Goal: Task Accomplishment & Management: Use online tool/utility

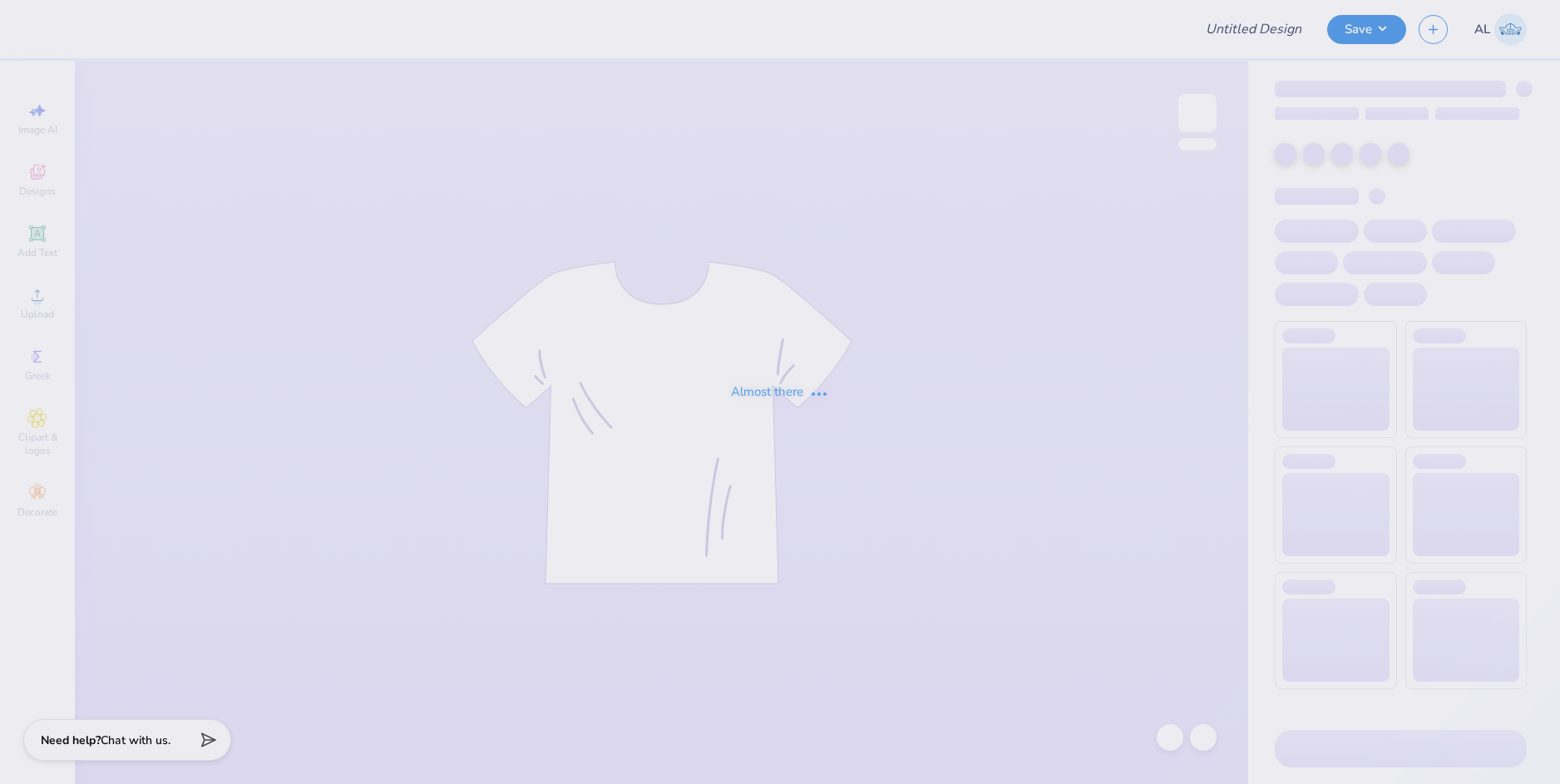
type input "[PERSON_NAME] : [US_STATE][GEOGRAPHIC_DATA]"
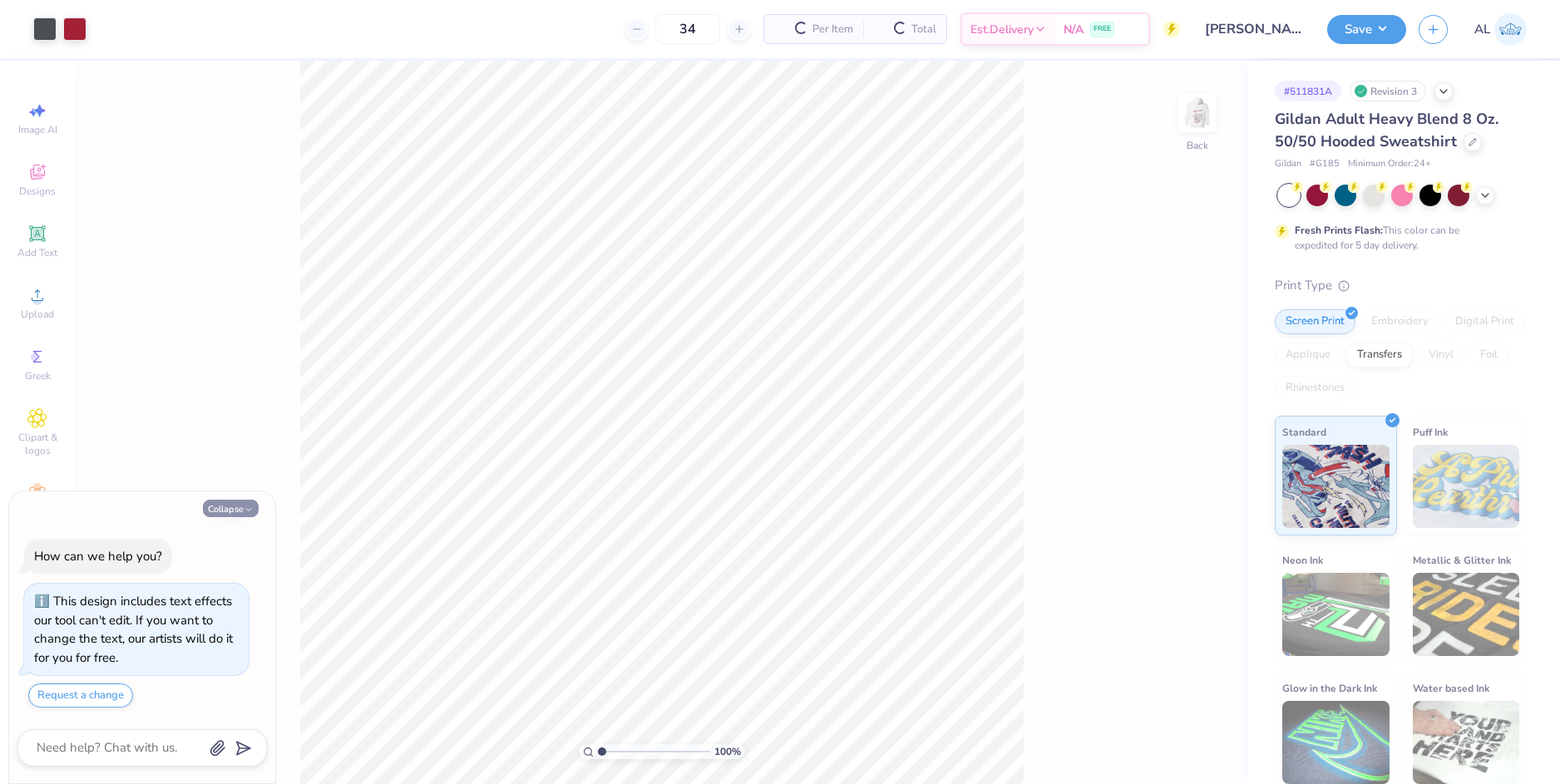
click at [238, 507] on button "Collapse" at bounding box center [231, 508] width 56 height 18
type textarea "x"
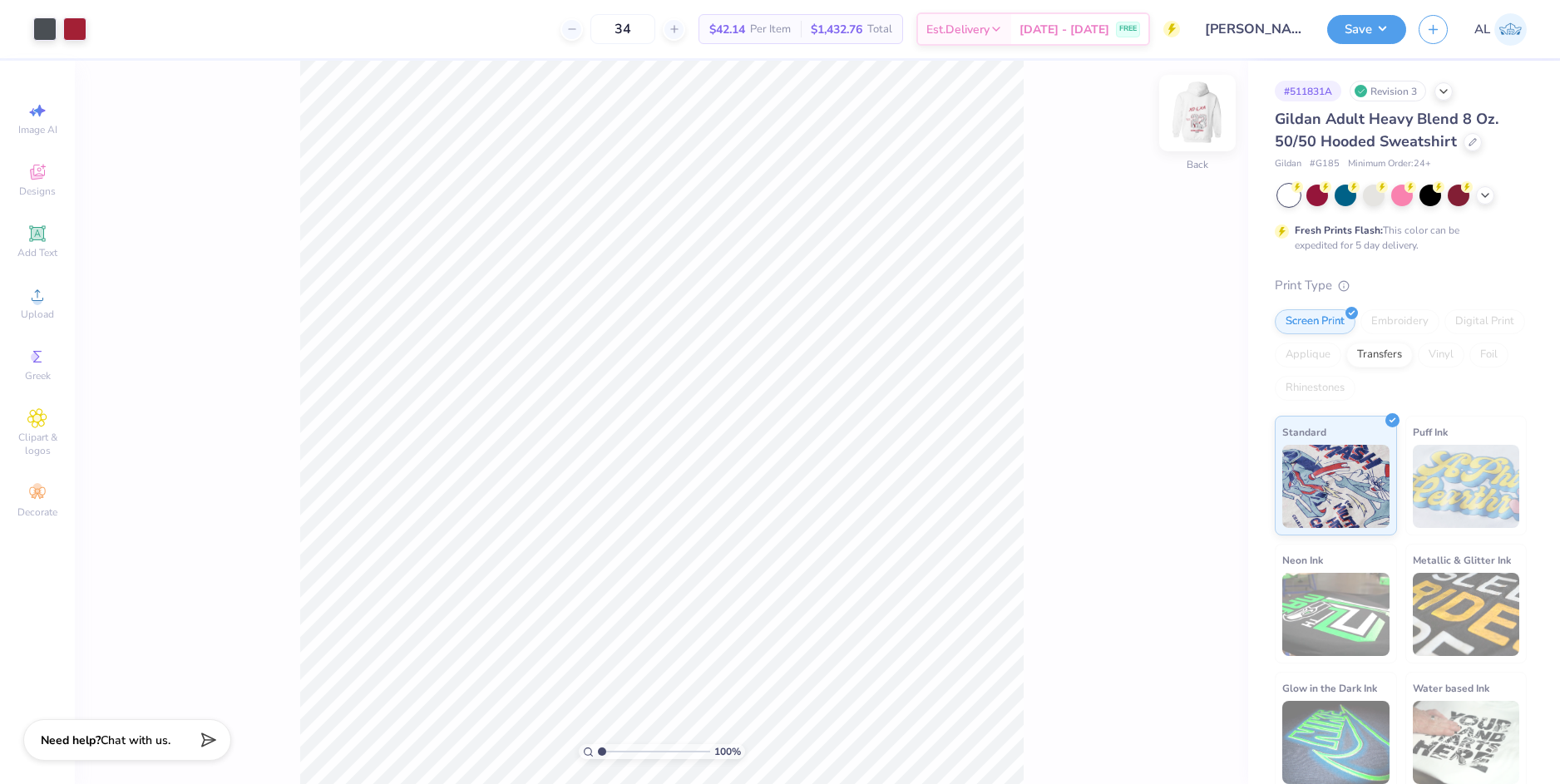
click at [1206, 120] on img at bounding box center [1197, 113] width 66 height 66
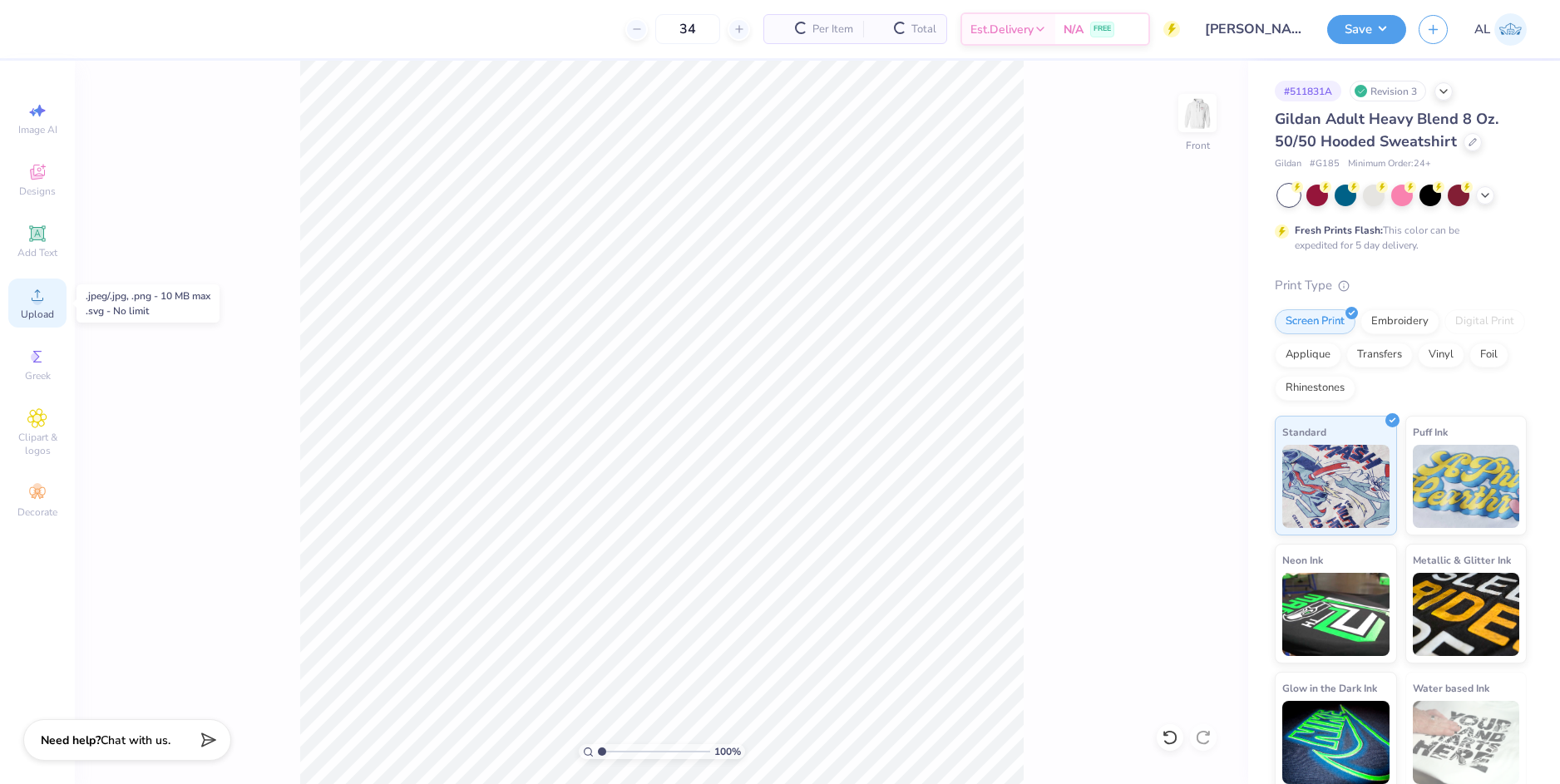
click at [54, 296] on div "Upload" at bounding box center [37, 303] width 58 height 49
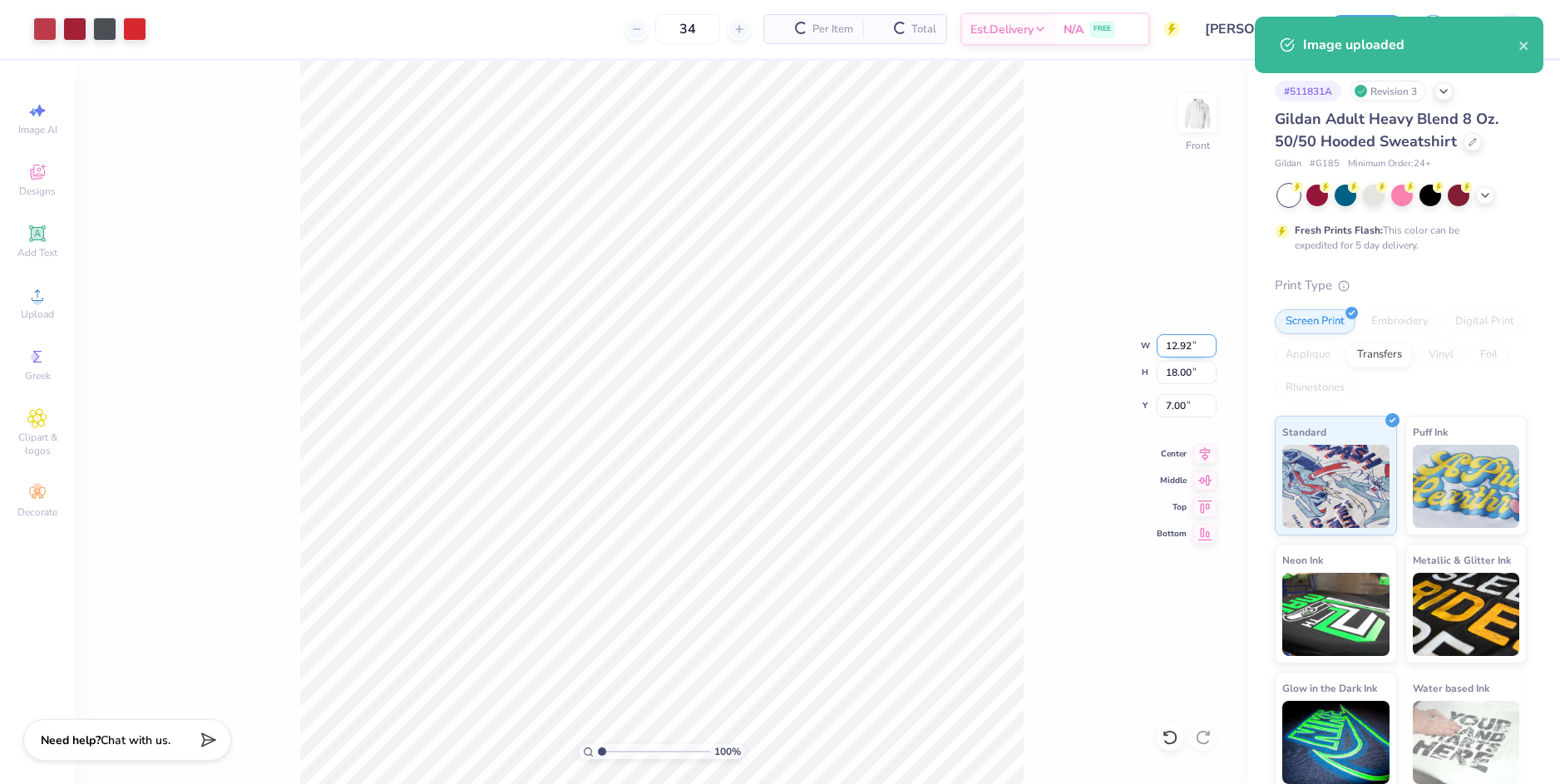
click at [1178, 349] on input "12.92" at bounding box center [1187, 346] width 60 height 23
click at [1187, 406] on input "7.00" at bounding box center [1187, 406] width 60 height 23
type input "11.00"
type input "15.33"
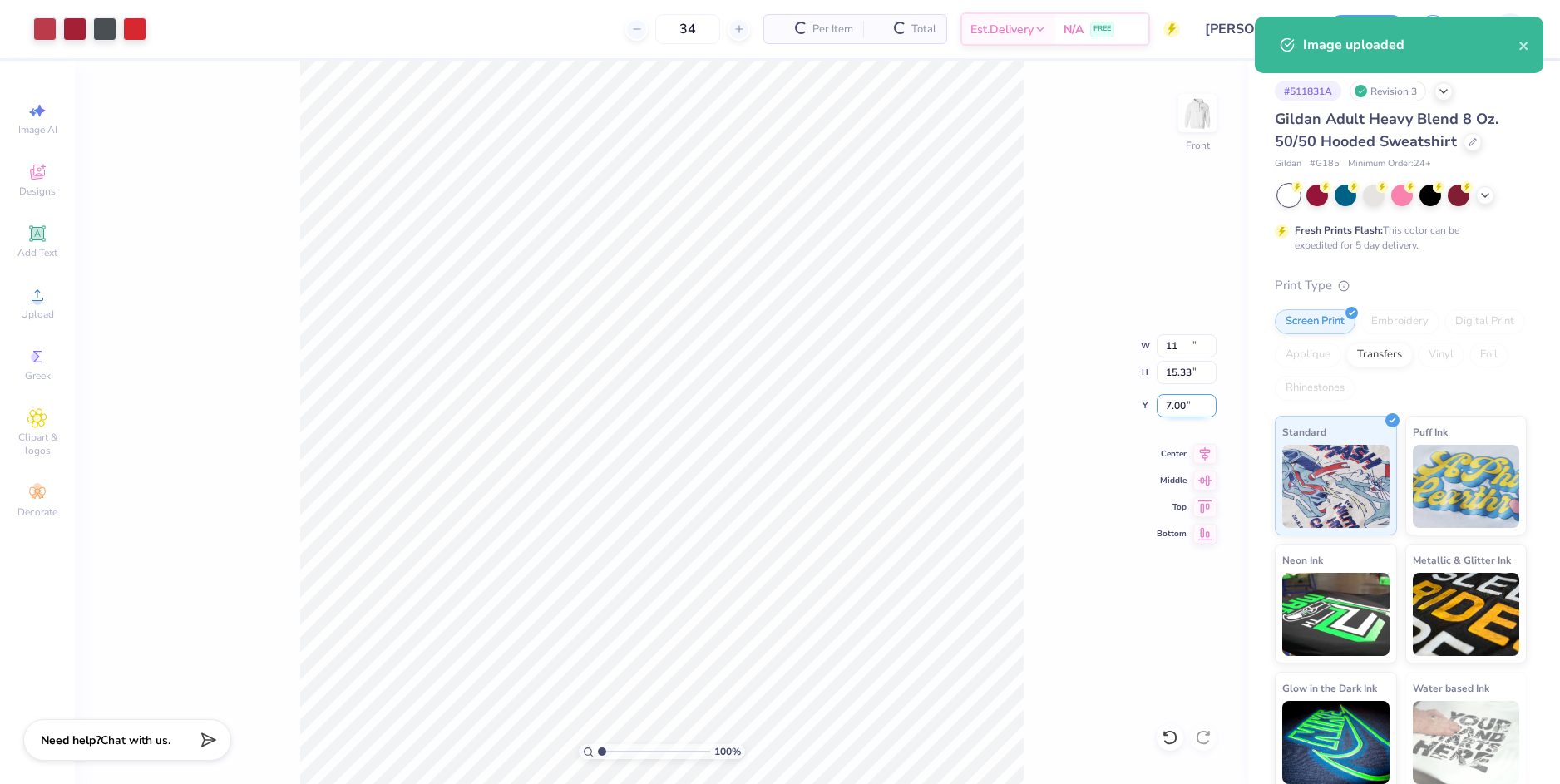
type input "8.34"
click at [1175, 404] on input "8.34" at bounding box center [1187, 406] width 60 height 23
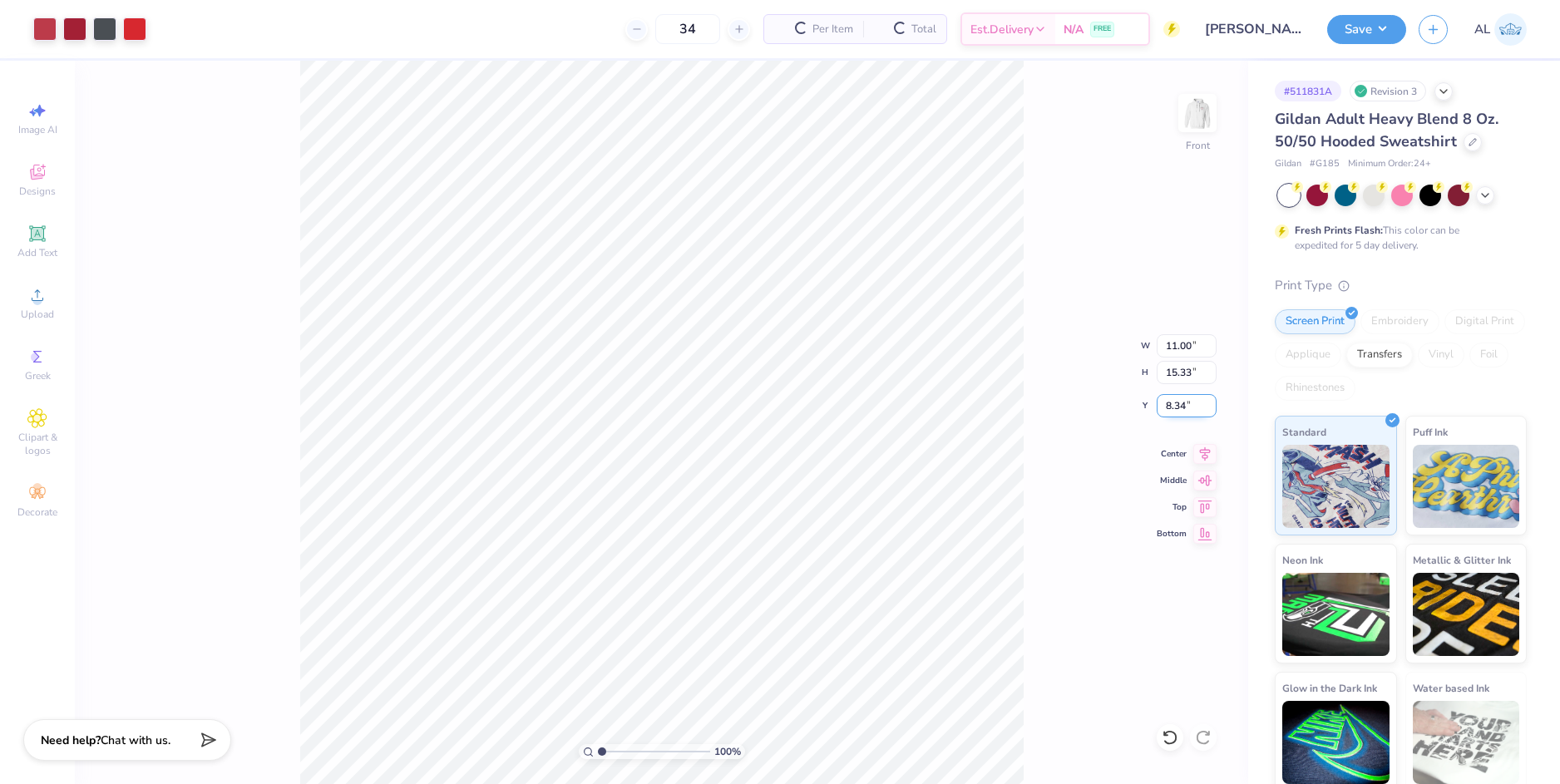
click at [1175, 404] on input "8.34" at bounding box center [1187, 406] width 60 height 23
click at [1184, 373] on input "15.33" at bounding box center [1187, 372] width 60 height 23
type input "15"
click at [1176, 400] on input "8.34" at bounding box center [1187, 406] width 60 height 23
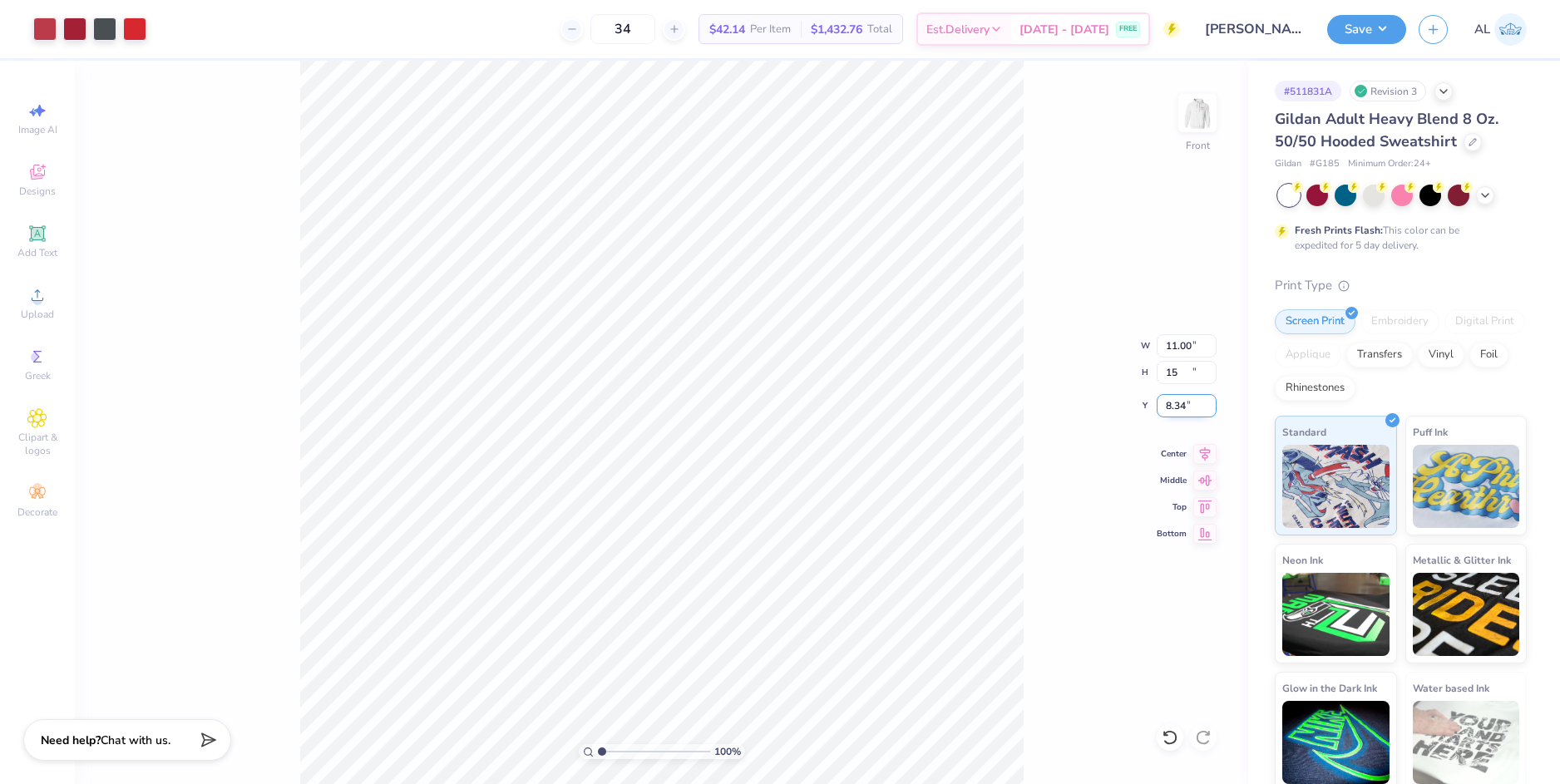
type input "10.77"
type input "15.00"
click at [1174, 405] on input "8.50" at bounding box center [1187, 406] width 60 height 23
click at [1180, 372] on input "15.00" at bounding box center [1187, 372] width 60 height 23
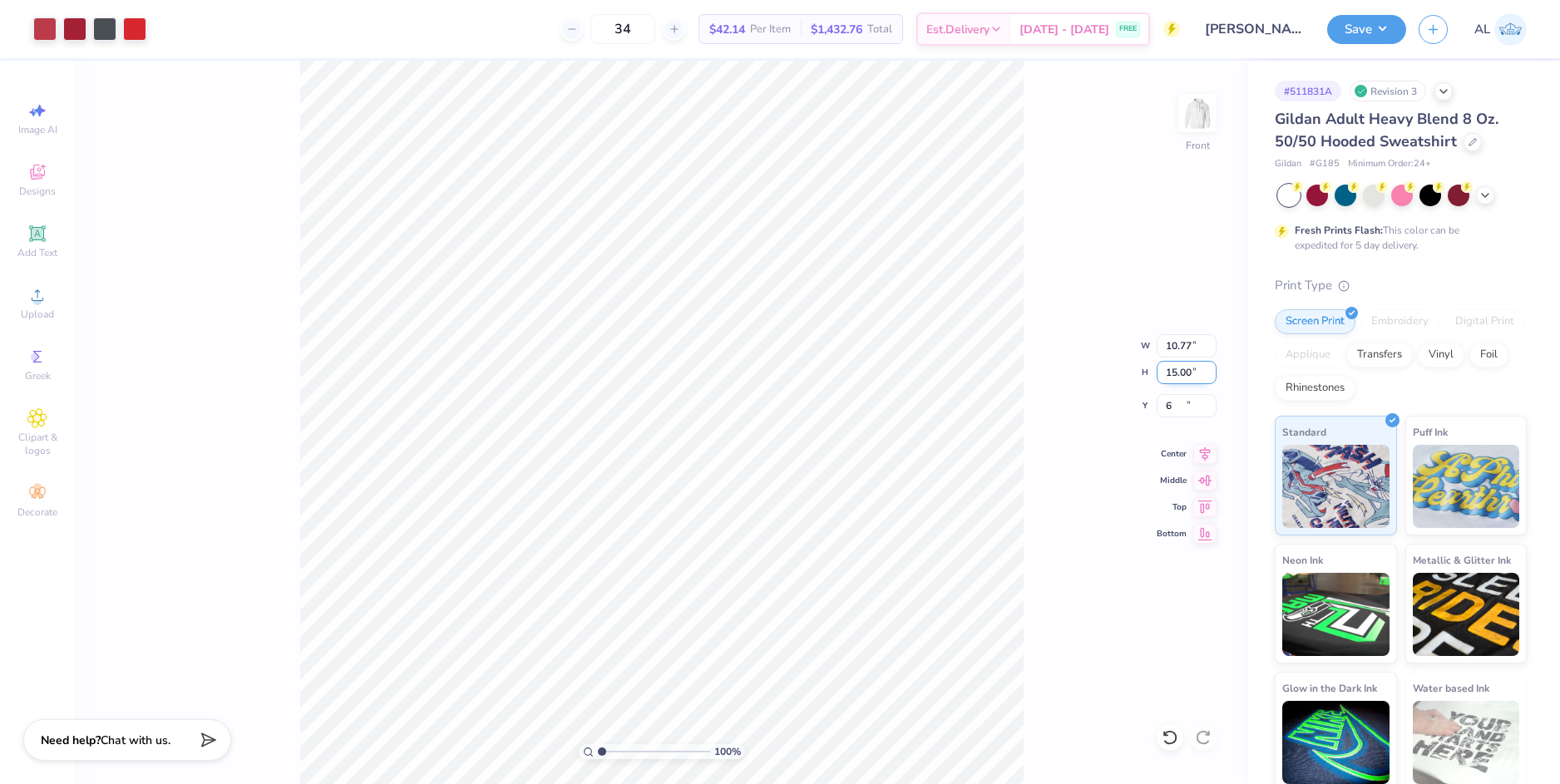
type input "6.00"
click at [1180, 346] on input "10.77" at bounding box center [1187, 346] width 60 height 23
click at [1177, 411] on input "6.00" at bounding box center [1187, 406] width 60 height 23
type input "11.00"
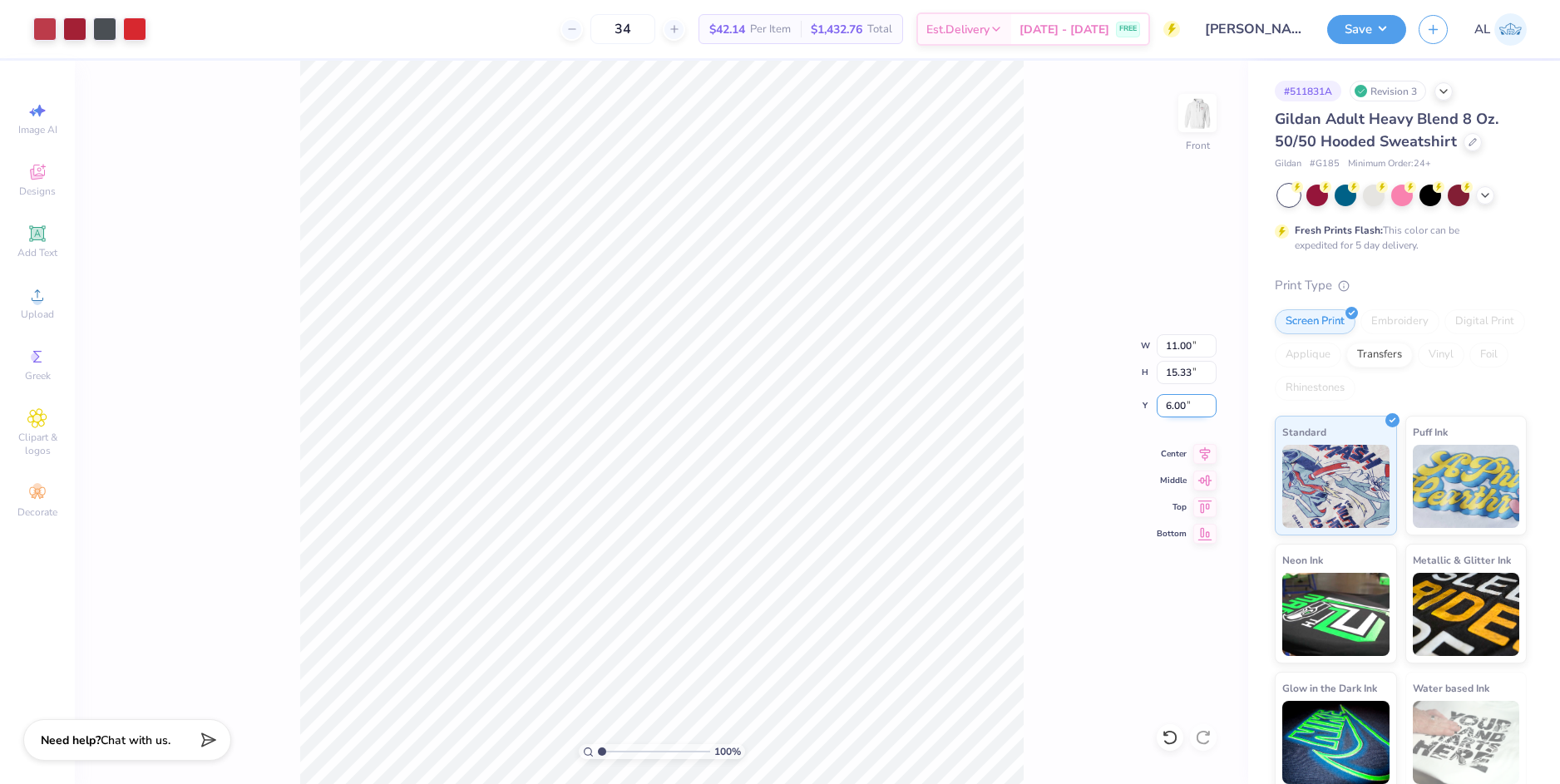
click at [1177, 405] on input "6.00" at bounding box center [1187, 406] width 60 height 23
click at [1178, 372] on input "15.33" at bounding box center [1187, 372] width 60 height 23
click at [1178, 366] on input "15" at bounding box center [1187, 372] width 60 height 23
type input "15"
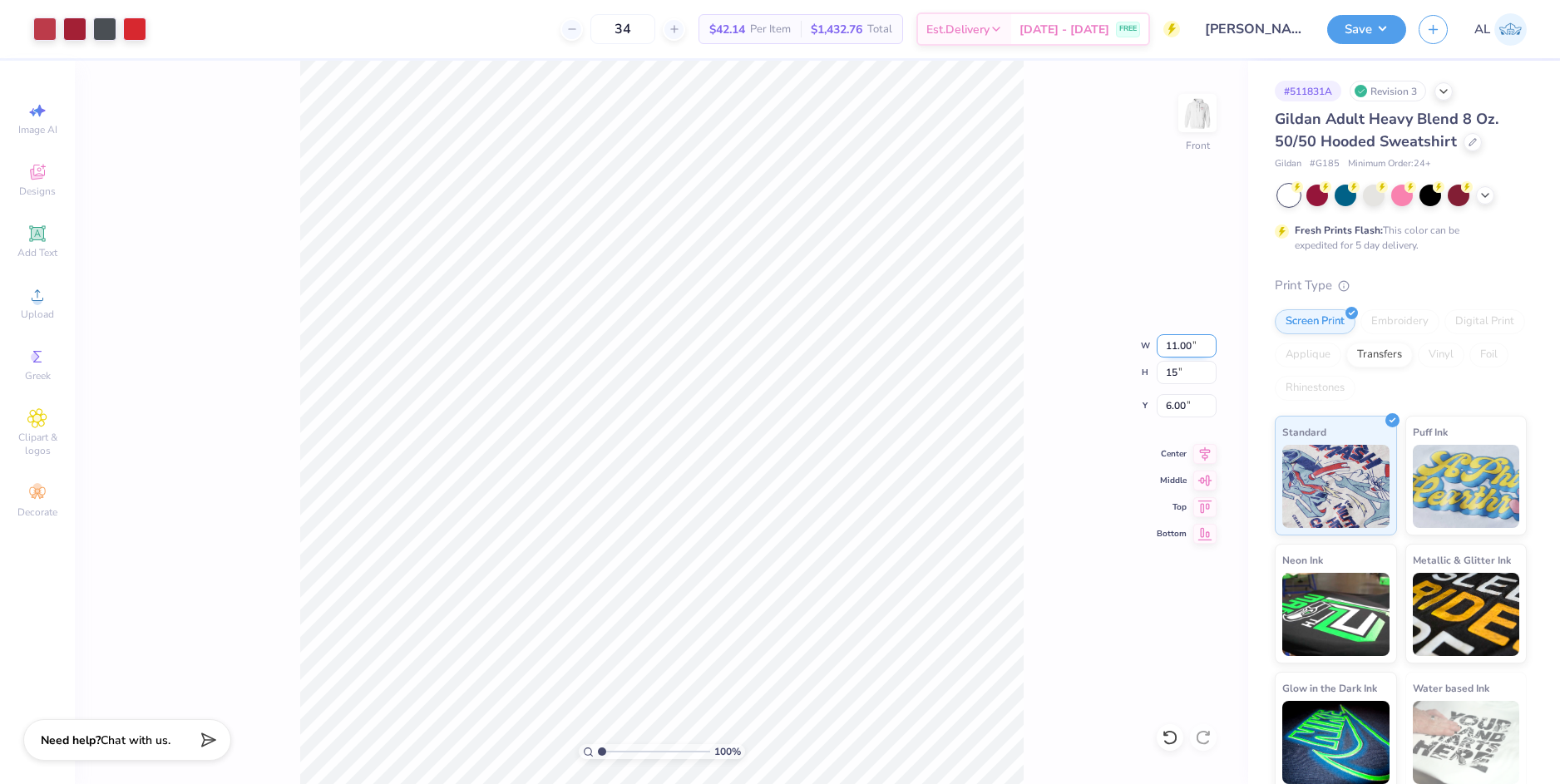
click at [1180, 343] on input "11.00" at bounding box center [1187, 346] width 60 height 23
type input "10.77"
type input "15.00"
click at [1176, 404] on input "6.16" at bounding box center [1187, 406] width 60 height 23
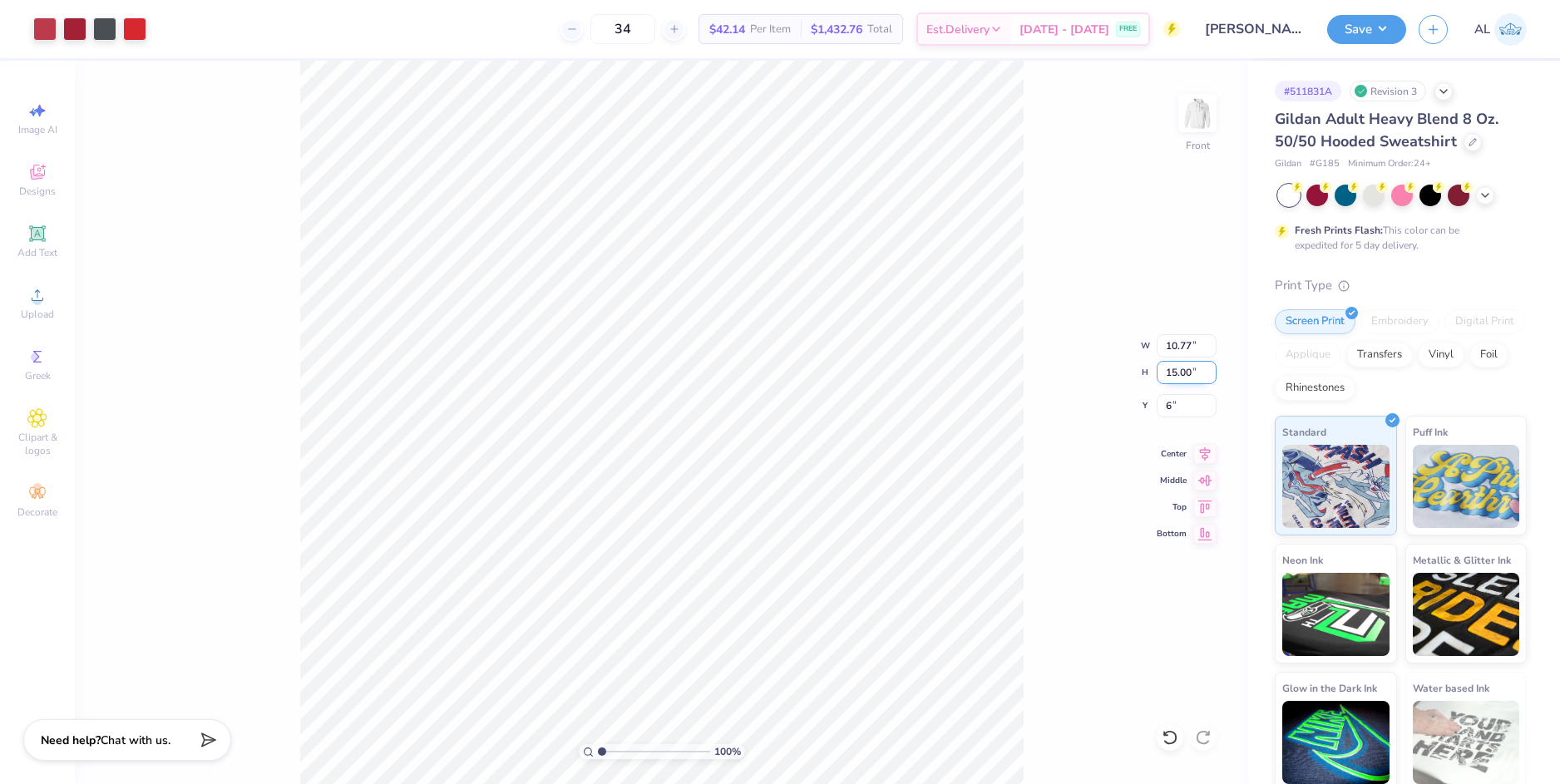
click at [1181, 371] on input "15.00" at bounding box center [1187, 372] width 60 height 23
type input "6.00"
click at [1208, 110] on img at bounding box center [1197, 113] width 66 height 66
click at [1195, 110] on img at bounding box center [1197, 113] width 66 height 66
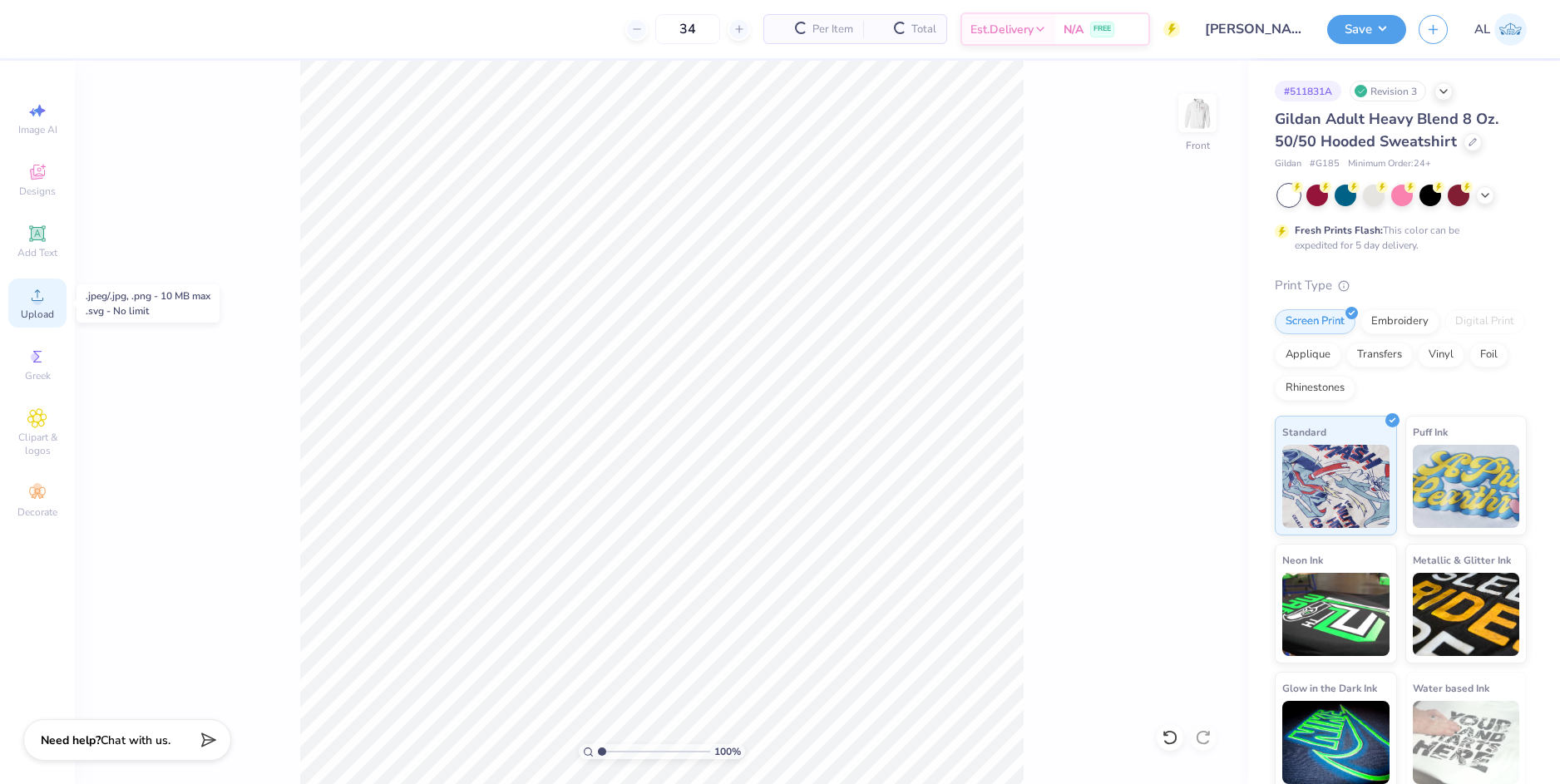
click at [41, 306] on div "Upload" at bounding box center [37, 303] width 58 height 49
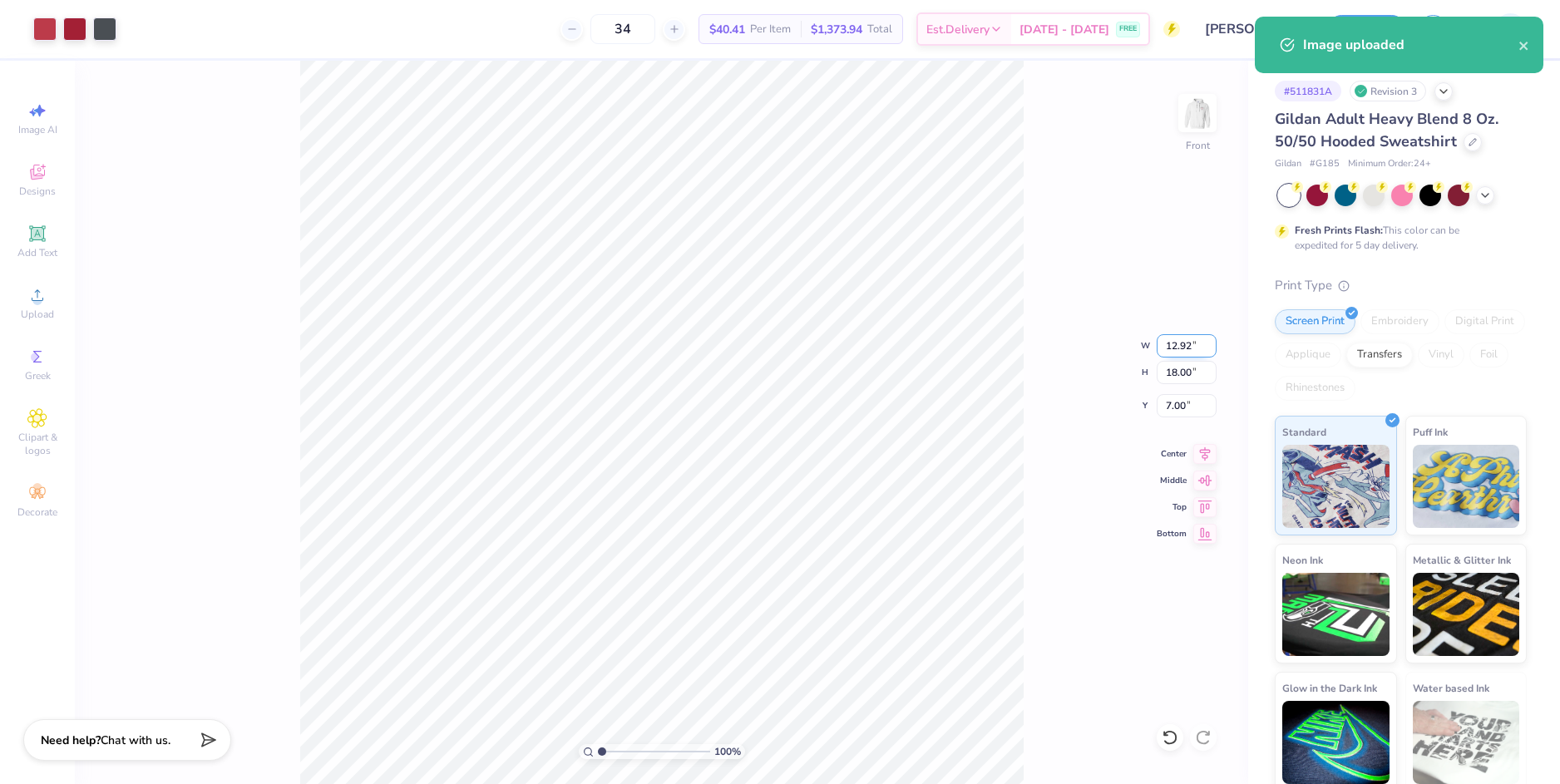
click at [1172, 345] on input "12.92" at bounding box center [1187, 346] width 60 height 23
click at [1172, 375] on input "18.00" at bounding box center [1187, 372] width 60 height 23
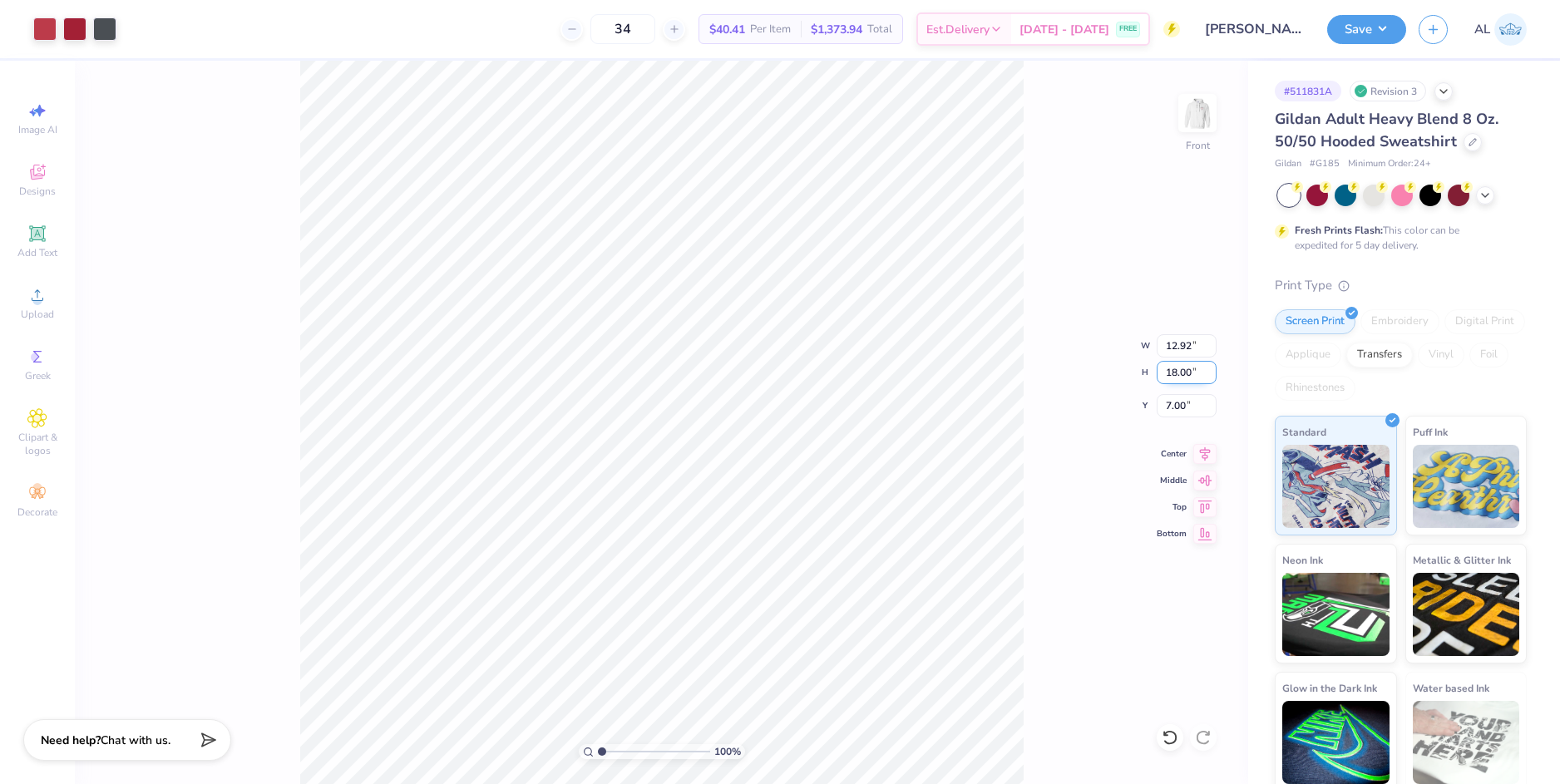
click at [1172, 375] on input "18.00" at bounding box center [1187, 372] width 60 height 23
type input "15"
click at [1173, 400] on input "7.00" at bounding box center [1187, 406] width 60 height 23
type input "10.77"
type input "15.00"
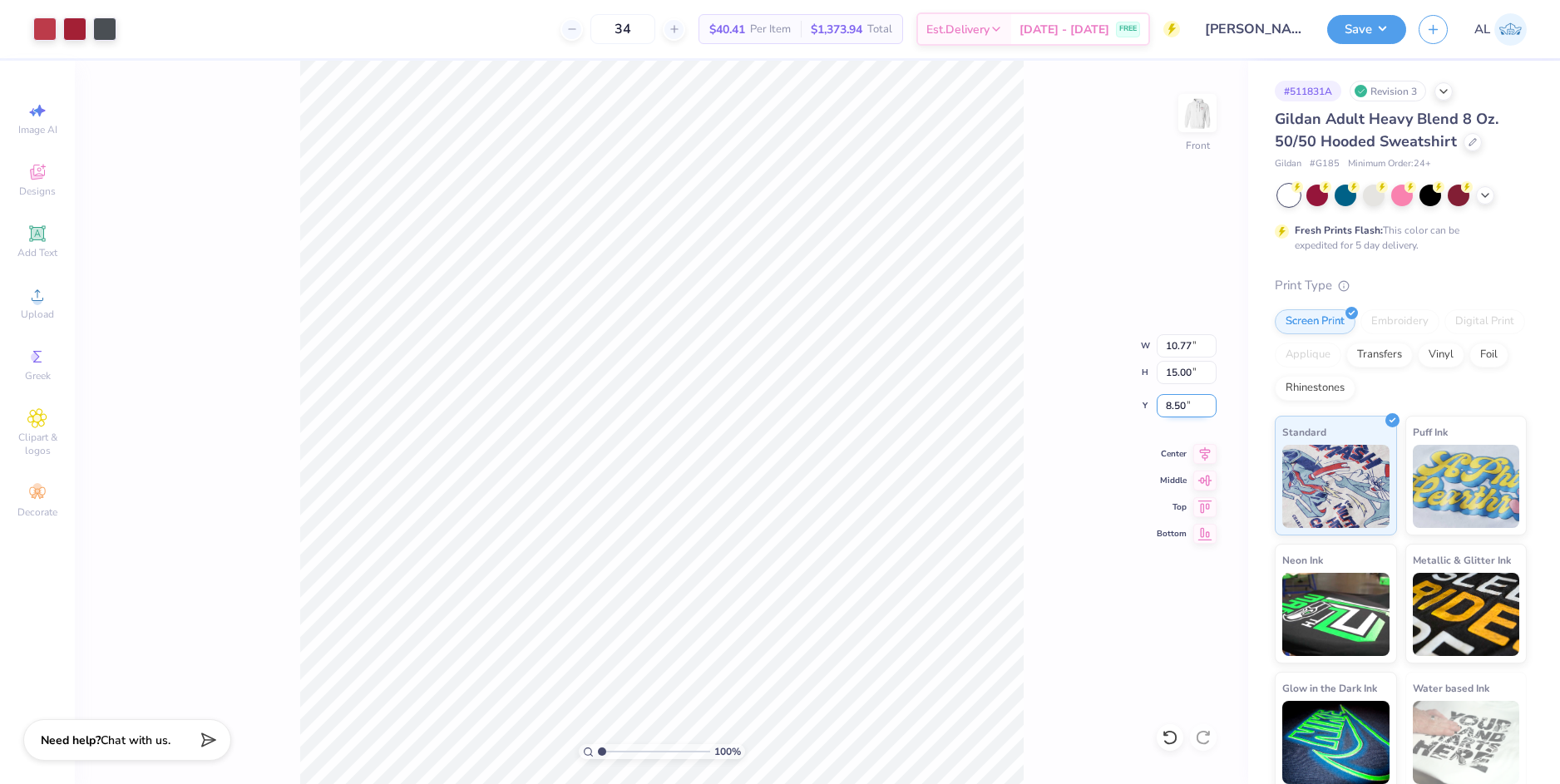
click at [1173, 406] on input "8.50" at bounding box center [1187, 406] width 60 height 23
click at [1180, 371] on input "15.00" at bounding box center [1187, 372] width 60 height 23
type input "6.00"
click at [1392, 18] on button "Save" at bounding box center [1366, 26] width 79 height 29
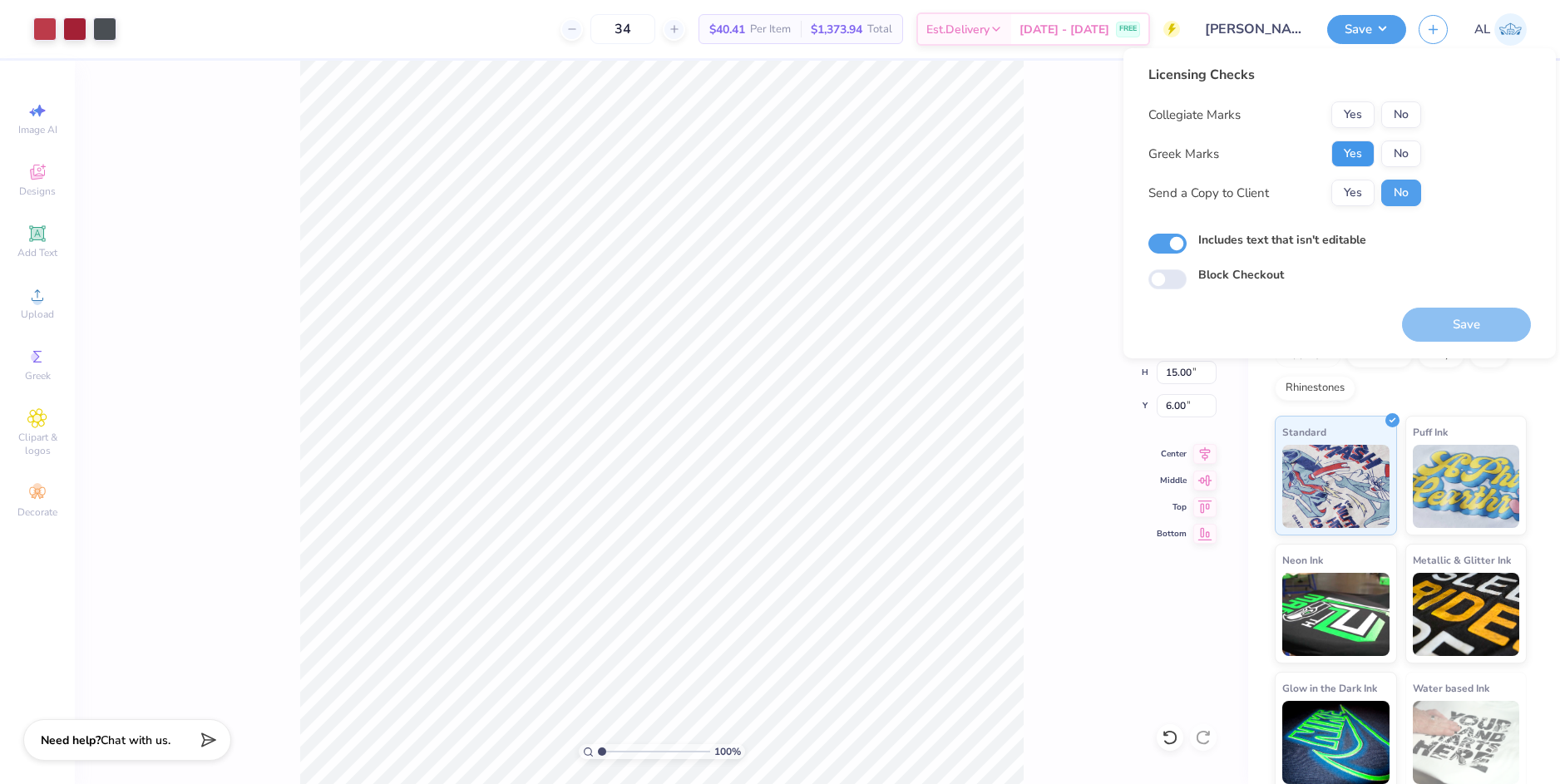
click at [1338, 160] on button "Yes" at bounding box center [1353, 154] width 43 height 27
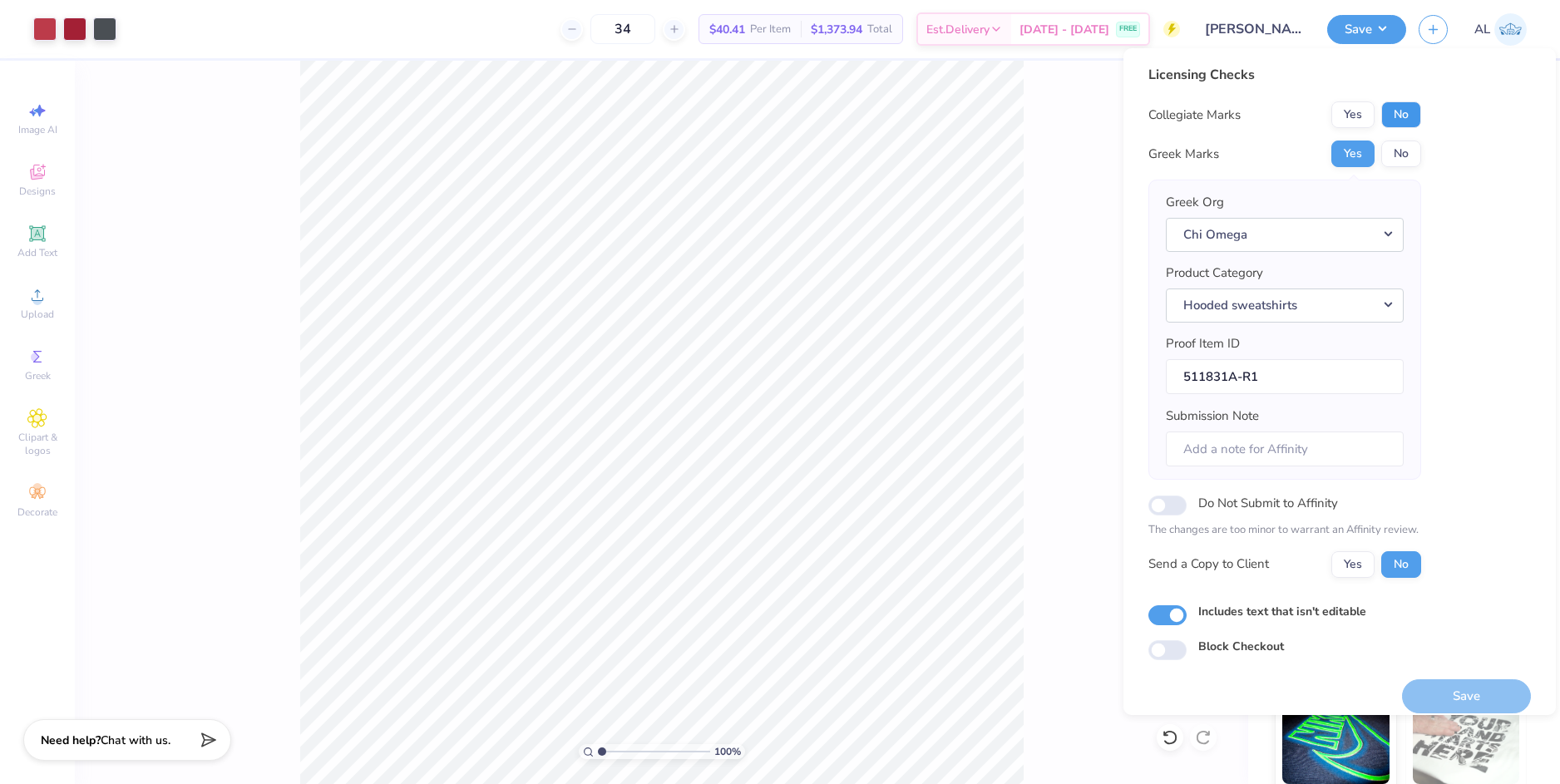
click at [1396, 117] on button "No" at bounding box center [1401, 115] width 40 height 27
click at [1353, 560] on button "Yes" at bounding box center [1353, 564] width 43 height 27
click at [1468, 700] on button "Save" at bounding box center [1467, 696] width 129 height 34
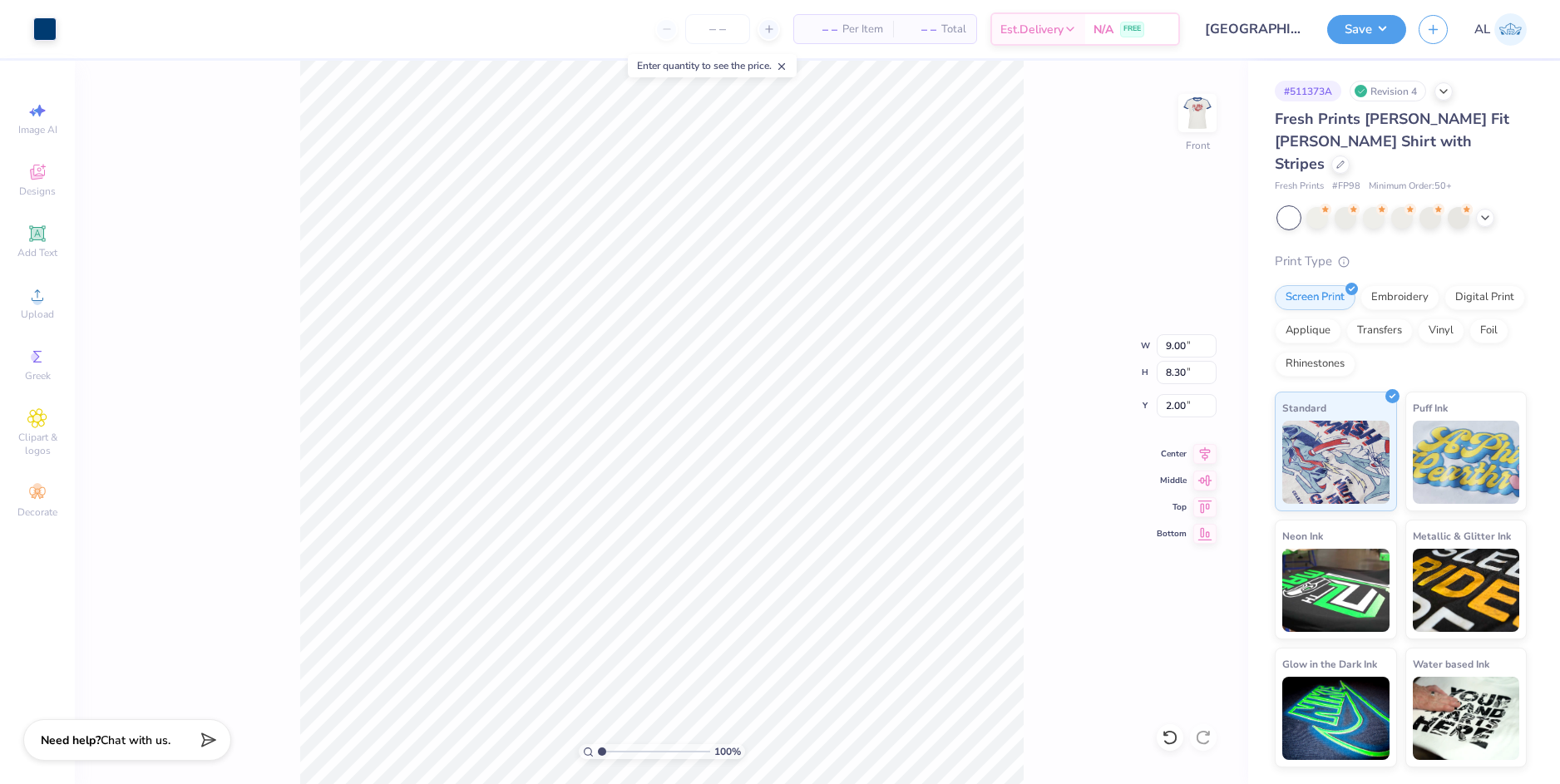
click at [1352, 31] on button "Save" at bounding box center [1366, 29] width 79 height 29
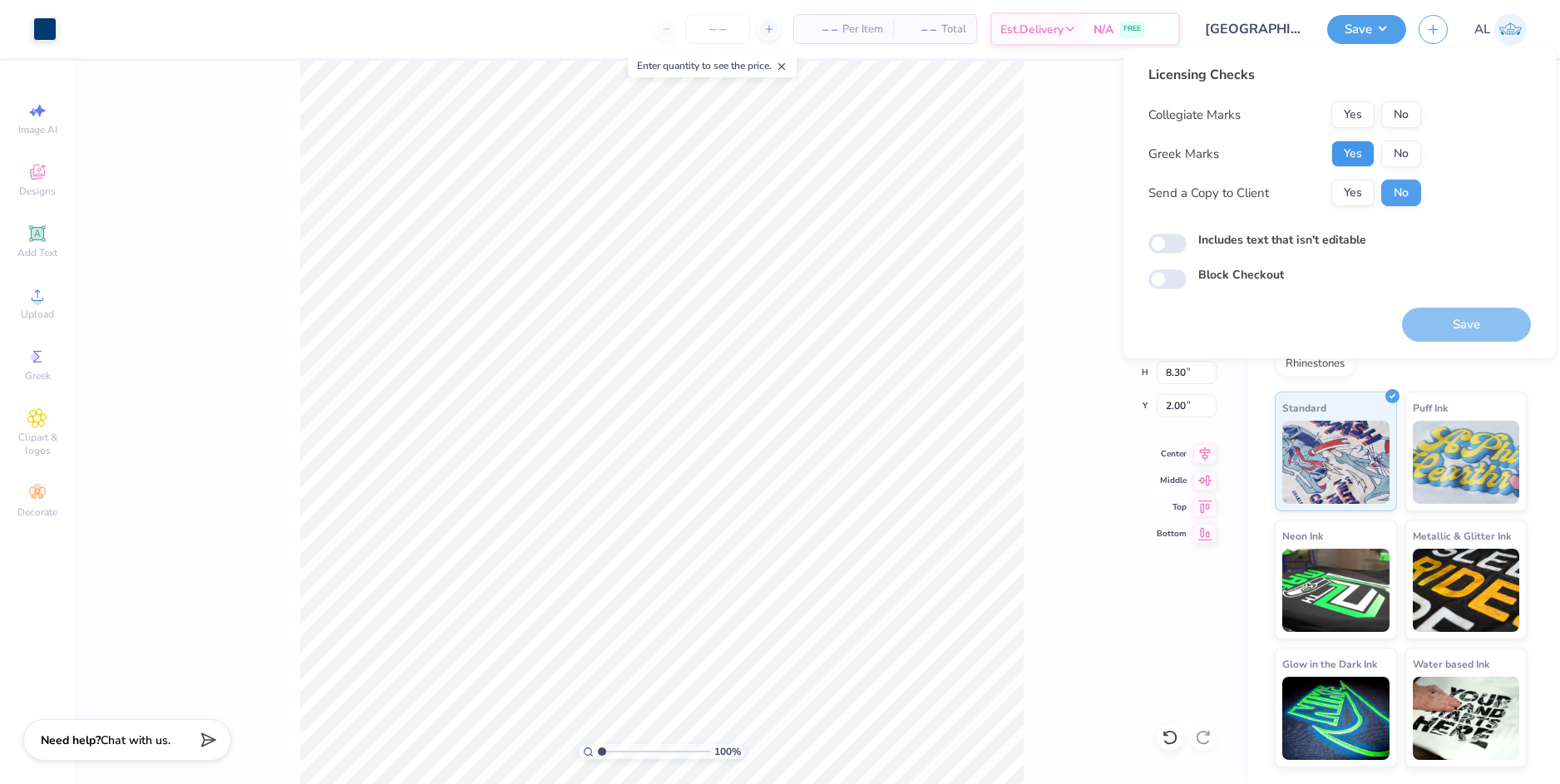
click at [1367, 157] on button "Yes" at bounding box center [1353, 154] width 43 height 27
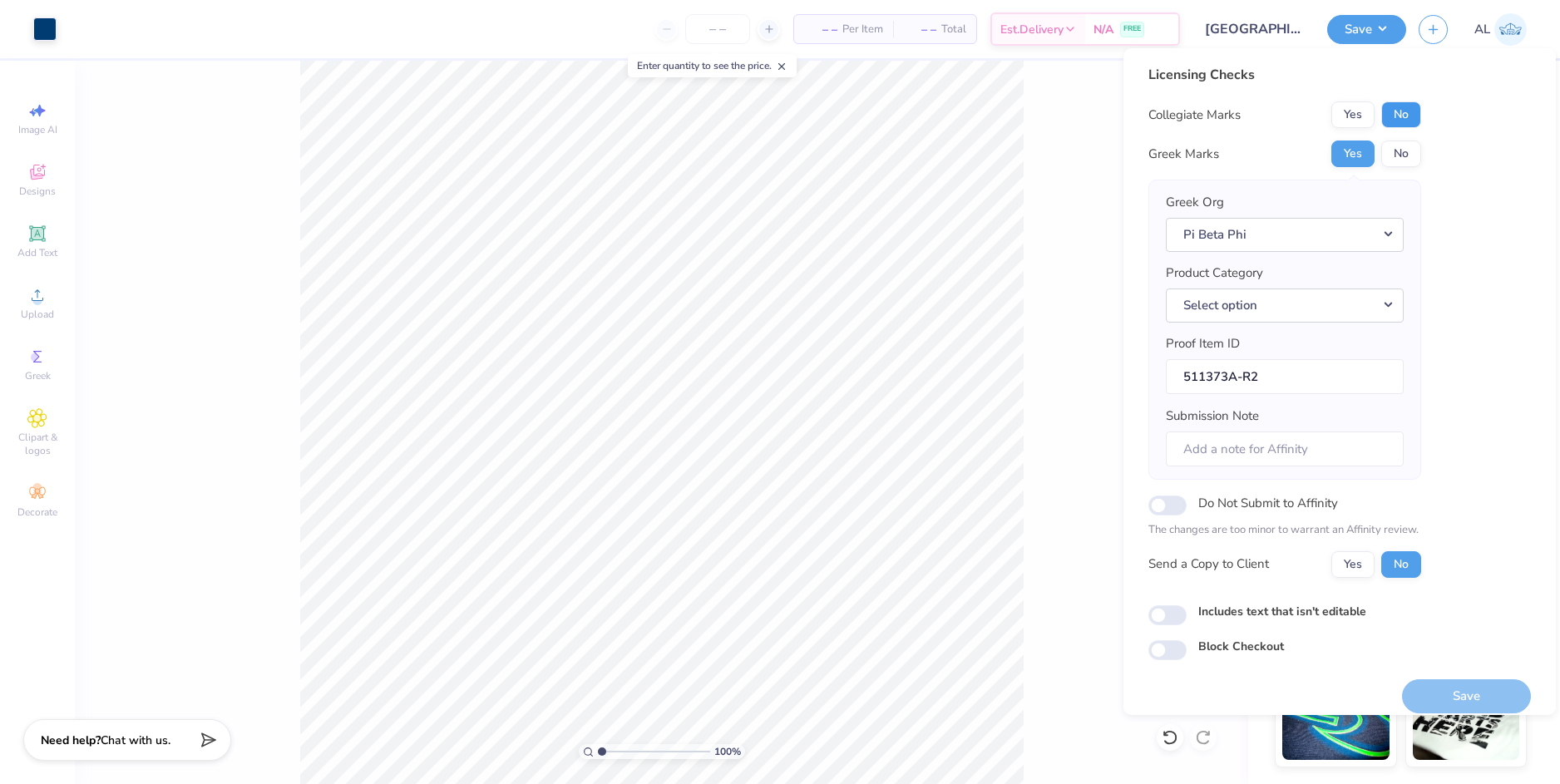
click at [1393, 115] on button "No" at bounding box center [1401, 115] width 40 height 27
click at [1357, 571] on button "Yes" at bounding box center [1353, 564] width 43 height 27
click at [1444, 681] on button "Save" at bounding box center [1467, 696] width 129 height 34
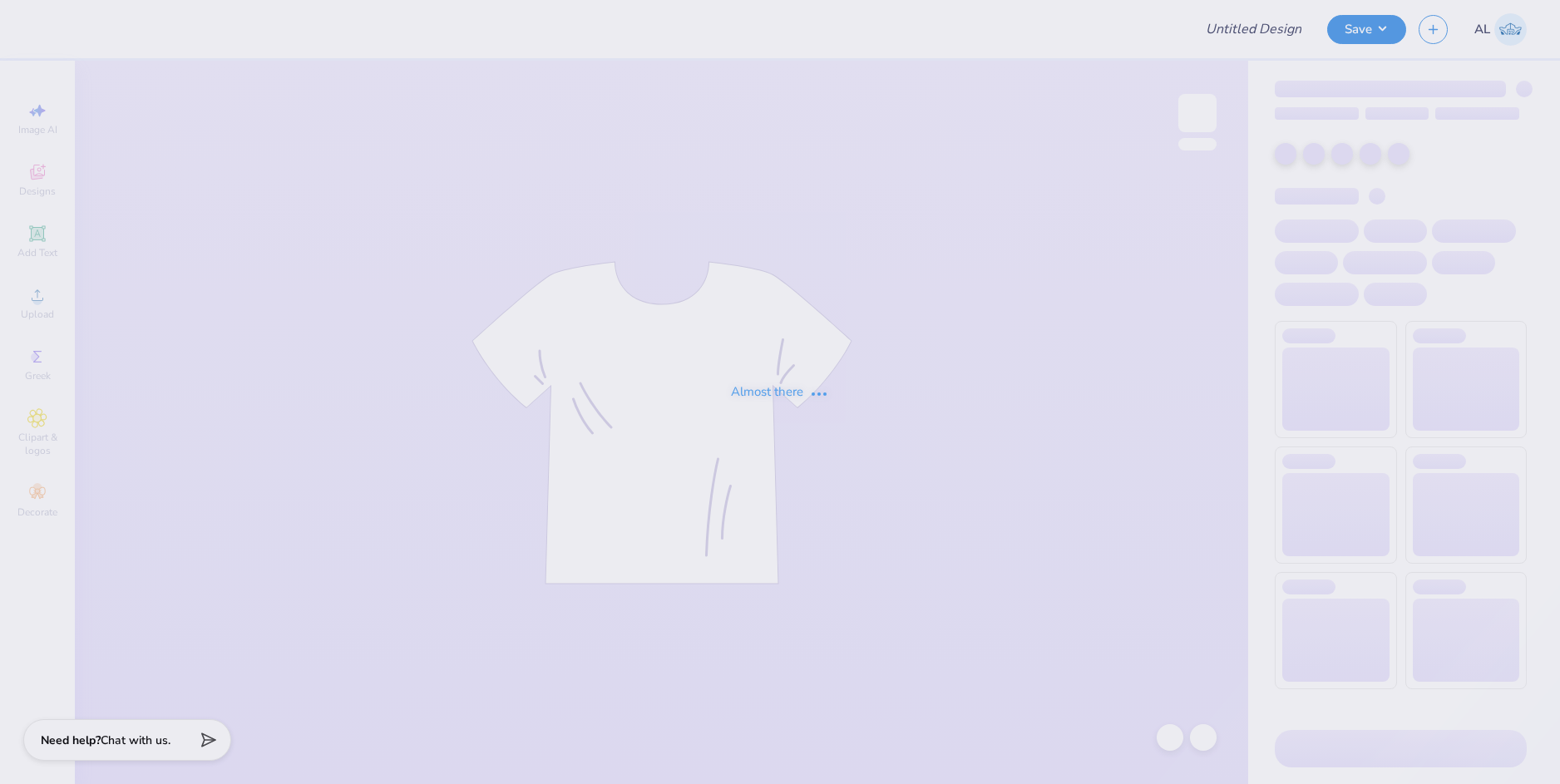
type input "other des"
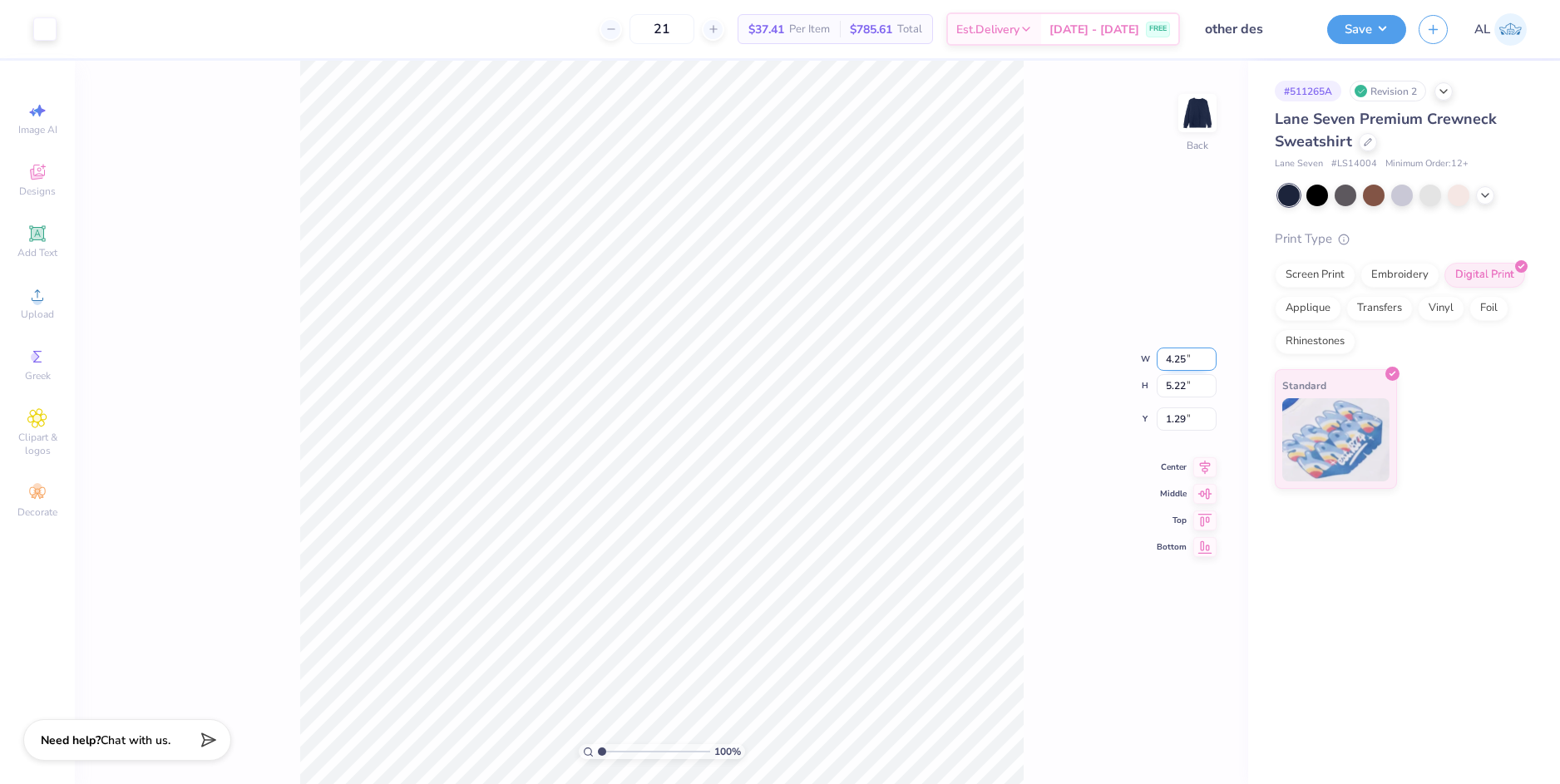
click at [1175, 358] on input "4.25" at bounding box center [1187, 359] width 60 height 23
click at [1176, 421] on input "1.29" at bounding box center [1187, 419] width 60 height 23
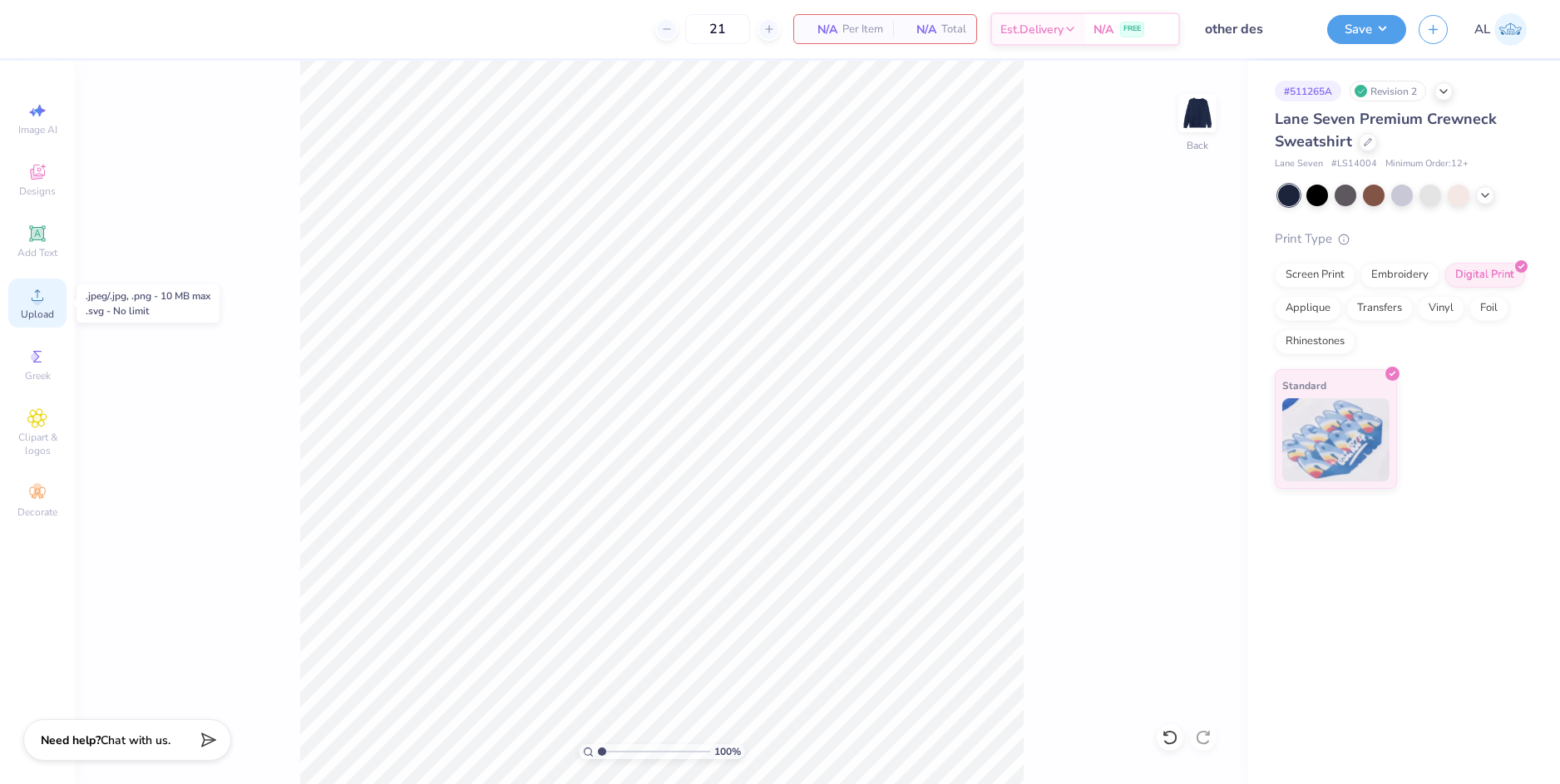
click at [40, 300] on icon at bounding box center [37, 295] width 11 height 11
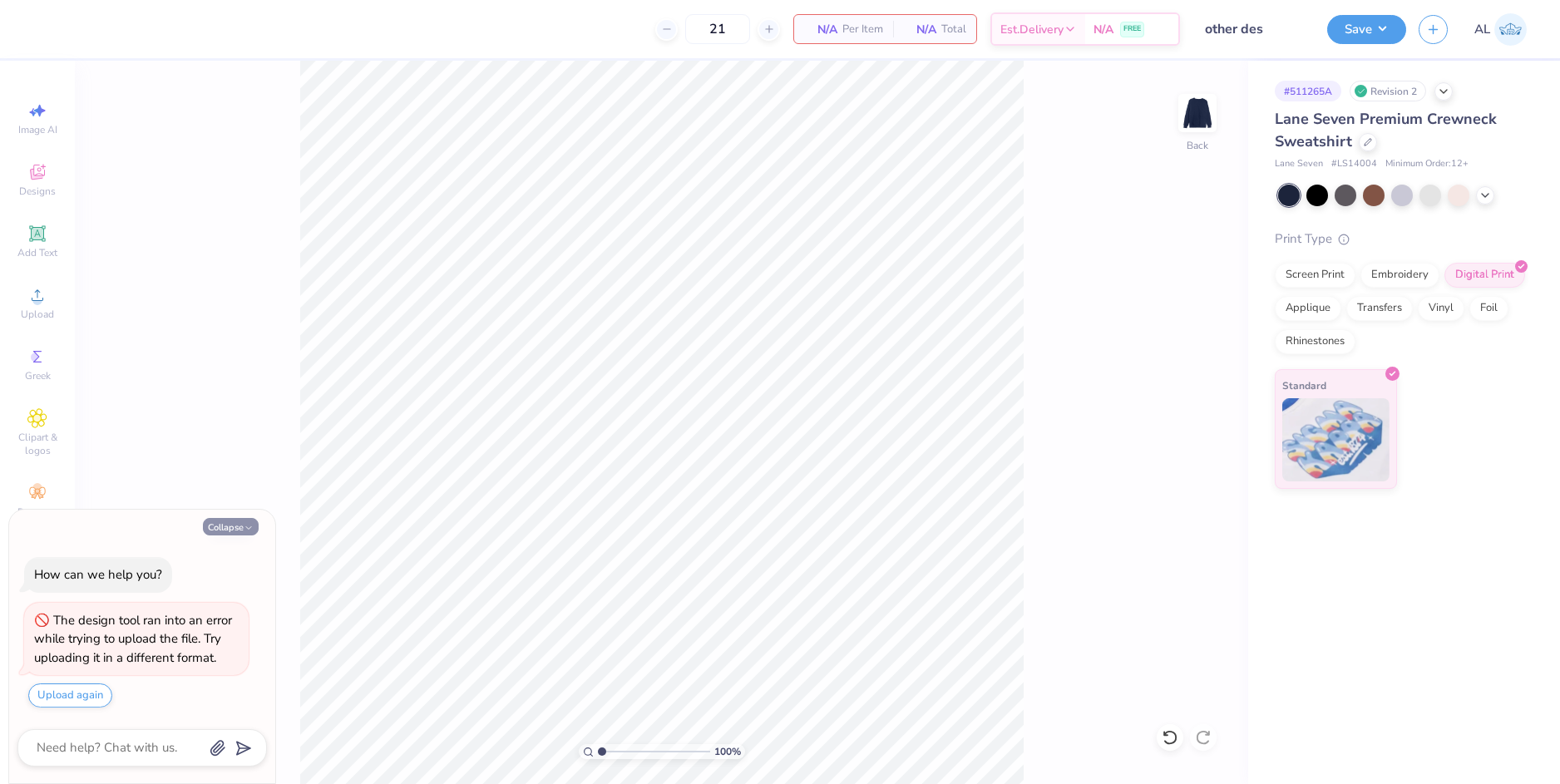
click at [240, 530] on button "Collapse" at bounding box center [231, 527] width 56 height 18
type textarea "x"
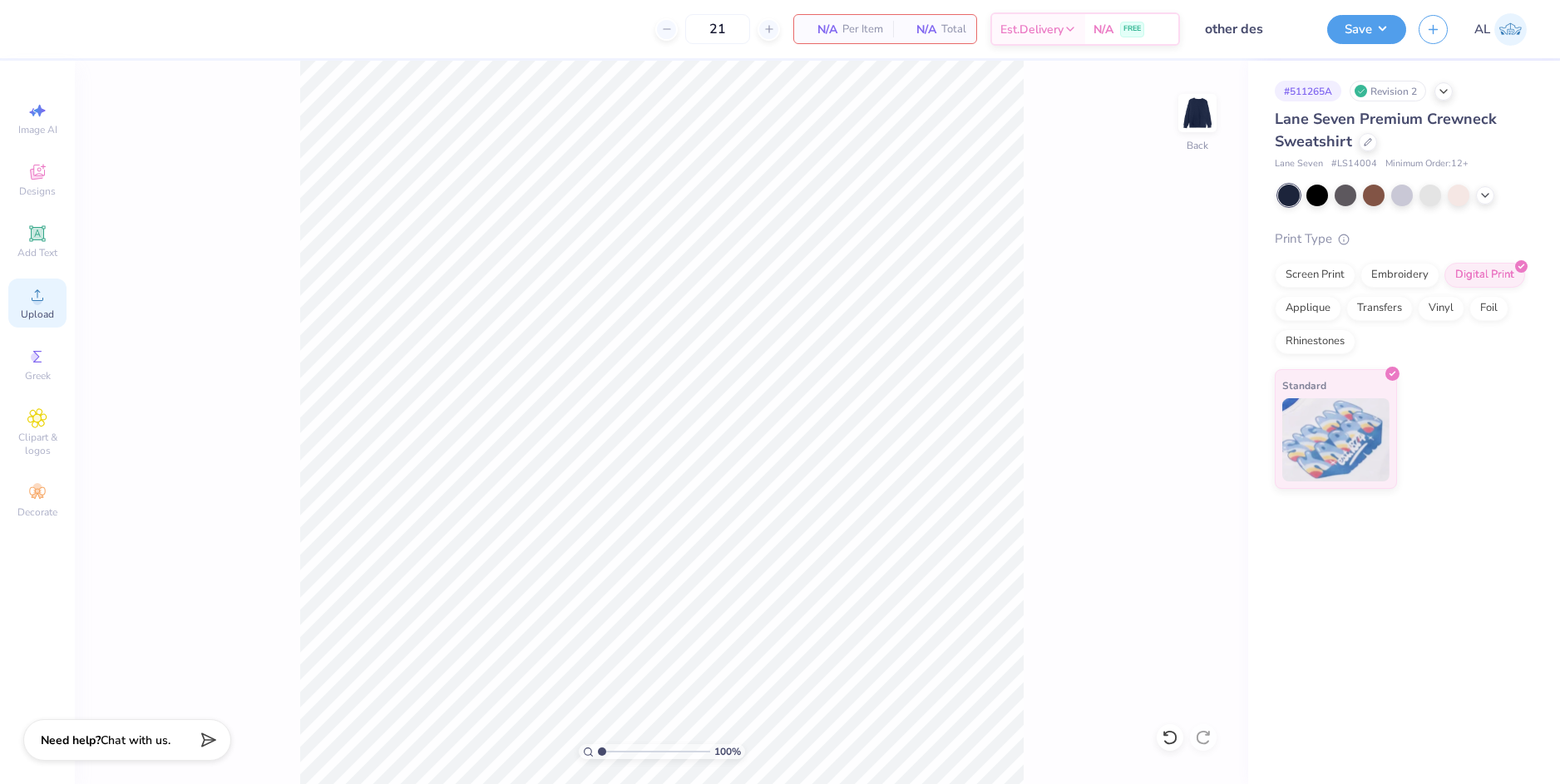
click at [43, 299] on icon at bounding box center [37, 295] width 11 height 11
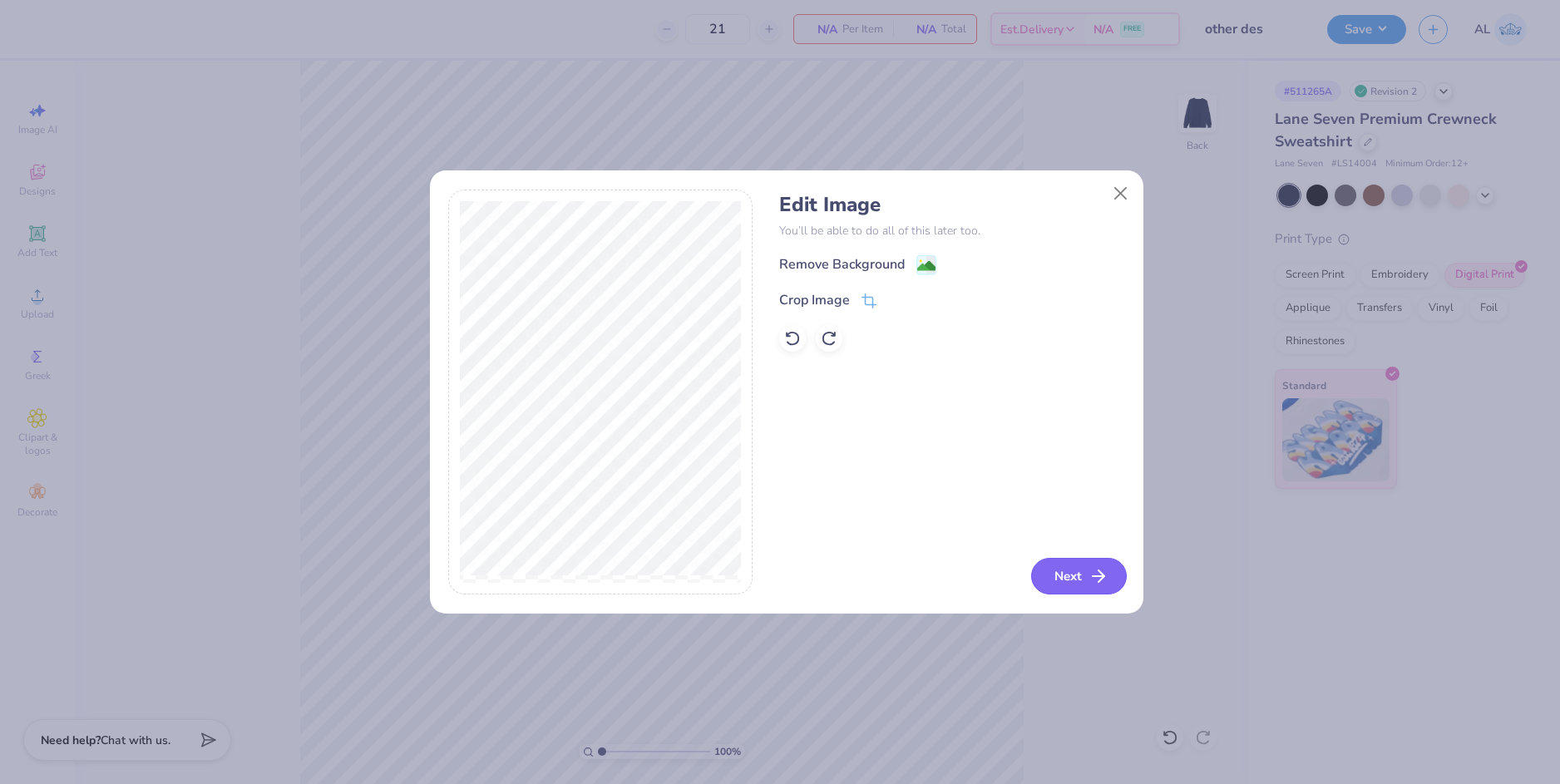
click at [1084, 570] on button "Next" at bounding box center [1079, 575] width 96 height 36
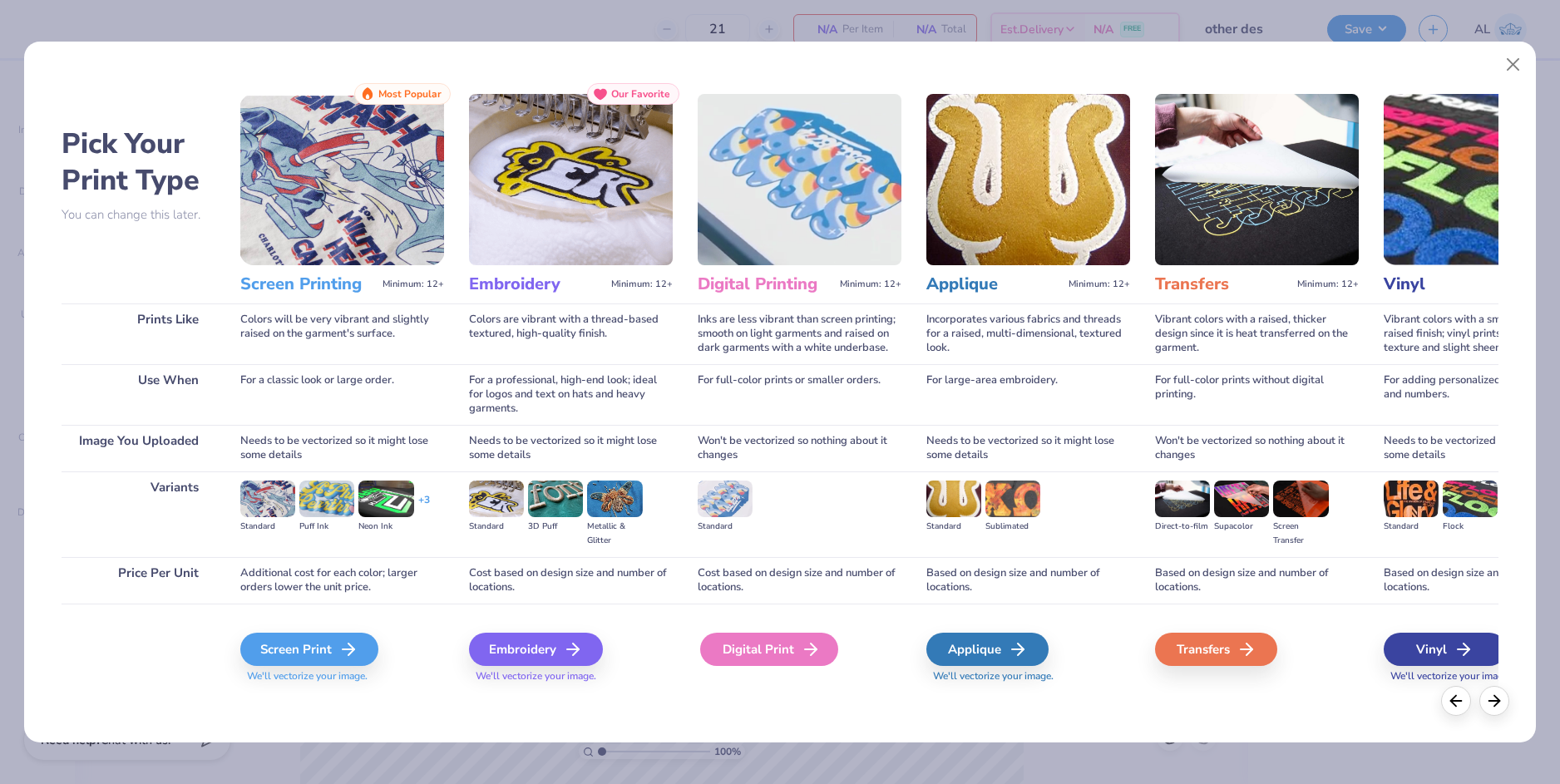
click at [772, 640] on div "Digital Print" at bounding box center [769, 650] width 138 height 34
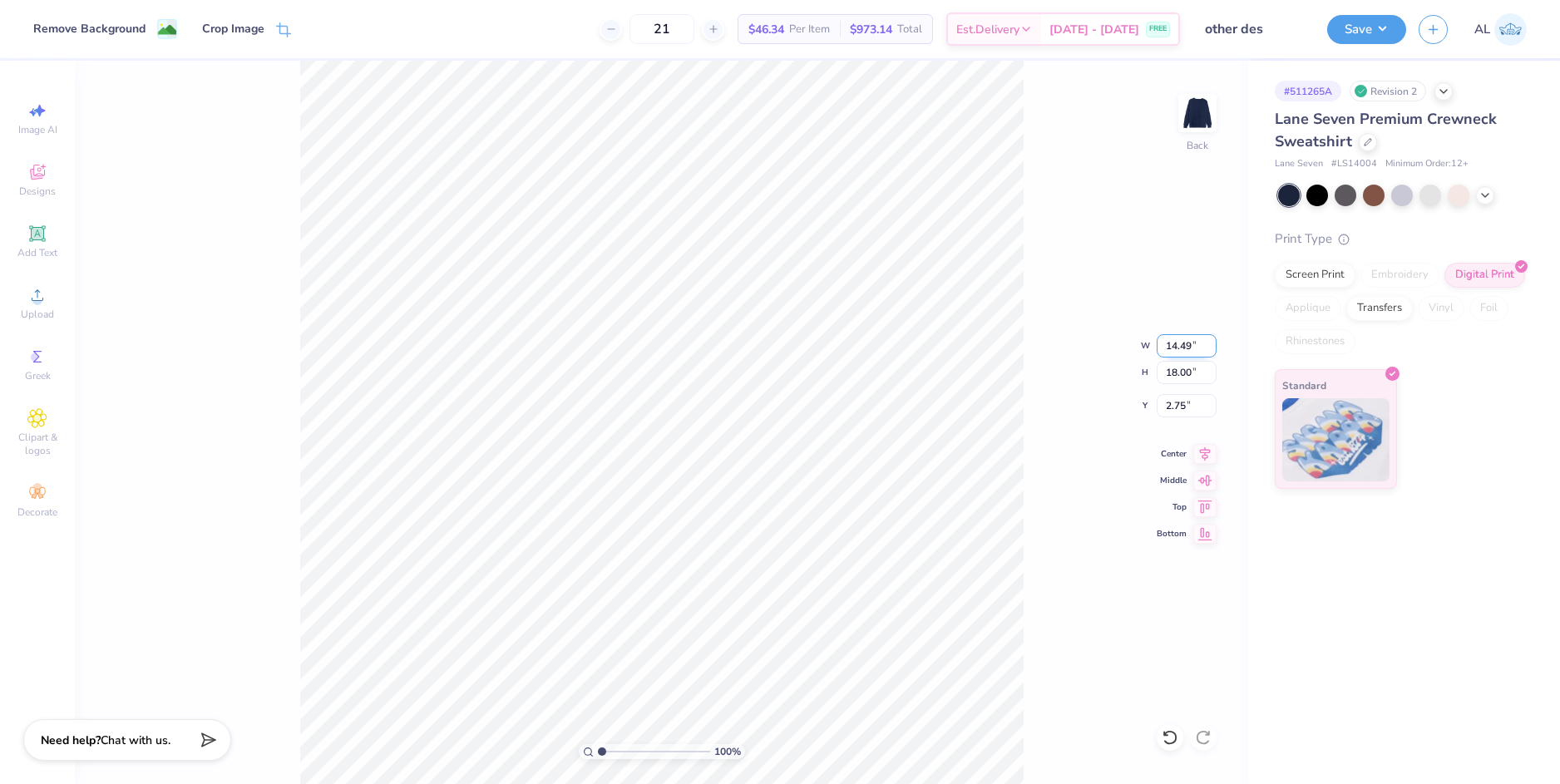
click at [1176, 342] on input "14.49" at bounding box center [1187, 346] width 60 height 23
type input "4.25"
click at [1179, 403] on input "2.75" at bounding box center [1187, 406] width 60 height 23
type input "5.28"
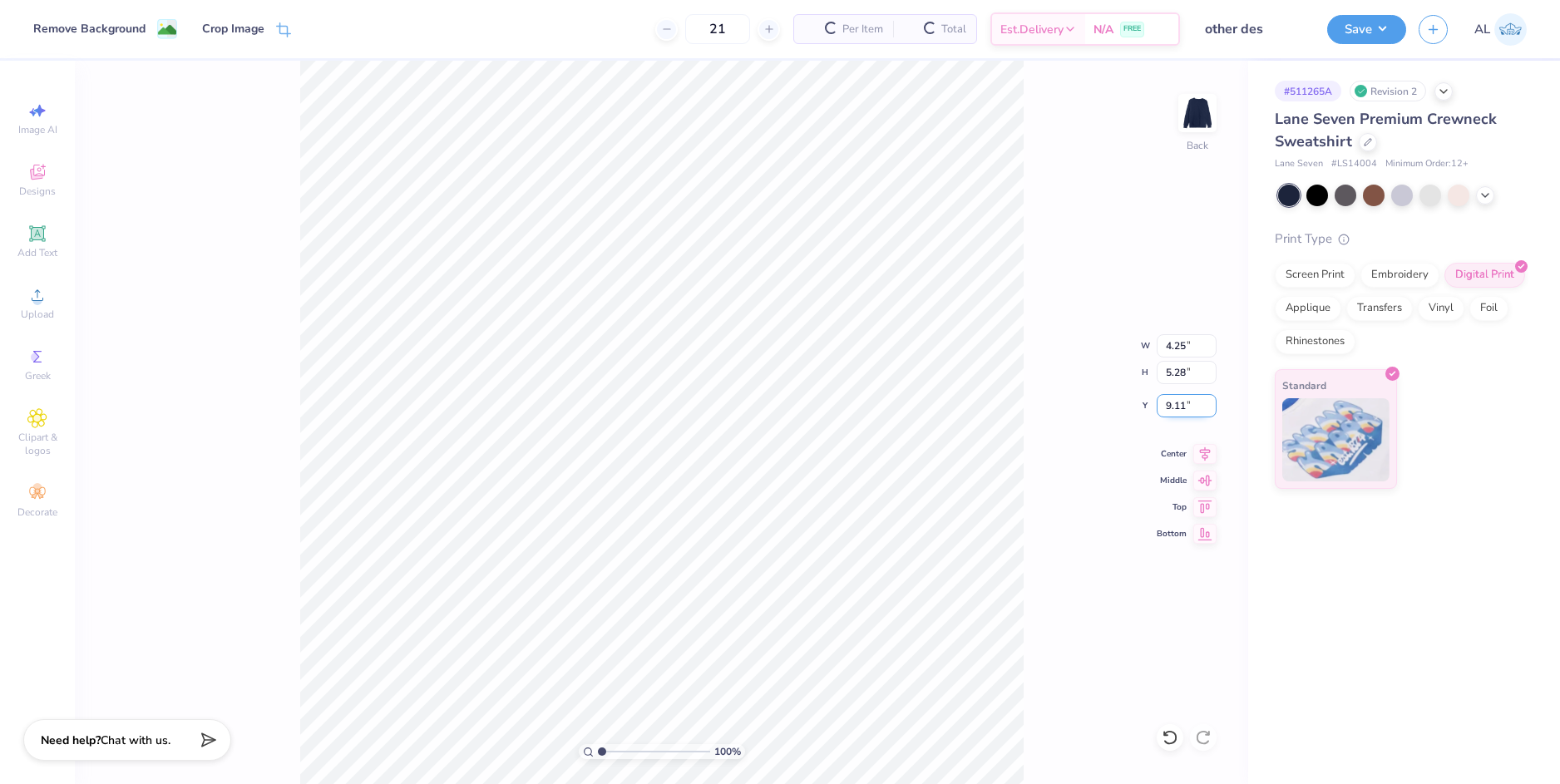
click at [1179, 403] on input "9.11" at bounding box center [1187, 406] width 60 height 23
click at [1181, 371] on input "5.28" at bounding box center [1187, 372] width 60 height 23
click at [1172, 398] on input "3.00" at bounding box center [1187, 406] width 60 height 23
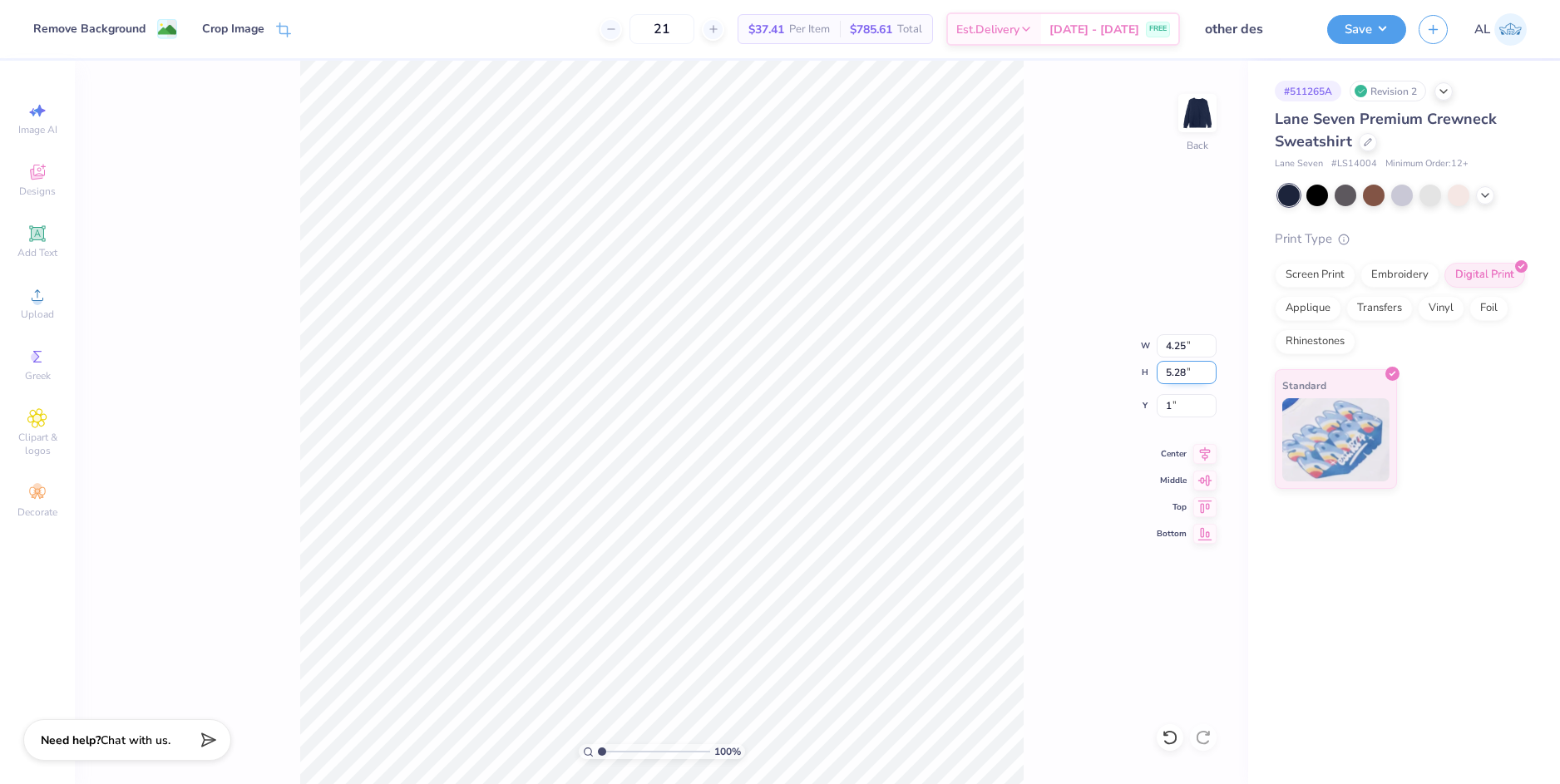
click at [1173, 375] on input "5.28" at bounding box center [1187, 372] width 60 height 23
click at [1176, 408] on input "1.00" at bounding box center [1187, 406] width 60 height 23
click at [1182, 368] on input "5.28" at bounding box center [1187, 372] width 60 height 23
click at [1177, 408] on input "1.34" at bounding box center [1187, 406] width 60 height 23
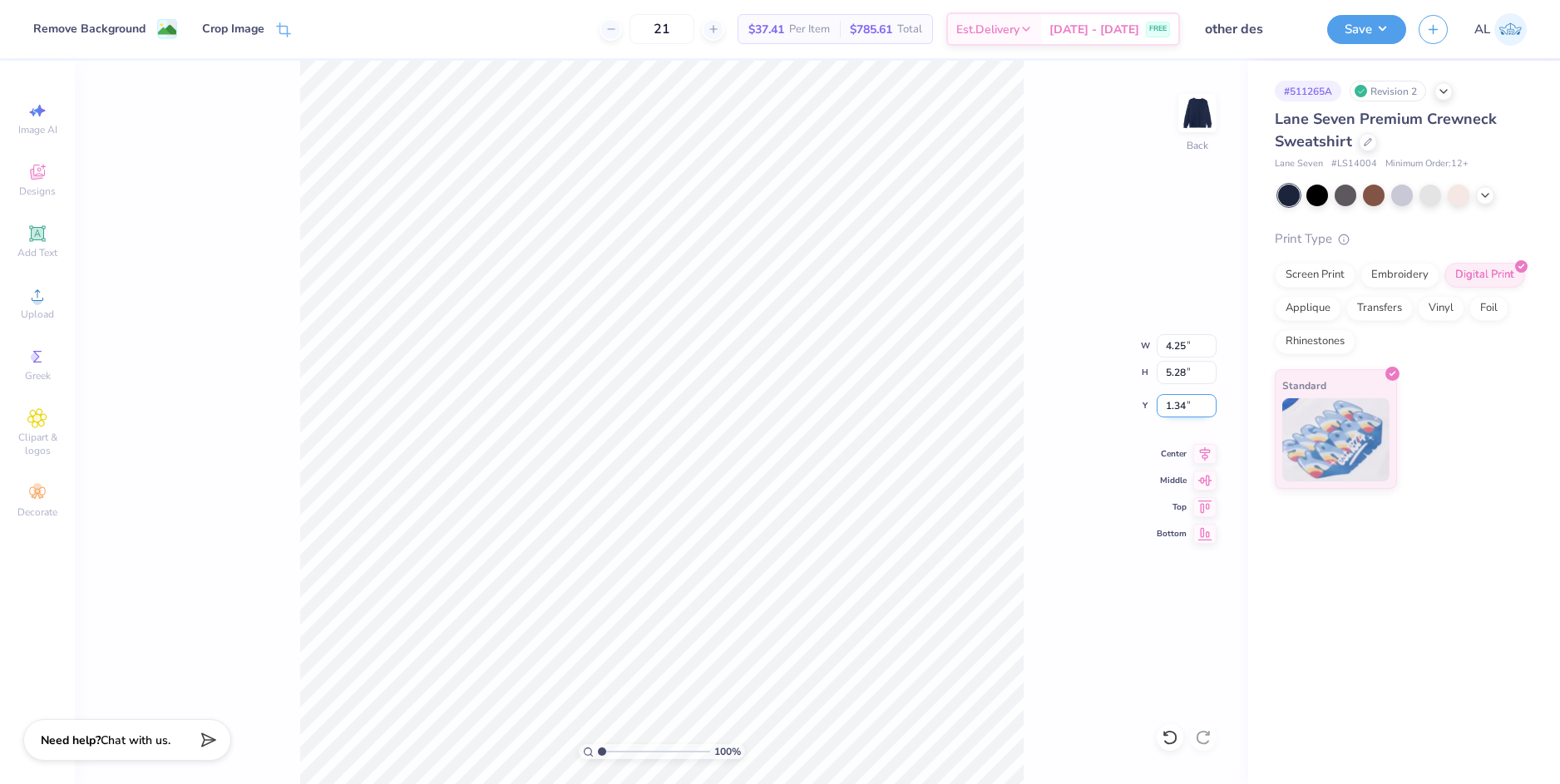
click at [1177, 408] on input "1.34" at bounding box center [1187, 406] width 60 height 23
click at [1180, 378] on input "5.28" at bounding box center [1187, 372] width 60 height 23
type input "1.30"
drag, startPoint x: 602, startPoint y: 750, endPoint x: 611, endPoint y: 745, distance: 10.3
click at [611, 745] on input "range" at bounding box center [654, 751] width 112 height 15
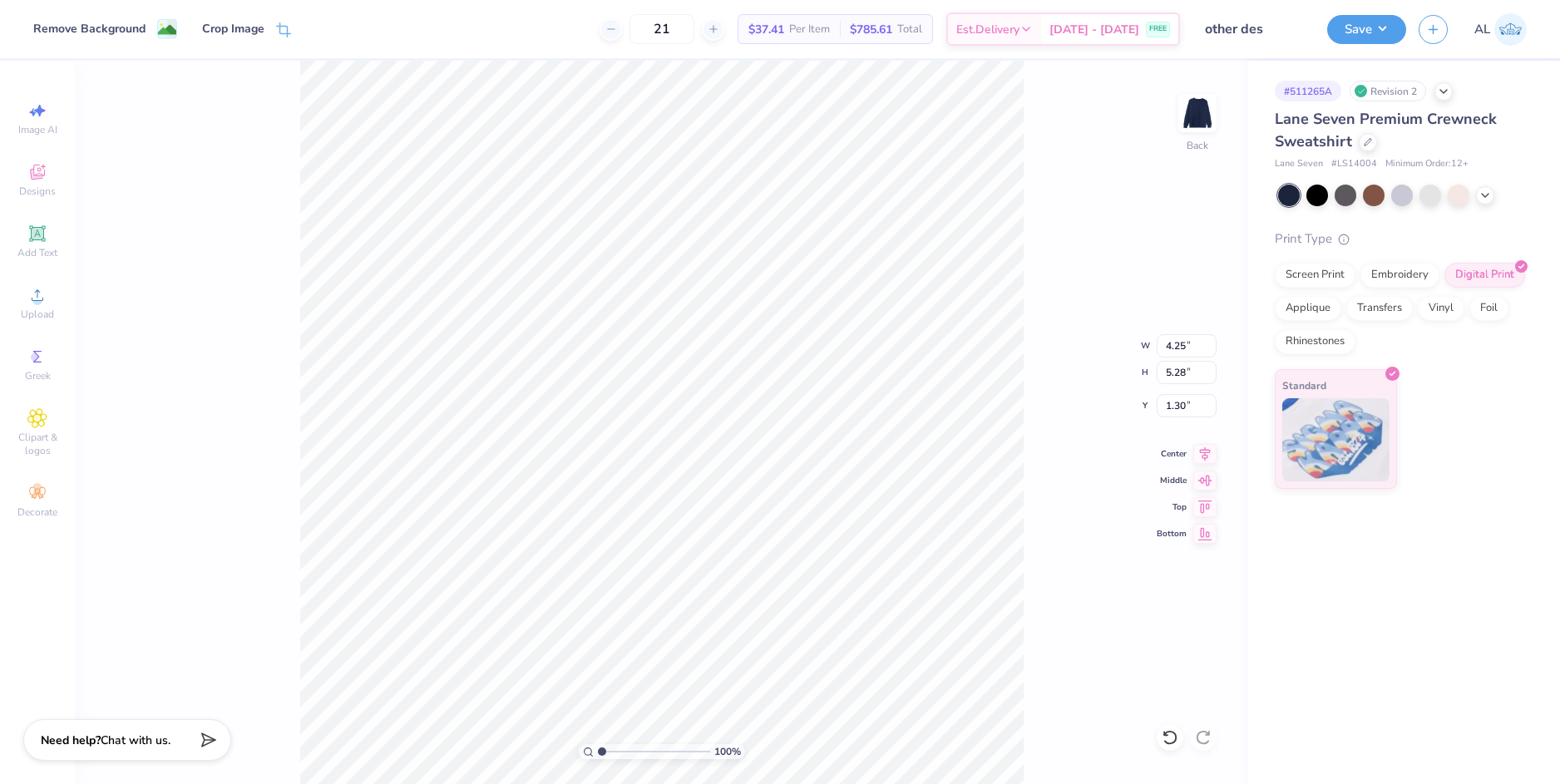
drag, startPoint x: 611, startPoint y: 749, endPoint x: 580, endPoint y: 747, distance: 31.1
type input "1"
click at [598, 747] on input "range" at bounding box center [654, 751] width 112 height 15
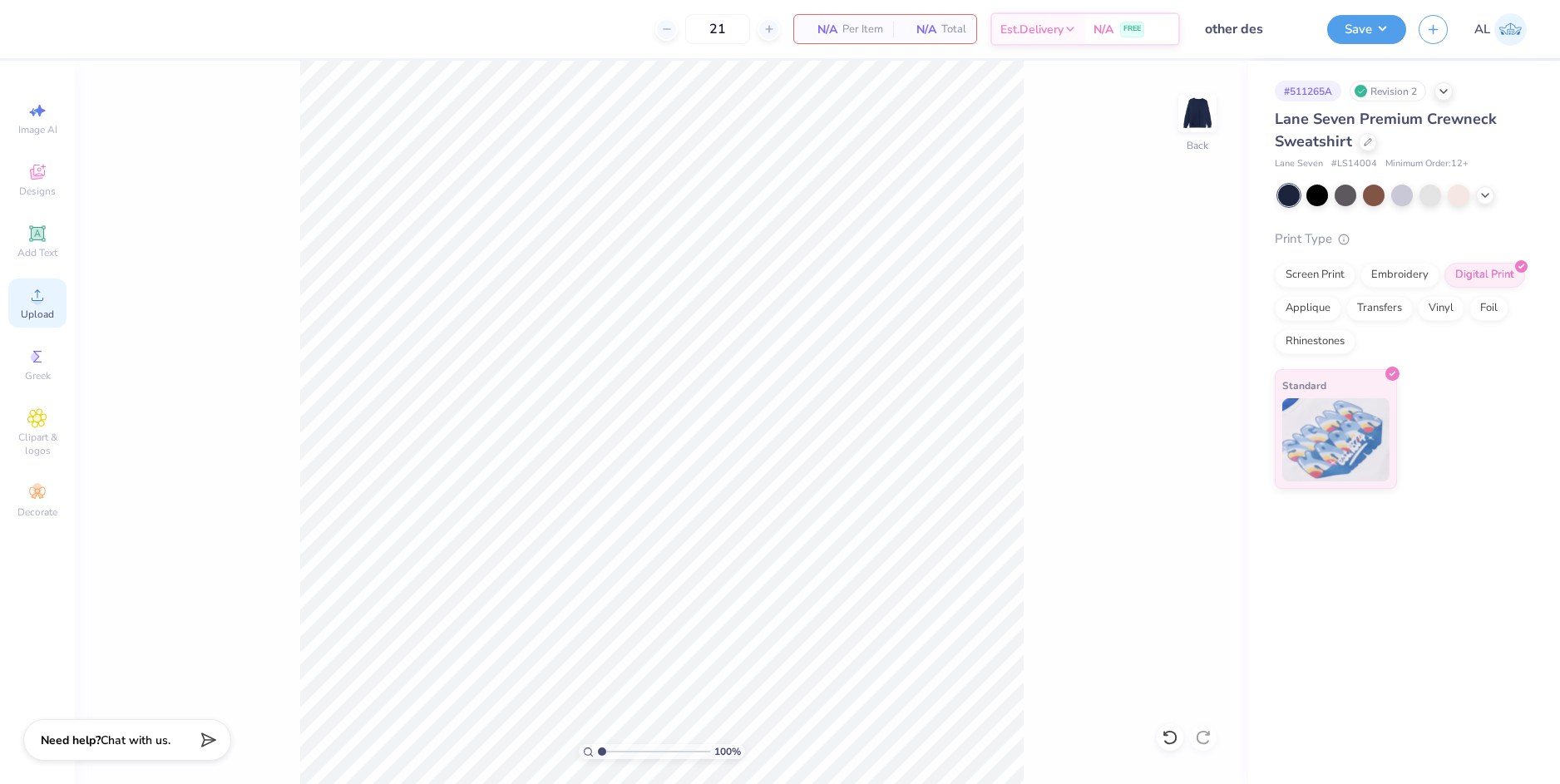
click at [42, 310] on span "Upload" at bounding box center [37, 314] width 34 height 13
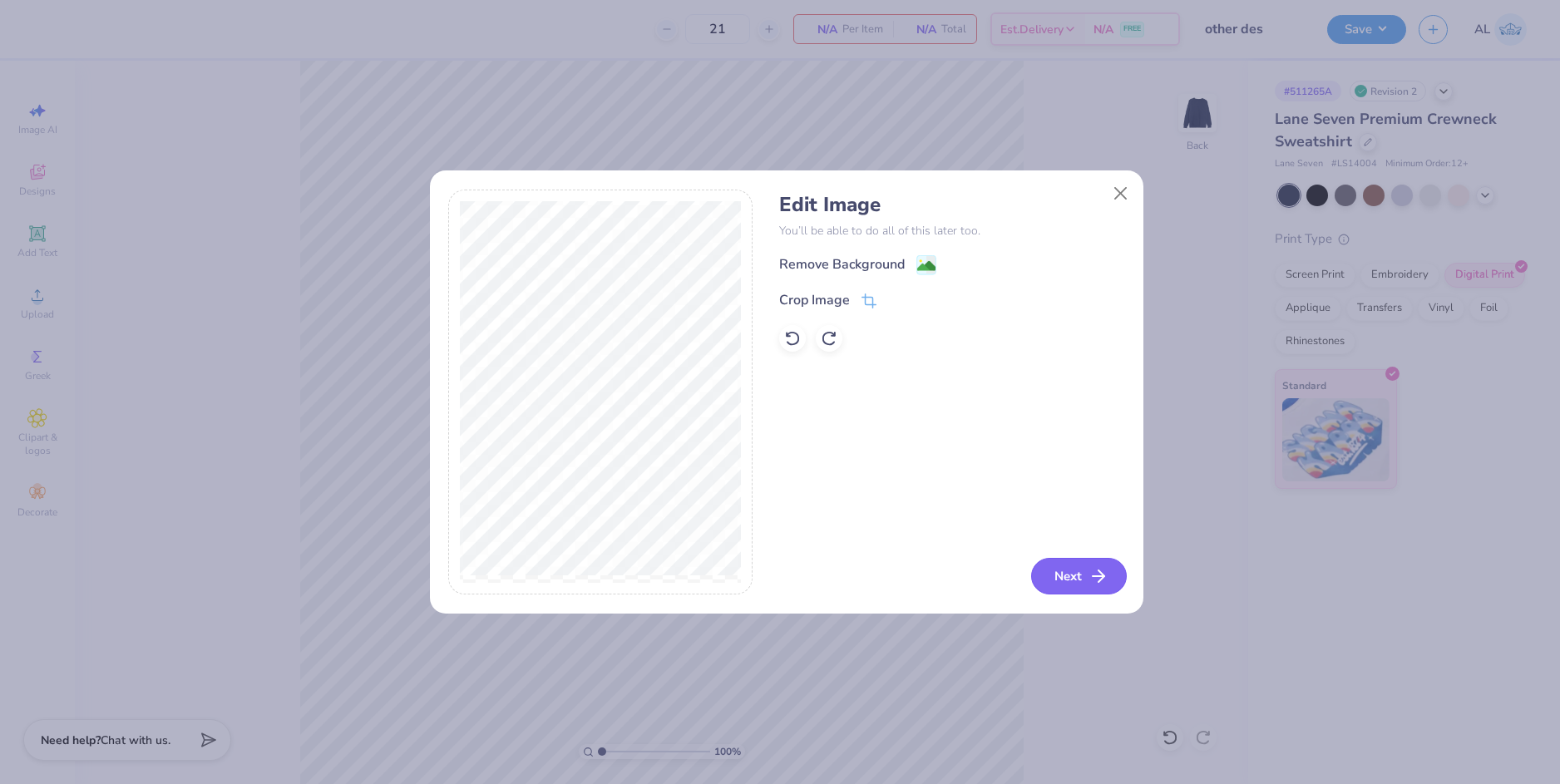
click at [1087, 572] on button "Next" at bounding box center [1079, 575] width 96 height 36
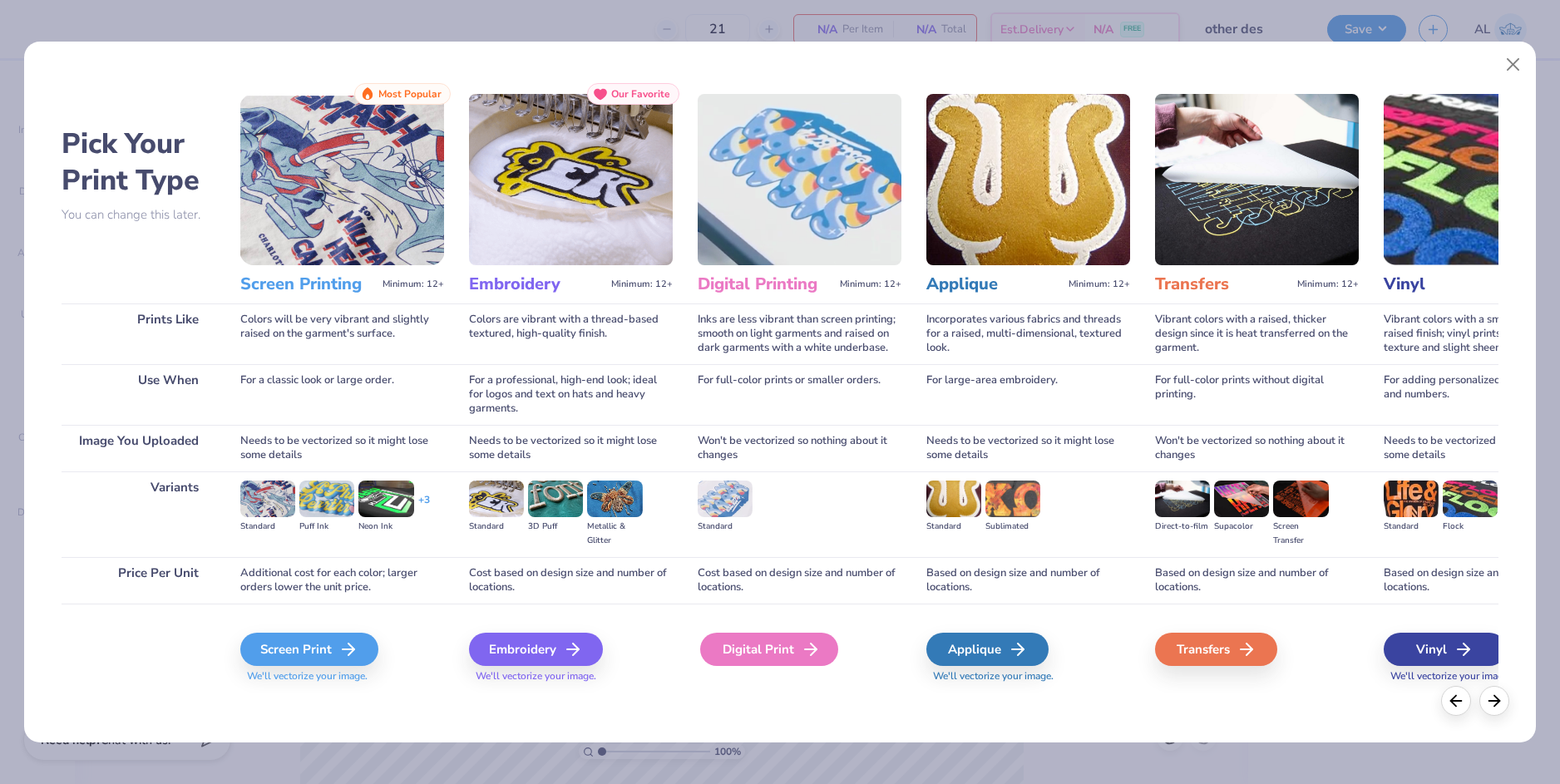
click at [801, 645] on icon at bounding box center [810, 649] width 20 height 20
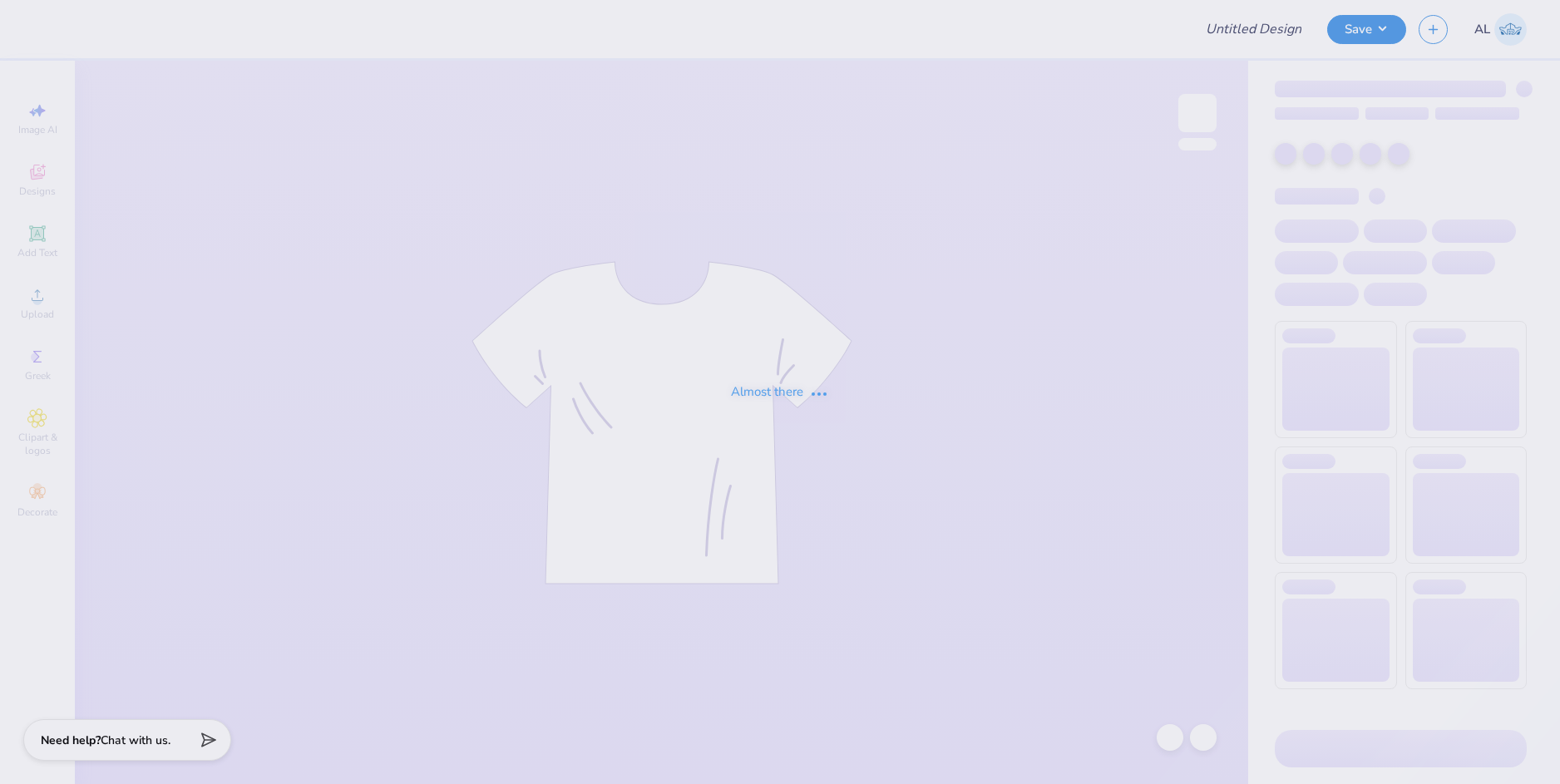
type input "Marin Mahoney : University of Delaware"
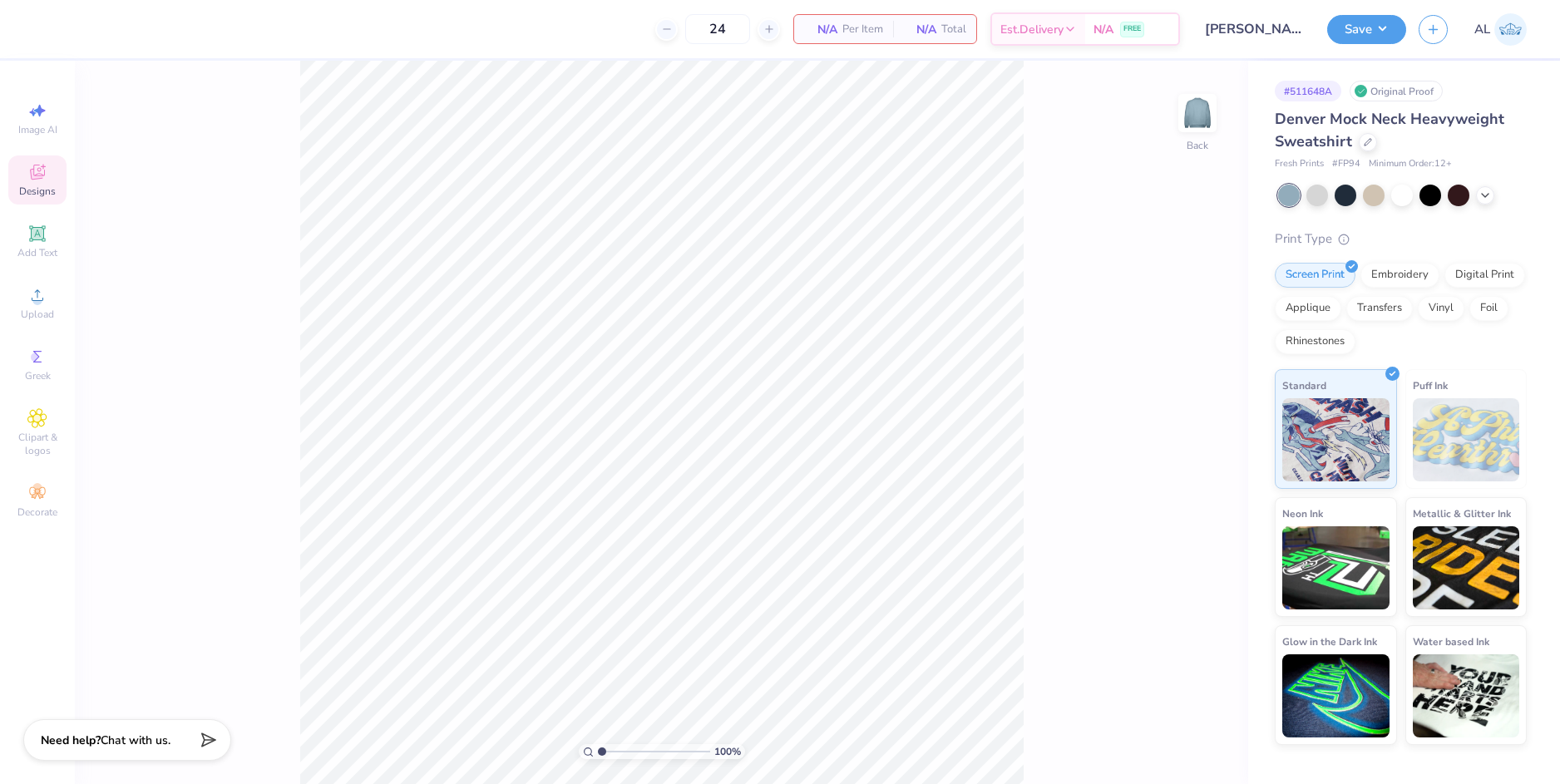
click at [48, 180] on div "Designs" at bounding box center [37, 180] width 58 height 49
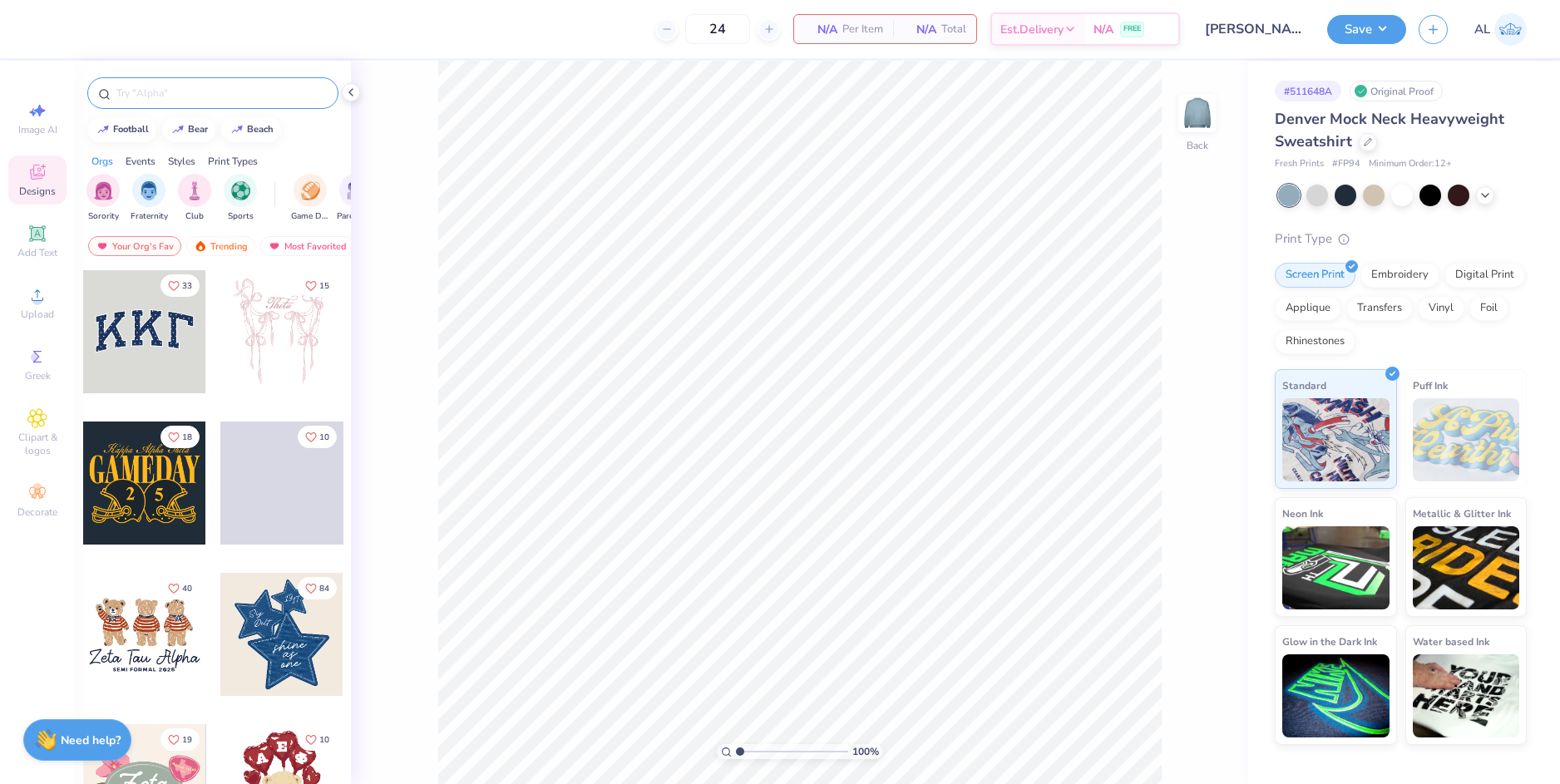
click at [251, 92] on input "text" at bounding box center [221, 93] width 213 height 17
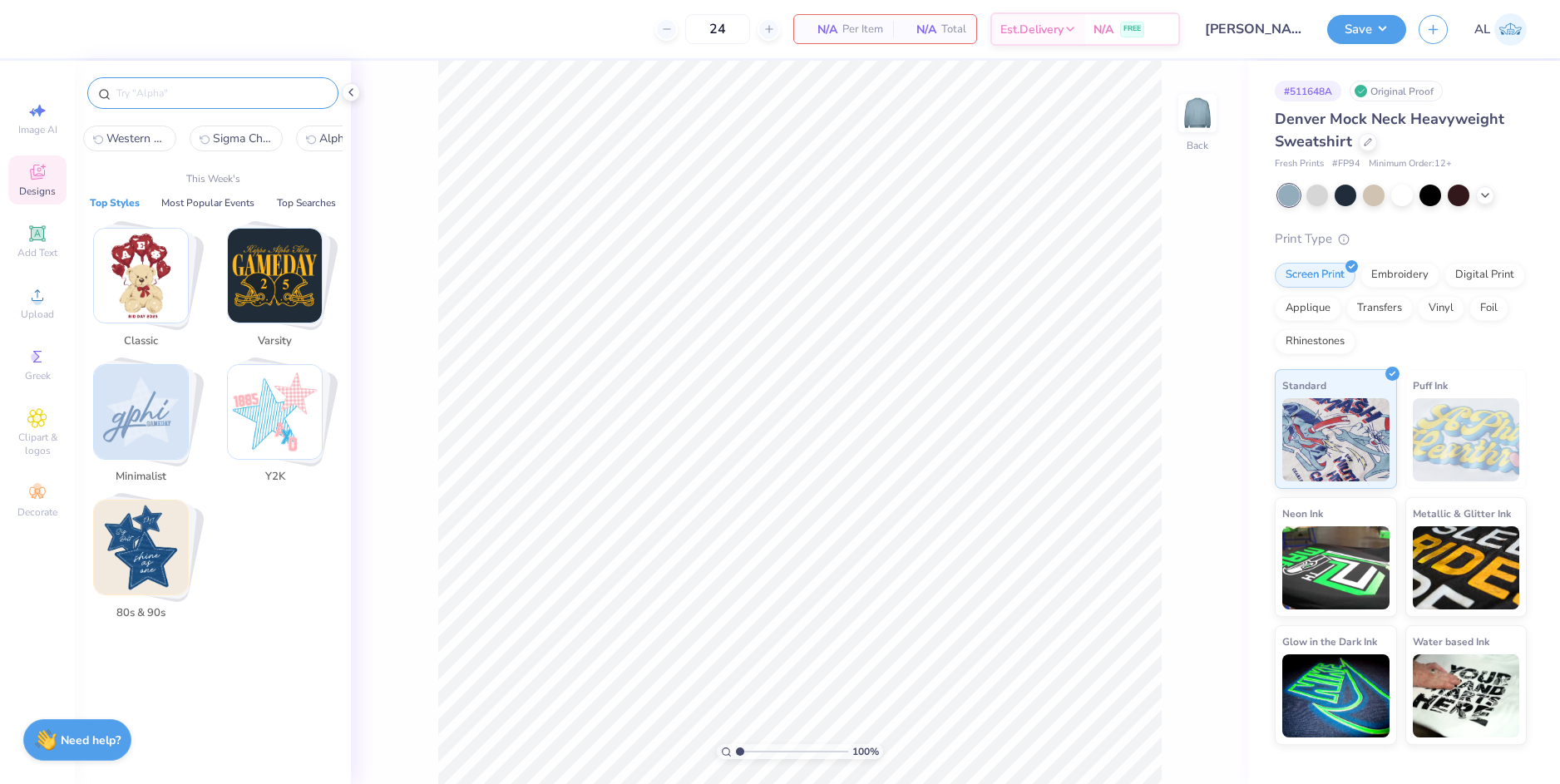
paste input "Women's Volleyball Mesh Patterned Jersey Text in White Game Day Jersey"
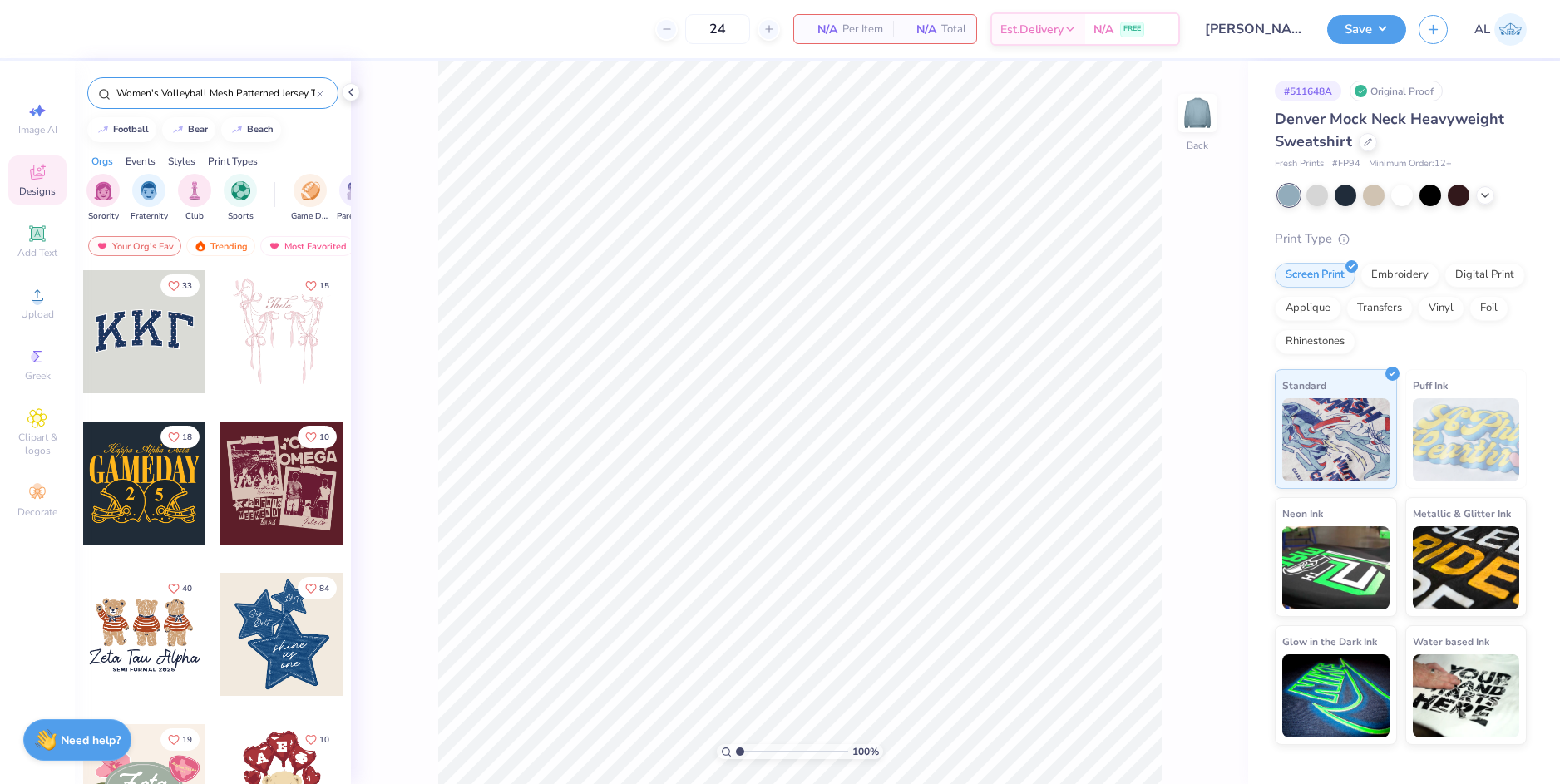
scroll to position [0, 135]
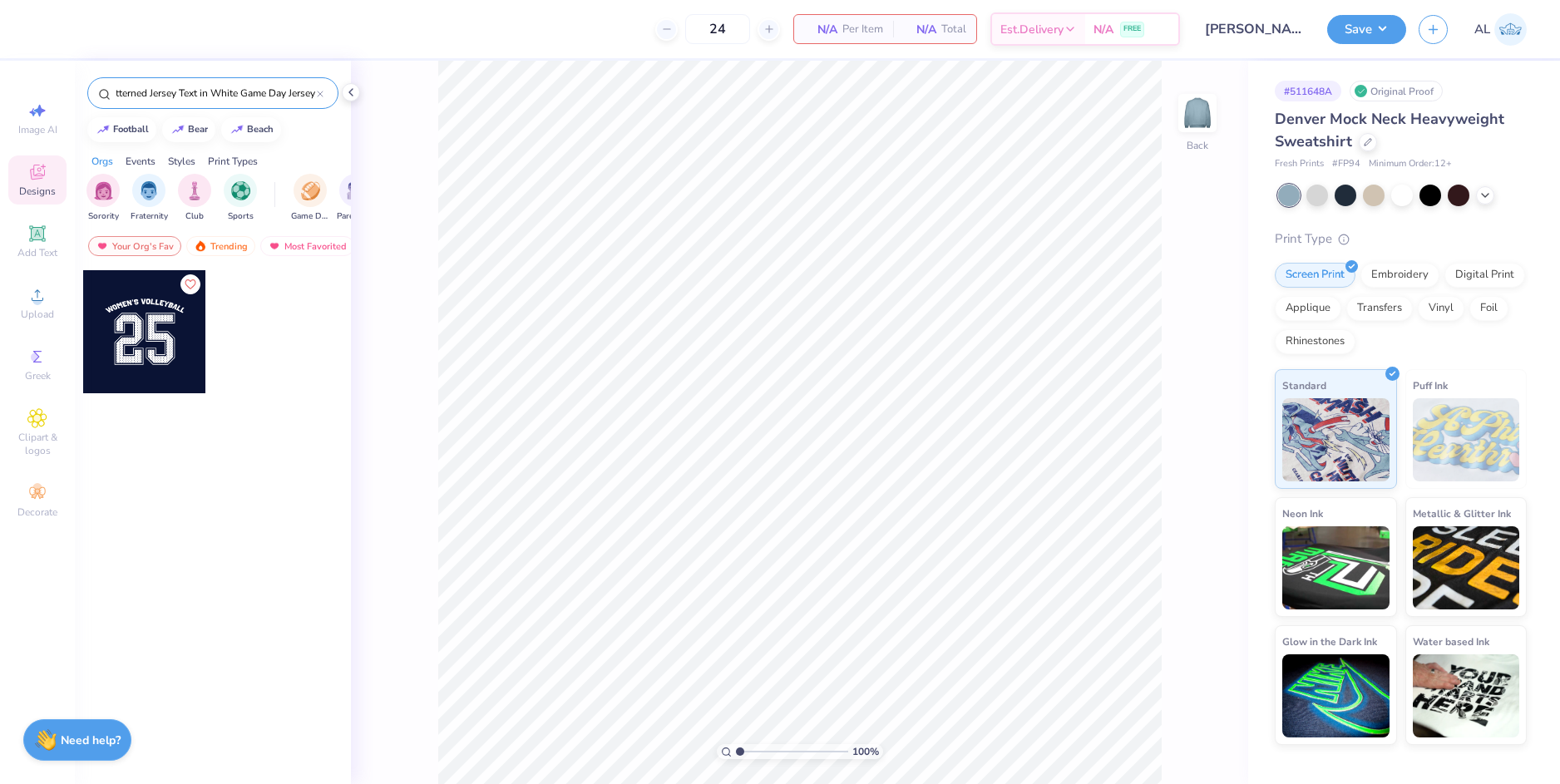
type input "Women's Volleyball Mesh Patterned Jersey Text in White Game Day Jersey"
click at [130, 349] on div at bounding box center [145, 332] width 123 height 123
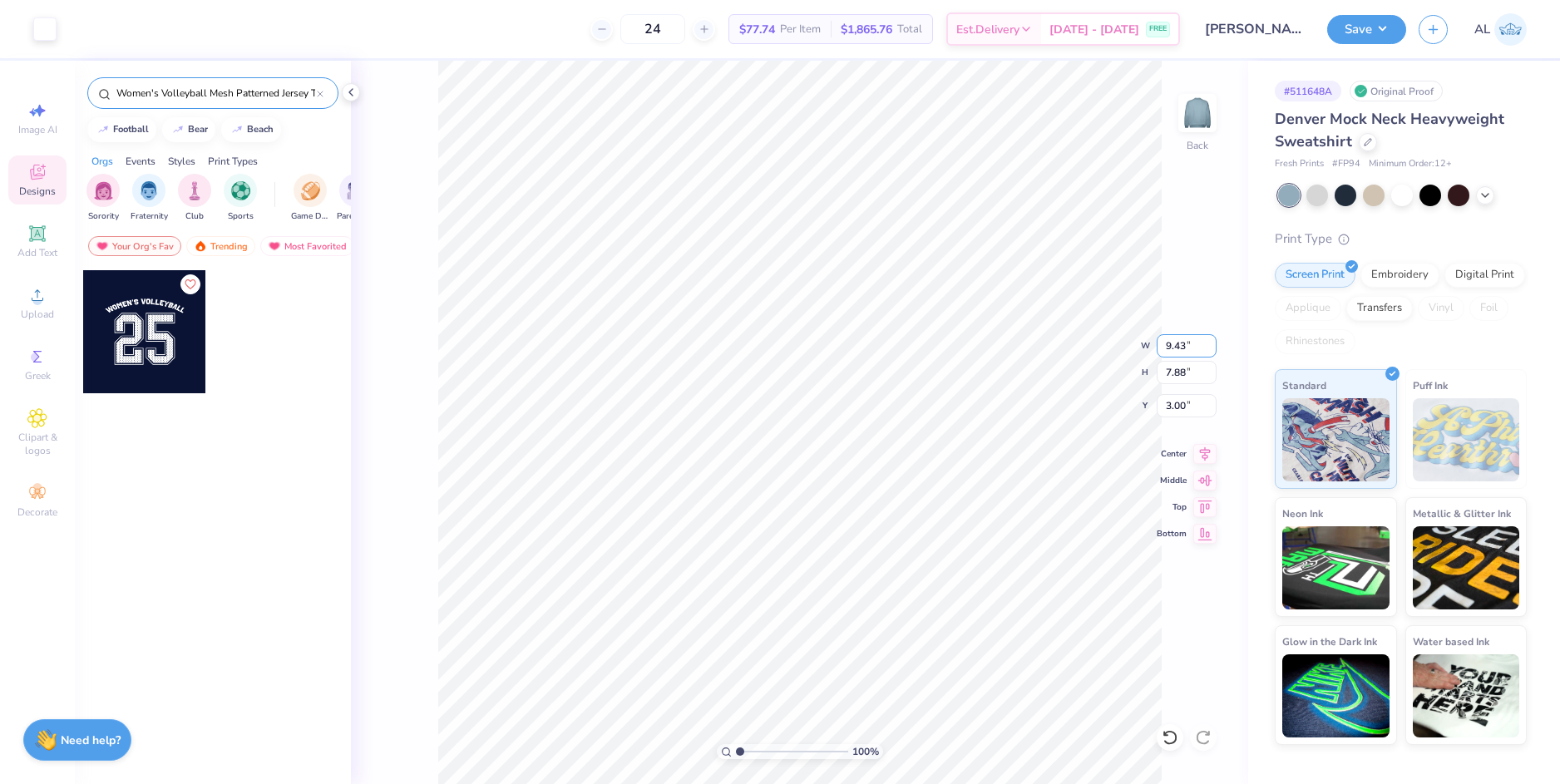
click at [1170, 339] on input "9.43" at bounding box center [1187, 346] width 60 height 23
click at [1172, 341] on input "9.43" at bounding box center [1187, 346] width 60 height 23
click at [1174, 344] on input "9.43" at bounding box center [1187, 346] width 60 height 23
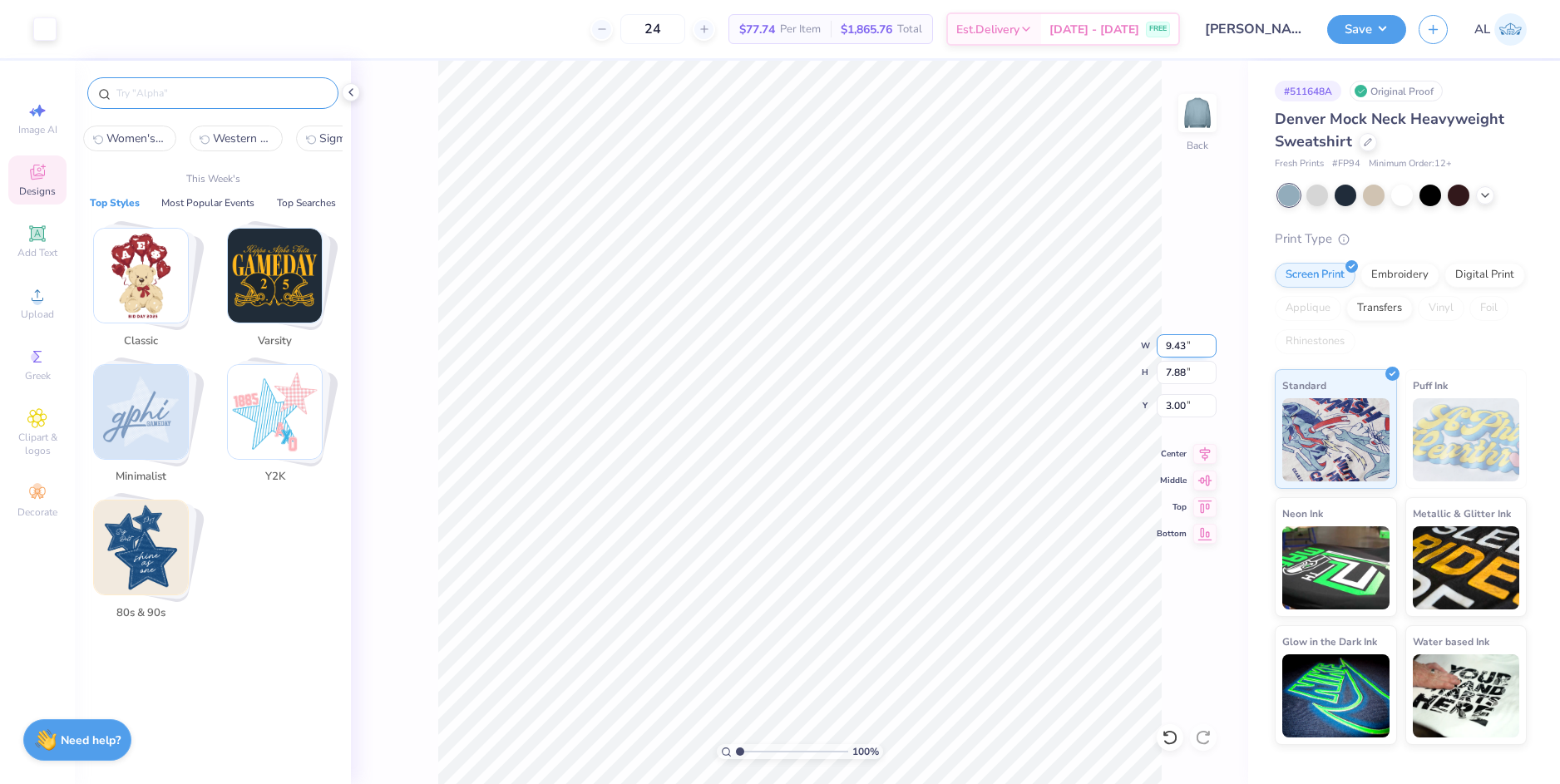
type input "Women's Volleyball Mesh Patterned Jersey Text in White Game Day Jersey"
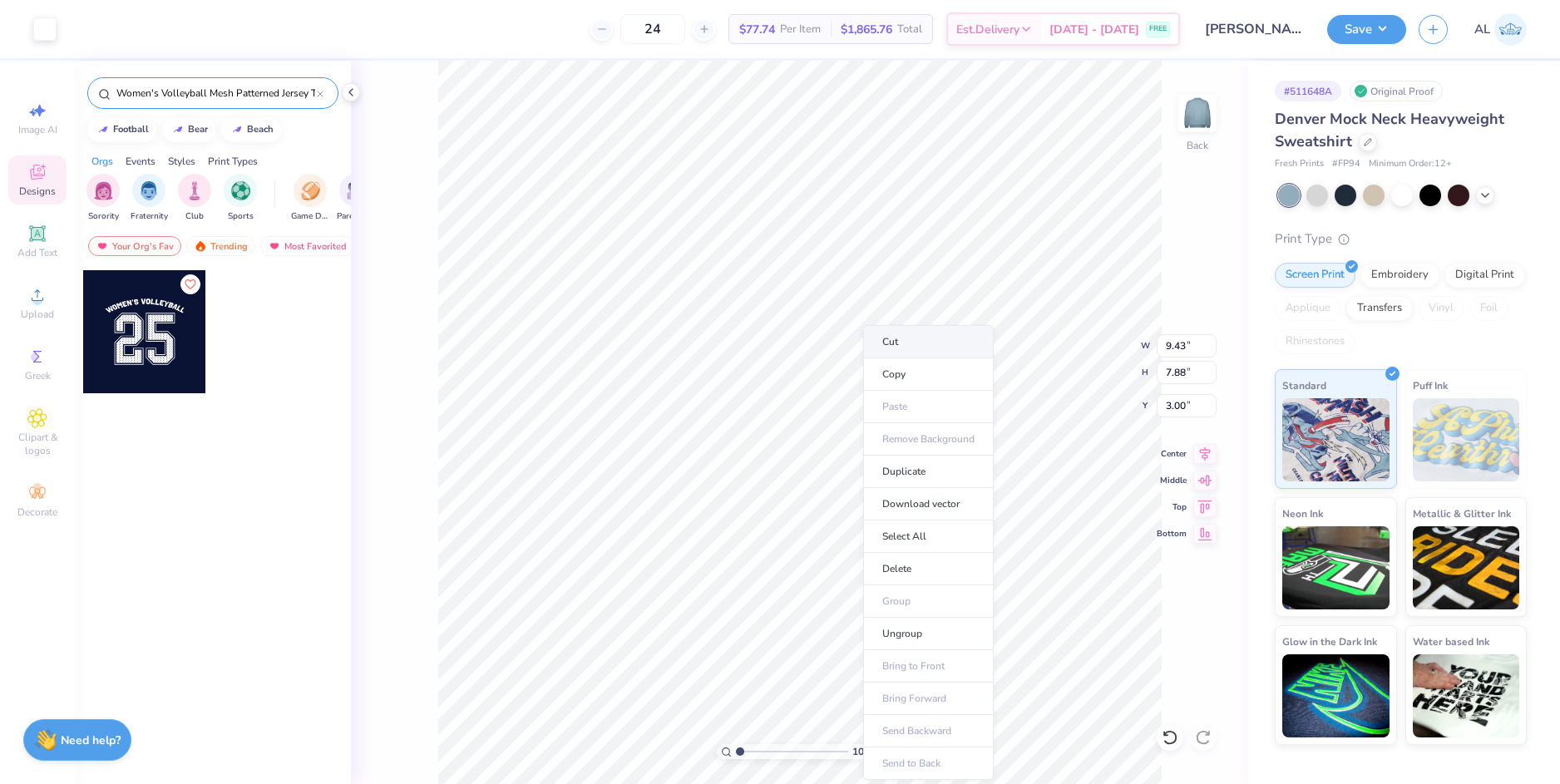
click at [932, 346] on li "Cut" at bounding box center [929, 342] width 131 height 34
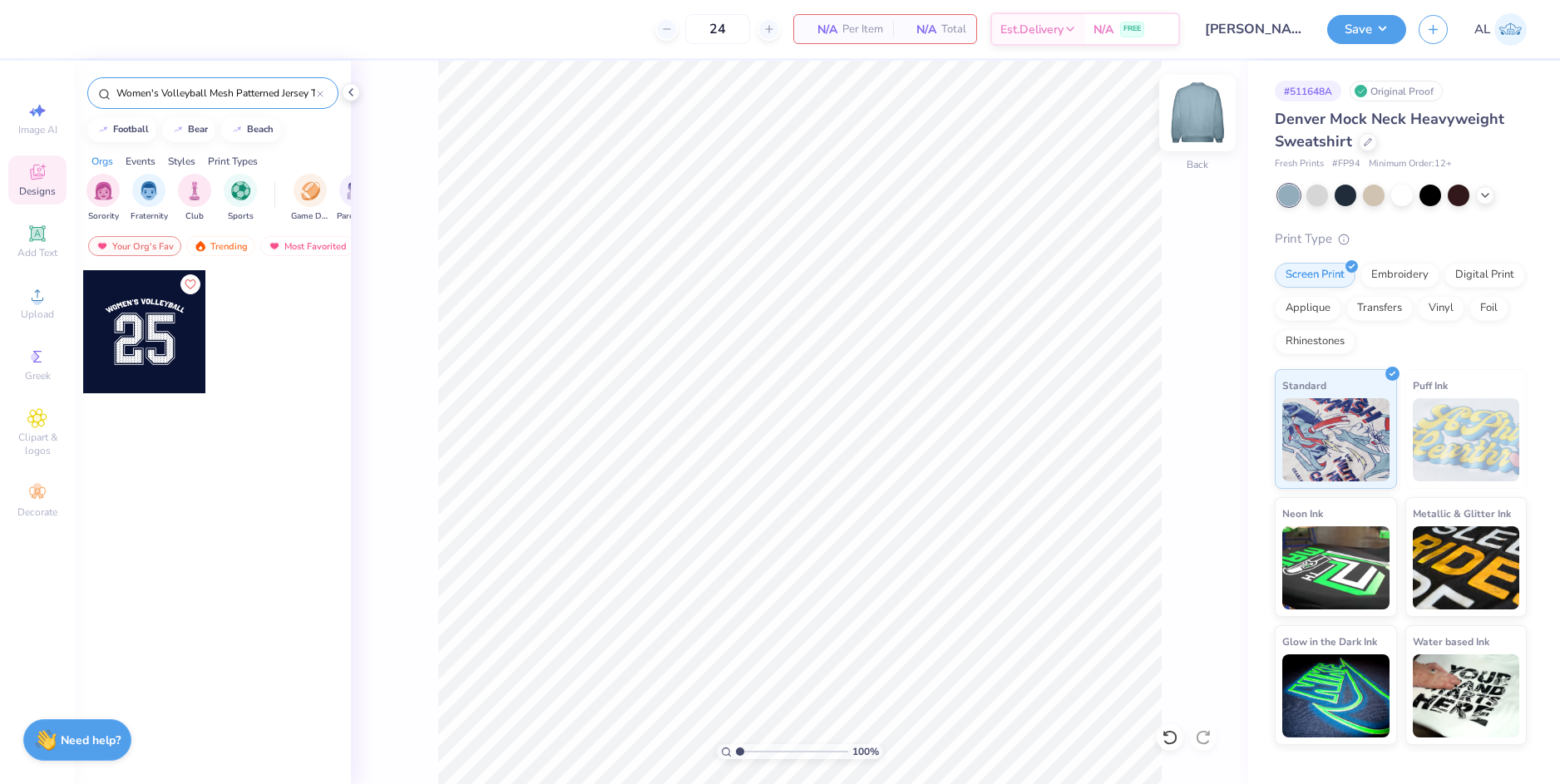
click at [1196, 116] on img at bounding box center [1197, 113] width 66 height 66
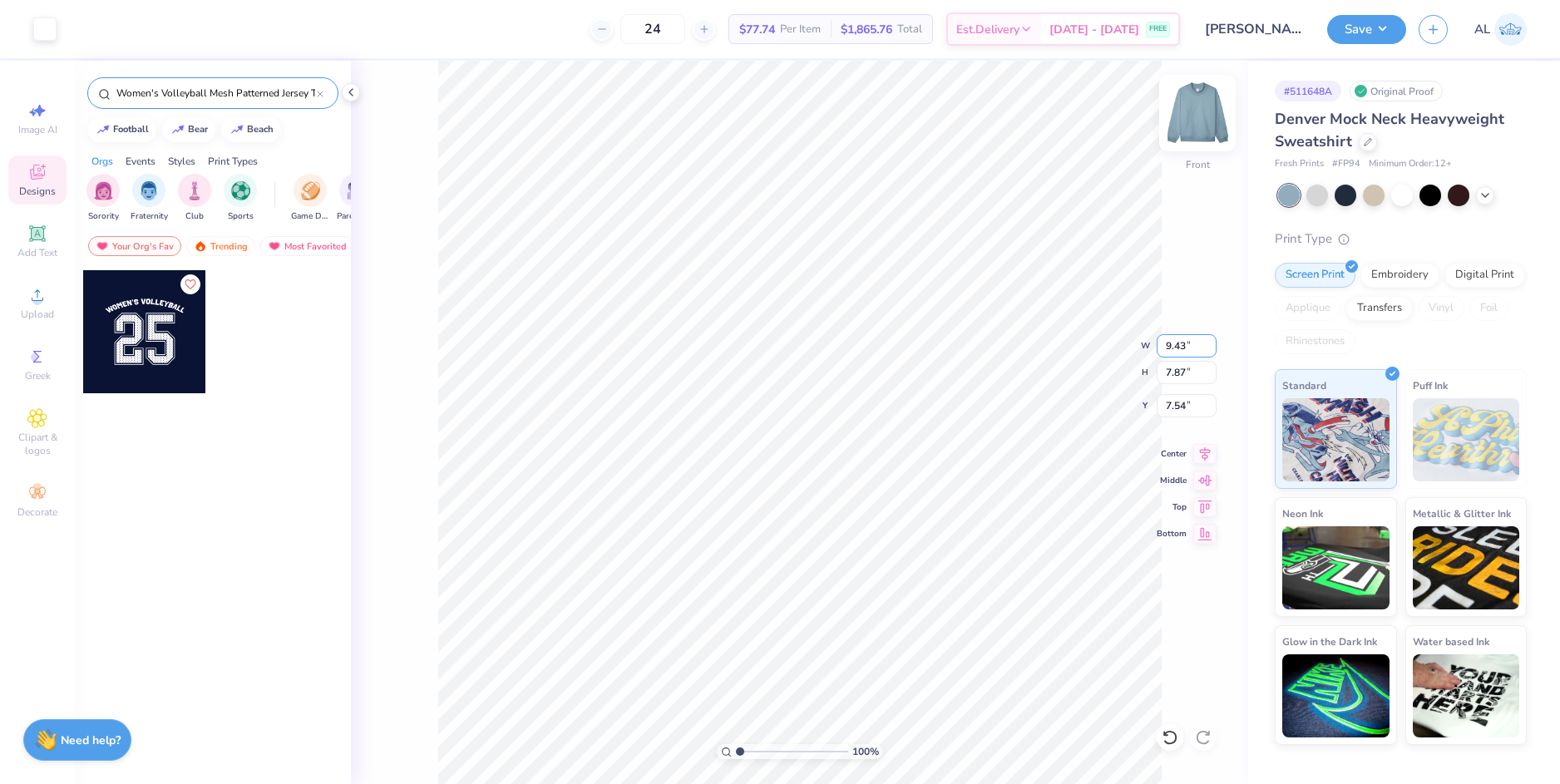
click at [1175, 348] on input "9.43" at bounding box center [1187, 346] width 60 height 23
click at [1188, 407] on input "7.54" at bounding box center [1187, 406] width 60 height 23
type input "9.00"
type input "7.52"
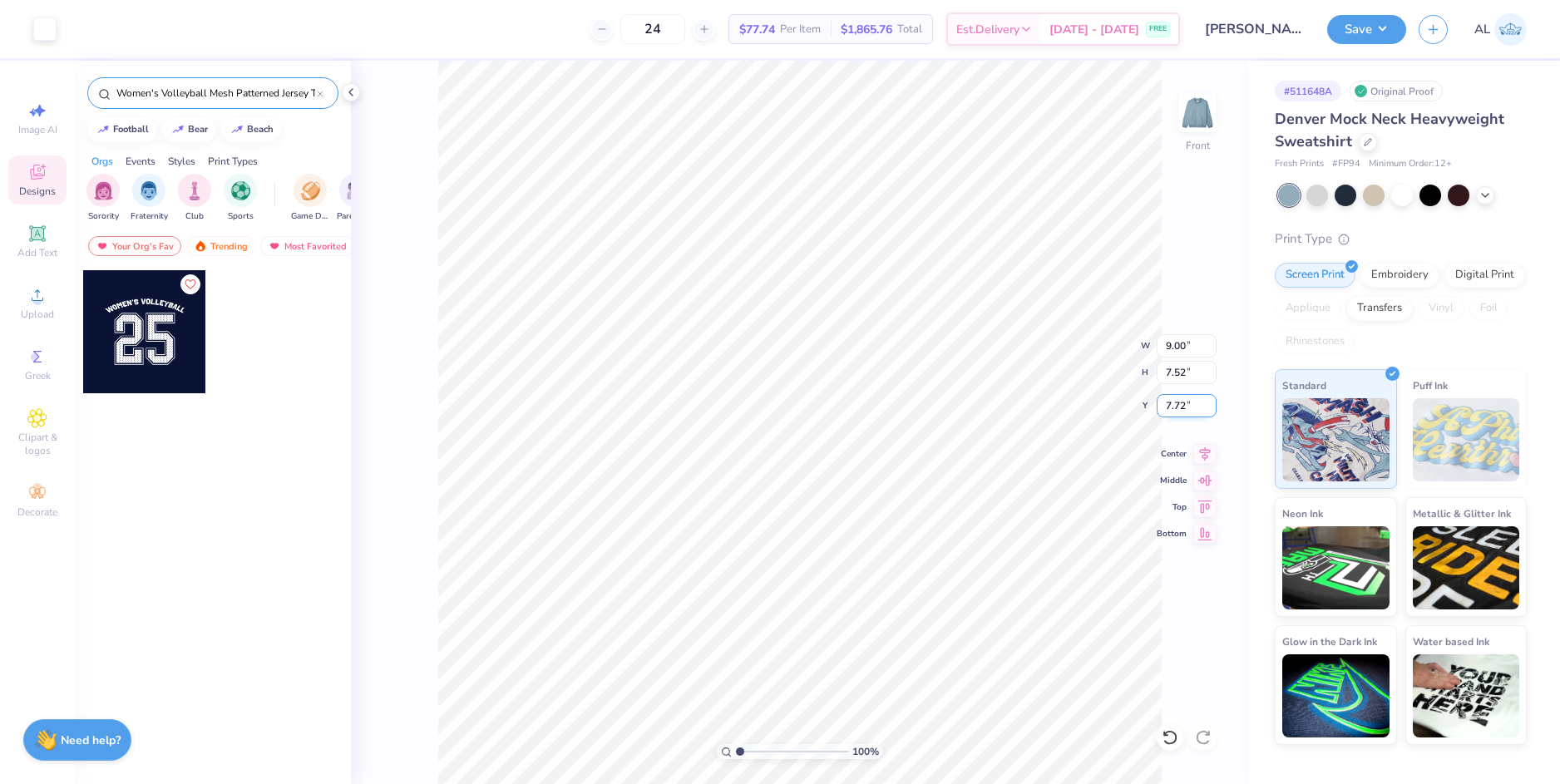
click at [1182, 405] on input "7.72" at bounding box center [1187, 406] width 60 height 23
click at [1181, 405] on input "7.72" at bounding box center [1187, 406] width 60 height 23
click at [1181, 370] on input "7.52" at bounding box center [1187, 372] width 60 height 23
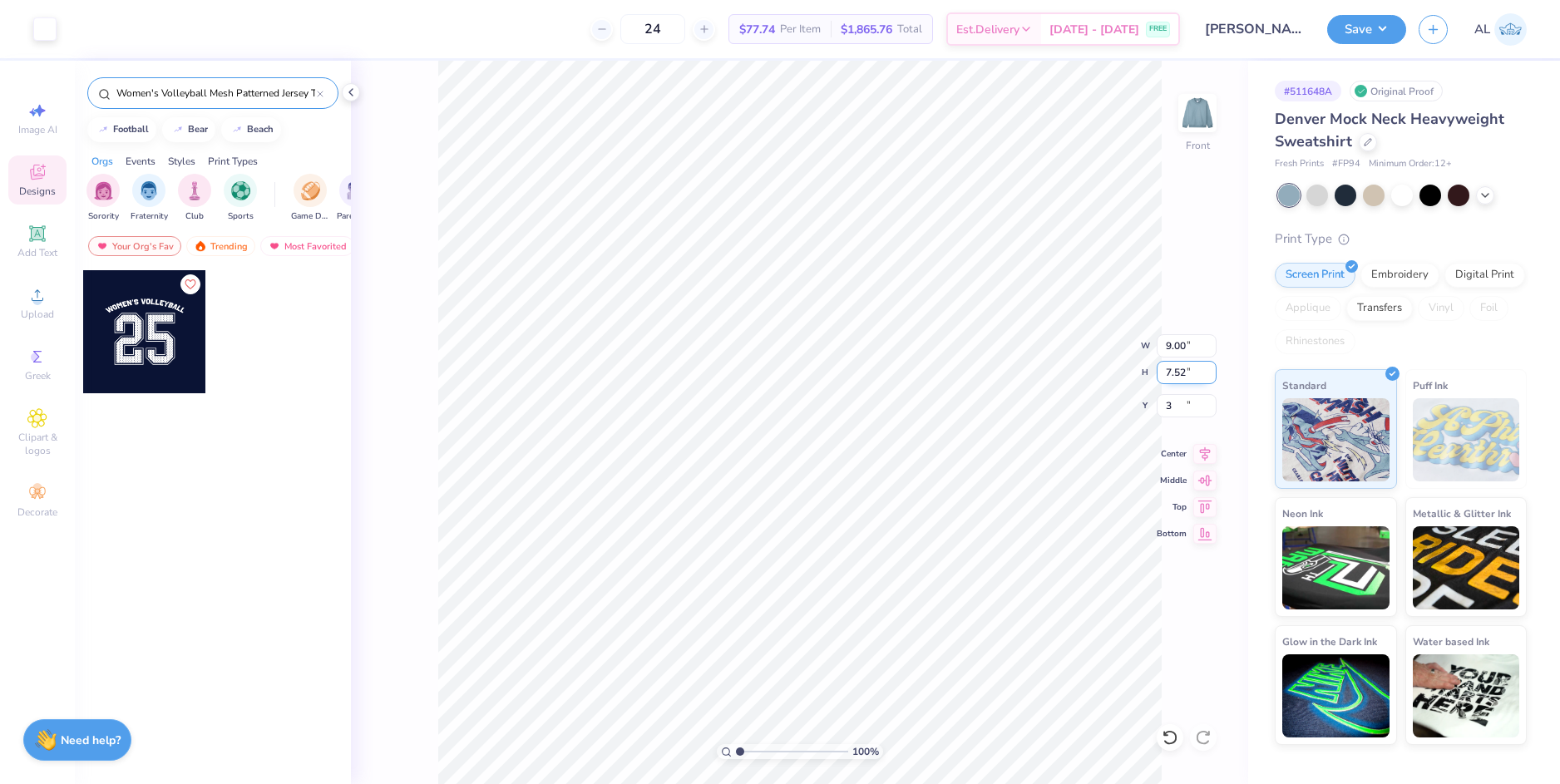
type input "3.00"
click at [1172, 350] on input "9.00" at bounding box center [1187, 346] width 60 height 23
type input "10.00"
type input "8.35"
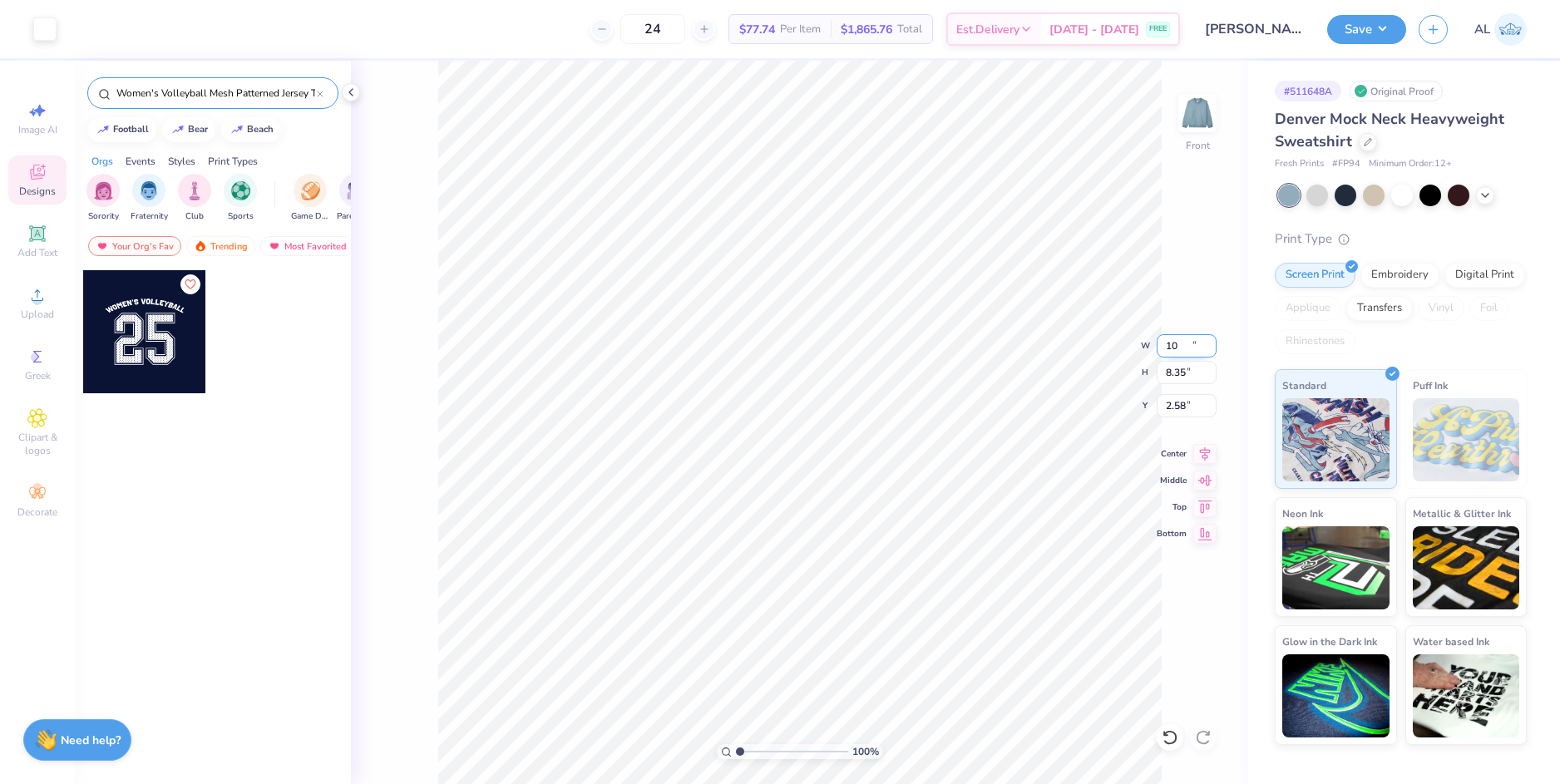
type input "2.58"
click at [1178, 341] on input "10.00" at bounding box center [1187, 346] width 60 height 23
click at [1180, 374] on input "8.35" at bounding box center [1187, 372] width 60 height 23
type input "12.00"
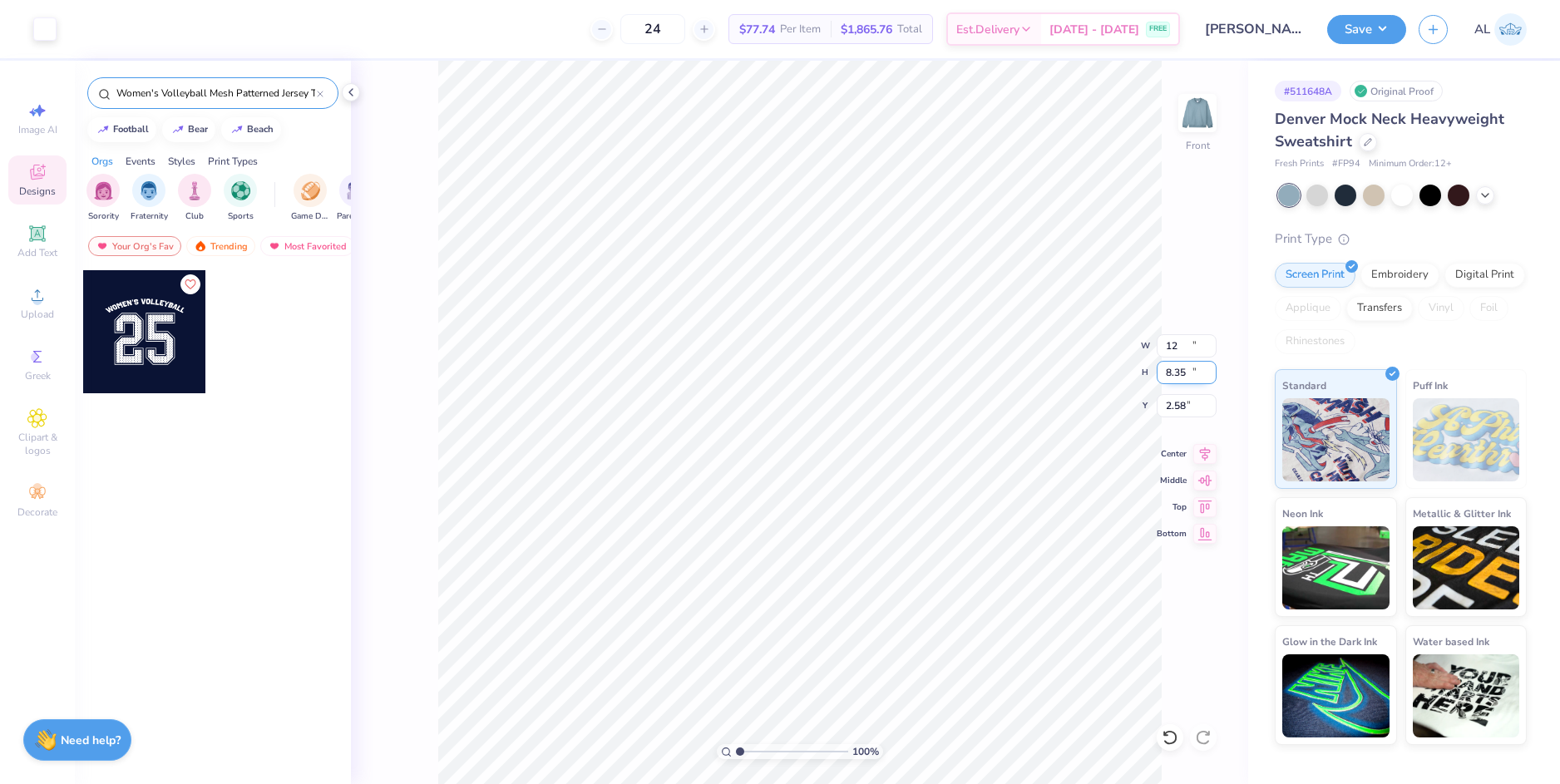
type input "10.02"
type input "1.75"
click at [1171, 344] on input "12.00" at bounding box center [1187, 346] width 60 height 23
click at [1178, 374] on input "10.02" at bounding box center [1187, 372] width 60 height 23
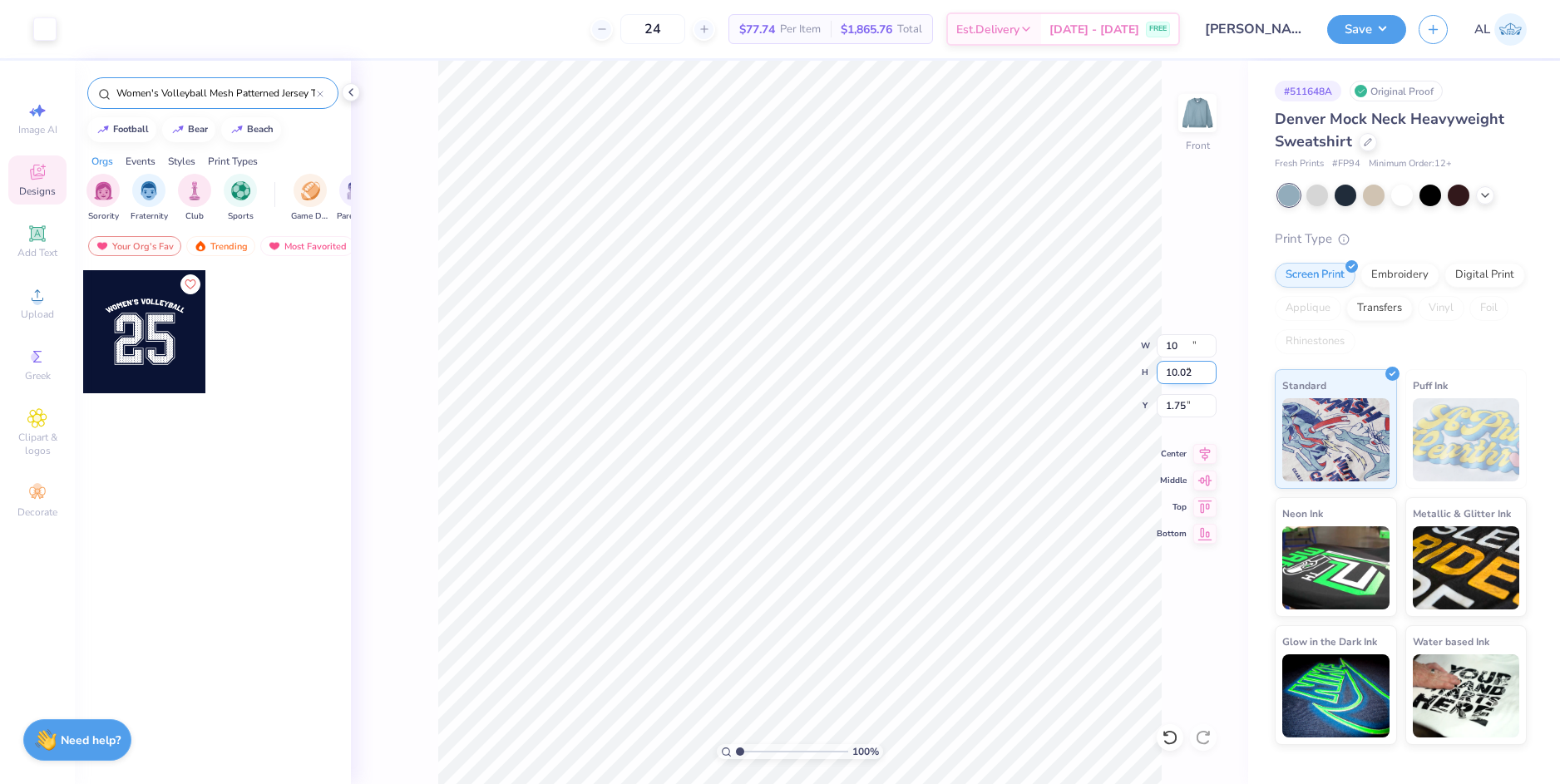
type input "10.00"
type input "8.35"
click at [1178, 406] on input "2.58" at bounding box center [1187, 406] width 60 height 23
click at [1175, 377] on input "8.35" at bounding box center [1187, 372] width 60 height 23
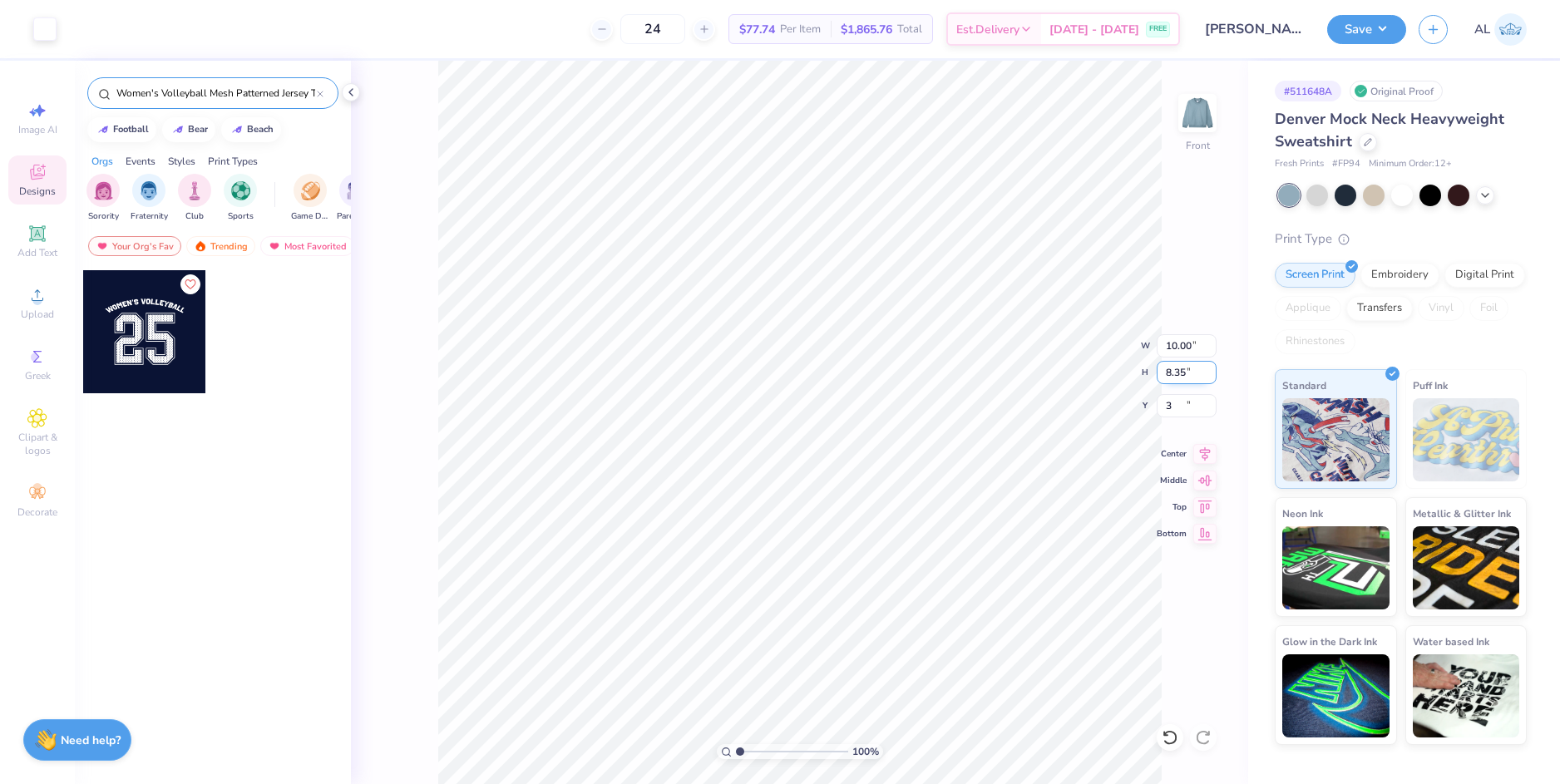
type input "3.00"
click at [1201, 448] on icon at bounding box center [1205, 451] width 23 height 20
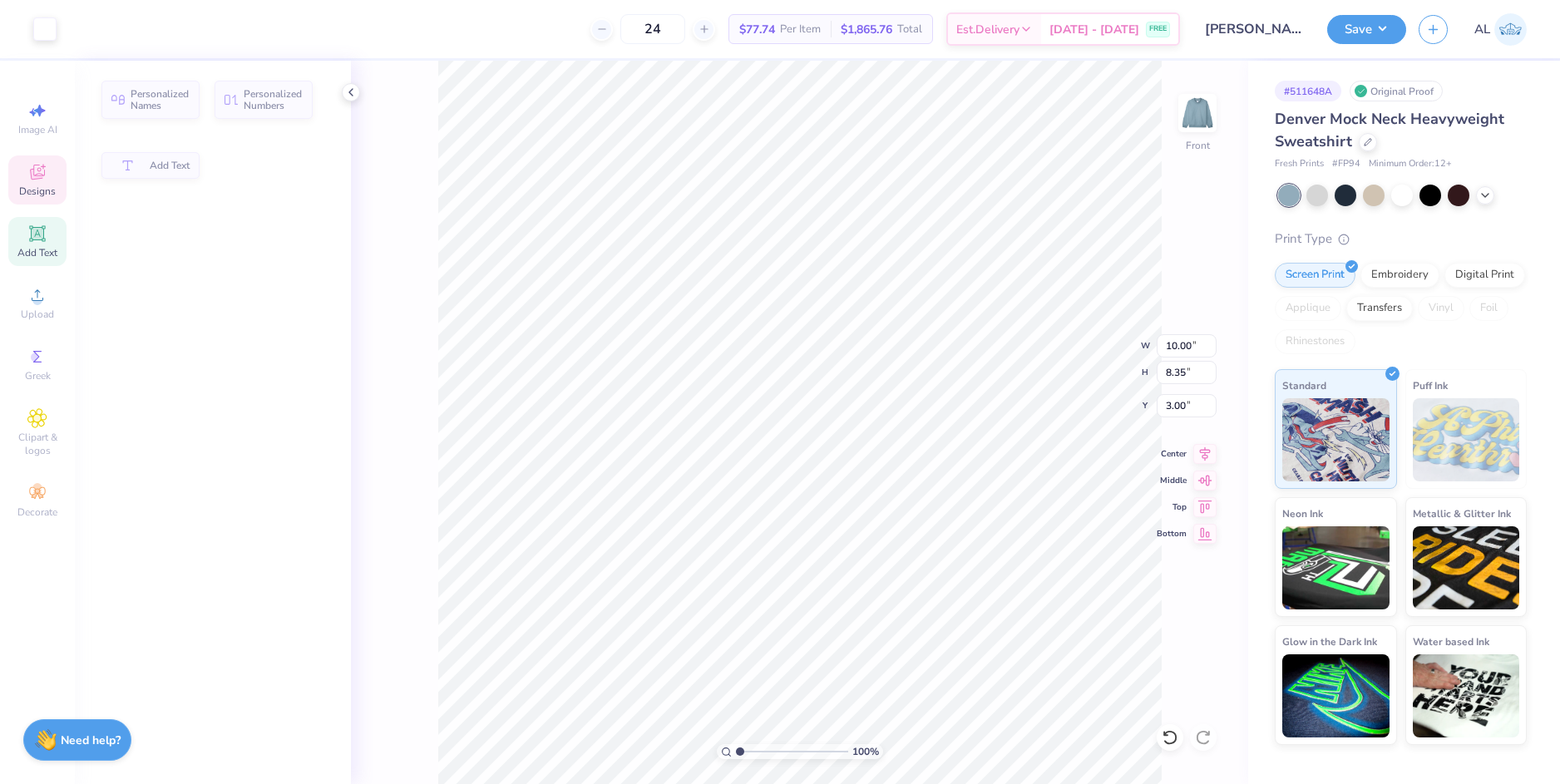
type input "1.80"
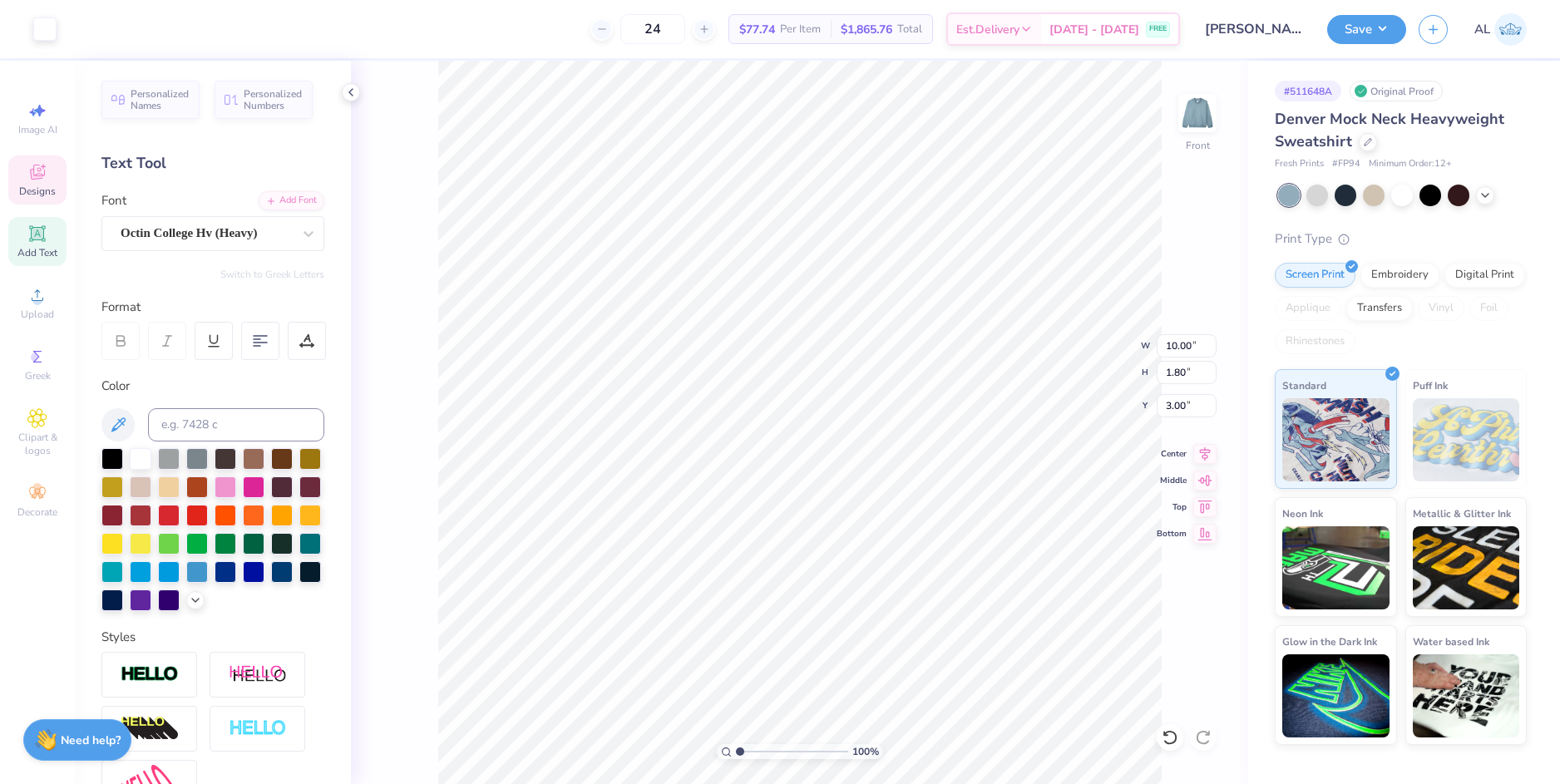
scroll to position [13, 3]
type textarea "DELAWARE LACROSSE CLUB"
click at [1201, 452] on icon at bounding box center [1205, 451] width 23 height 20
type input "3.00"
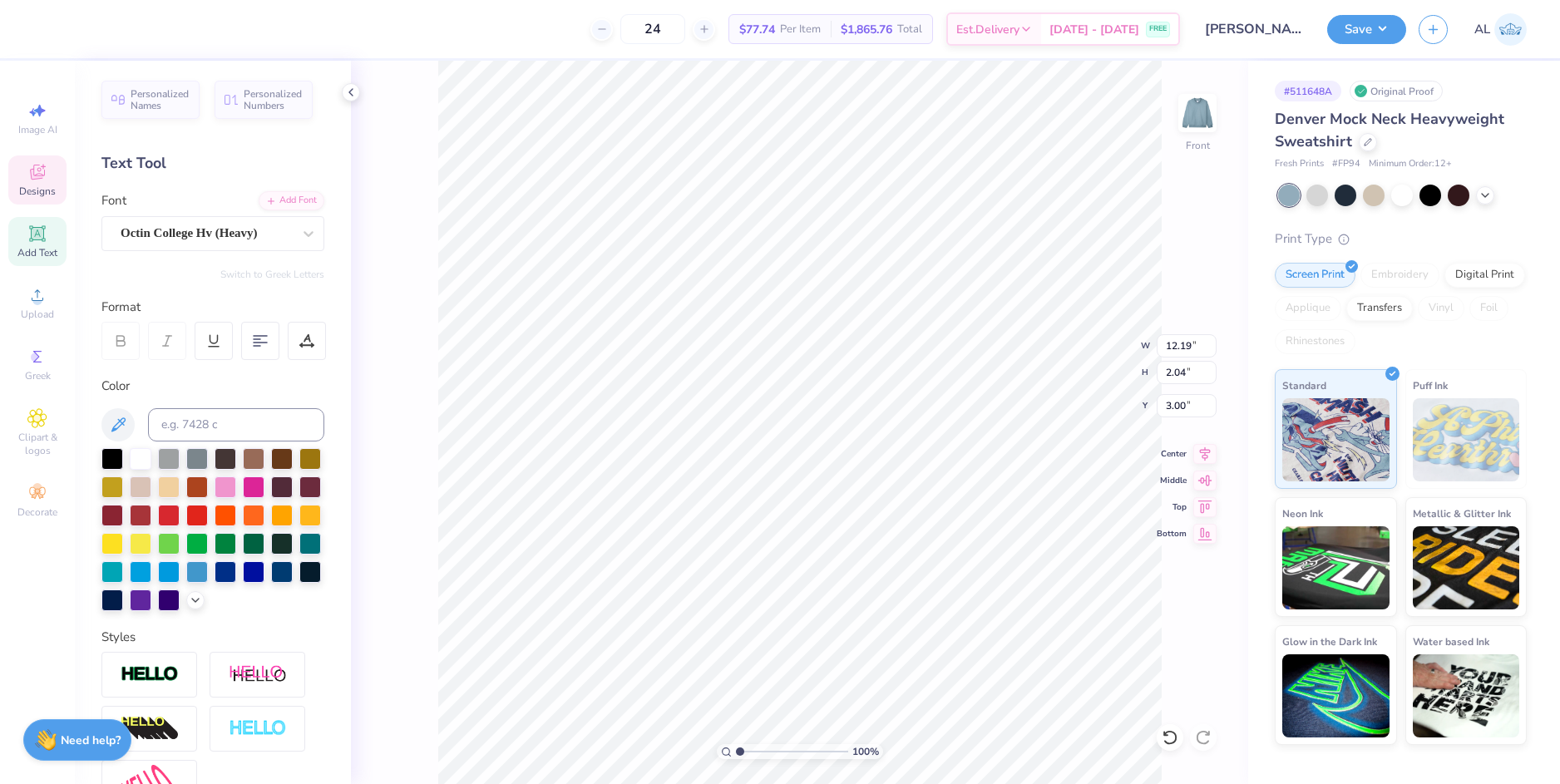
type input "11.52"
type input "1.93"
type input "3.11"
type input "11.15"
type input "1.86"
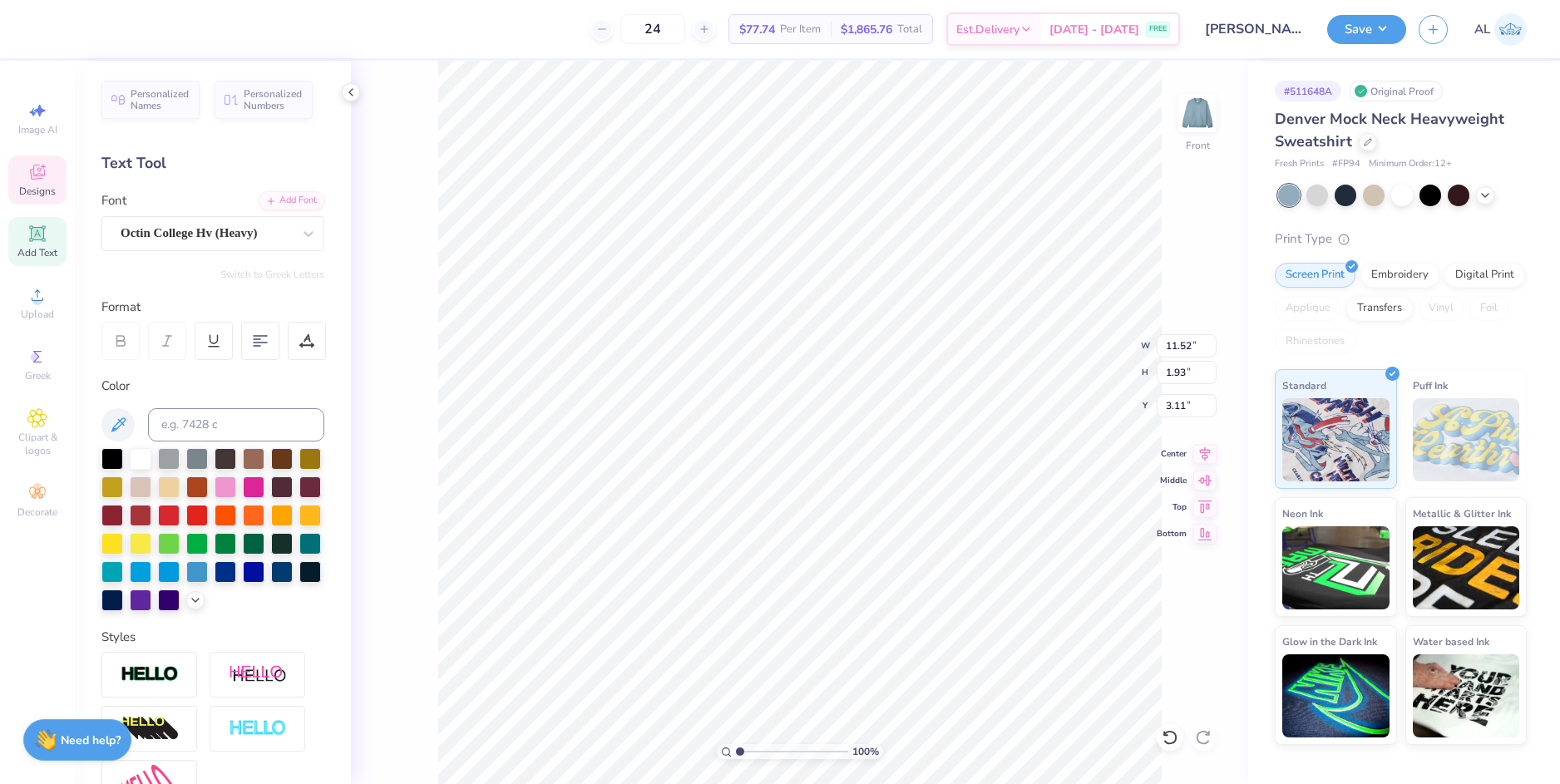
type input "3.17"
type input "10.20"
type input "1.71"
type input "3.33"
type input "9.52"
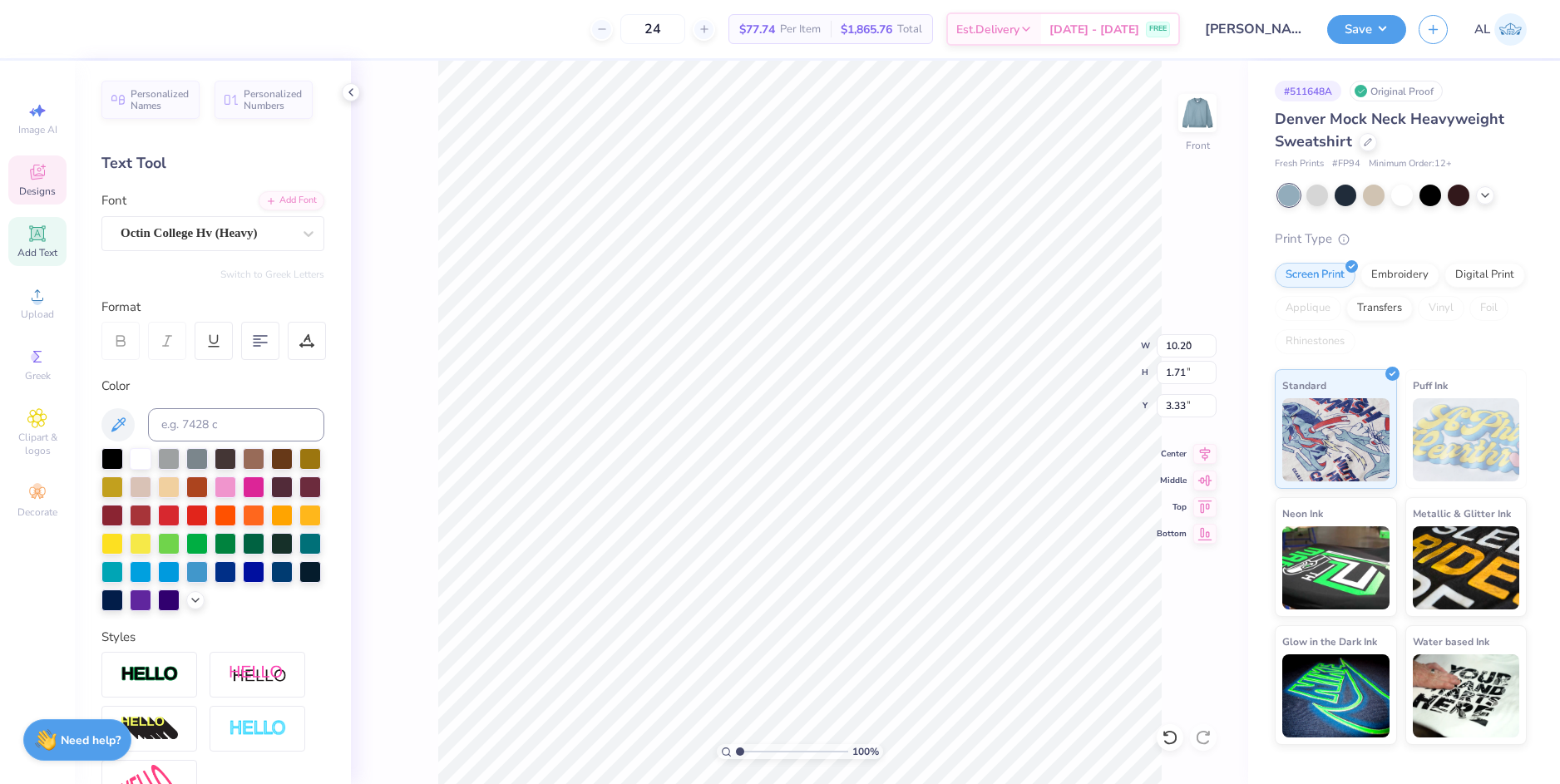
type input "1.59"
type input "3.00"
type input "8.83"
type input "1.48"
type input "3.32"
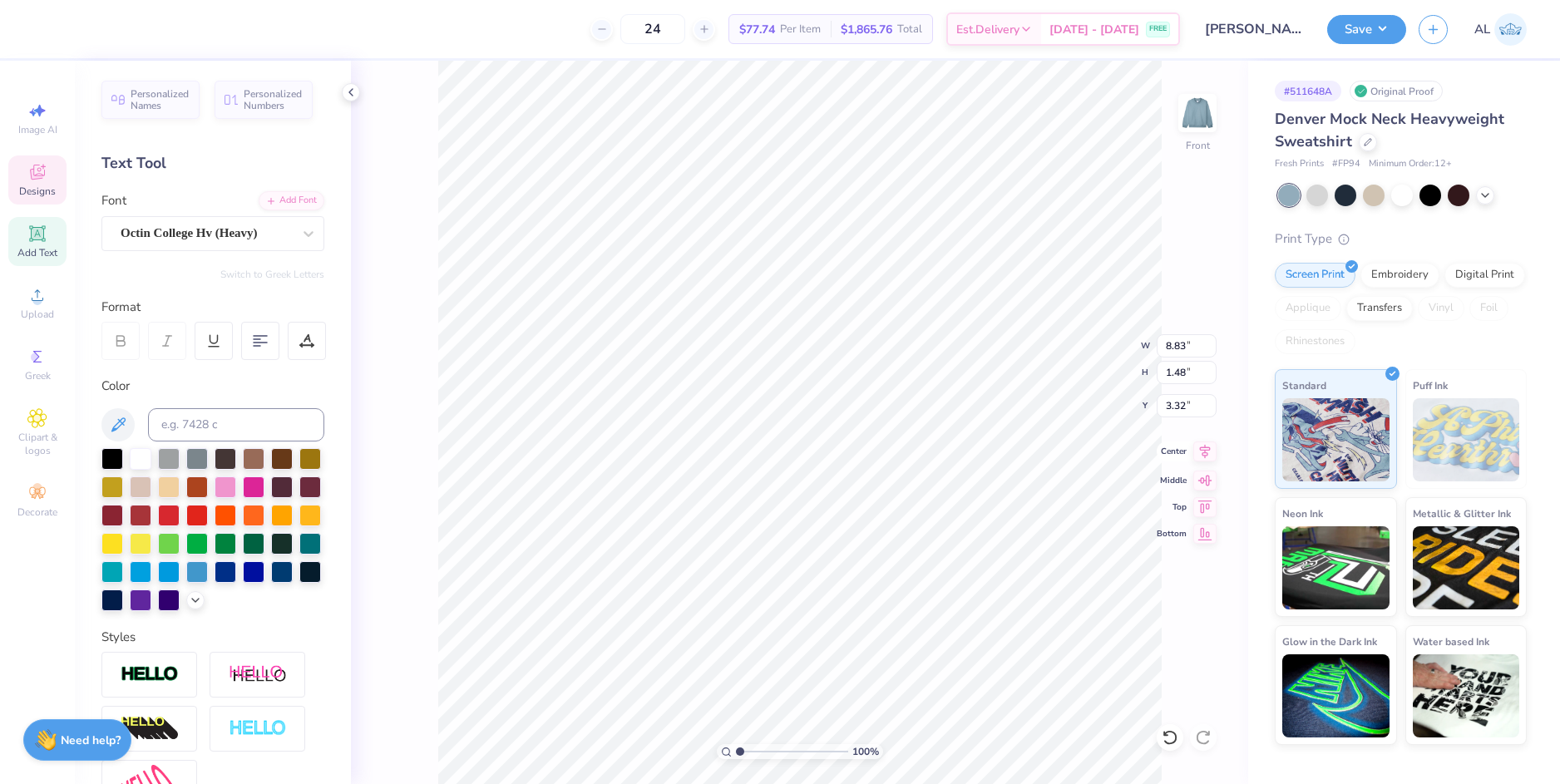
click at [1200, 457] on icon at bounding box center [1205, 451] width 23 height 20
type input "9.82"
type input "1.64"
type input "3.16"
click at [1203, 457] on icon at bounding box center [1205, 451] width 23 height 20
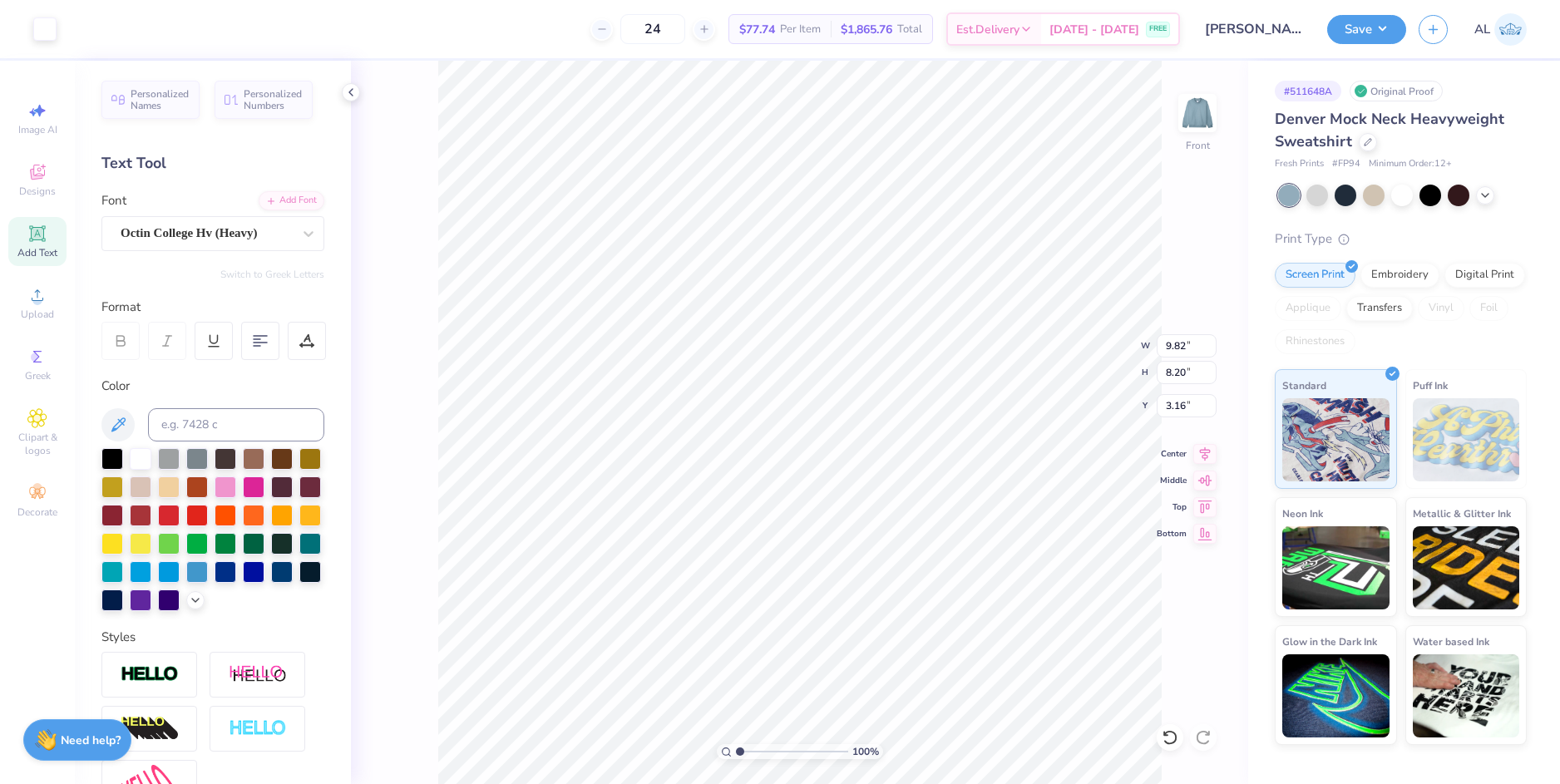
type input "4.05"
type input "10.85"
type input "1.82"
type input "3.88"
click at [1200, 457] on icon at bounding box center [1205, 451] width 23 height 20
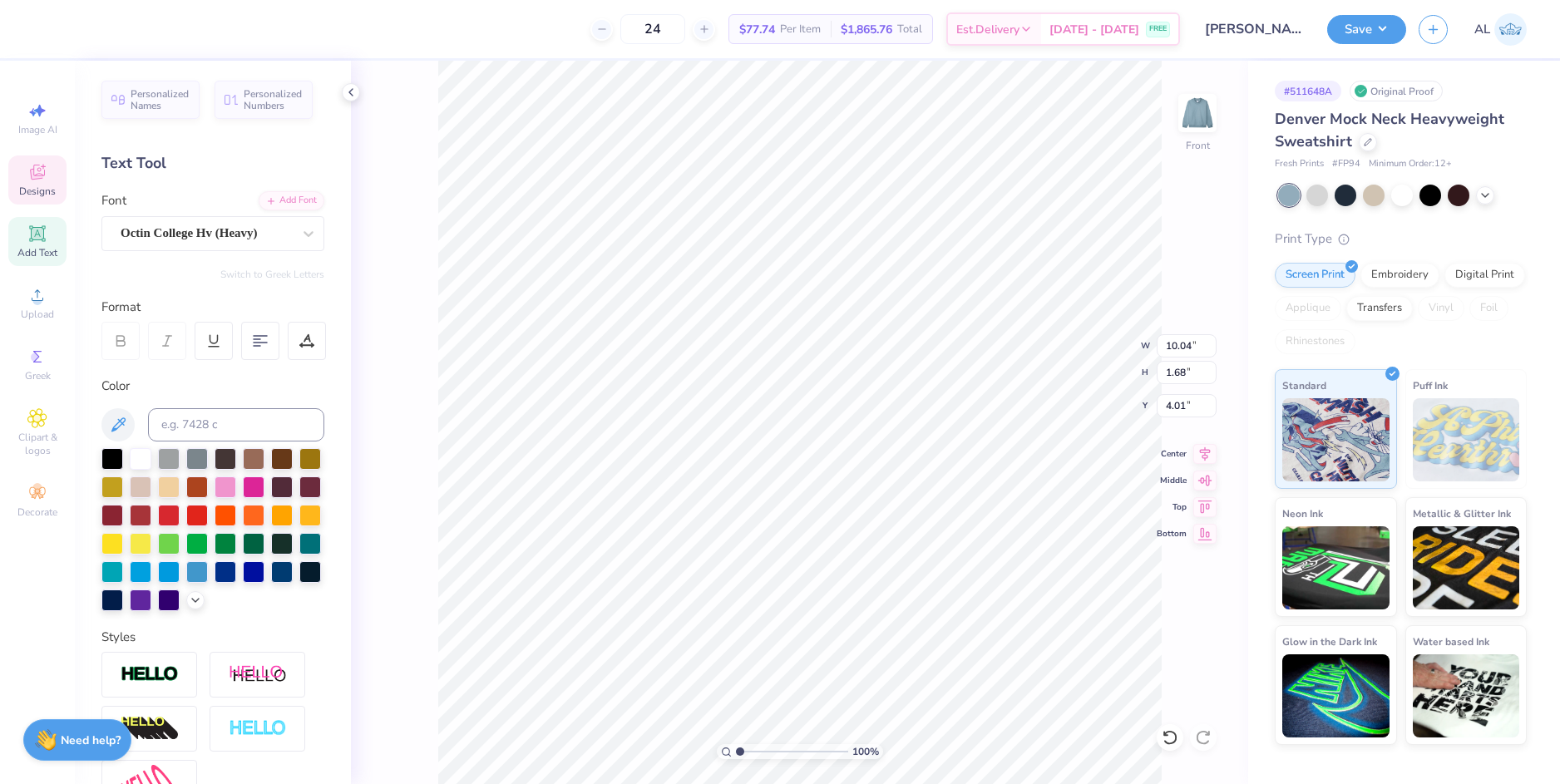
type input "10.04"
type input "1.68"
type input "4.01"
click at [1209, 450] on icon at bounding box center [1205, 451] width 23 height 20
type input "3.67"
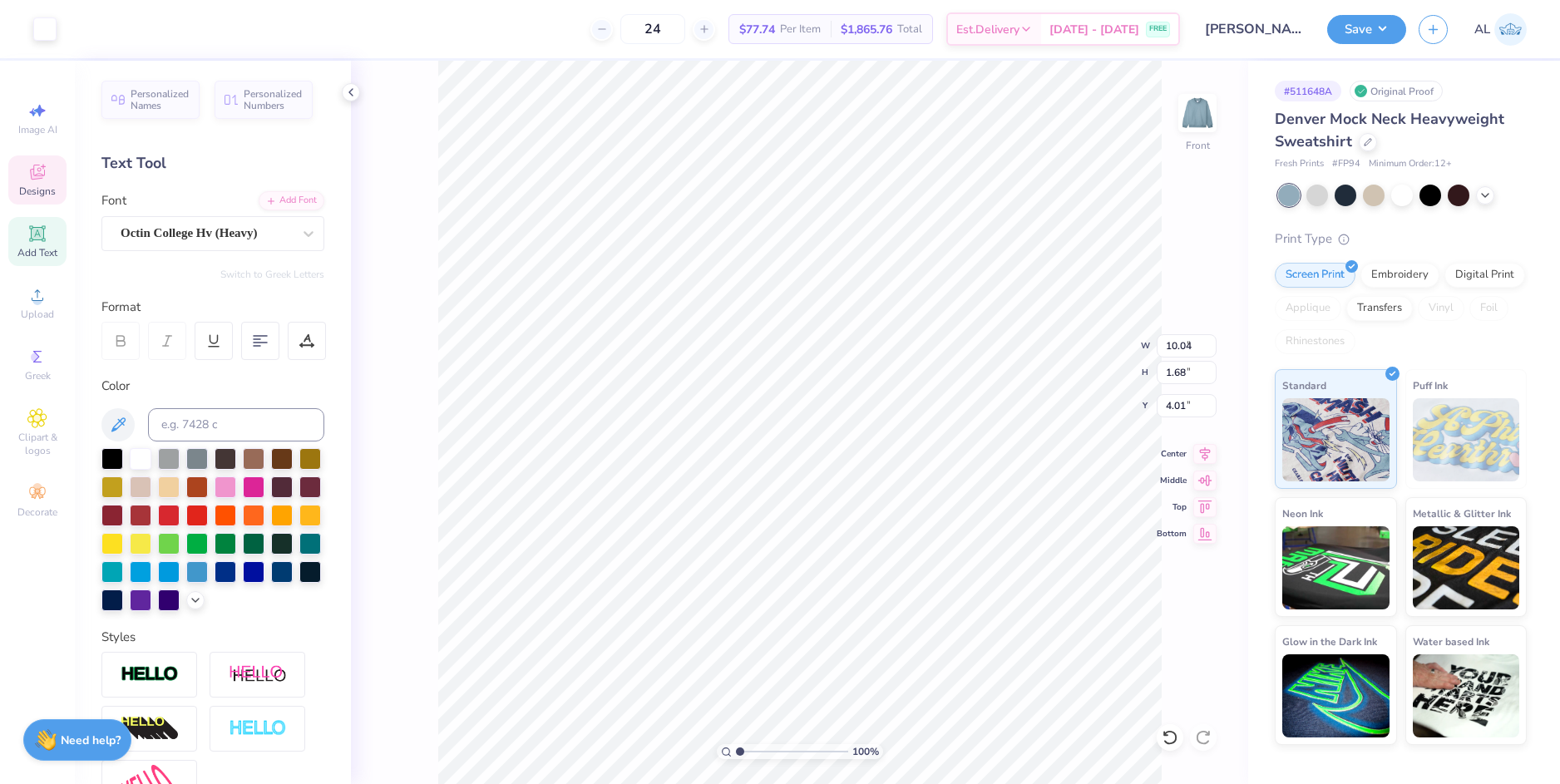
type input "6.55"
type input "5.70"
click at [936, 554] on li "Group" at bounding box center [907, 559] width 131 height 33
click at [1208, 451] on icon at bounding box center [1205, 451] width 23 height 20
type input "7.57"
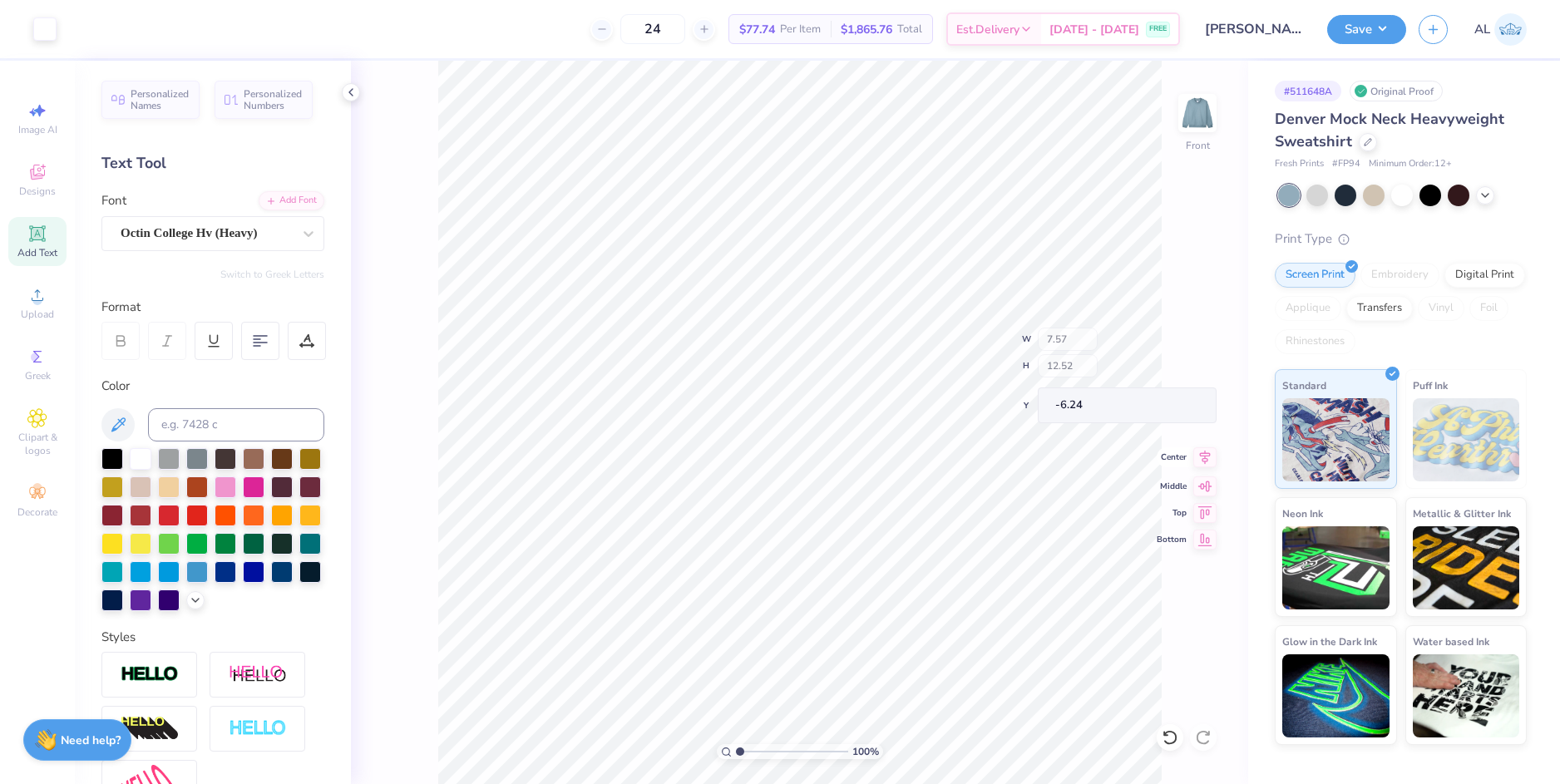
type input "12.52"
type input "-6.24"
click at [1162, 739] on icon at bounding box center [1170, 737] width 17 height 17
click at [1167, 740] on icon at bounding box center [1170, 737] width 17 height 17
click at [941, 587] on li "Group" at bounding box center [899, 592] width 131 height 33
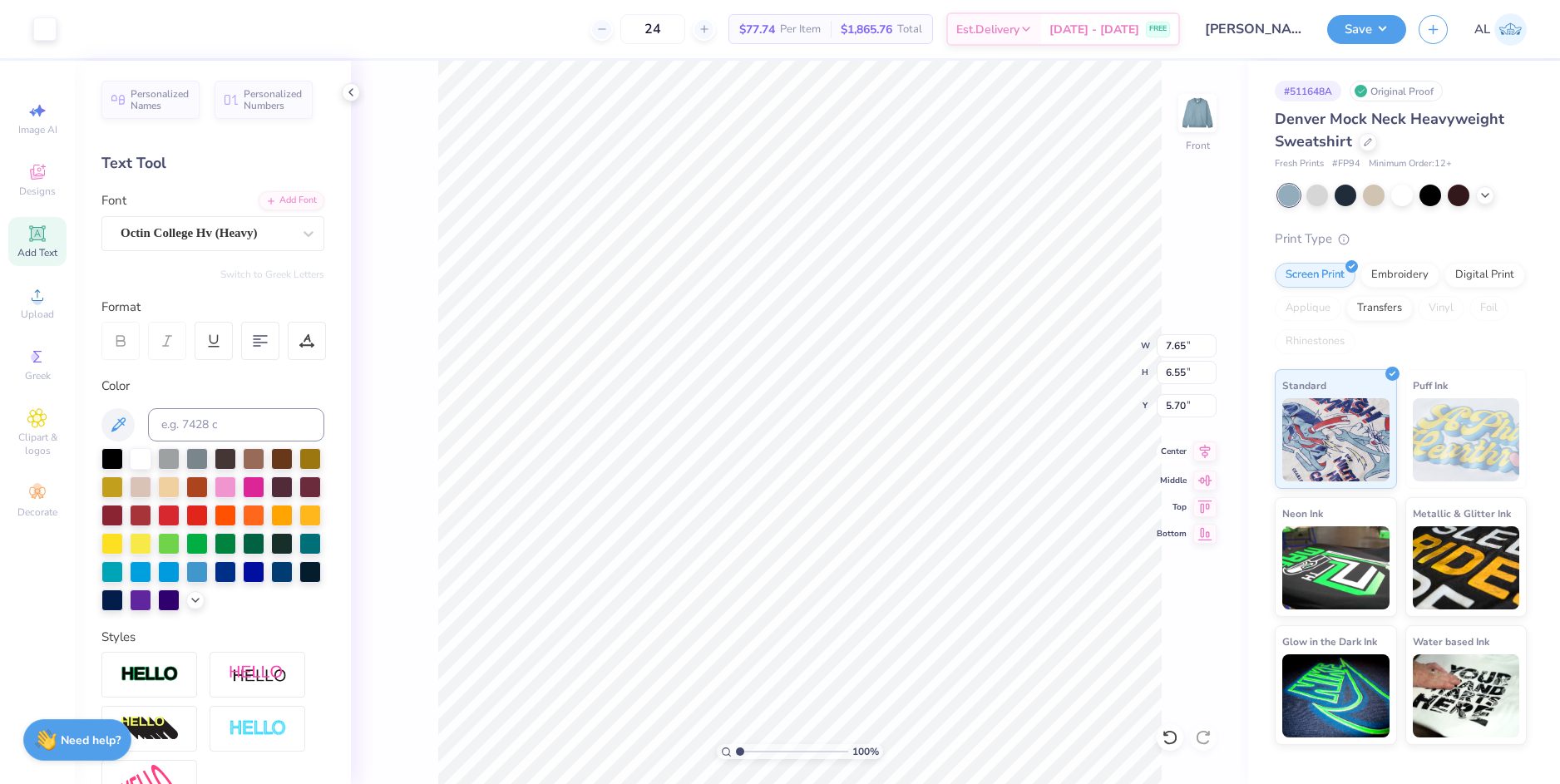
click at [1199, 452] on icon at bounding box center [1205, 451] width 23 height 20
click at [932, 580] on li "Group" at bounding box center [921, 588] width 131 height 33
type input "3.65"
click at [1215, 127] on img at bounding box center [1197, 113] width 66 height 66
click at [45, 243] on div "Add Text" at bounding box center [37, 241] width 58 height 49
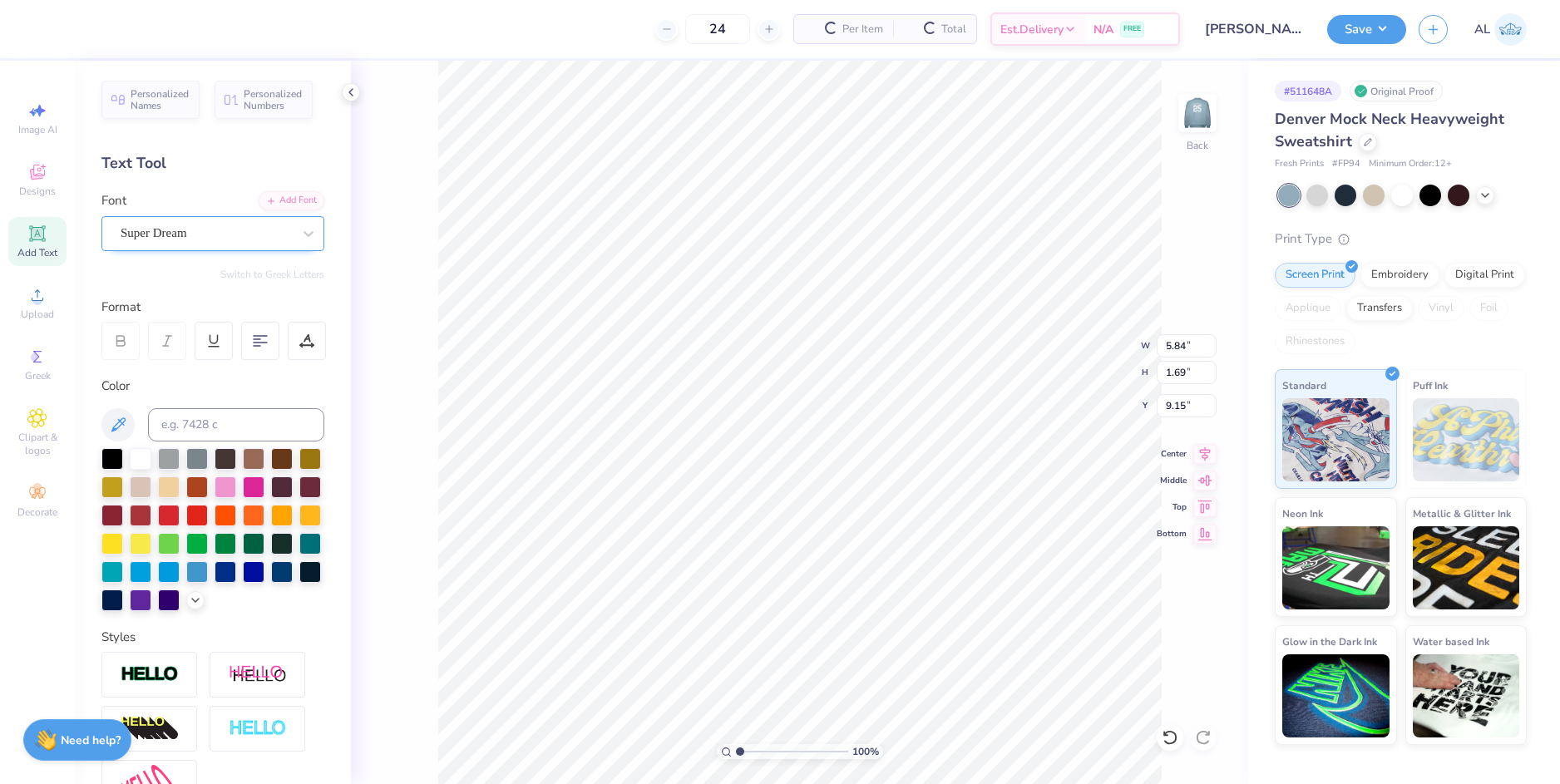
click at [220, 232] on div "Super Dream" at bounding box center [206, 233] width 174 height 26
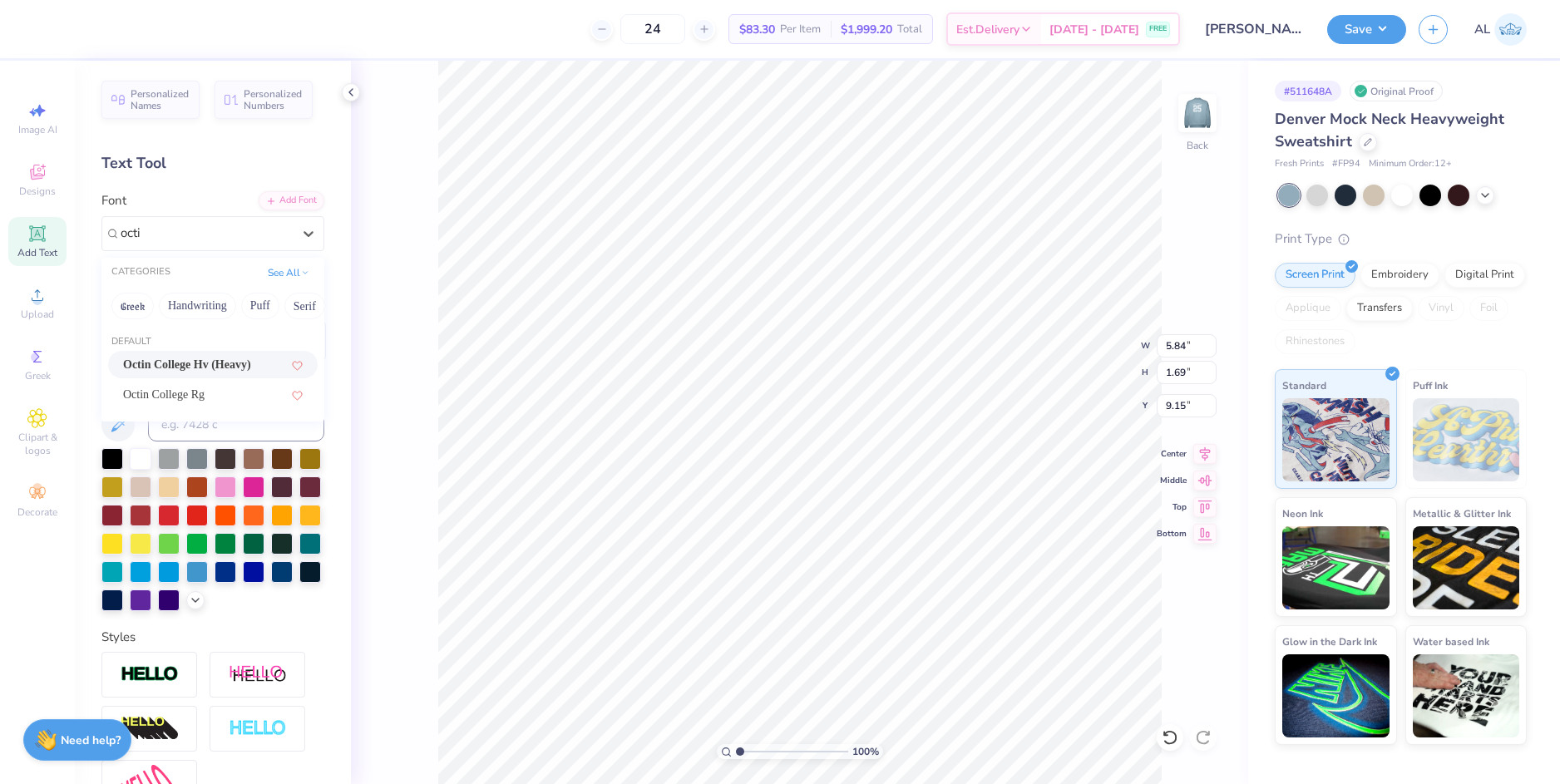
click at [201, 372] on span "Octin College Hv (Heavy)" at bounding box center [186, 364] width 128 height 18
type input "octi"
type input "5.15"
type textarea "DLC"
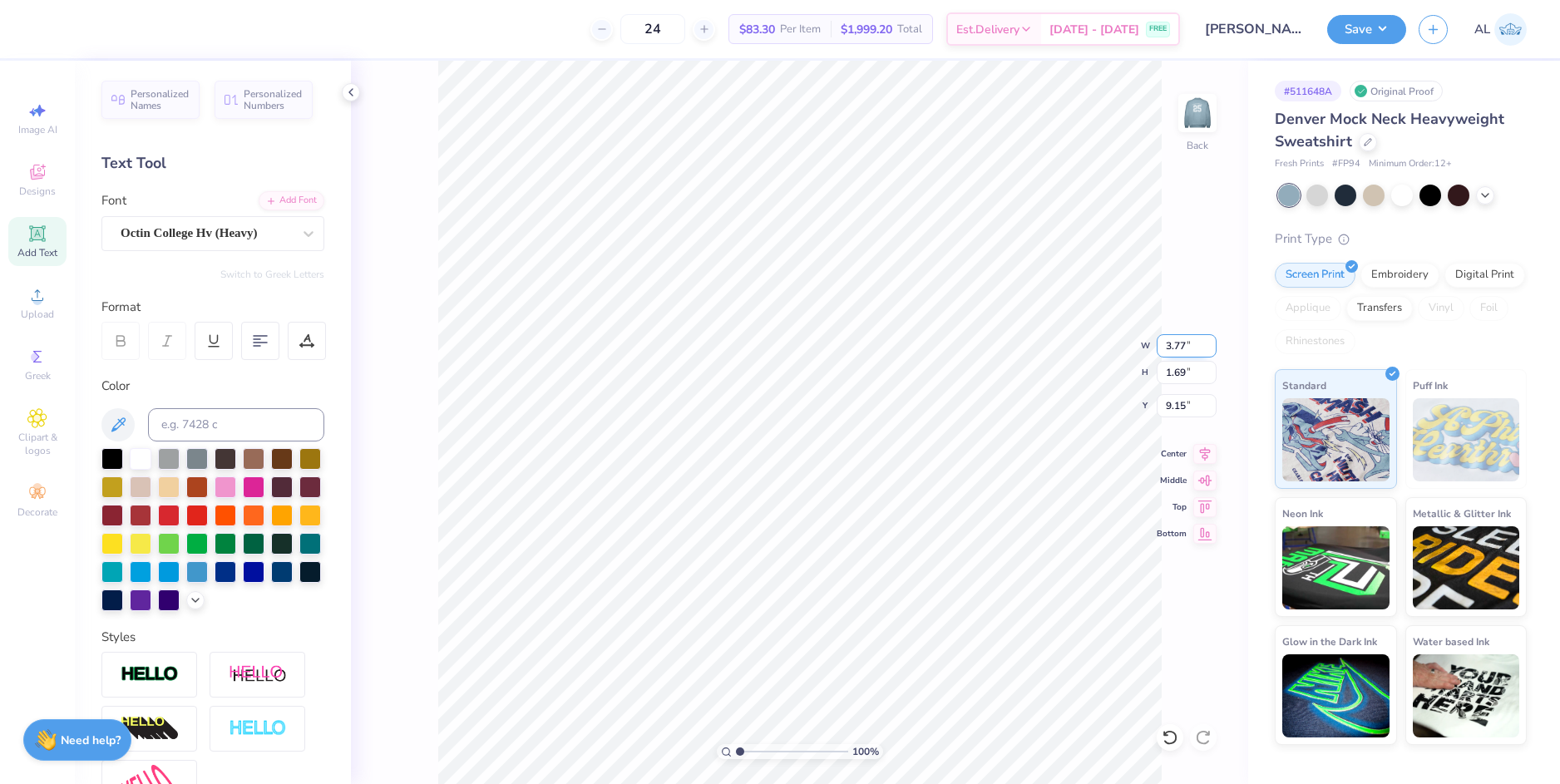
click at [1175, 347] on input "3.77" at bounding box center [1187, 346] width 60 height 23
type input "12.00"
type input "5.38"
type input "7.31"
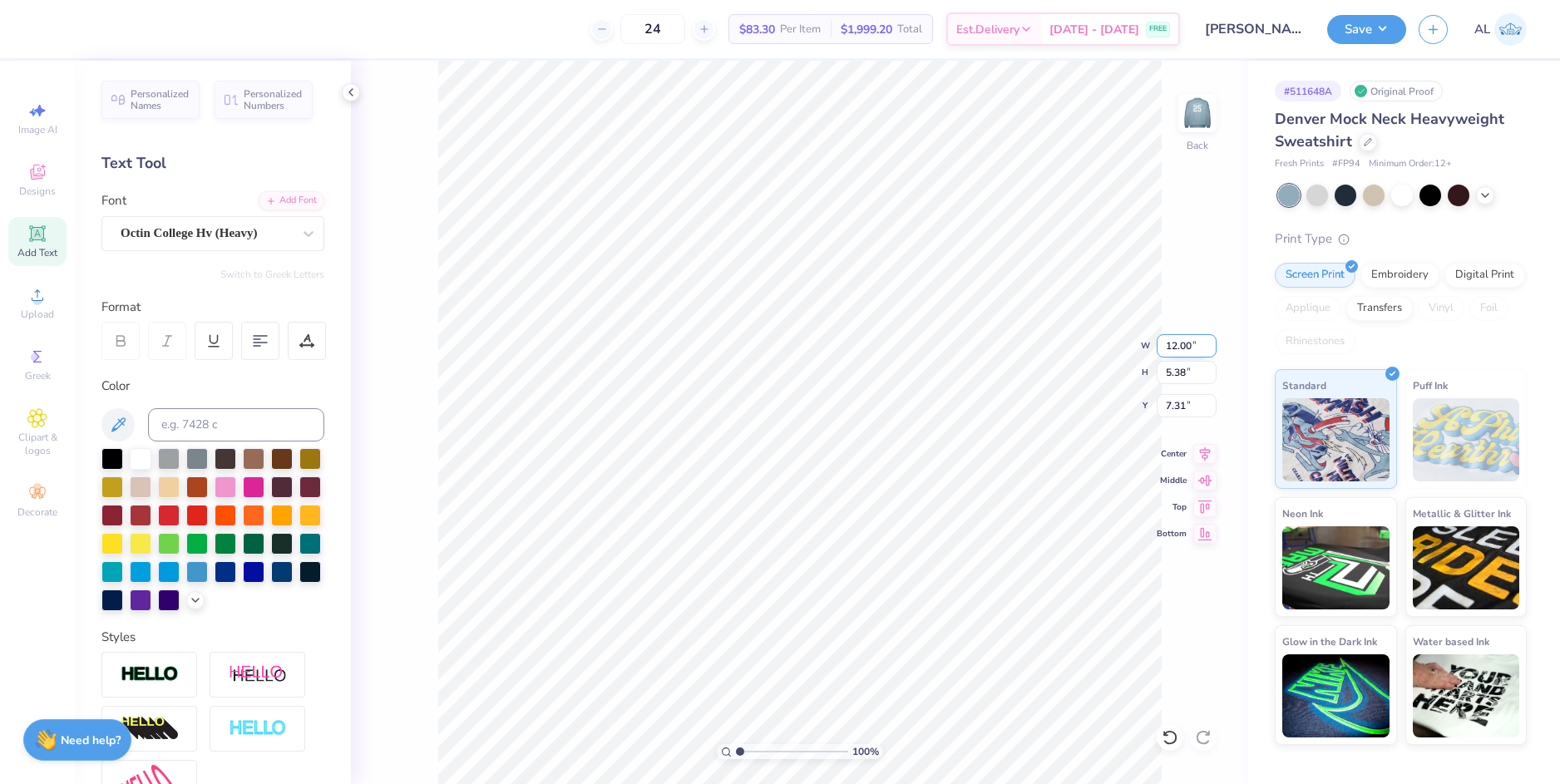
click at [1179, 350] on input "12.00" at bounding box center [1187, 346] width 60 height 23
click at [1172, 402] on input "7.31" at bounding box center [1187, 406] width 60 height 23
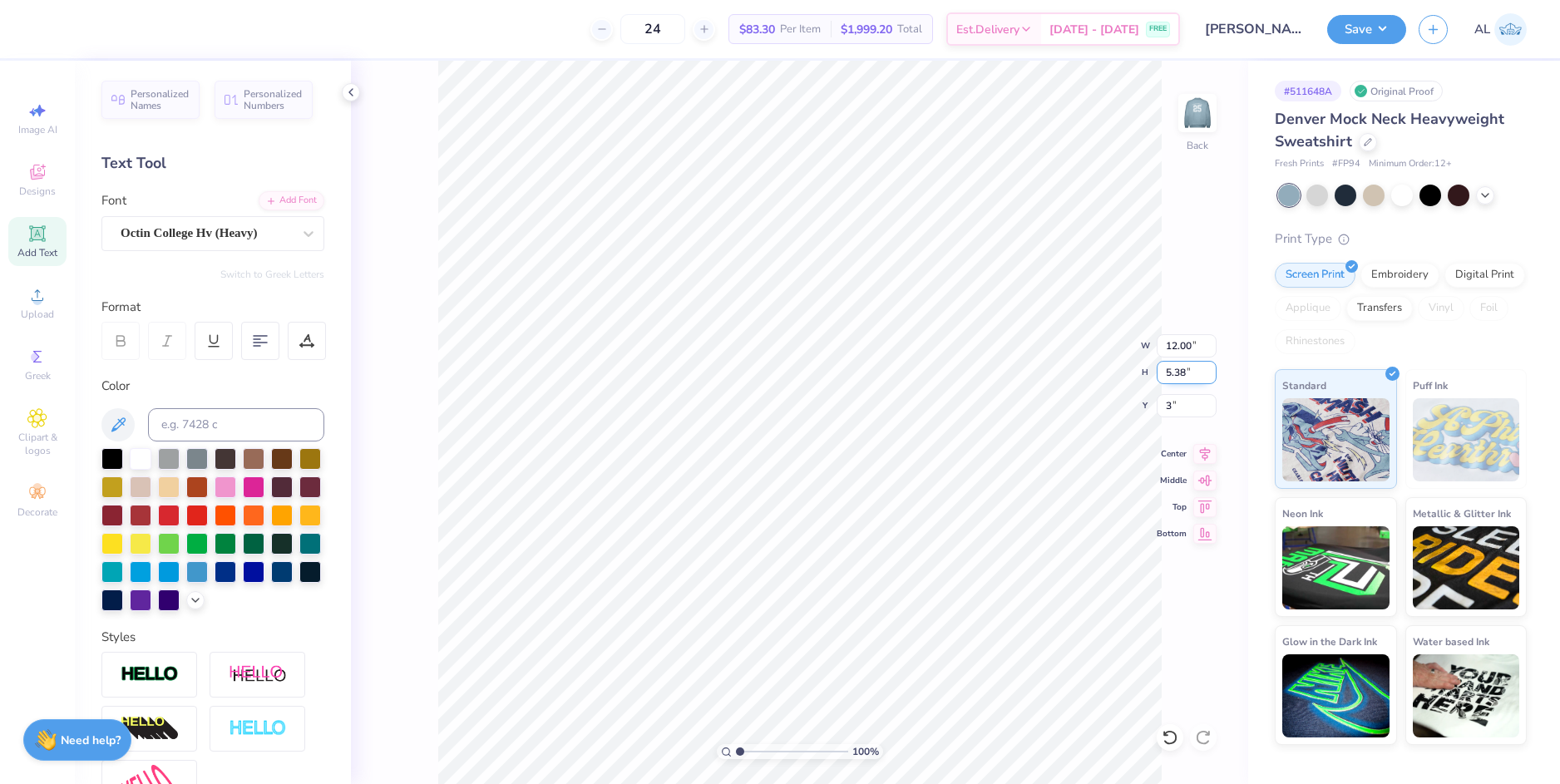
click at [1180, 376] on input "5.38" at bounding box center [1187, 372] width 60 height 23
type input "3.00"
click at [1174, 408] on input "3.00" at bounding box center [1187, 406] width 60 height 23
click at [1176, 371] on input "5.38" at bounding box center [1187, 372] width 60 height 23
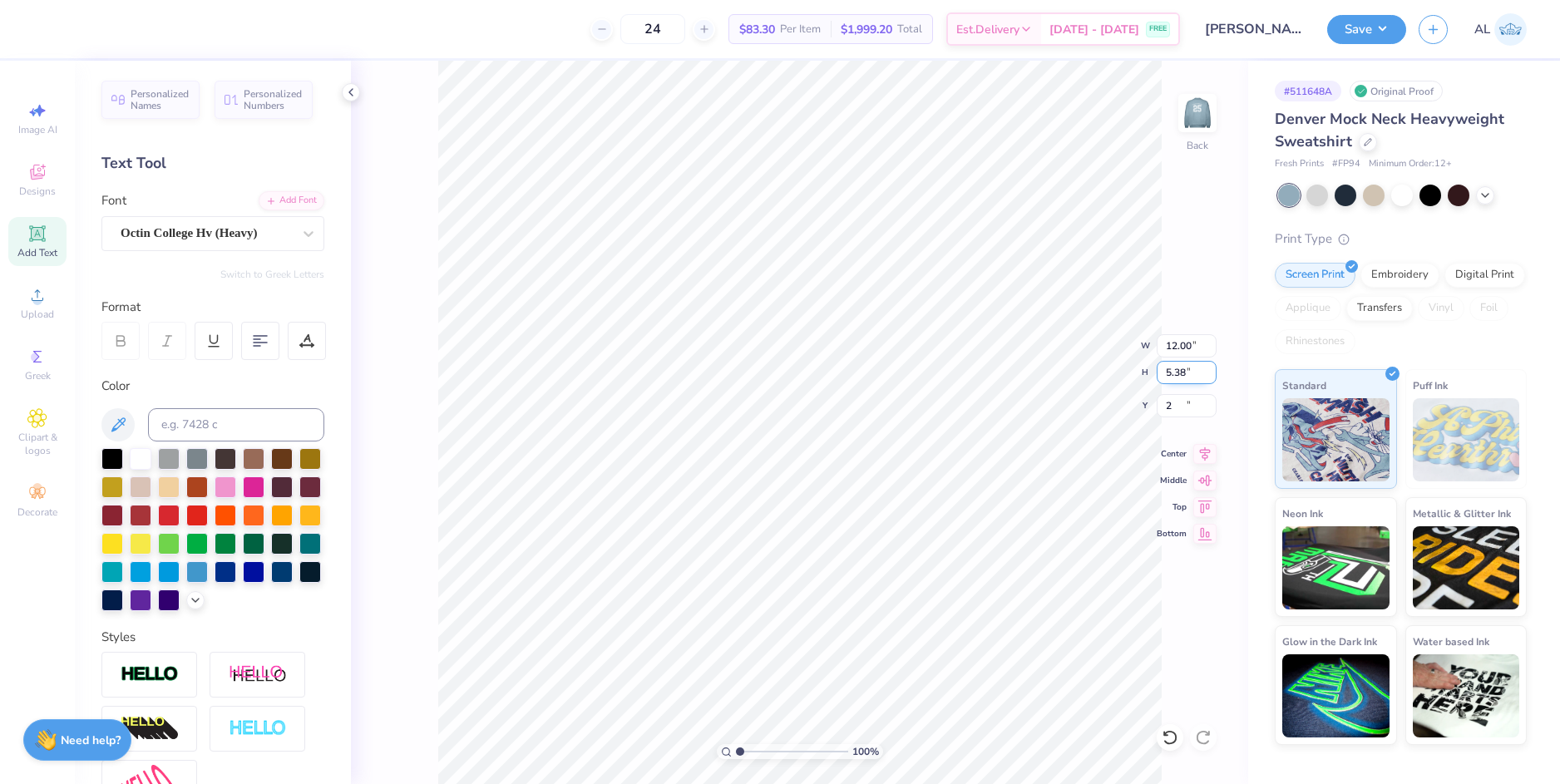
type input "2.00"
click at [1199, 127] on img at bounding box center [1197, 113] width 66 height 66
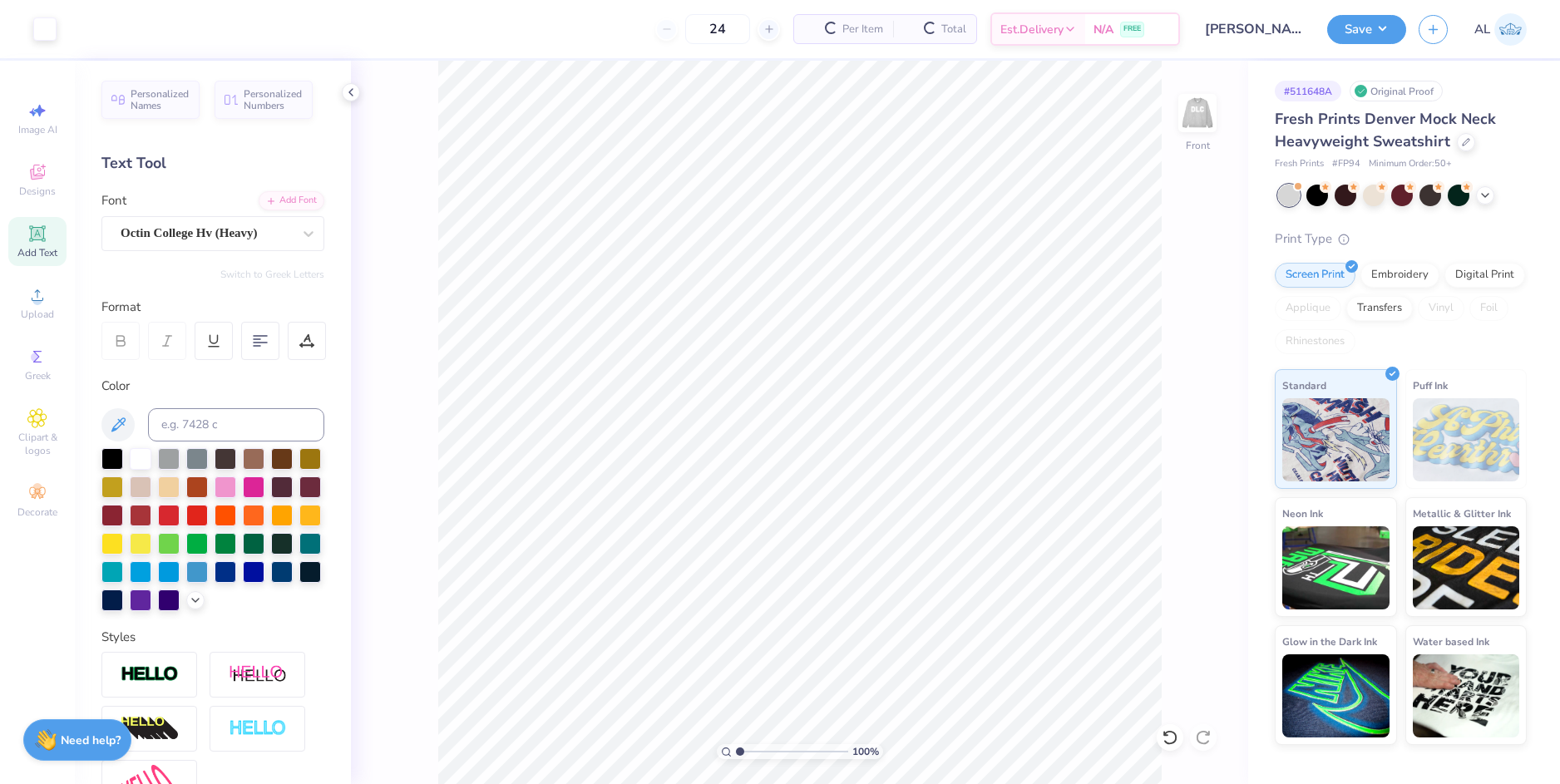
type input "50"
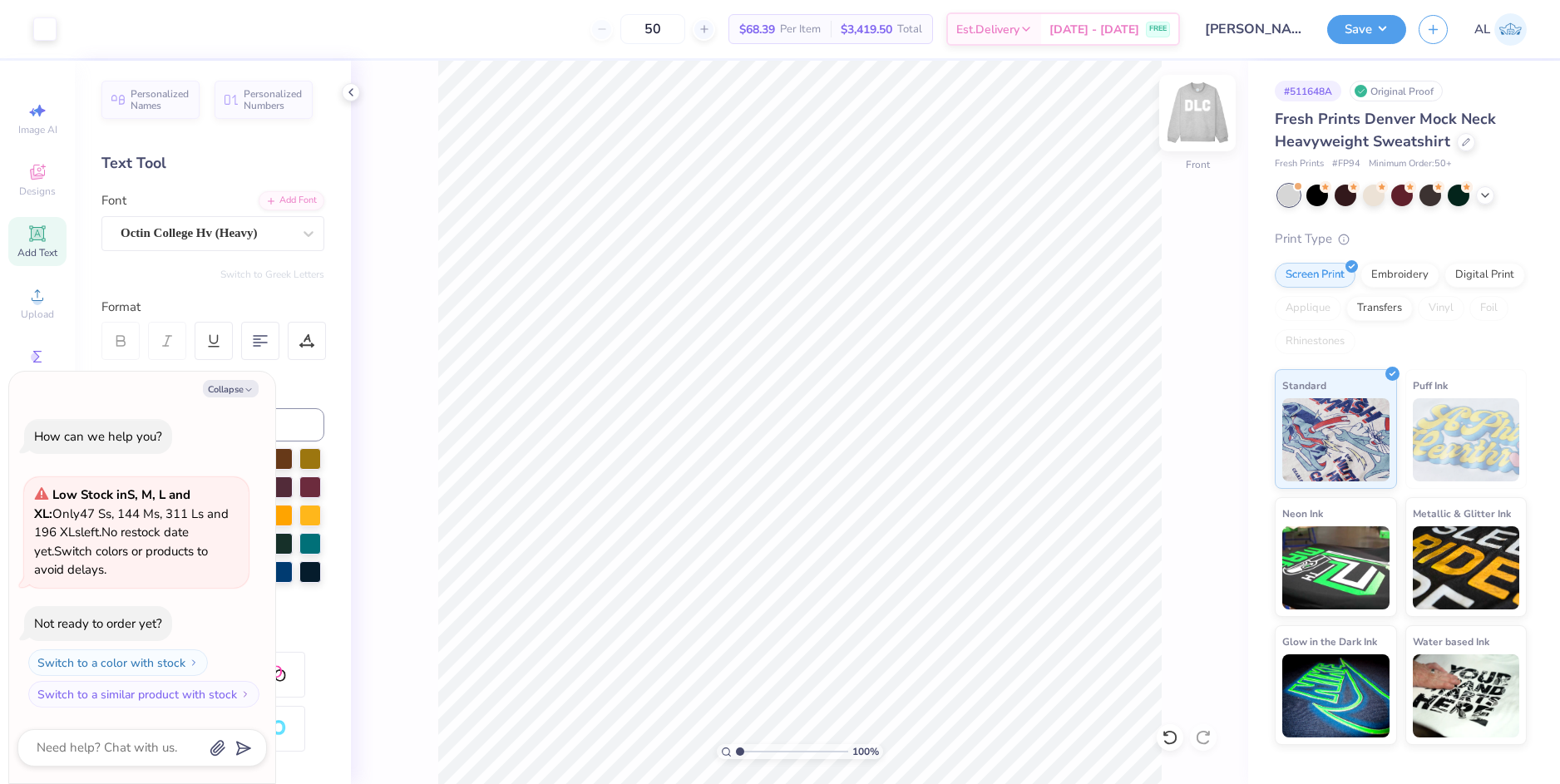
click at [1205, 124] on img at bounding box center [1197, 113] width 66 height 66
click at [1371, 199] on div at bounding box center [1374, 193] width 21 height 21
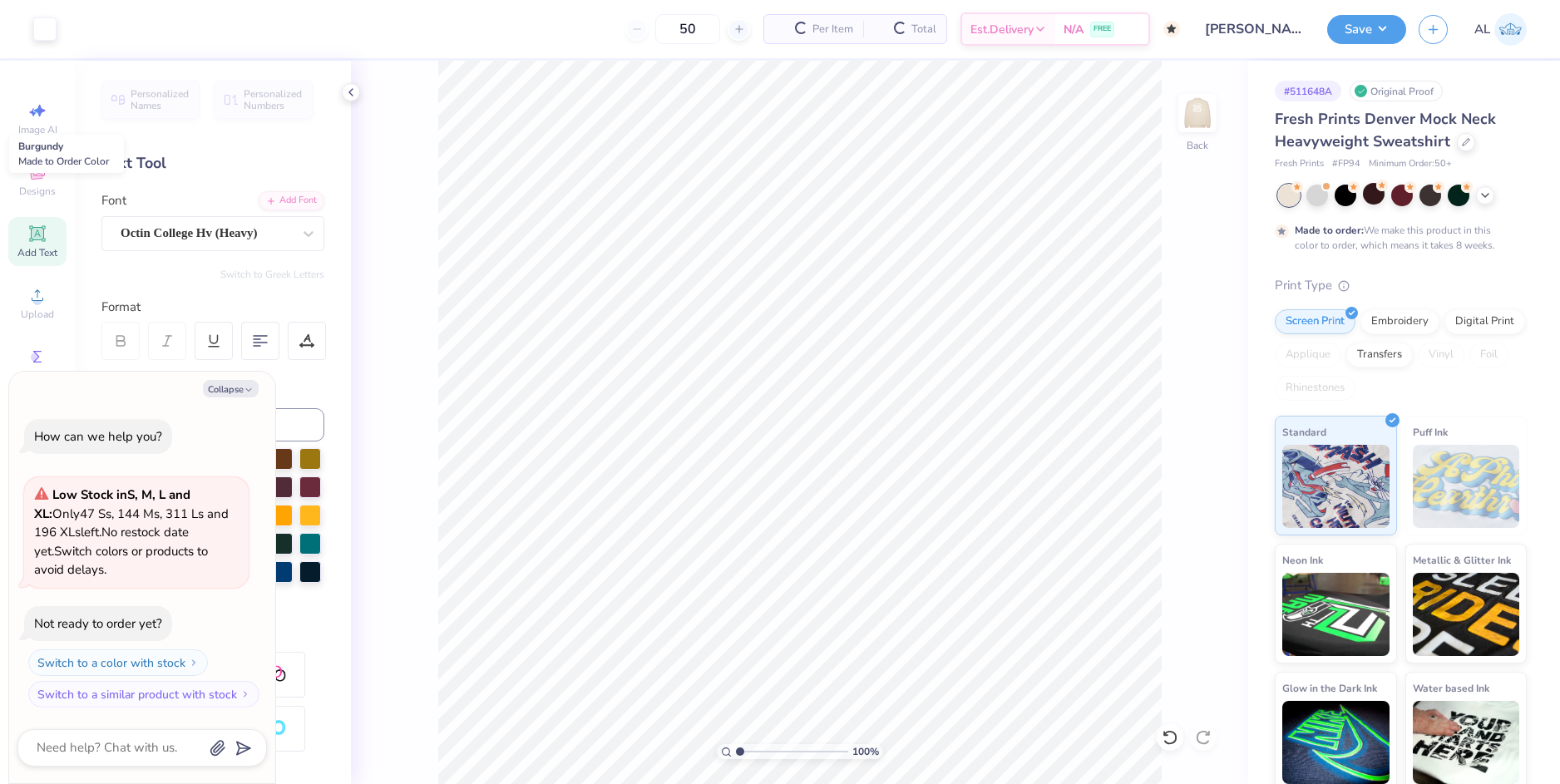
scroll to position [70, 0]
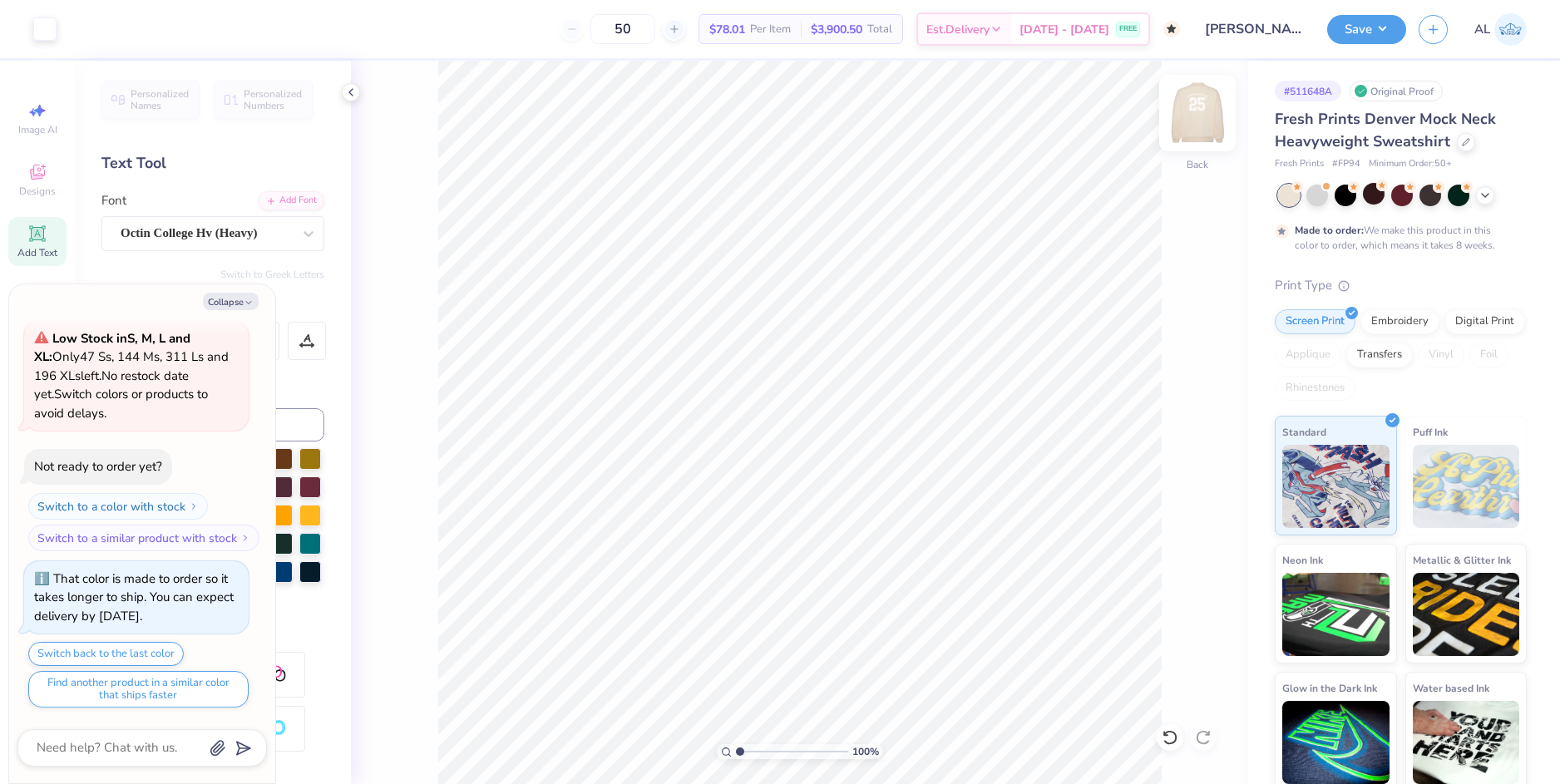
click at [1198, 121] on img at bounding box center [1197, 113] width 66 height 66
type textarea "x"
click at [1180, 345] on input "10.04" at bounding box center [1187, 346] width 60 height 23
type input "12"
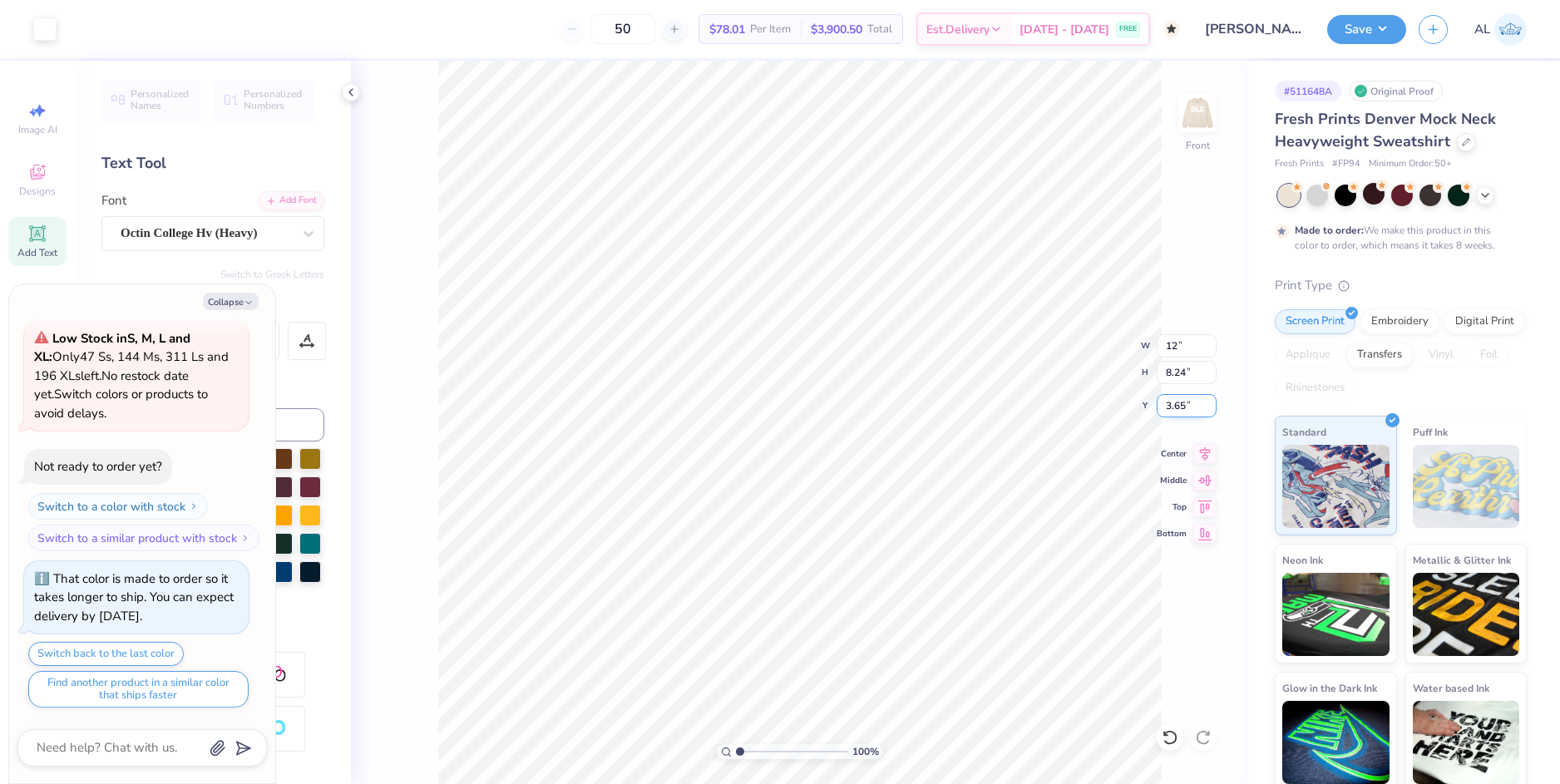
click at [1175, 404] on input "3.65" at bounding box center [1187, 406] width 60 height 23
type textarea "x"
type input "12.00"
type input "9.84"
click at [1175, 404] on input "2.85" at bounding box center [1187, 406] width 60 height 23
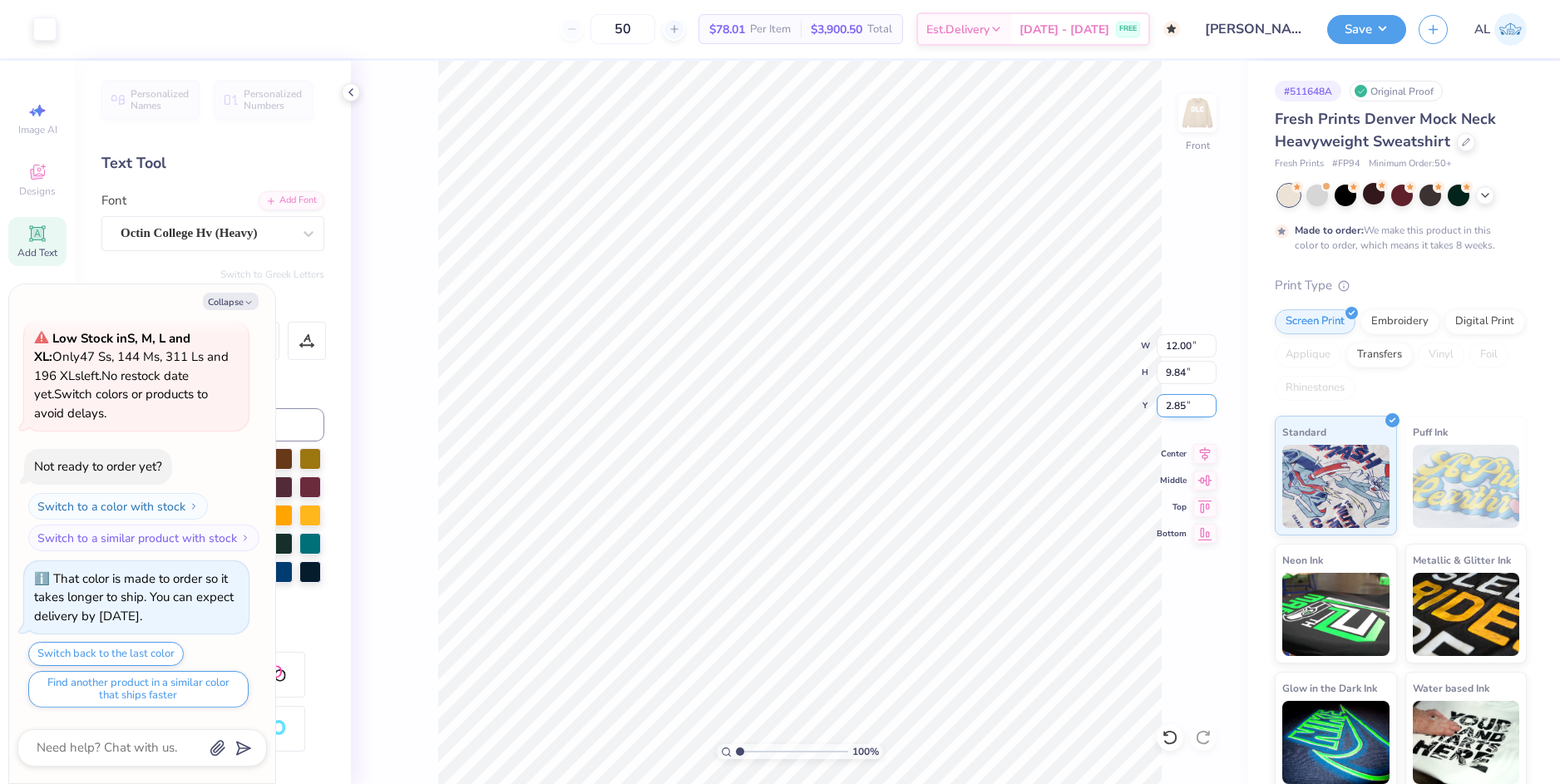
click at [1175, 404] on input "2.85" at bounding box center [1187, 406] width 60 height 23
type input "3"
click at [1176, 377] on input "9.84" at bounding box center [1187, 372] width 60 height 23
type textarea "x"
type input "3.00"
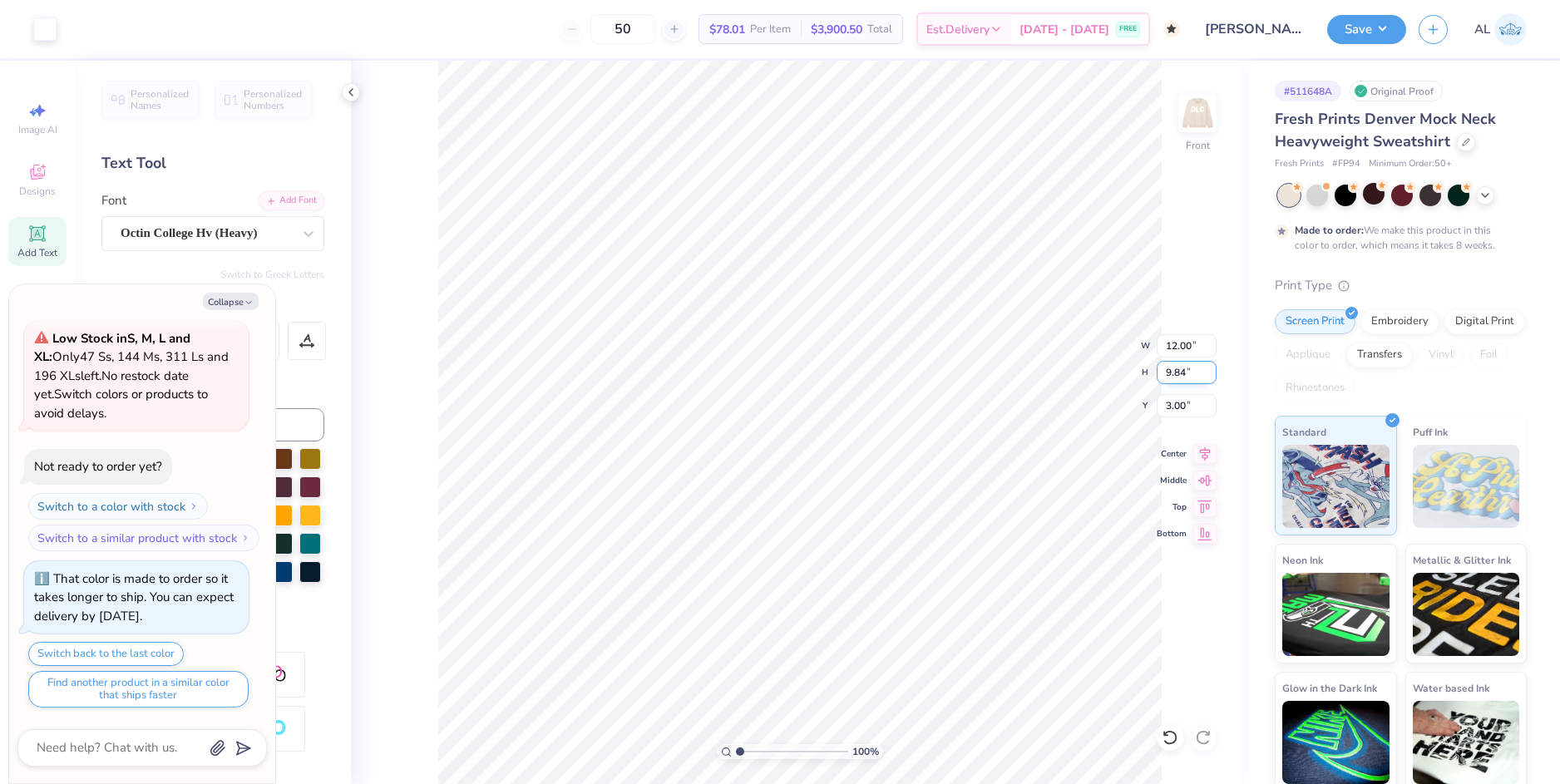
click at [1178, 372] on input "9.84" at bounding box center [1187, 372] width 60 height 23
click at [229, 305] on button "Collapse" at bounding box center [231, 301] width 56 height 18
type textarea "x"
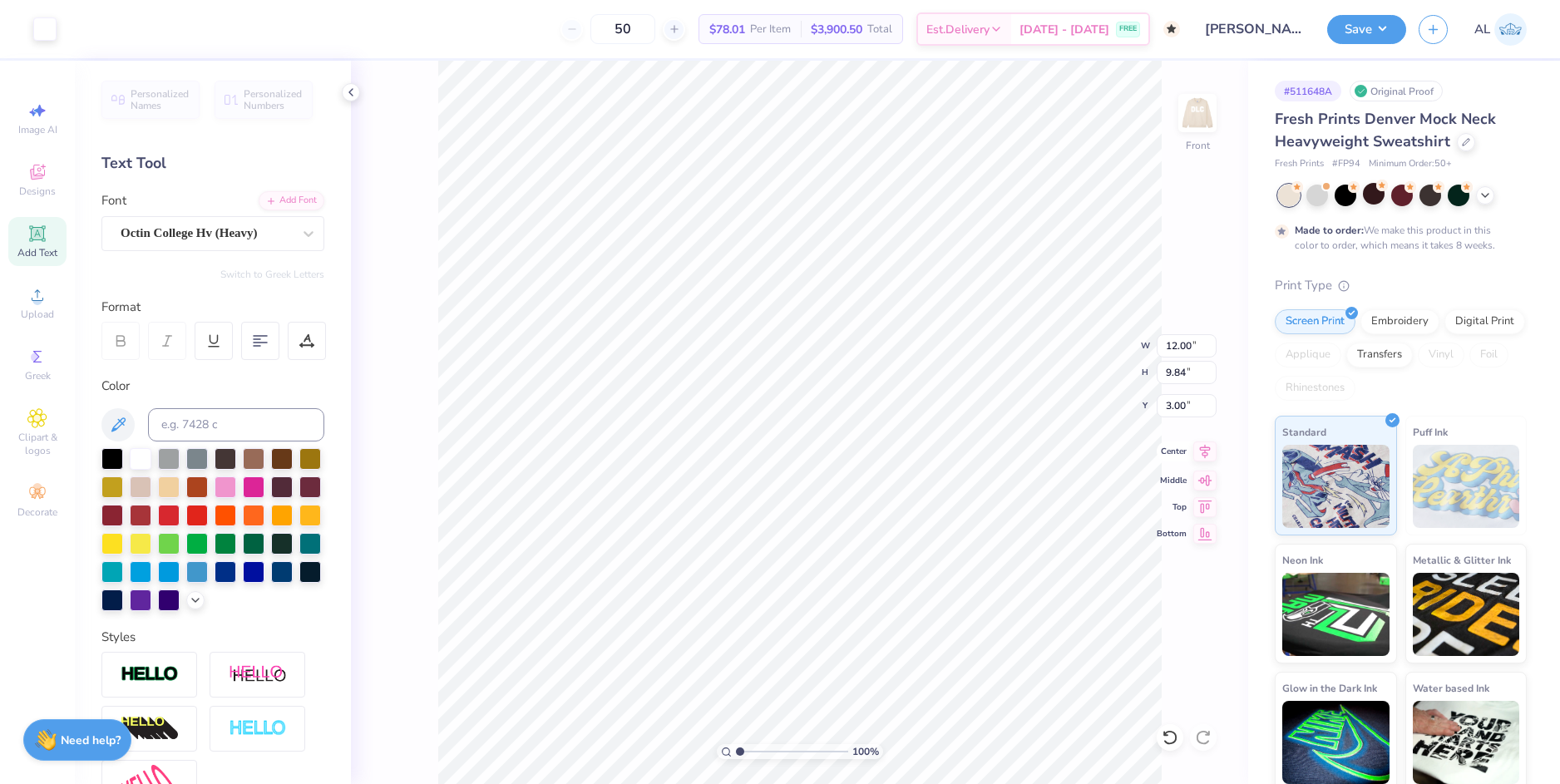
click at [1198, 453] on icon at bounding box center [1205, 451] width 23 height 20
click at [826, 464] on li "Download vector" at bounding box center [797, 462] width 131 height 33
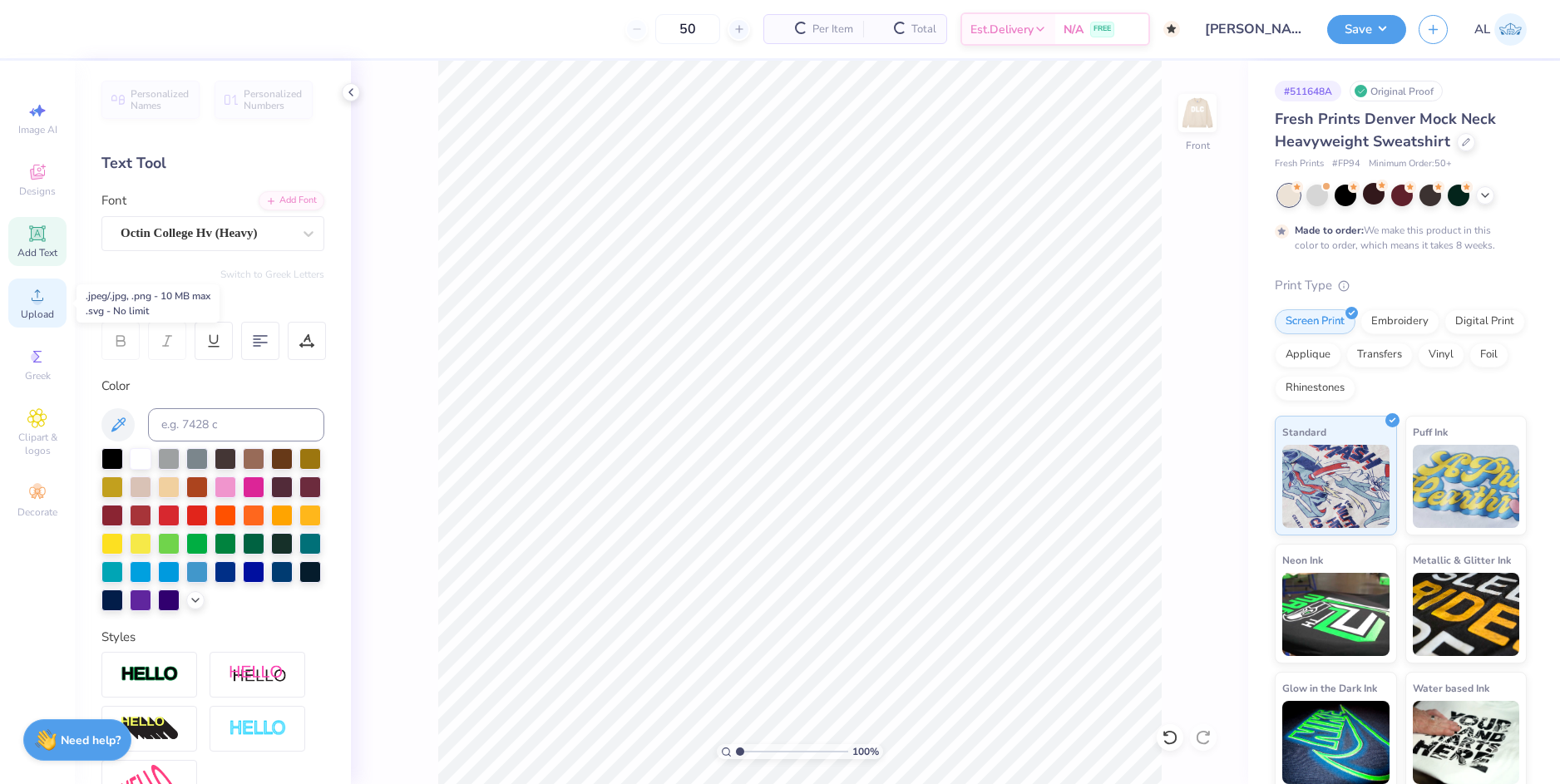
click at [44, 309] on span "Upload" at bounding box center [37, 314] width 34 height 13
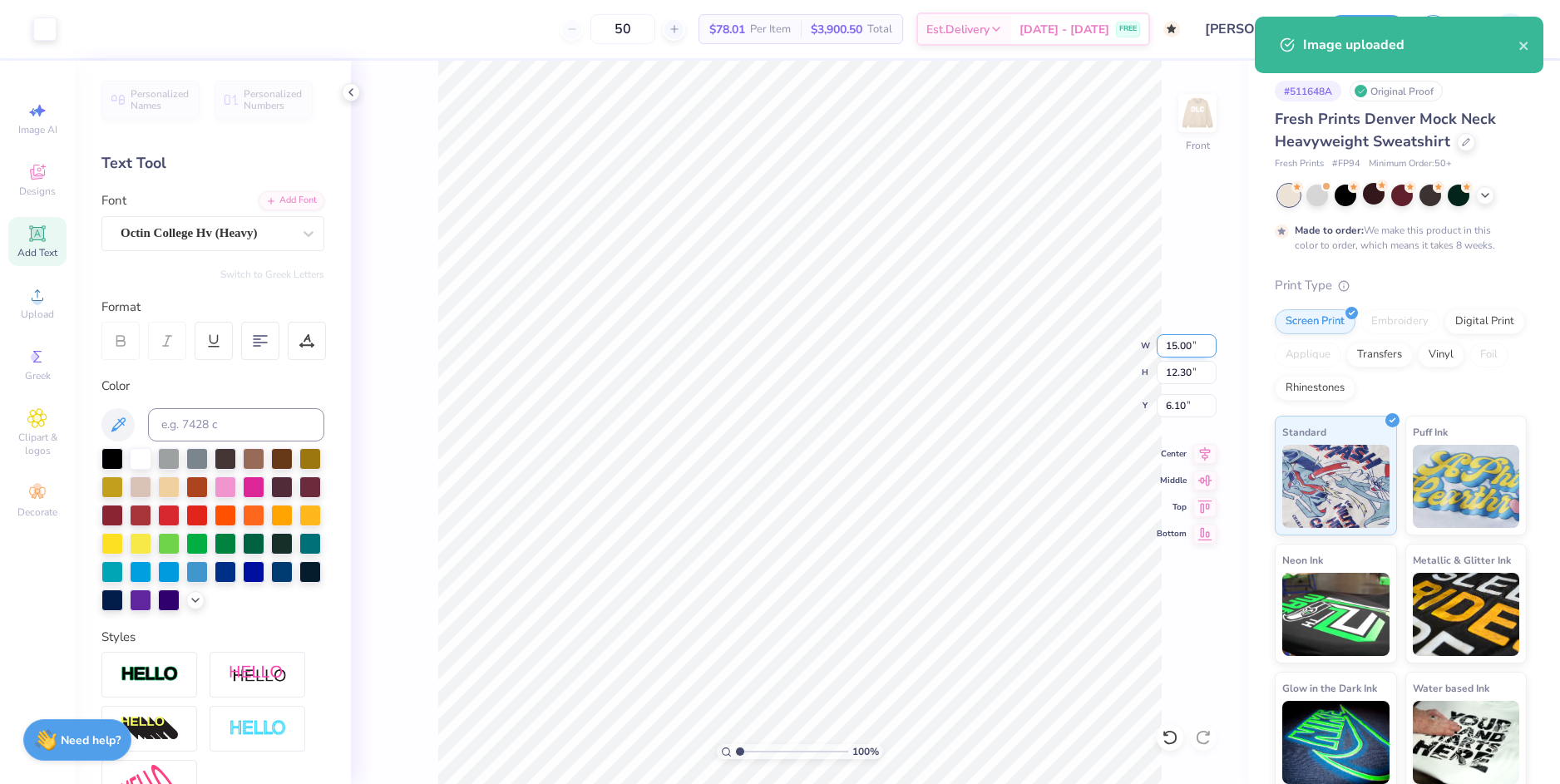
click at [1176, 353] on input "15.00" at bounding box center [1187, 346] width 60 height 23
click at [1175, 400] on input "6.10" at bounding box center [1187, 406] width 60 height 23
type input "12.00"
type input "9.84"
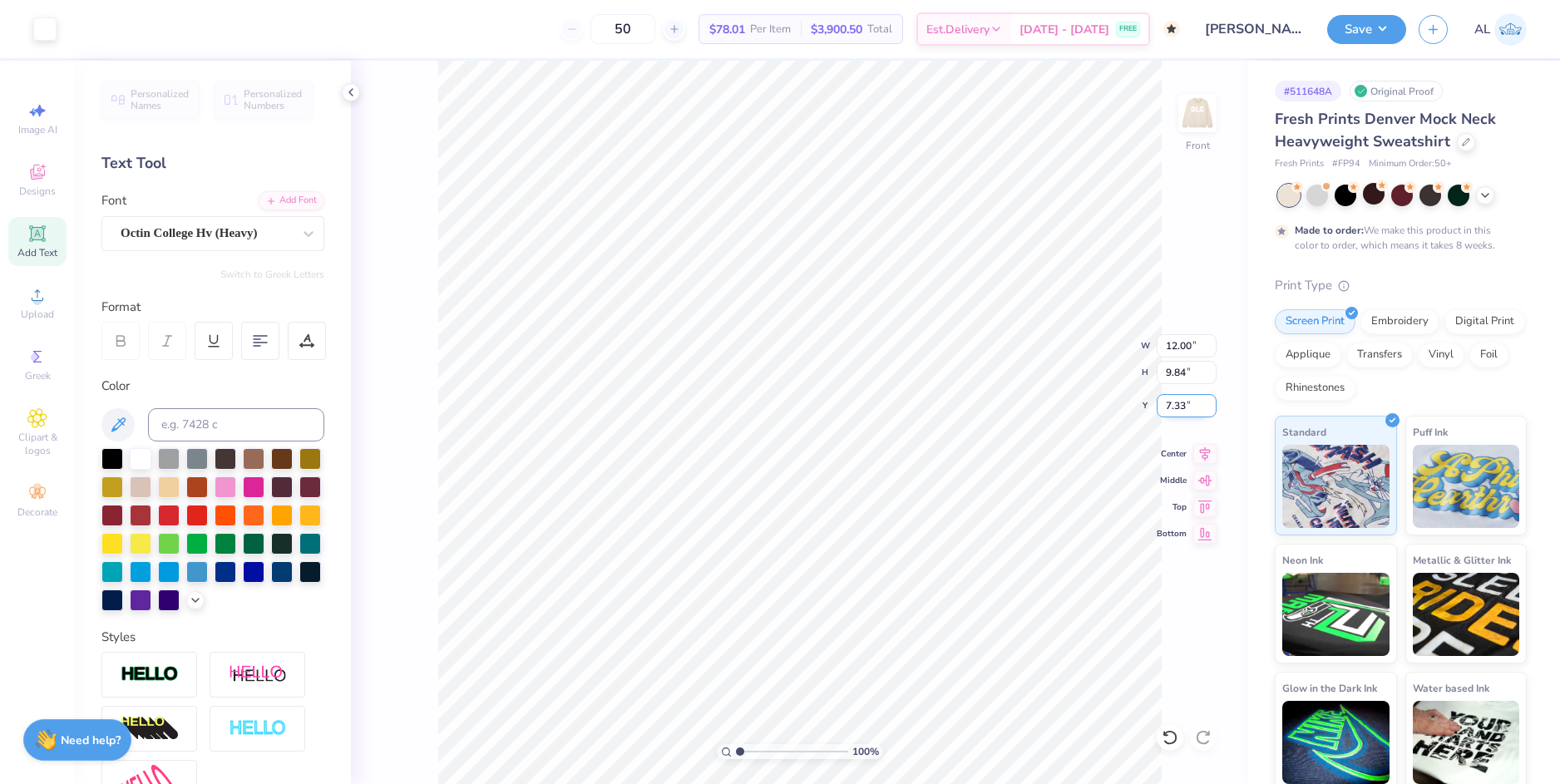
click at [1175, 403] on input "7.33" at bounding box center [1187, 406] width 60 height 23
click at [1179, 375] on input "9.84" at bounding box center [1187, 372] width 60 height 23
type input "3.00"
click at [344, 93] on icon at bounding box center [351, 92] width 13 height 13
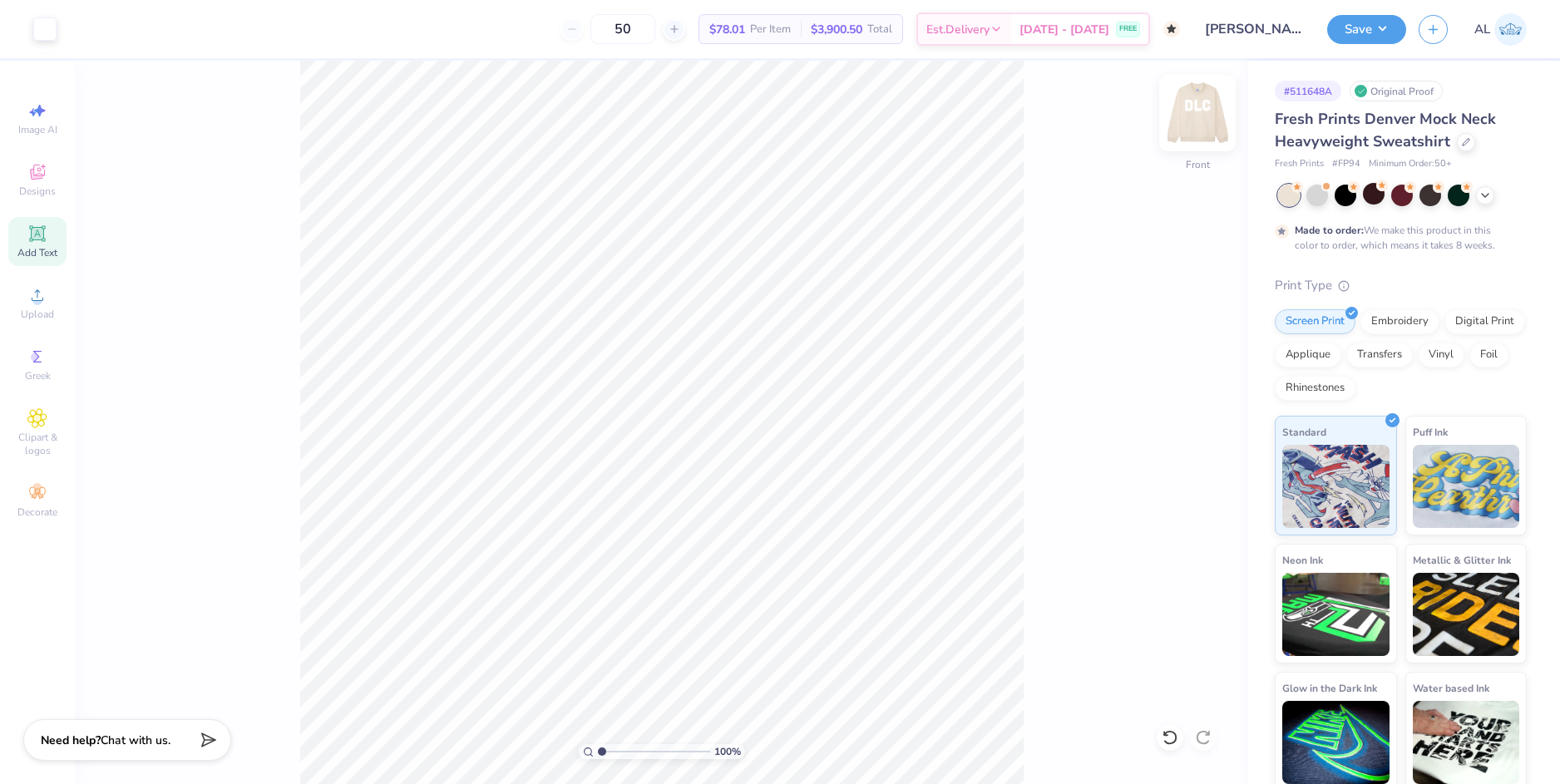
click at [1190, 116] on img at bounding box center [1197, 113] width 66 height 66
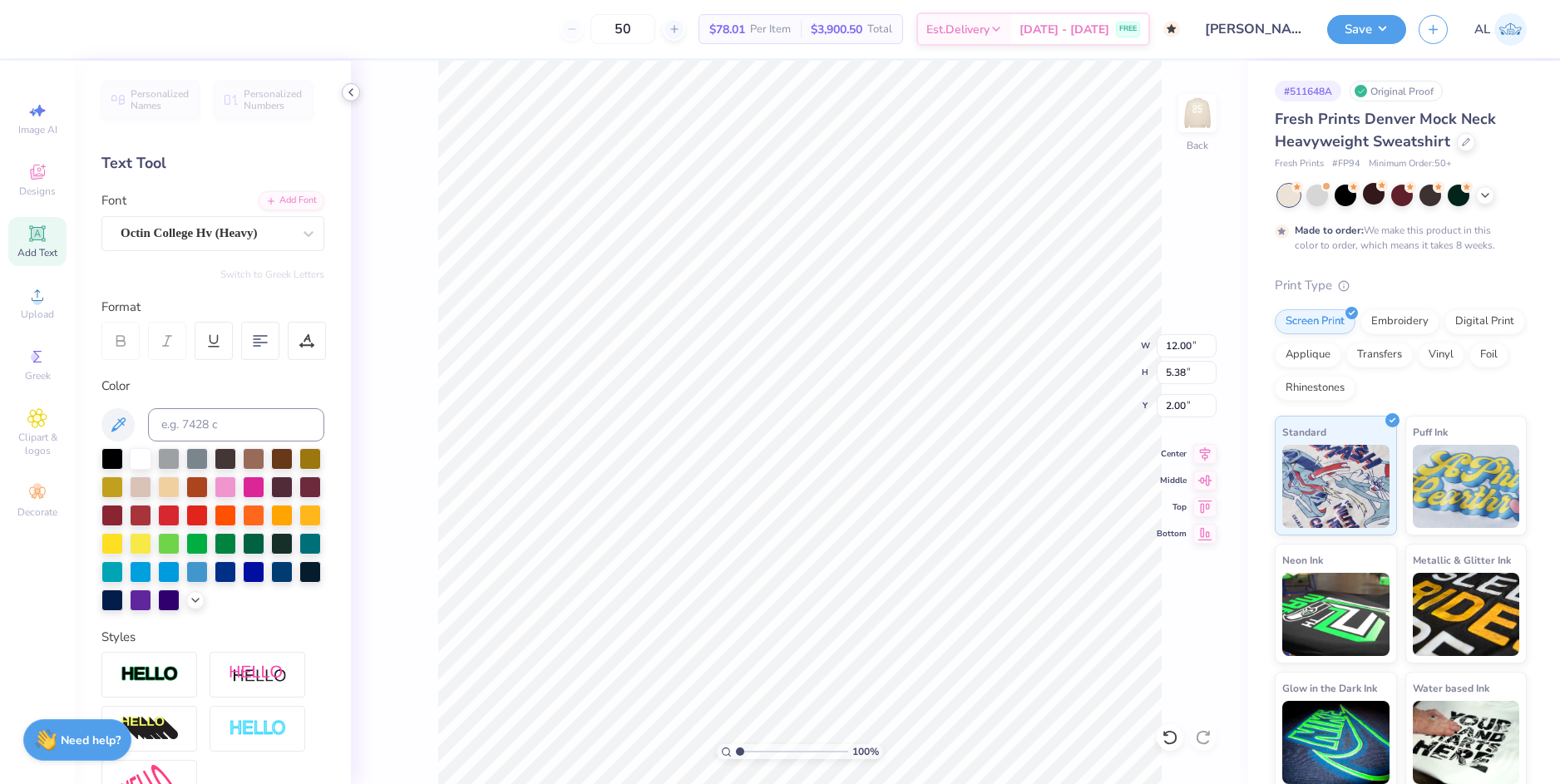
click at [350, 96] on icon at bounding box center [351, 92] width 13 height 13
click at [118, 459] on div at bounding box center [112, 457] width 21 height 21
click at [1208, 112] on img at bounding box center [1197, 113] width 66 height 66
click at [45, 32] on div at bounding box center [45, 27] width 23 height 23
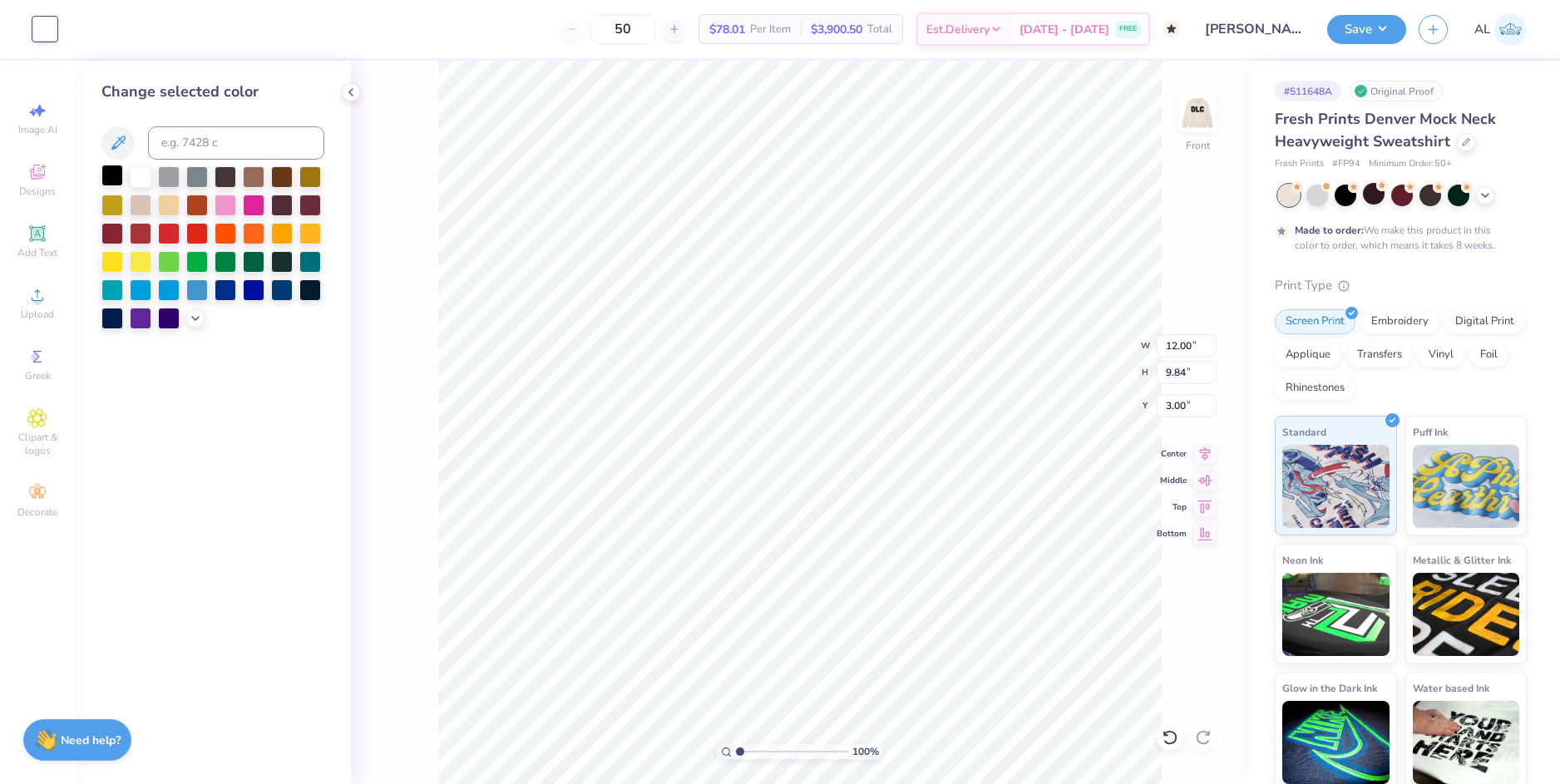
click at [103, 175] on div at bounding box center [112, 175] width 21 height 21
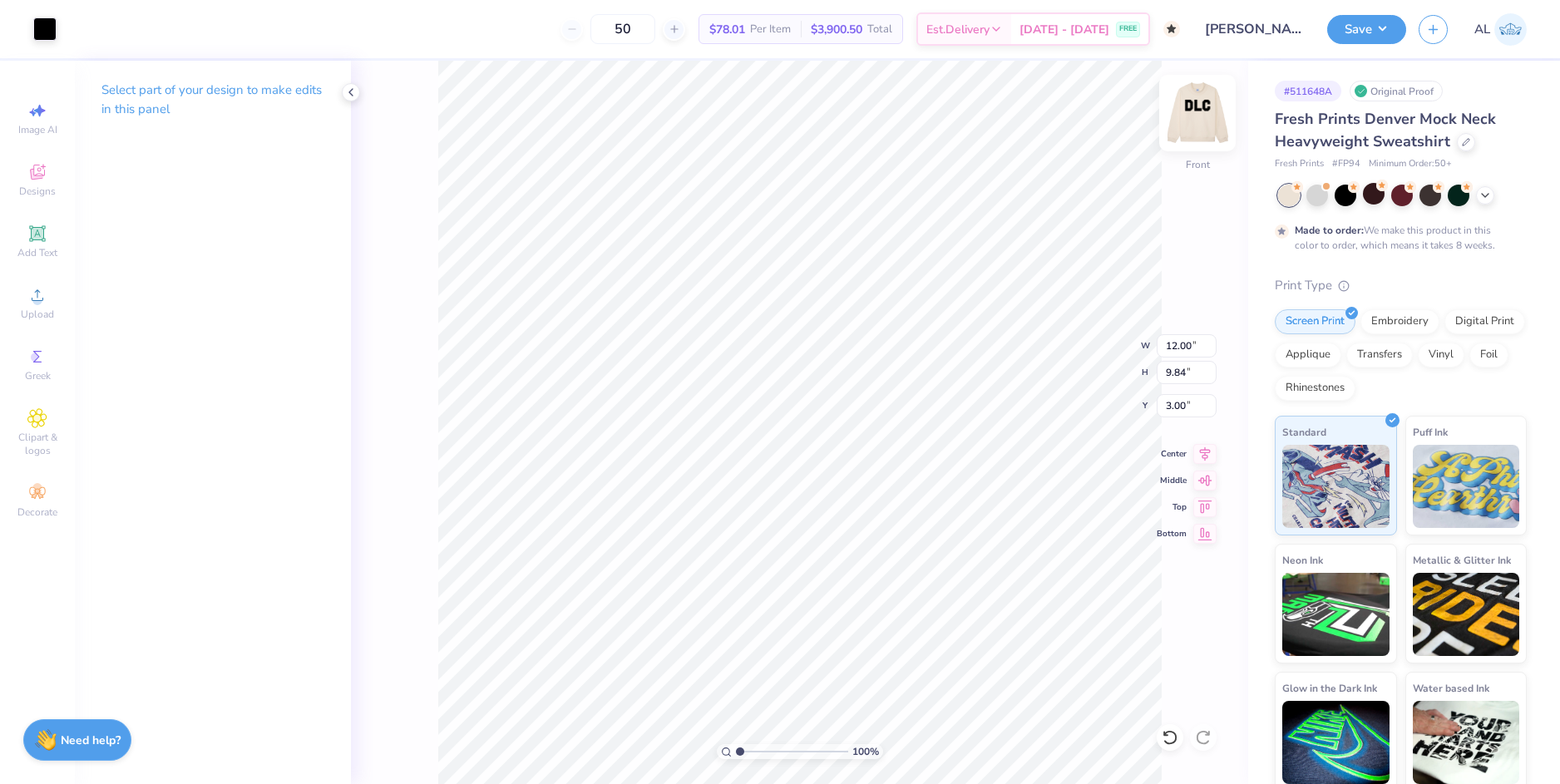
click at [1194, 107] on img at bounding box center [1197, 113] width 66 height 66
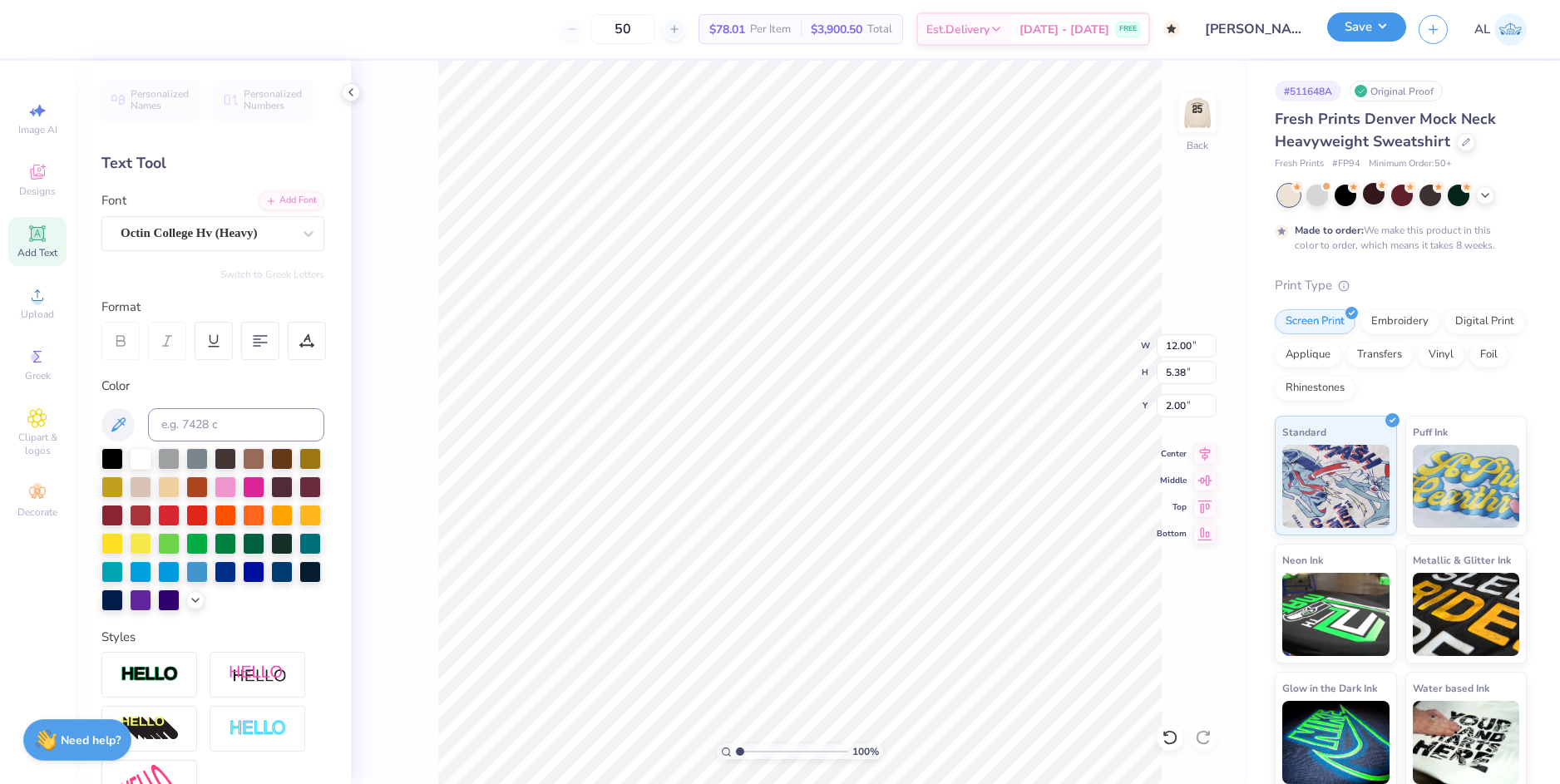
click at [1340, 32] on button "Save" at bounding box center [1366, 26] width 79 height 29
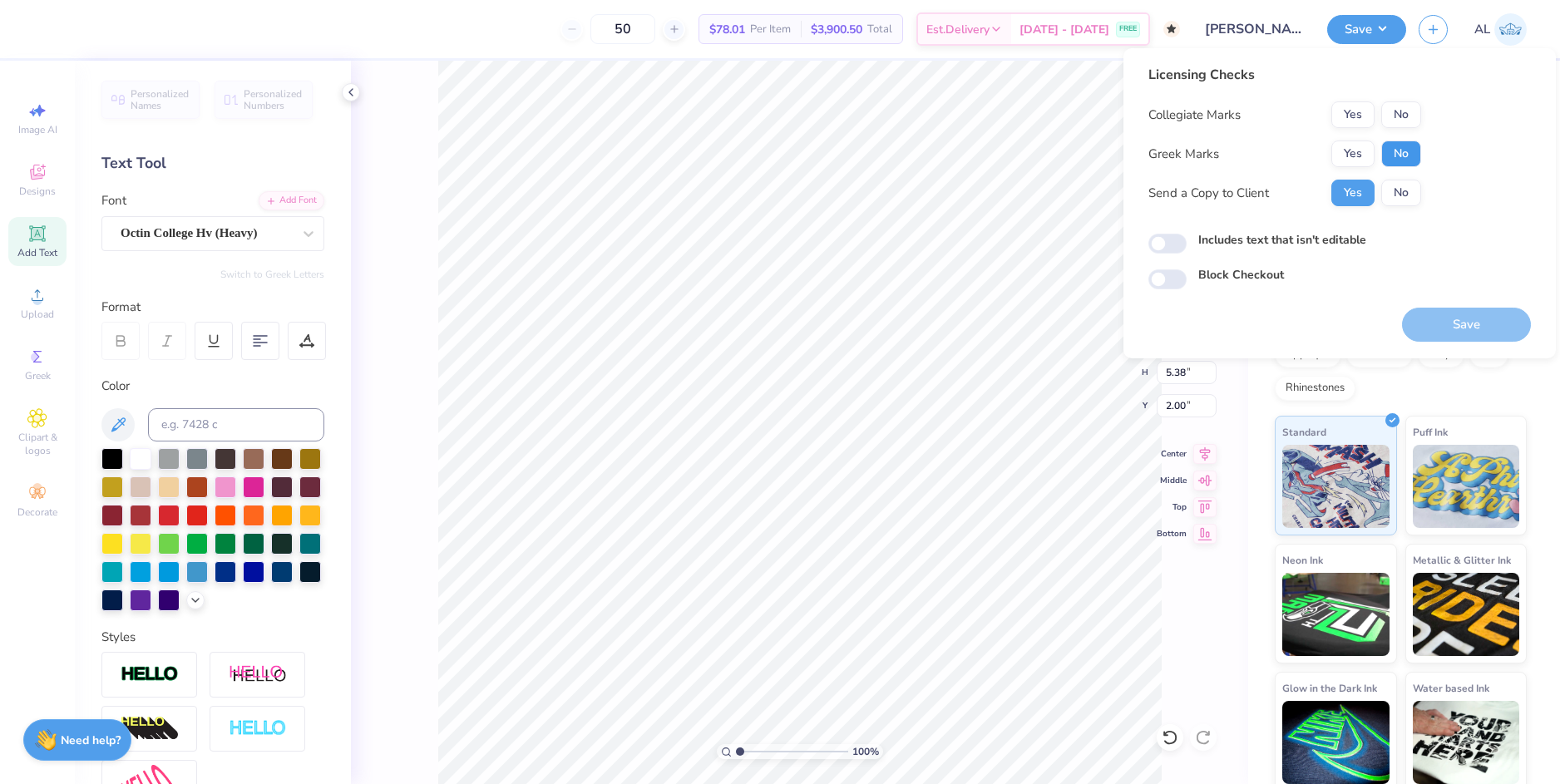
click at [1401, 159] on button "No" at bounding box center [1401, 154] width 40 height 27
click at [1357, 117] on button "Yes" at bounding box center [1353, 115] width 43 height 27
click at [1447, 319] on button "Save" at bounding box center [1467, 324] width 129 height 34
checkbox input "true"
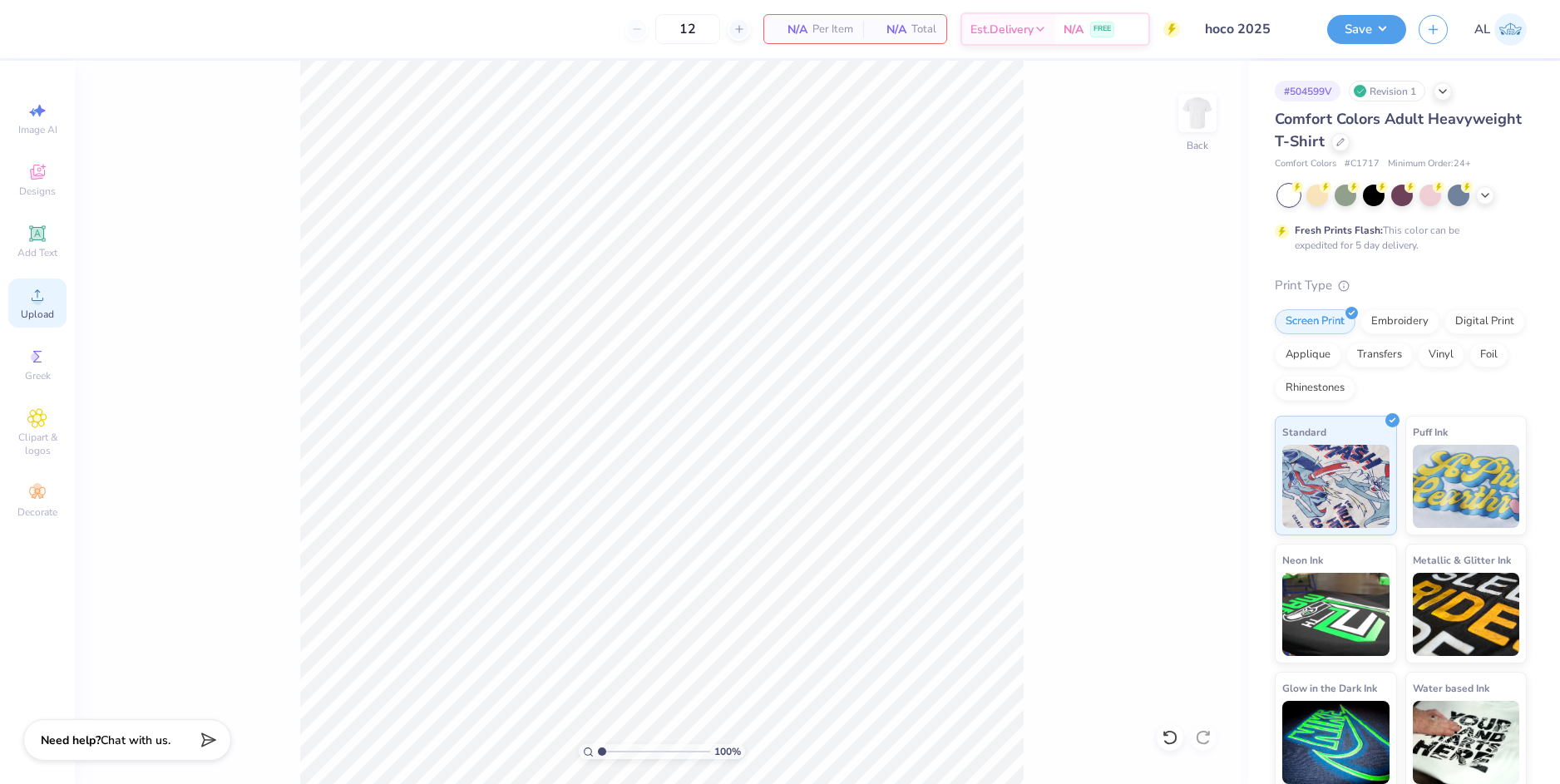
click at [53, 307] on div "Upload" at bounding box center [37, 303] width 58 height 49
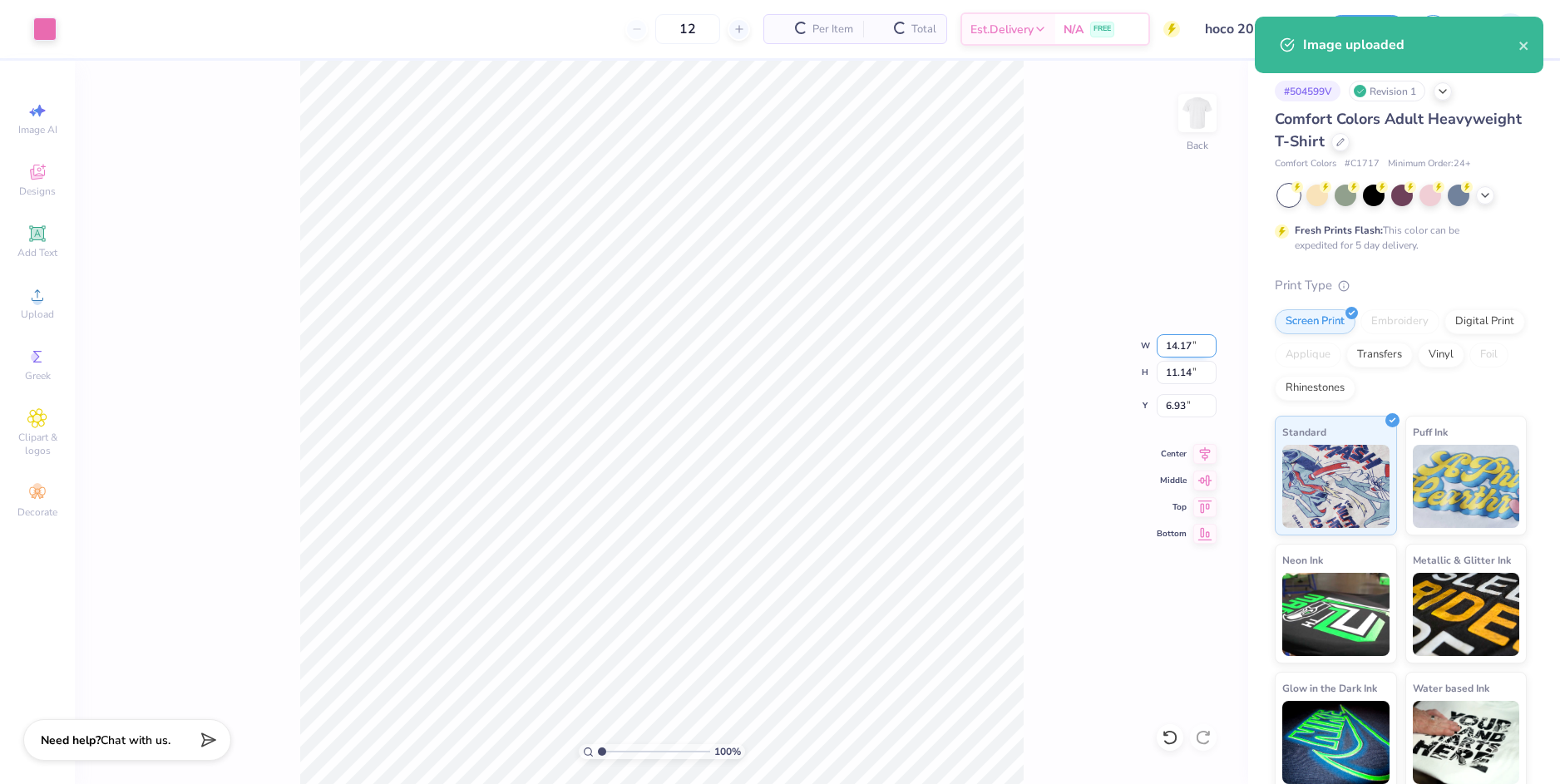
click at [1172, 351] on input "14.17" at bounding box center [1187, 346] width 60 height 23
click at [1175, 406] on input "6.93" at bounding box center [1187, 406] width 60 height 23
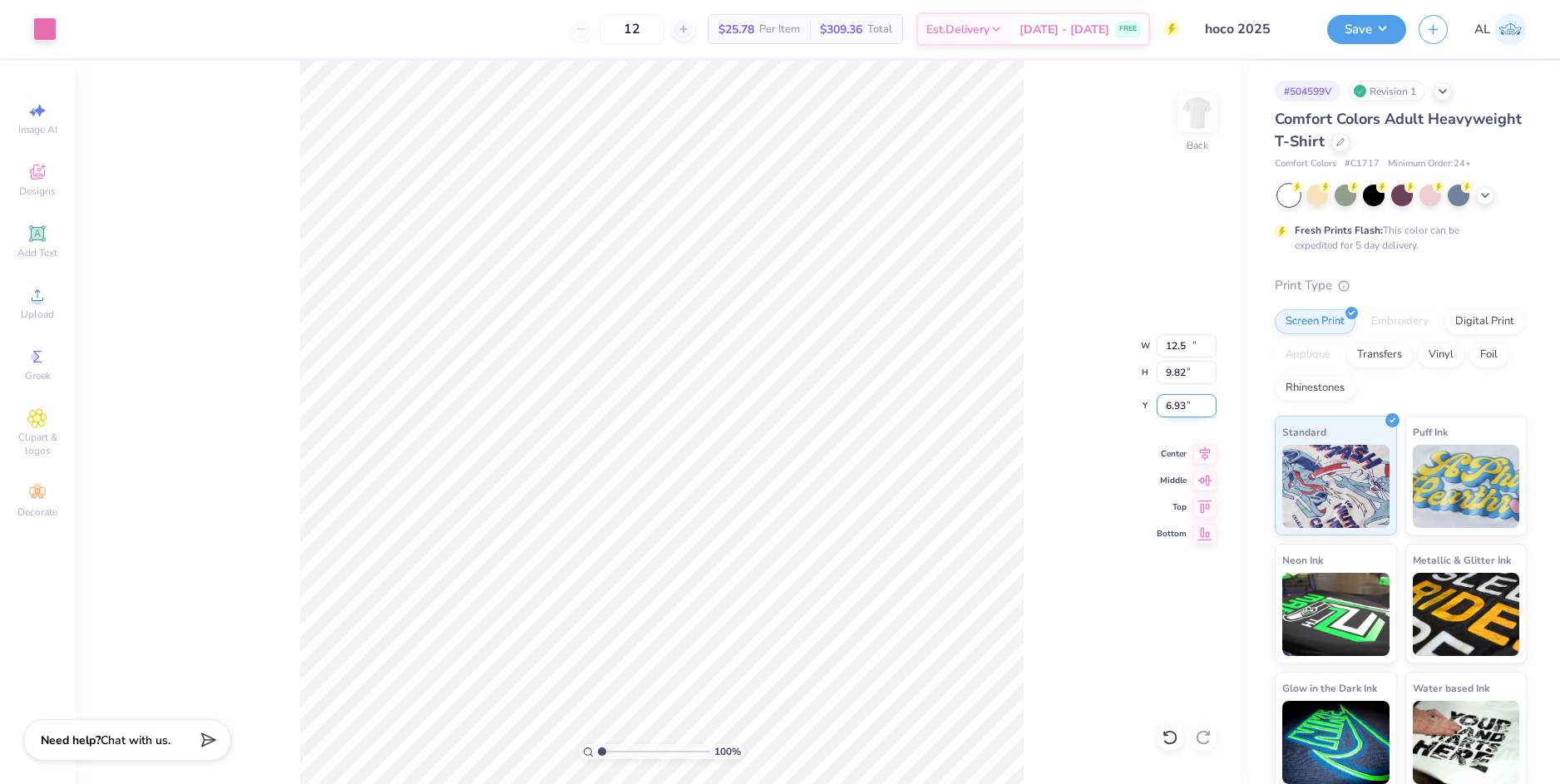
type input "12.50"
type input "9.82"
click at [1175, 406] on input "7.59" at bounding box center [1187, 406] width 60 height 23
click at [1181, 371] on input "9.82" at bounding box center [1187, 372] width 60 height 23
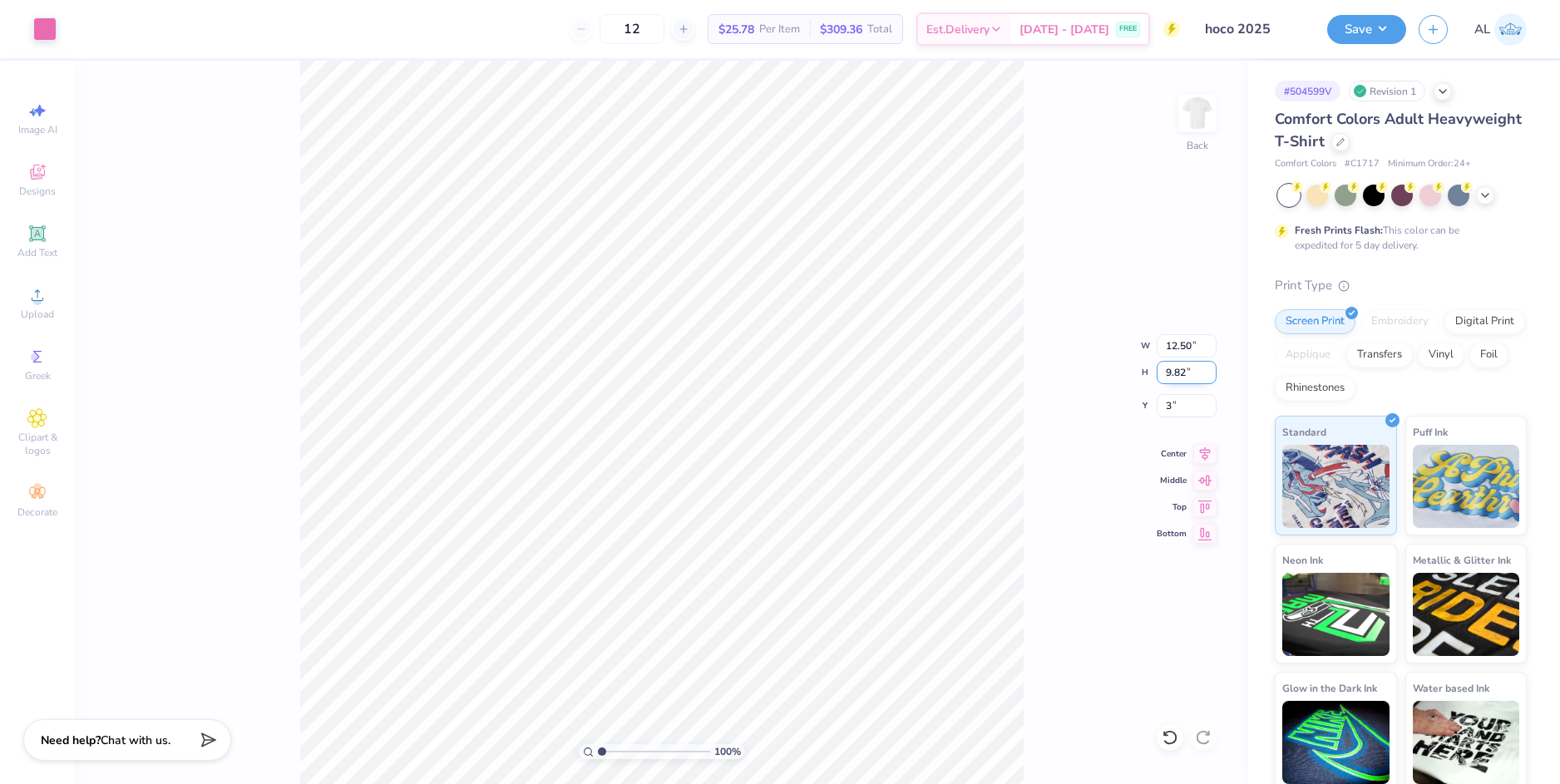
type input "3.00"
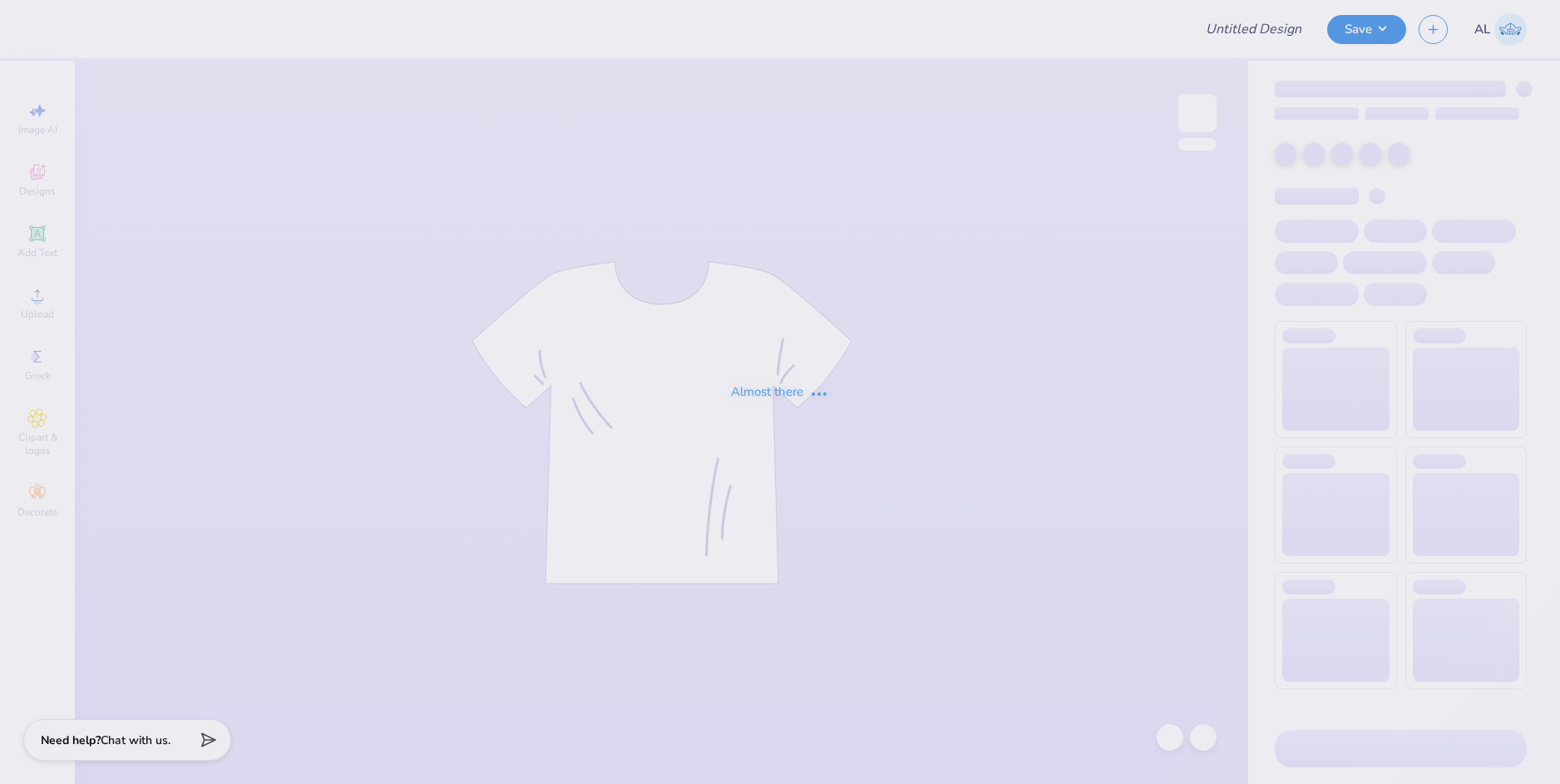
type input "Lambda Fall Hats"
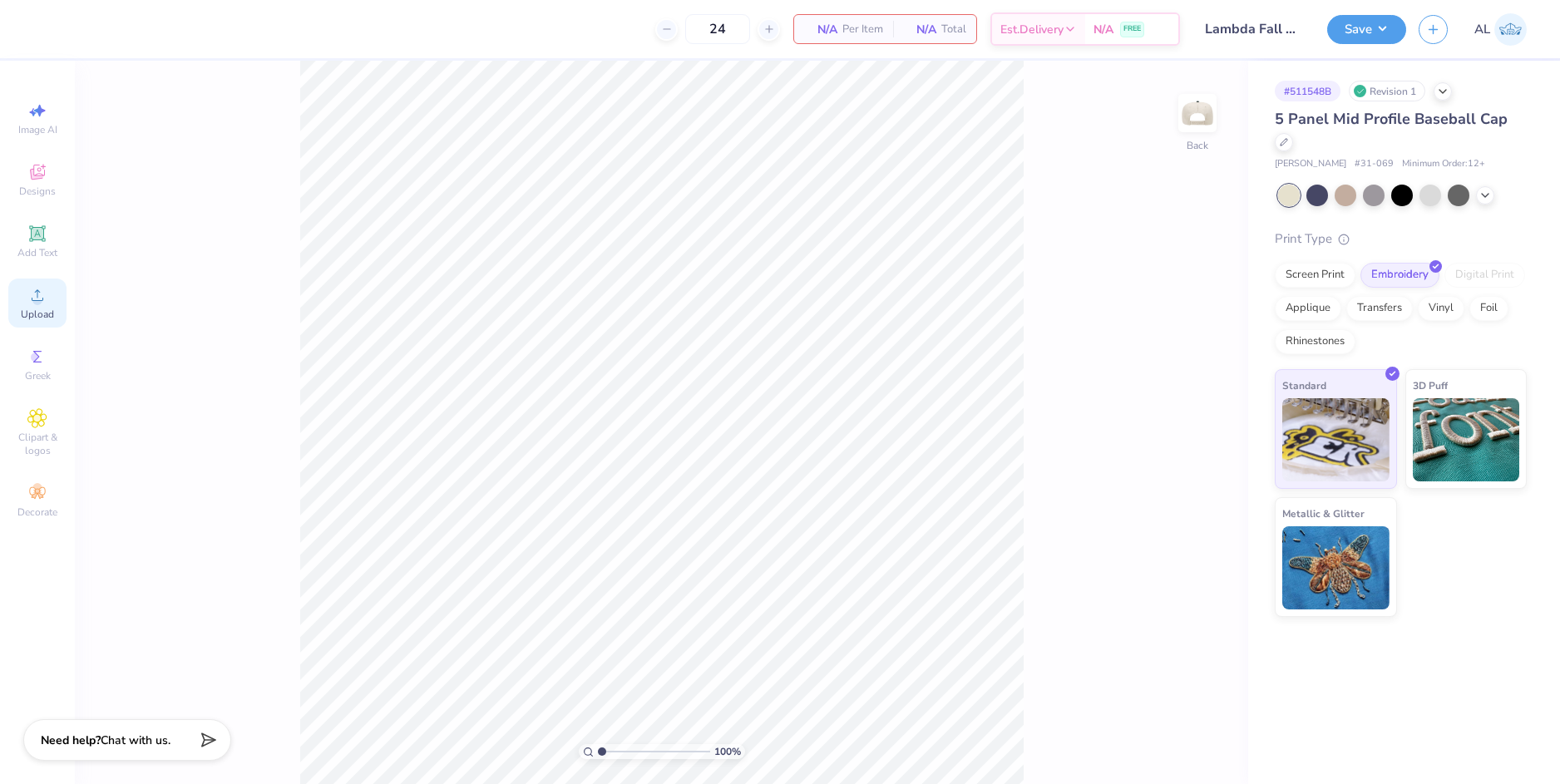
click at [48, 304] on div "Upload" at bounding box center [37, 303] width 58 height 49
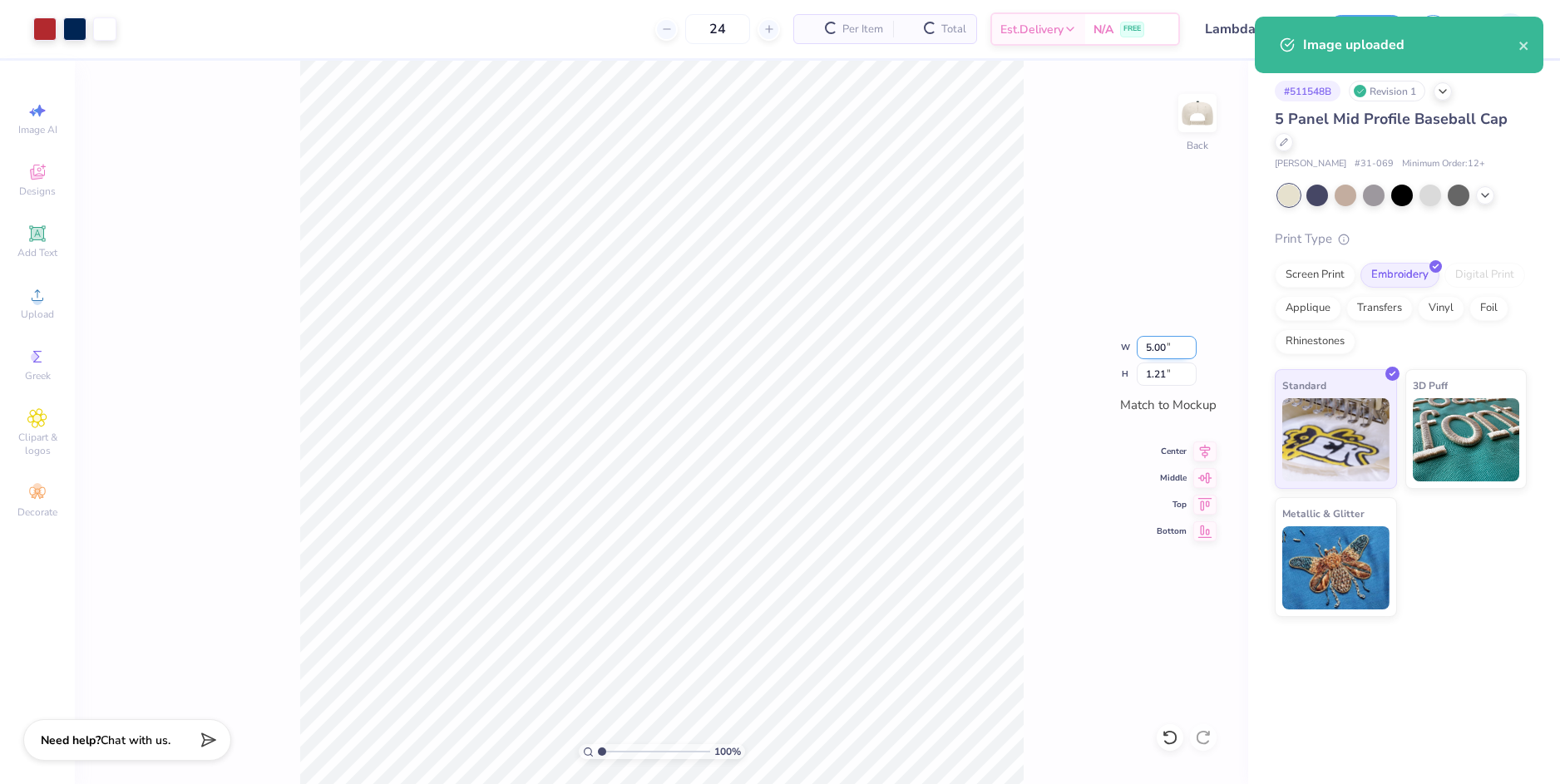
click at [1154, 355] on input "5.00" at bounding box center [1167, 347] width 60 height 23
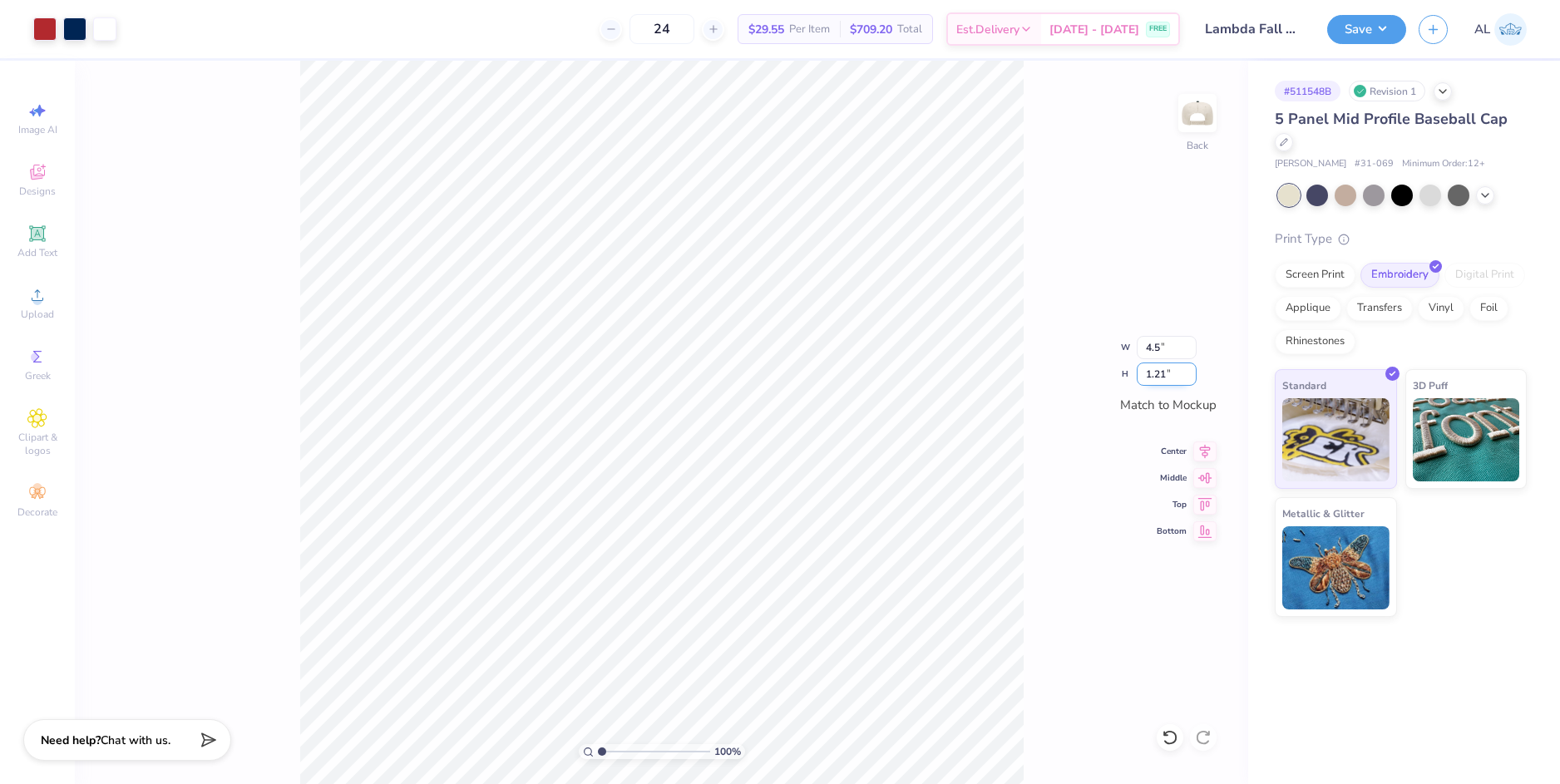
click at [1158, 376] on input "1.21" at bounding box center [1167, 374] width 60 height 23
type input "4.50"
type input "1.09"
click at [1202, 450] on icon at bounding box center [1205, 448] width 23 height 20
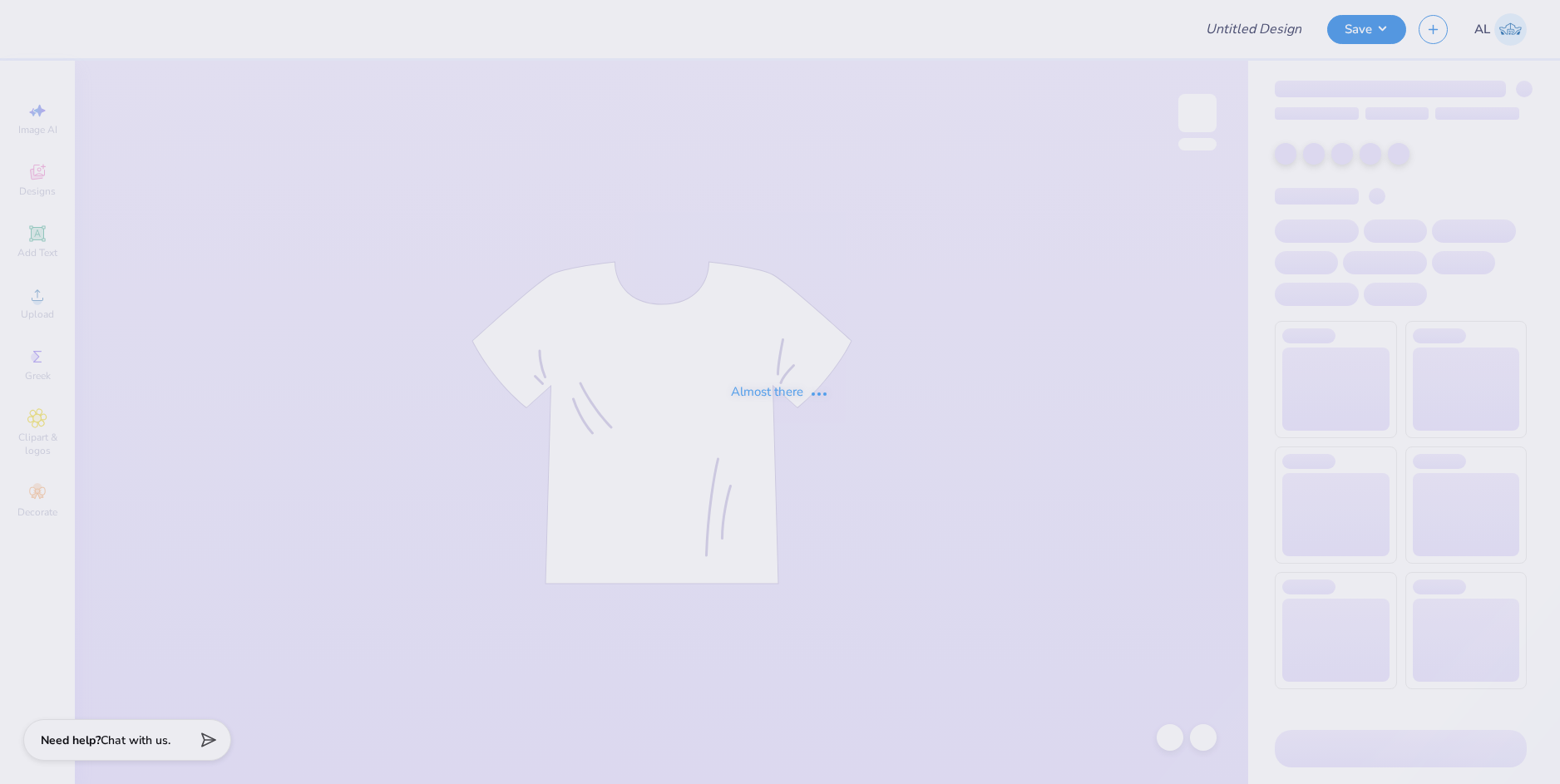
type input "KD New Member Hats"
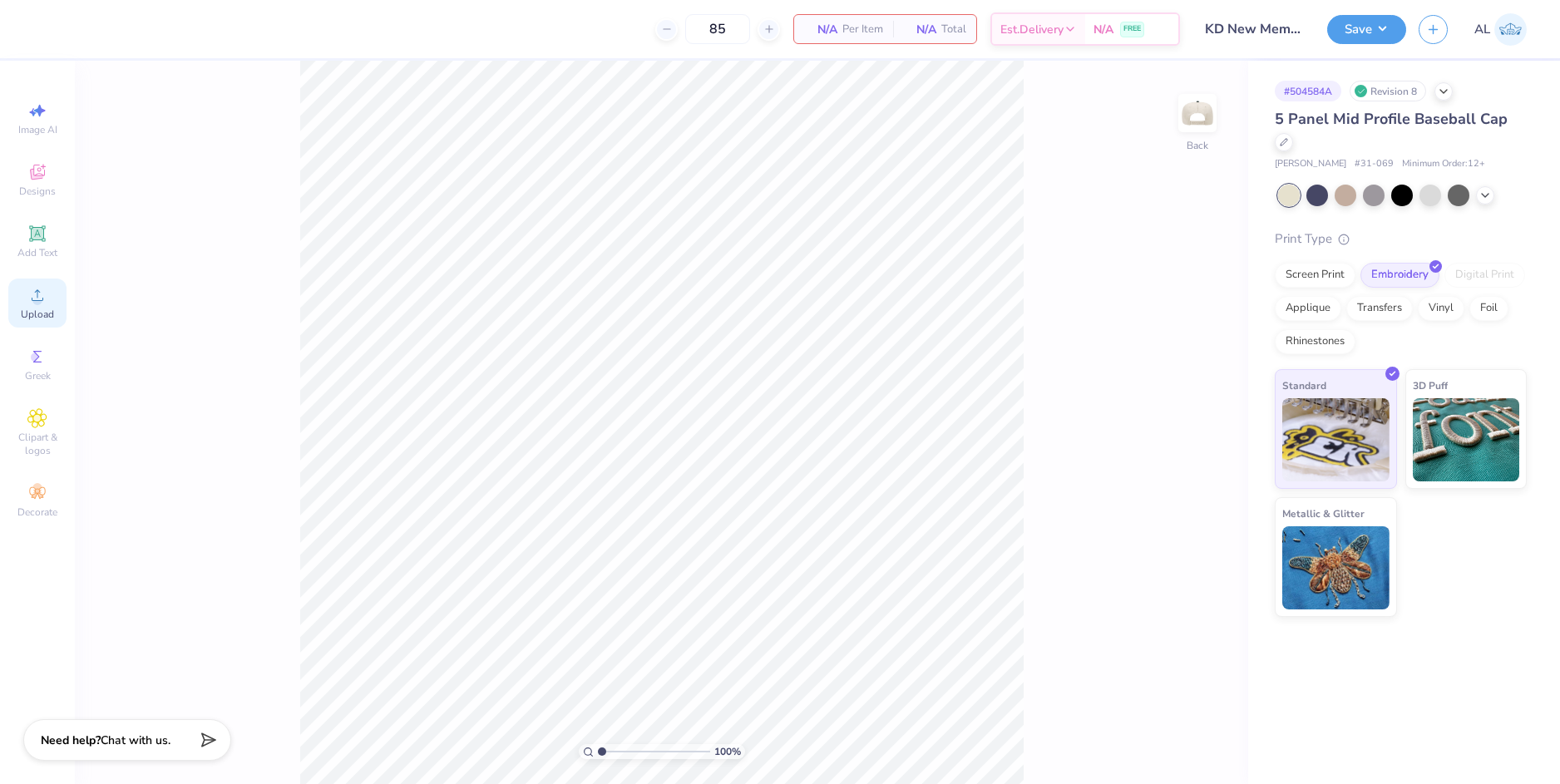
click at [45, 289] on icon at bounding box center [36, 295] width 20 height 20
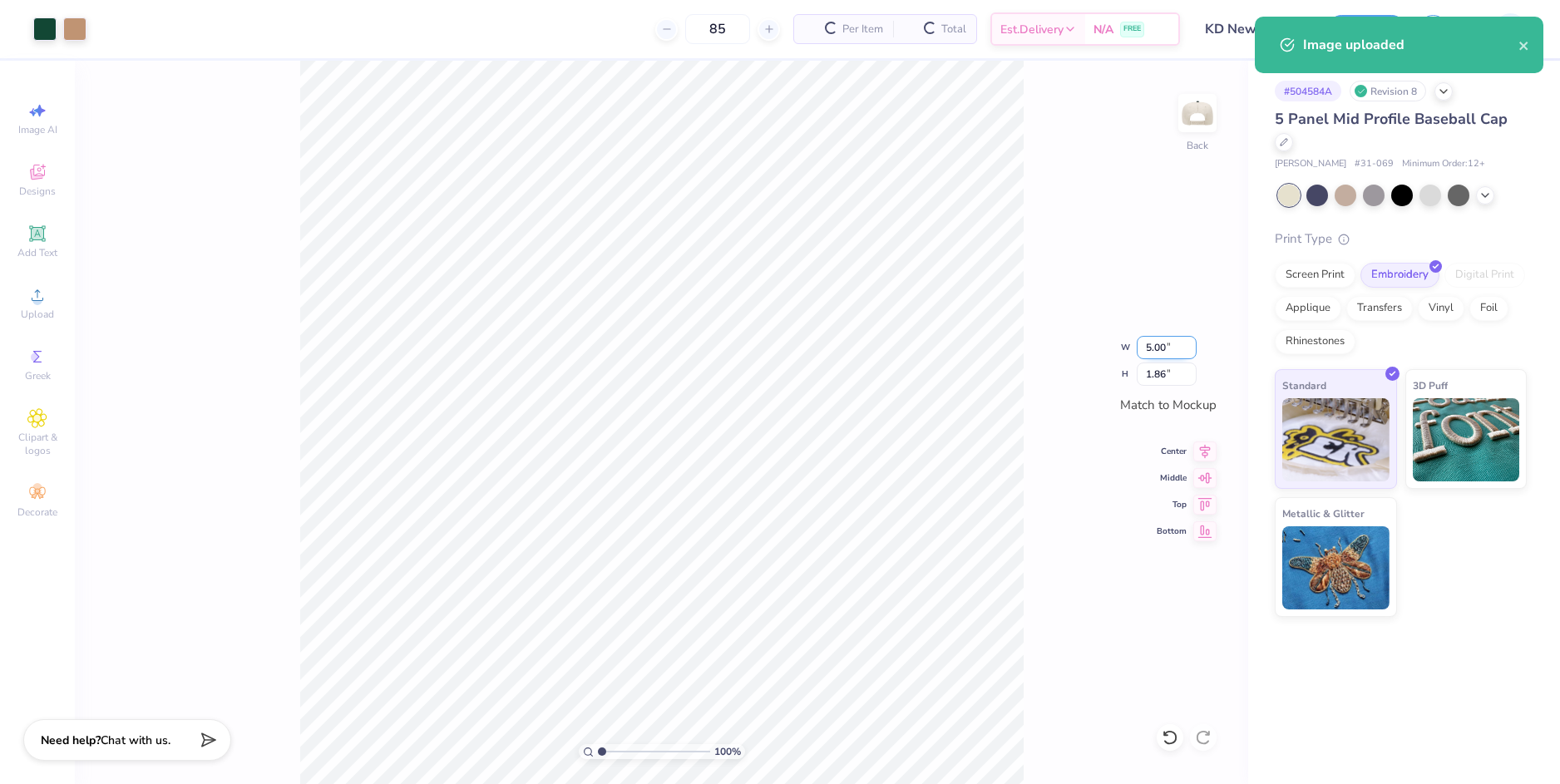
click at [1157, 346] on input "5.00" at bounding box center [1167, 347] width 60 height 23
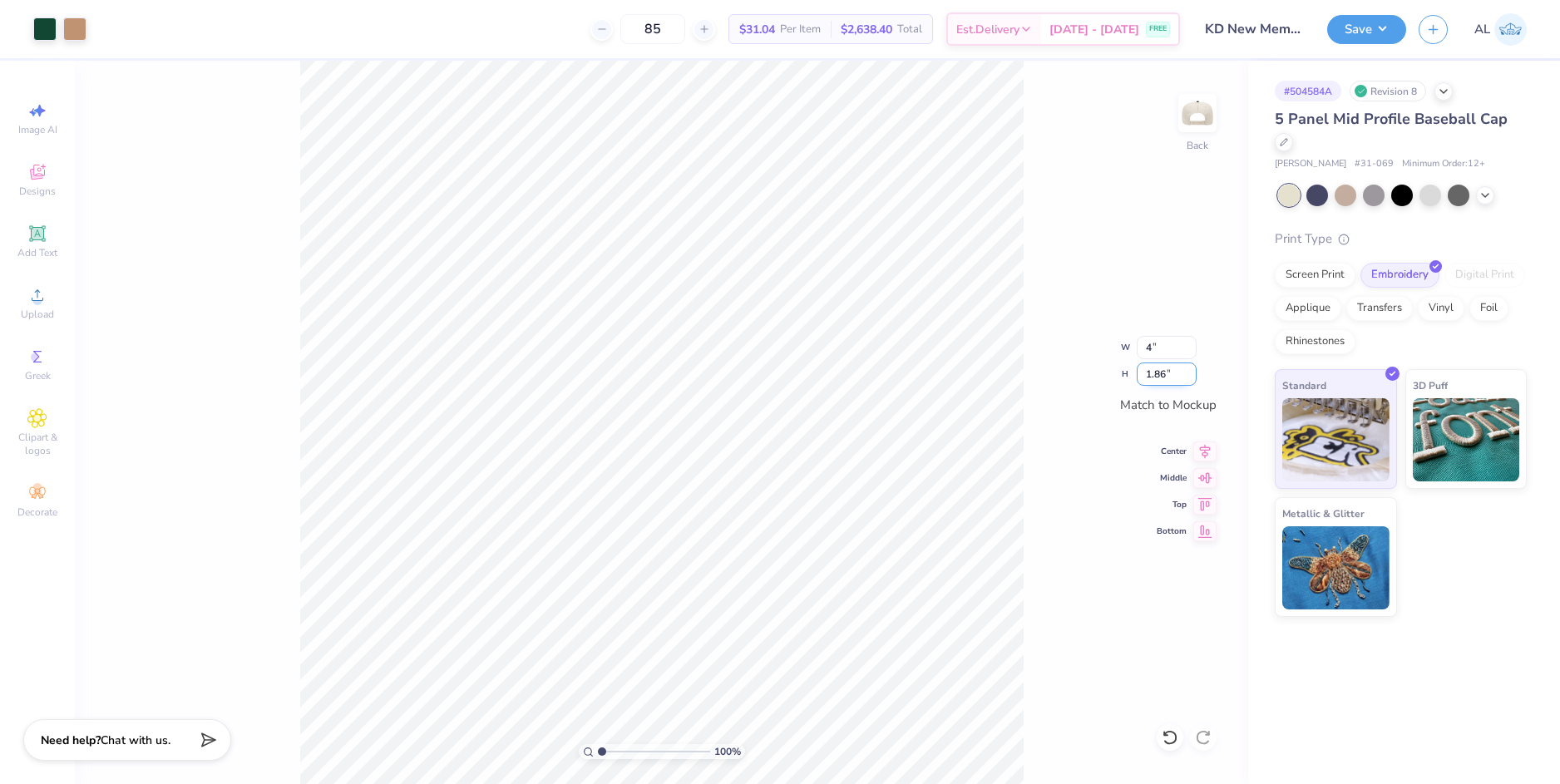
click at [1162, 369] on input "1.86" at bounding box center [1167, 374] width 60 height 23
type input "4.00"
type input "1.48"
click at [1207, 456] on icon at bounding box center [1205, 448] width 23 height 20
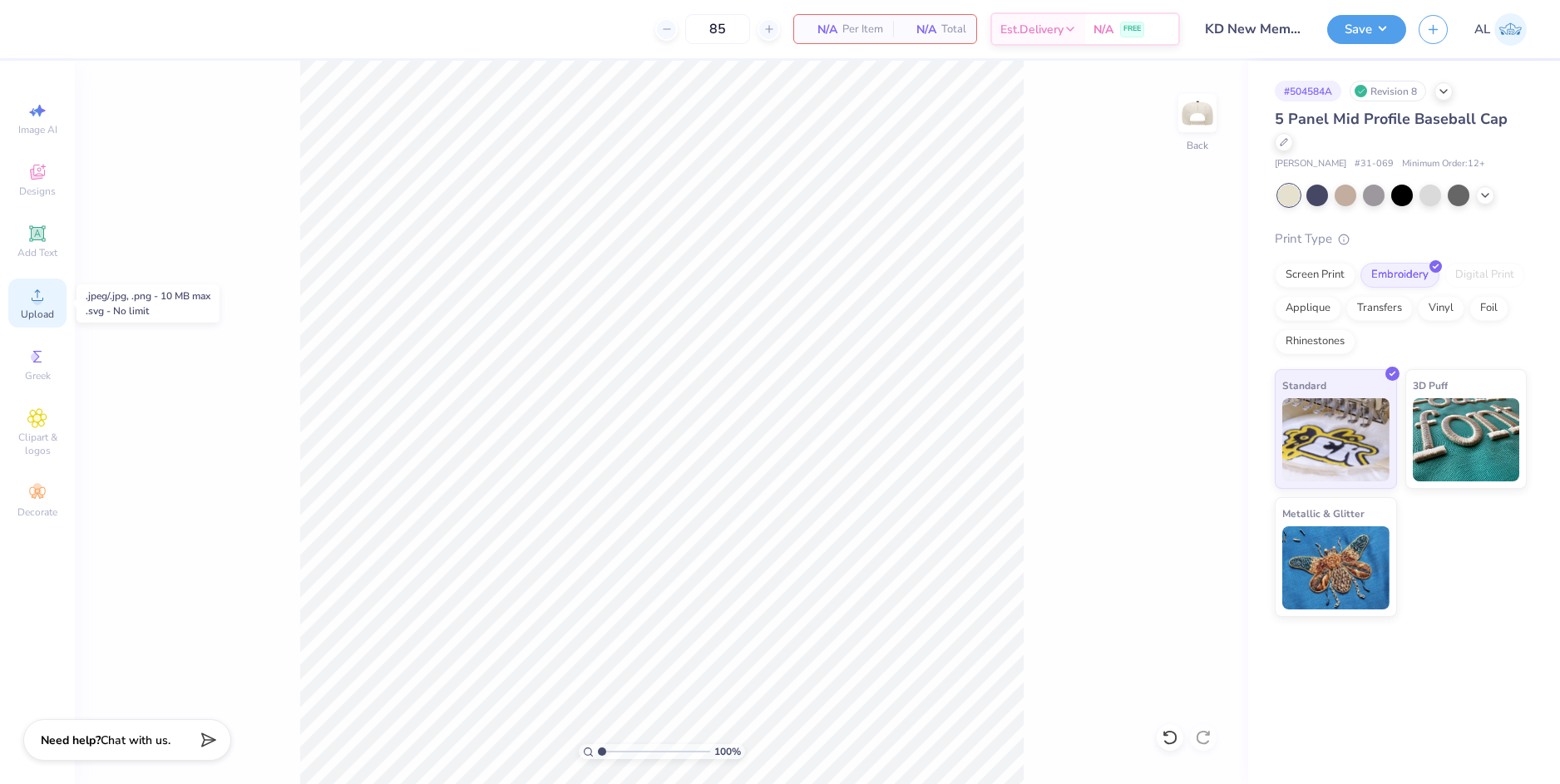
click at [52, 308] on span "Upload" at bounding box center [37, 314] width 34 height 13
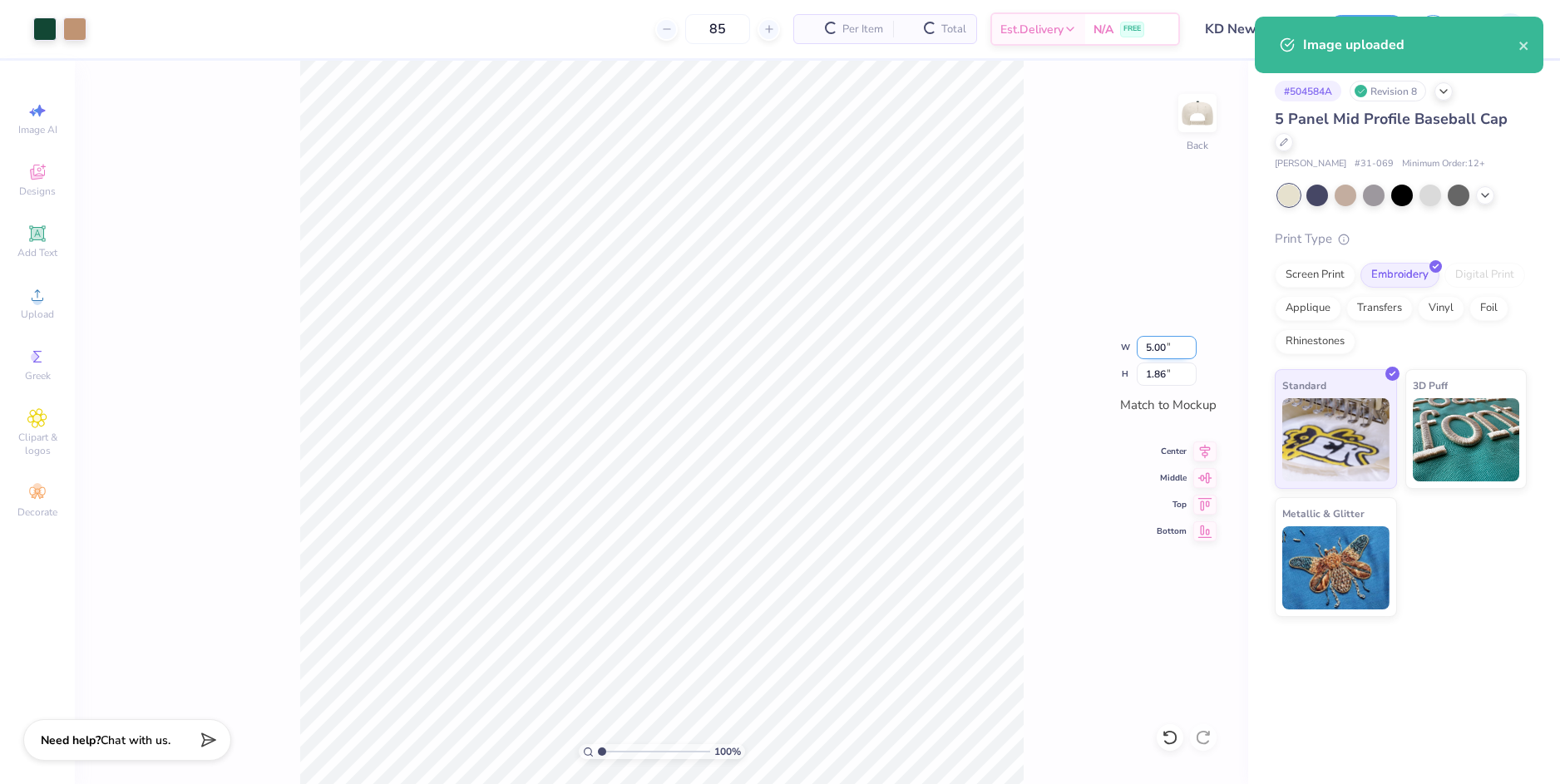
click at [1154, 344] on input "5.00" at bounding box center [1167, 347] width 60 height 23
click at [1159, 376] on input "1.86" at bounding box center [1167, 374] width 60 height 23
type input "4.00"
type input "1.48"
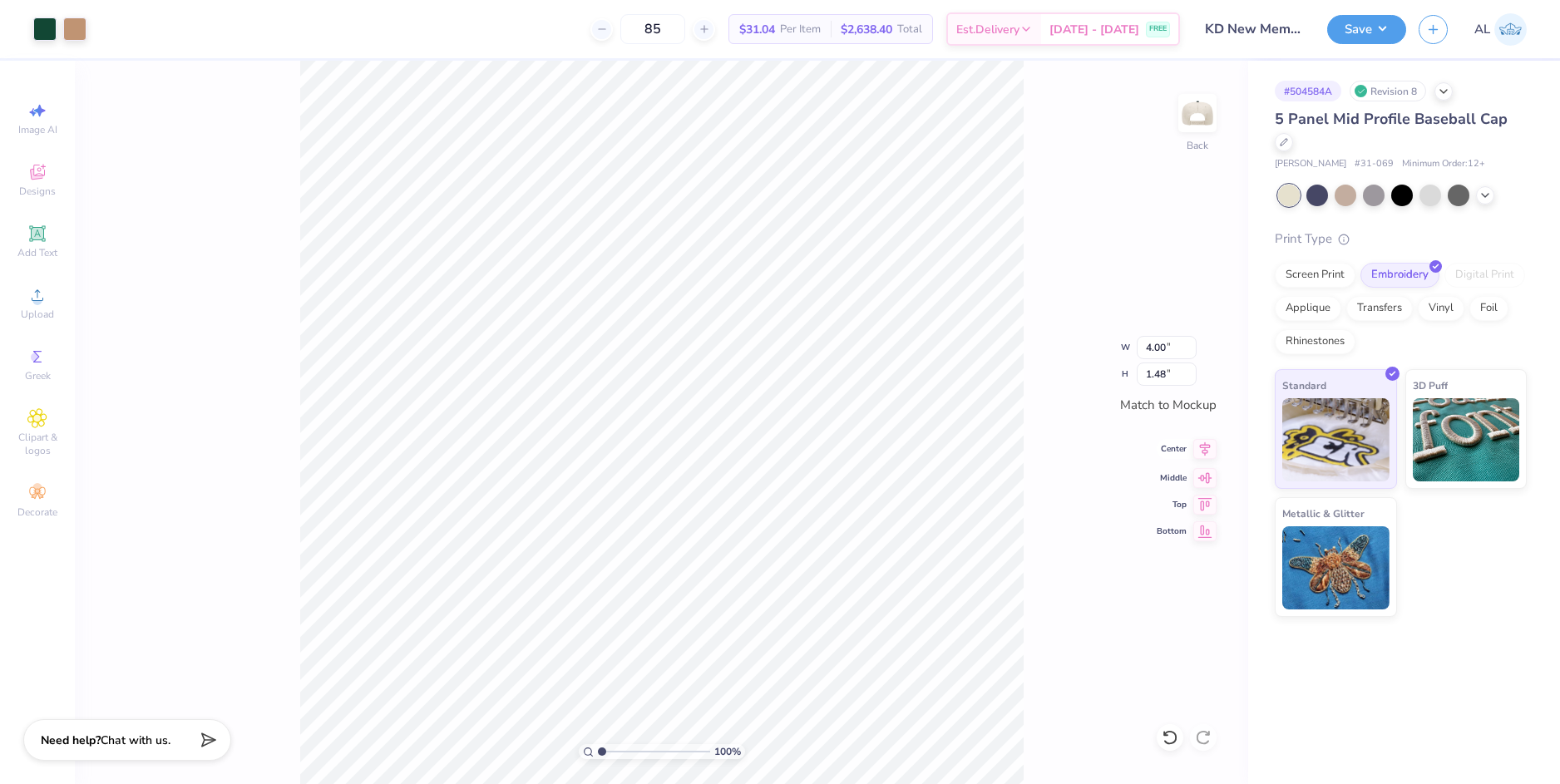
click at [1195, 447] on icon at bounding box center [1205, 448] width 23 height 20
click at [606, 750] on input "range" at bounding box center [654, 751] width 112 height 15
type input "1"
click at [598, 754] on input "range" at bounding box center [654, 751] width 112 height 15
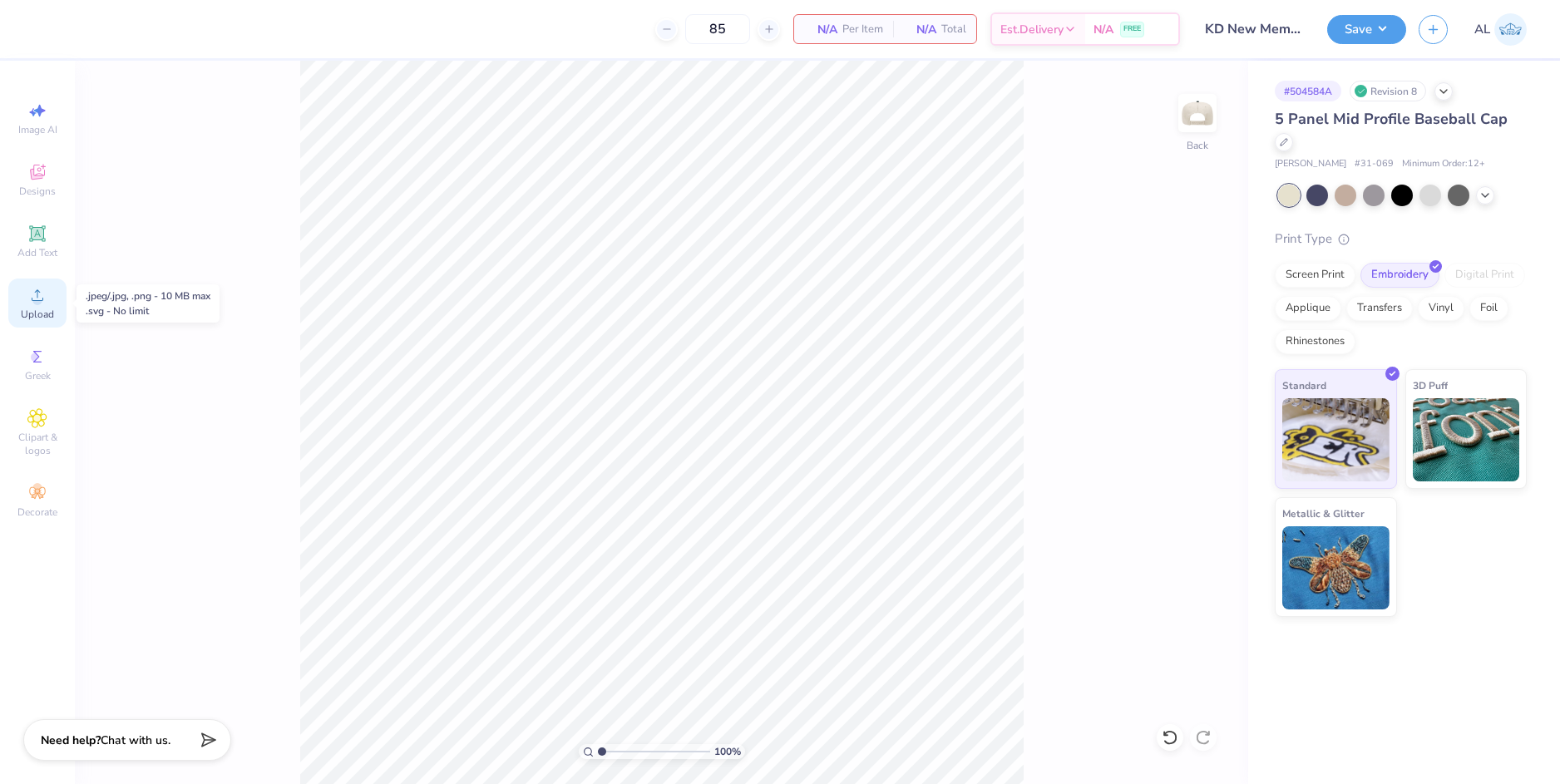
click at [45, 300] on icon at bounding box center [36, 295] width 20 height 20
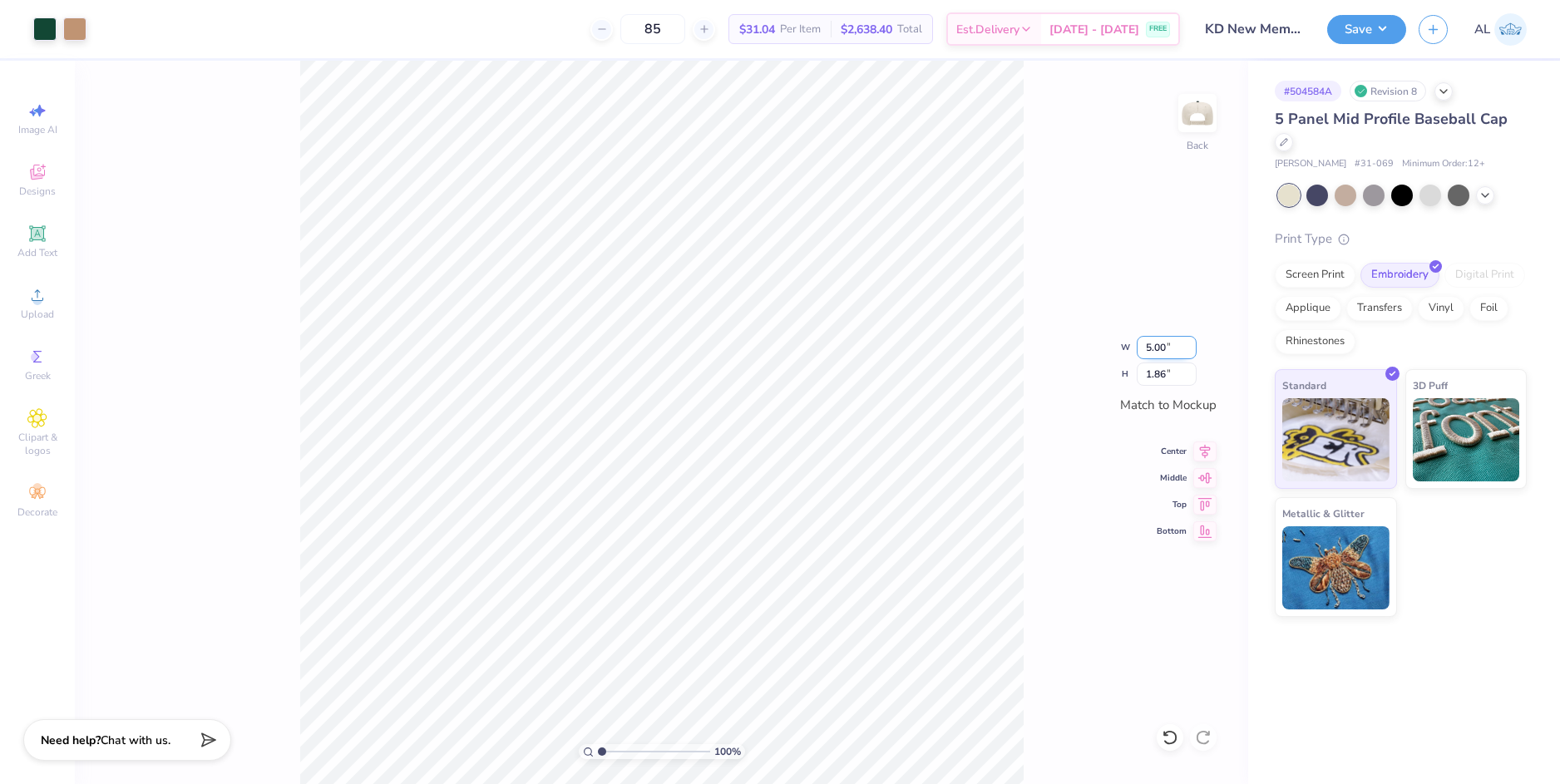
click at [1152, 350] on input "5.00" at bounding box center [1167, 347] width 60 height 23
type input "4.00"
type input "1.48"
click at [1201, 448] on icon at bounding box center [1205, 448] width 23 height 20
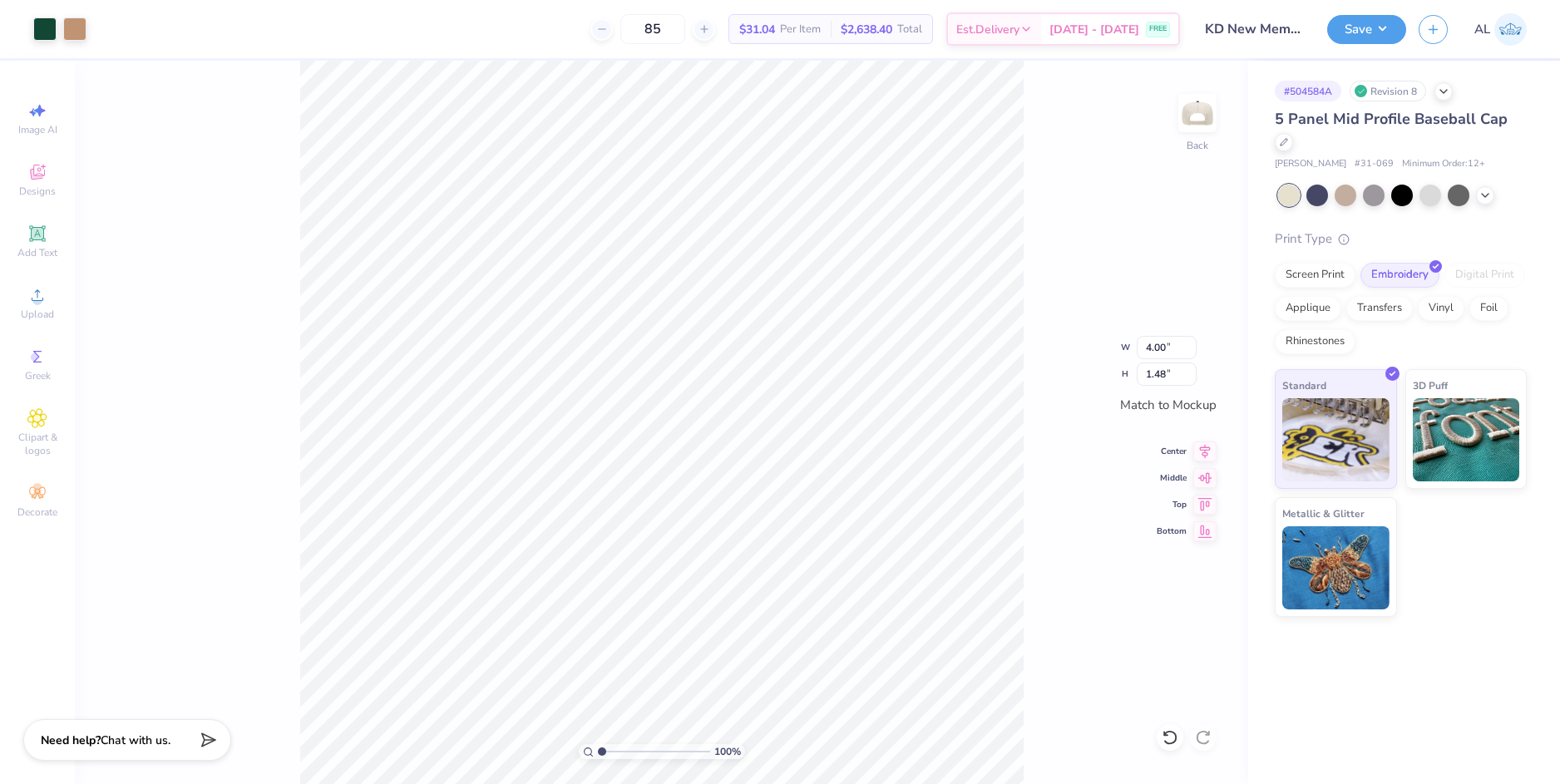
click at [1345, 13] on div "Save AL" at bounding box center [1443, 29] width 233 height 58
click at [1348, 21] on button "Save" at bounding box center [1366, 26] width 79 height 29
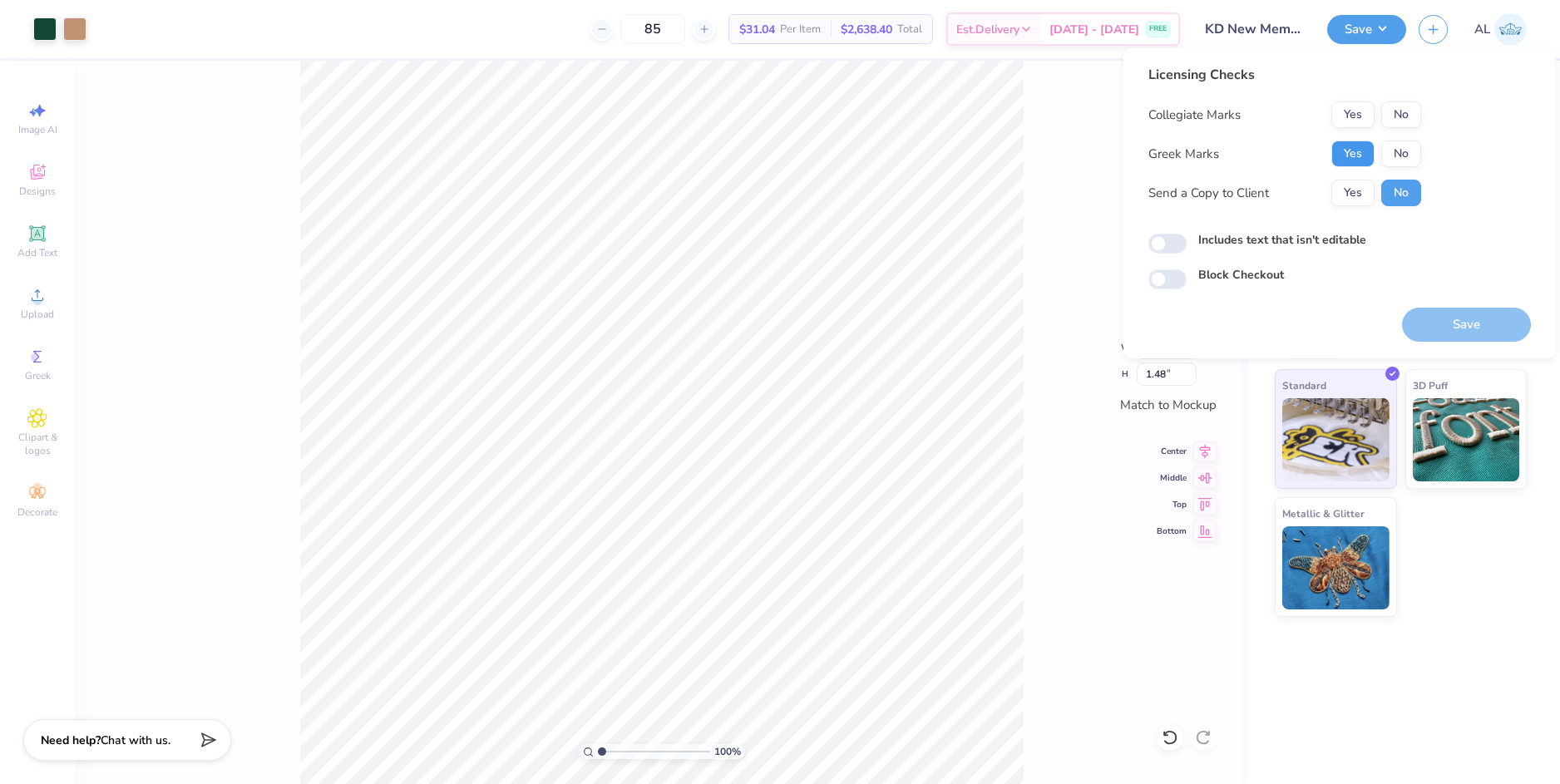
click at [1345, 161] on button "Yes" at bounding box center [1353, 154] width 43 height 27
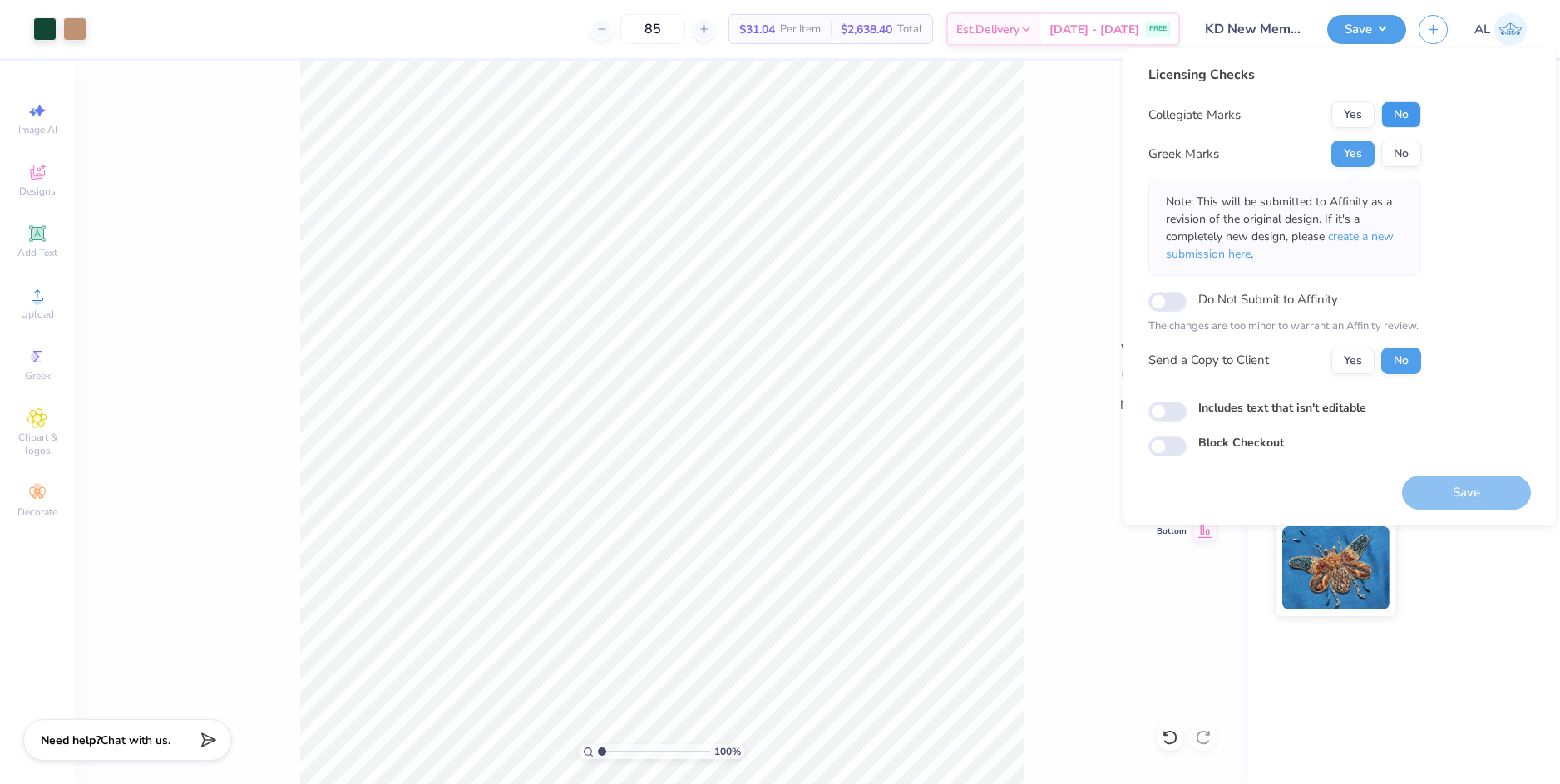
click at [1395, 113] on button "No" at bounding box center [1401, 115] width 40 height 27
click at [1349, 361] on button "Yes" at bounding box center [1353, 361] width 43 height 27
click at [1470, 488] on button "Save" at bounding box center [1467, 492] width 129 height 34
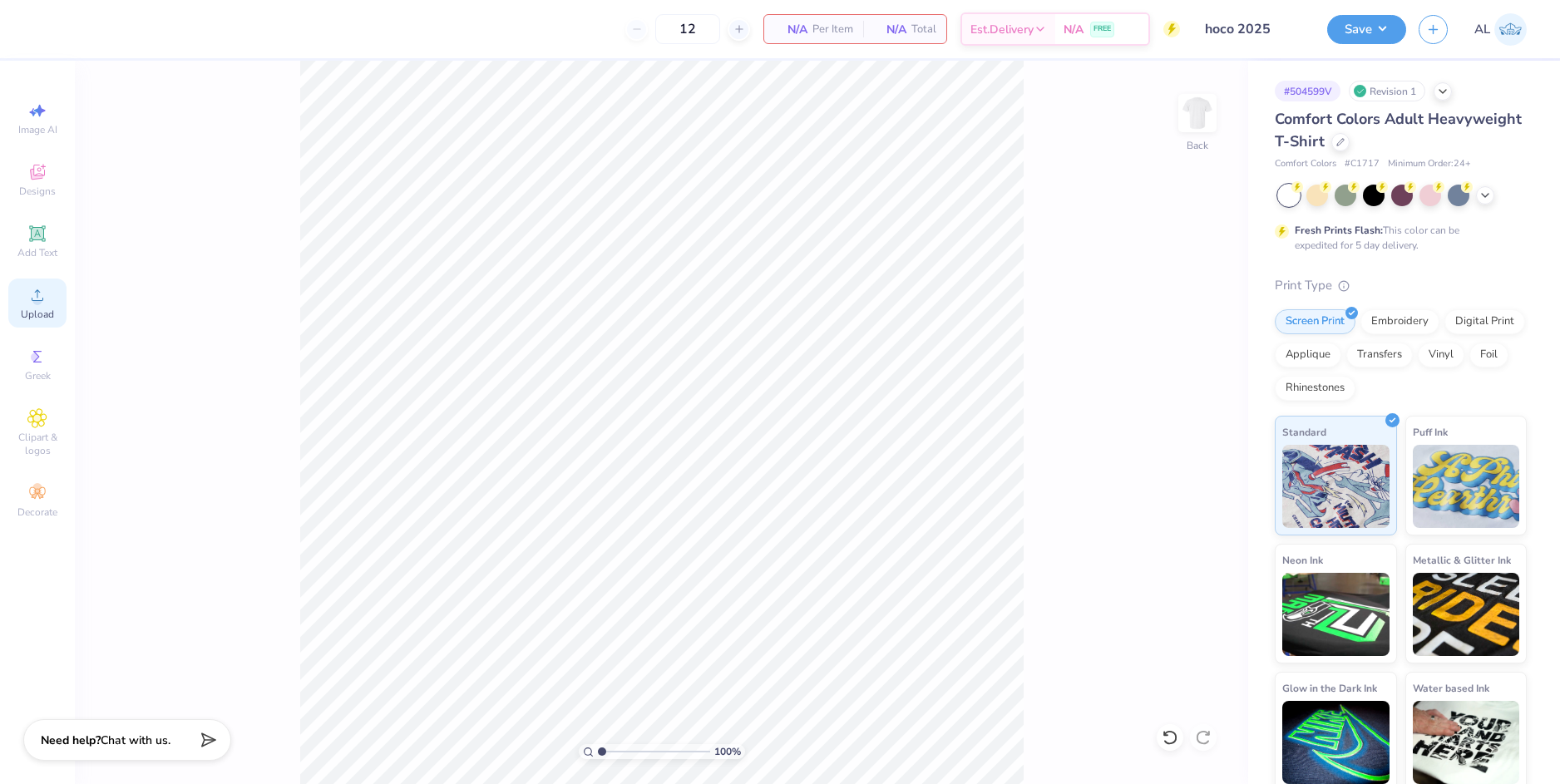
click at [43, 307] on div "Upload" at bounding box center [37, 303] width 58 height 49
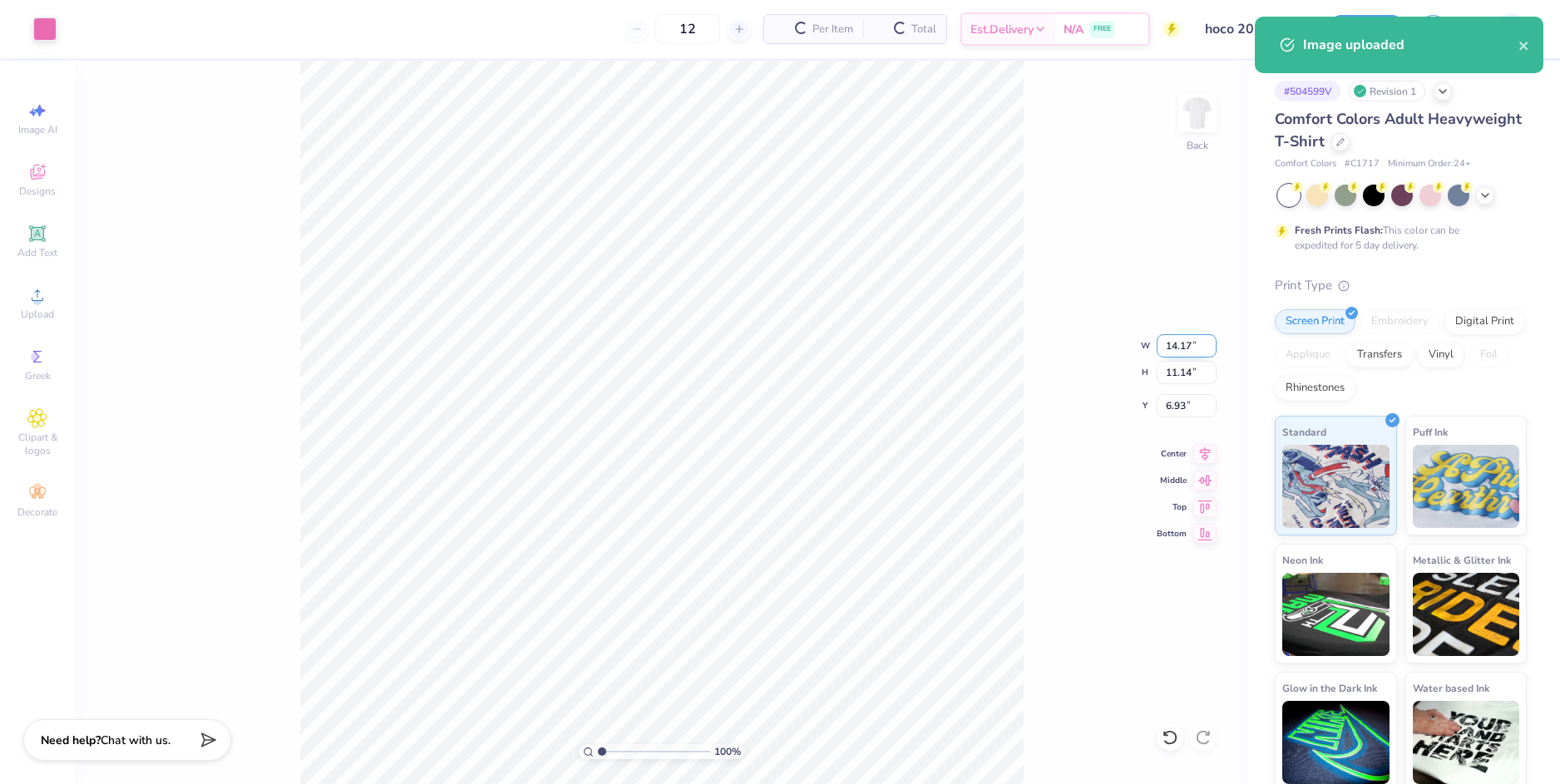
click at [1172, 347] on input "14.17" at bounding box center [1187, 346] width 60 height 23
click at [1170, 345] on input "14.17" at bounding box center [1187, 346] width 60 height 23
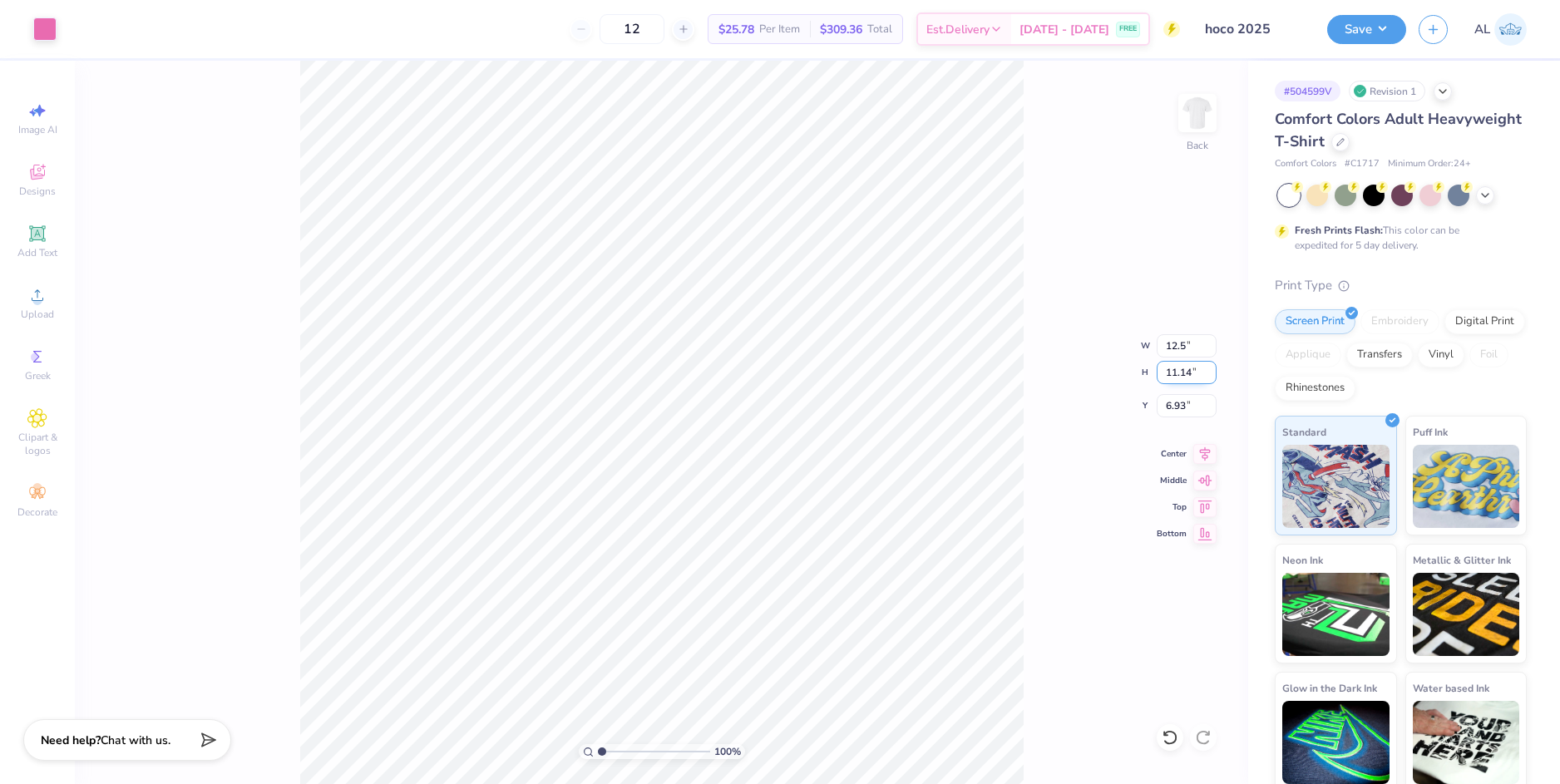
click at [1178, 379] on input "11.14" at bounding box center [1187, 372] width 60 height 23
type input "12.50"
type input "9.82"
click at [1178, 405] on input "7.59" at bounding box center [1187, 406] width 60 height 23
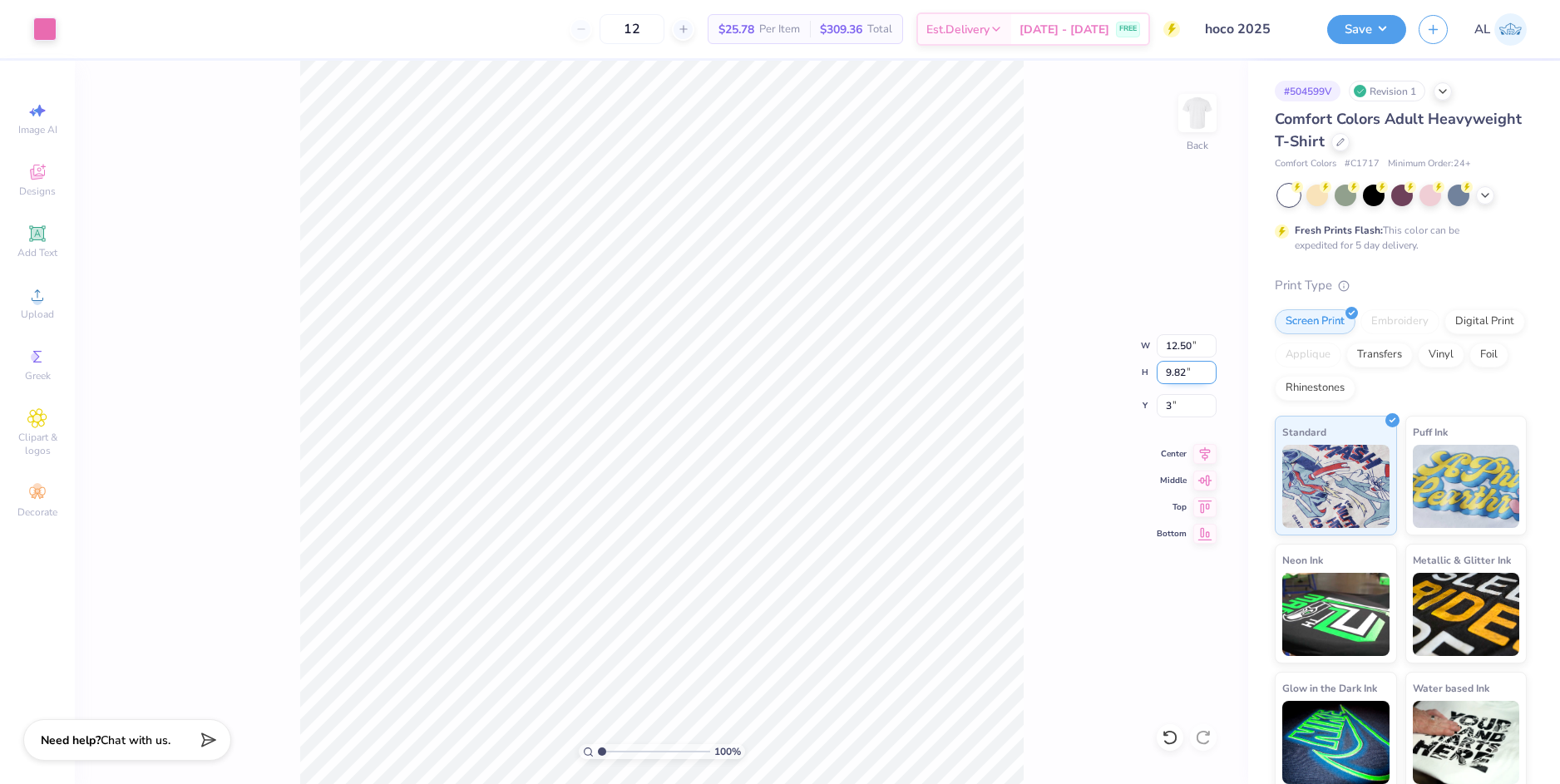
click at [1187, 364] on input "9.82" at bounding box center [1187, 372] width 60 height 23
type input "3.00"
click at [1345, 36] on button "Save" at bounding box center [1366, 26] width 79 height 29
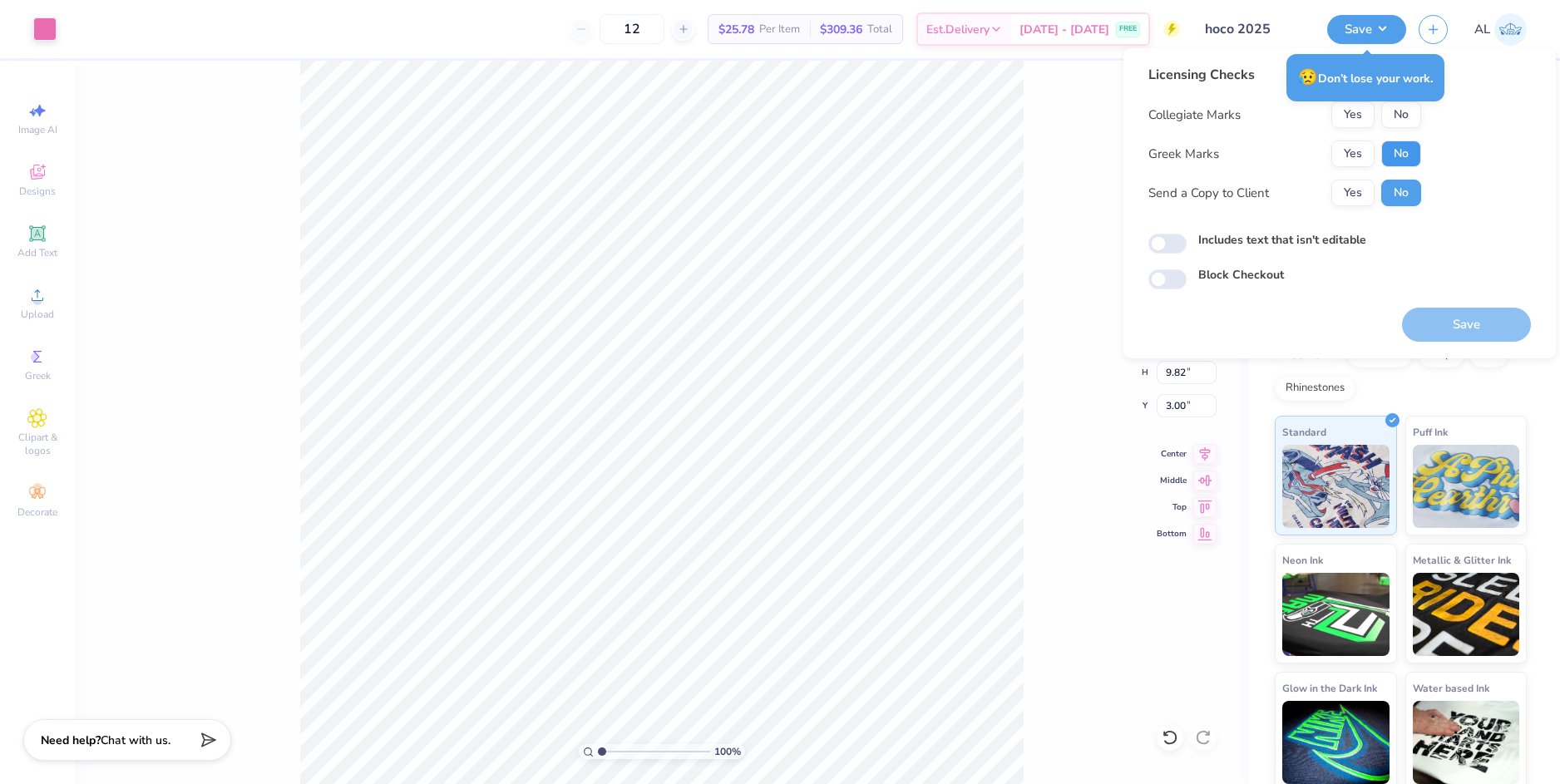
click at [1397, 156] on button "No" at bounding box center [1401, 154] width 40 height 27
click at [1357, 115] on button "Yes" at bounding box center [1353, 115] width 43 height 27
click at [1360, 196] on button "Yes" at bounding box center [1353, 193] width 43 height 27
click at [1448, 327] on button "Save" at bounding box center [1467, 324] width 129 height 34
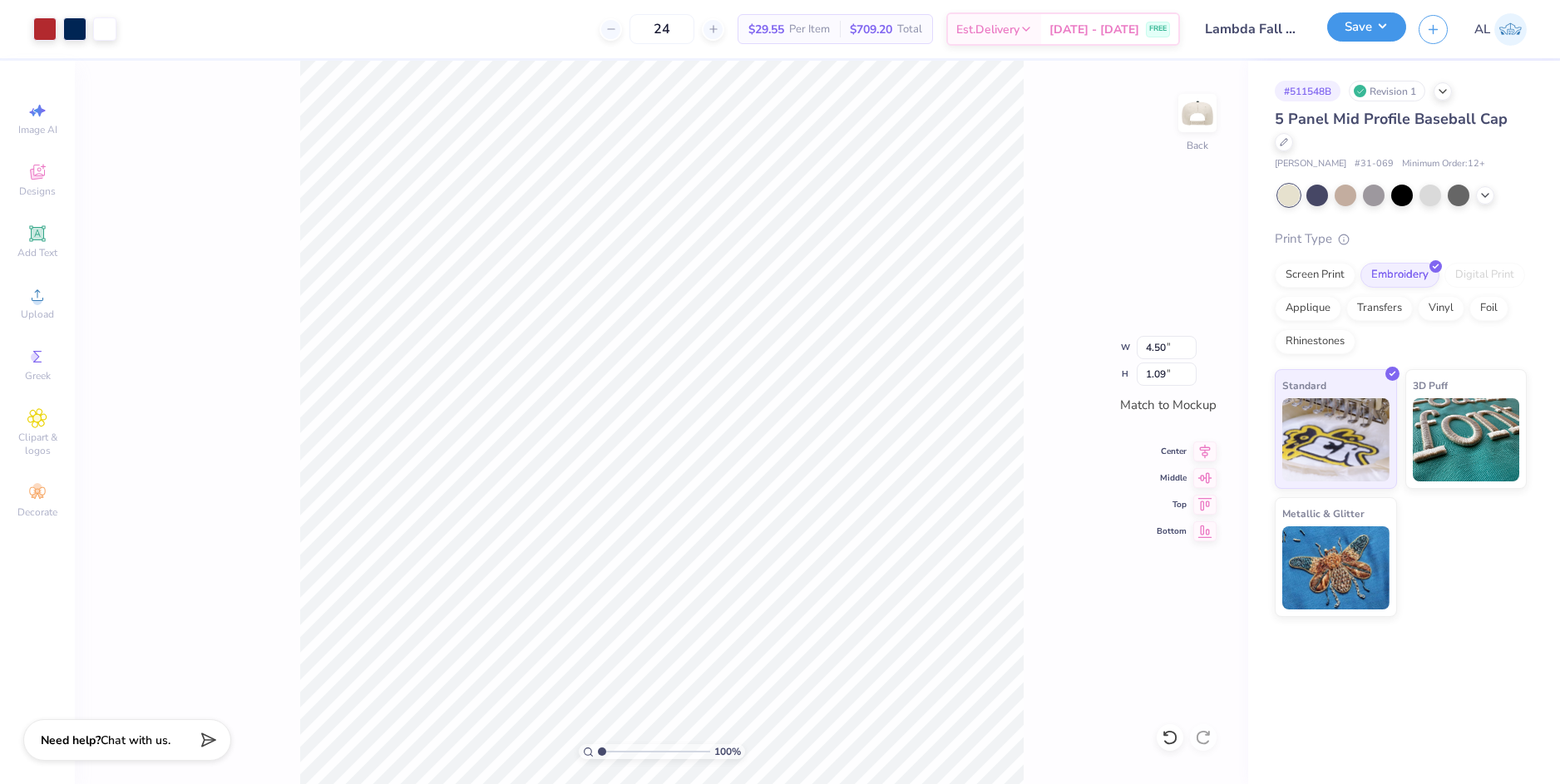
click at [1364, 34] on button "Save" at bounding box center [1366, 26] width 79 height 29
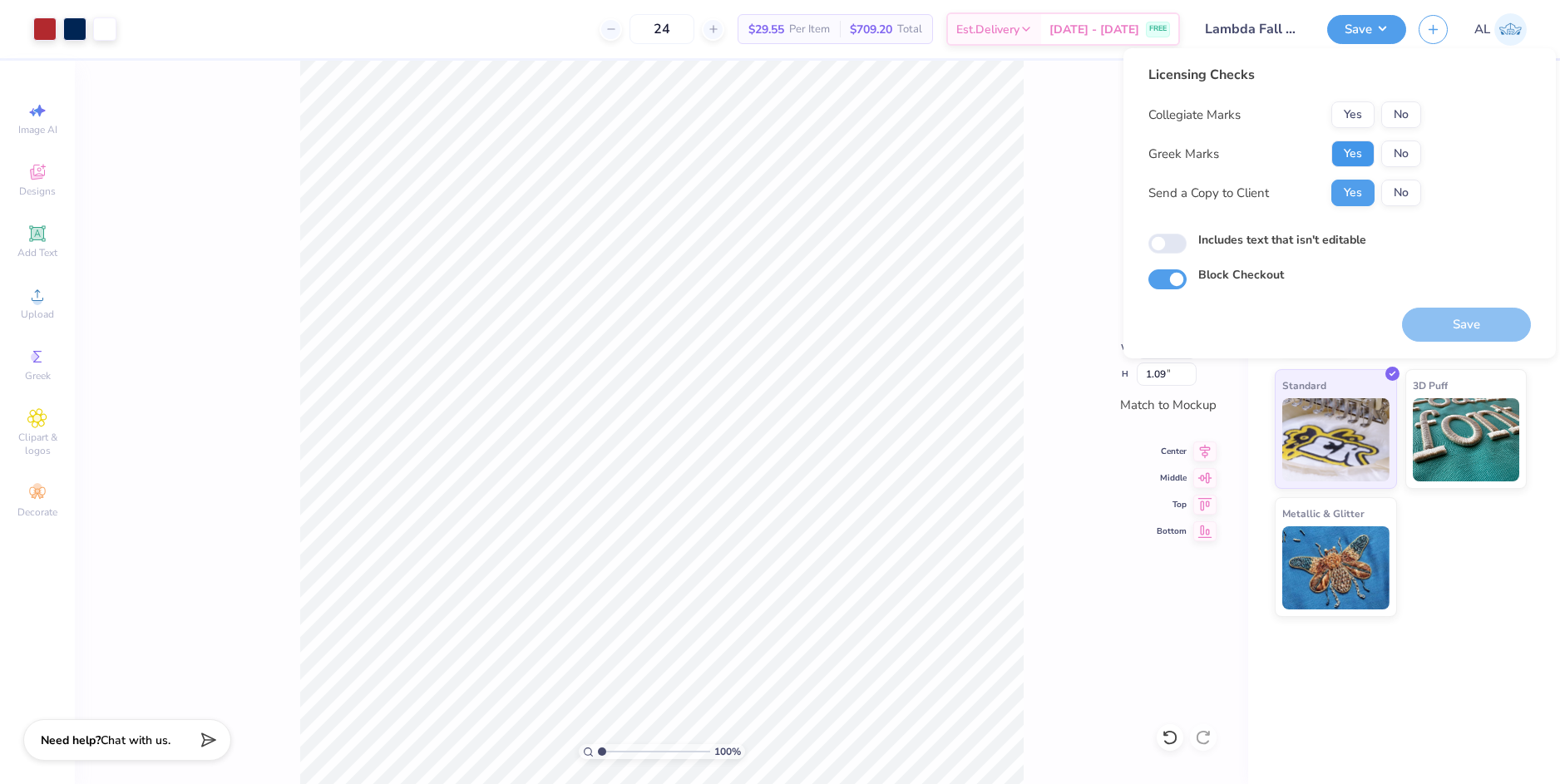
click at [1346, 150] on button "Yes" at bounding box center [1353, 154] width 43 height 27
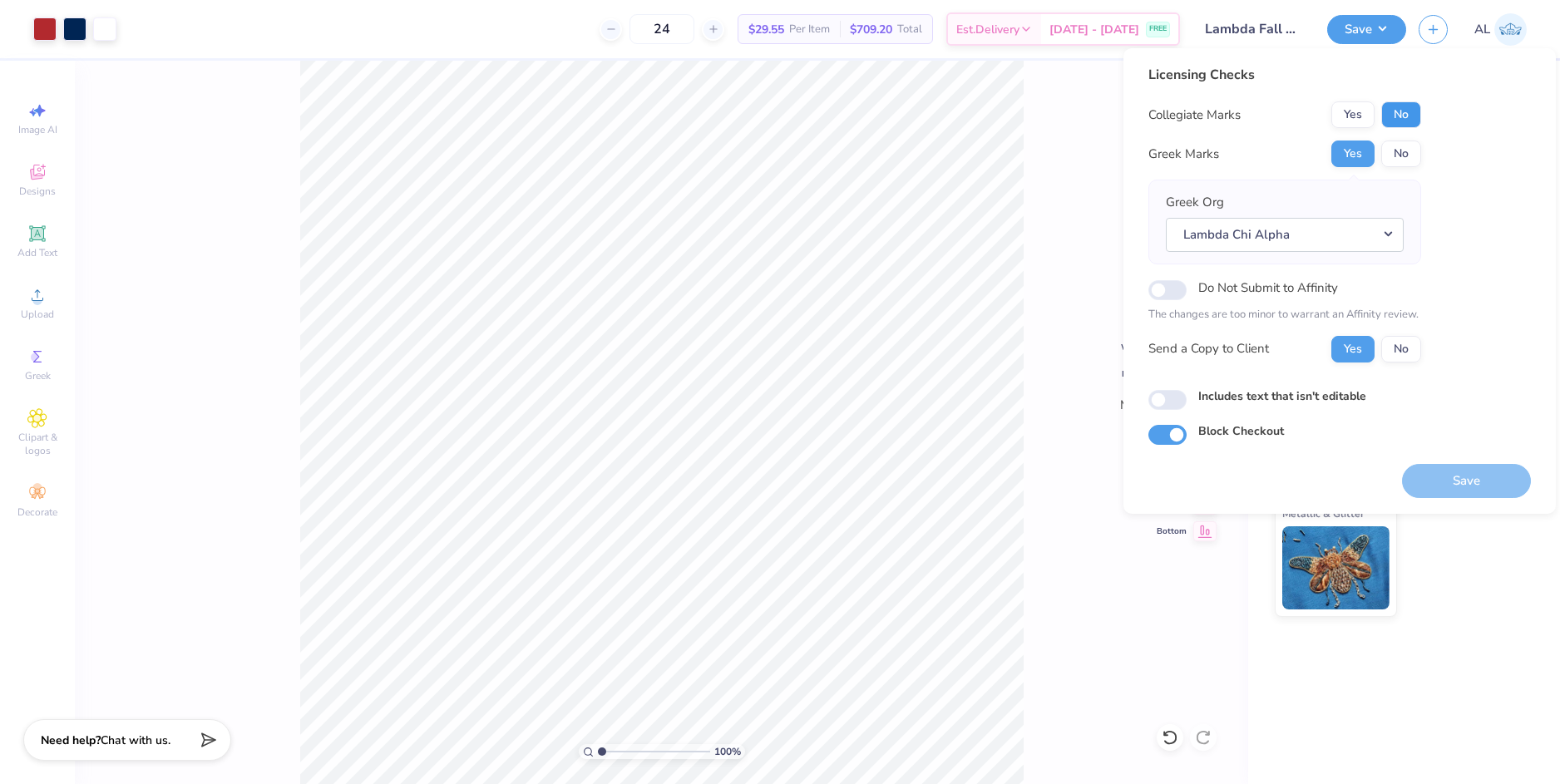
click at [1403, 112] on button "No" at bounding box center [1401, 115] width 40 height 27
click at [1455, 476] on button "Save" at bounding box center [1467, 481] width 129 height 34
